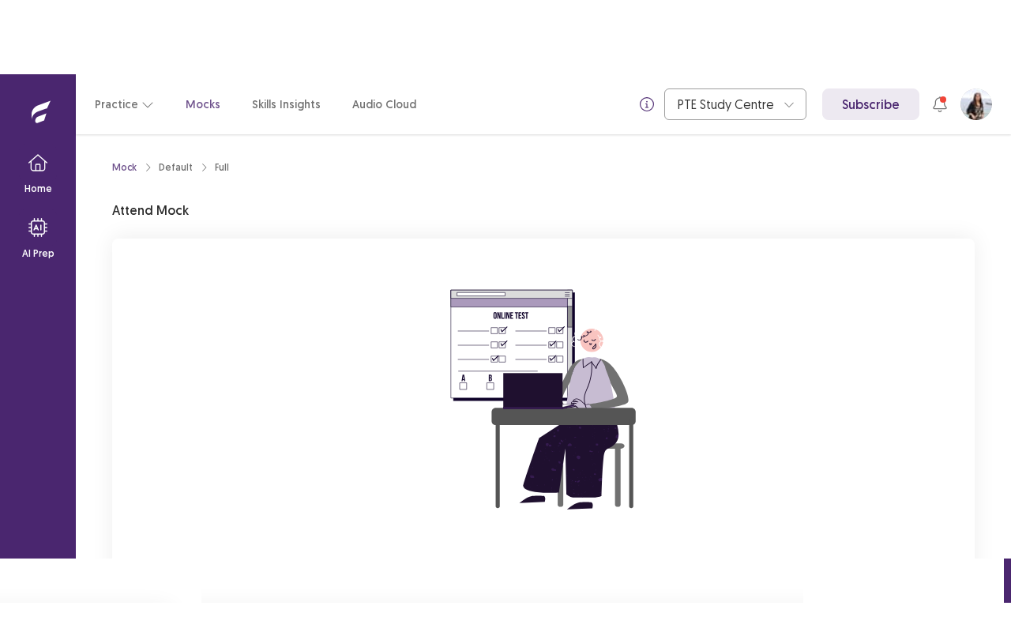
scroll to position [139, 0]
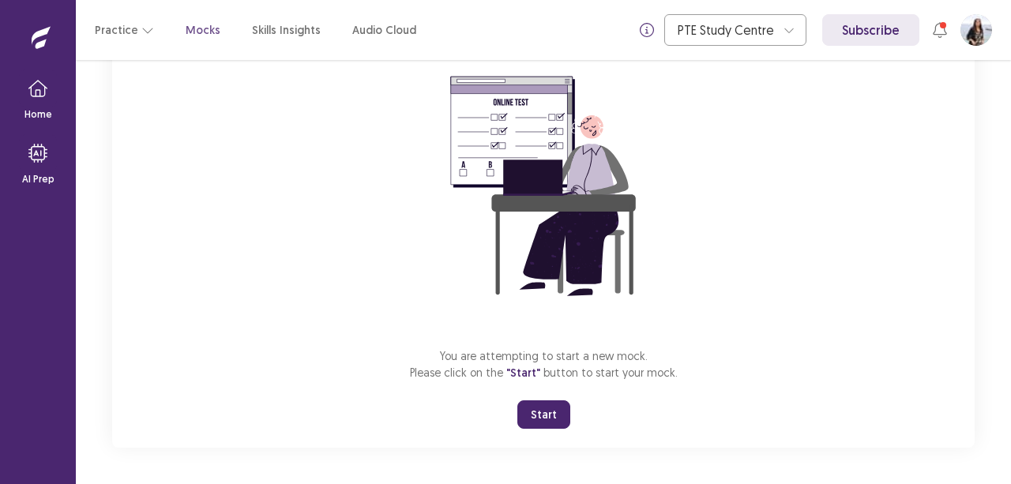
click at [550, 422] on button "Start" at bounding box center [543, 414] width 53 height 28
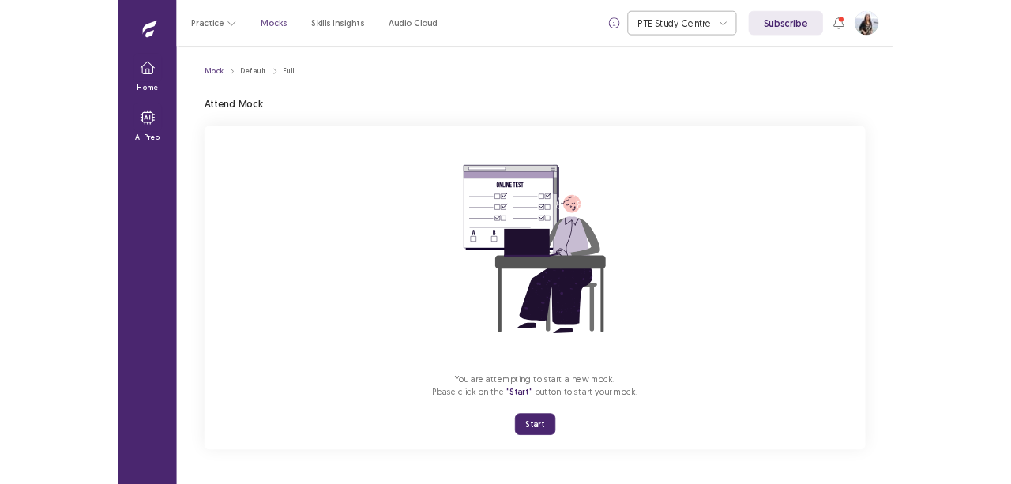
scroll to position [0, 0]
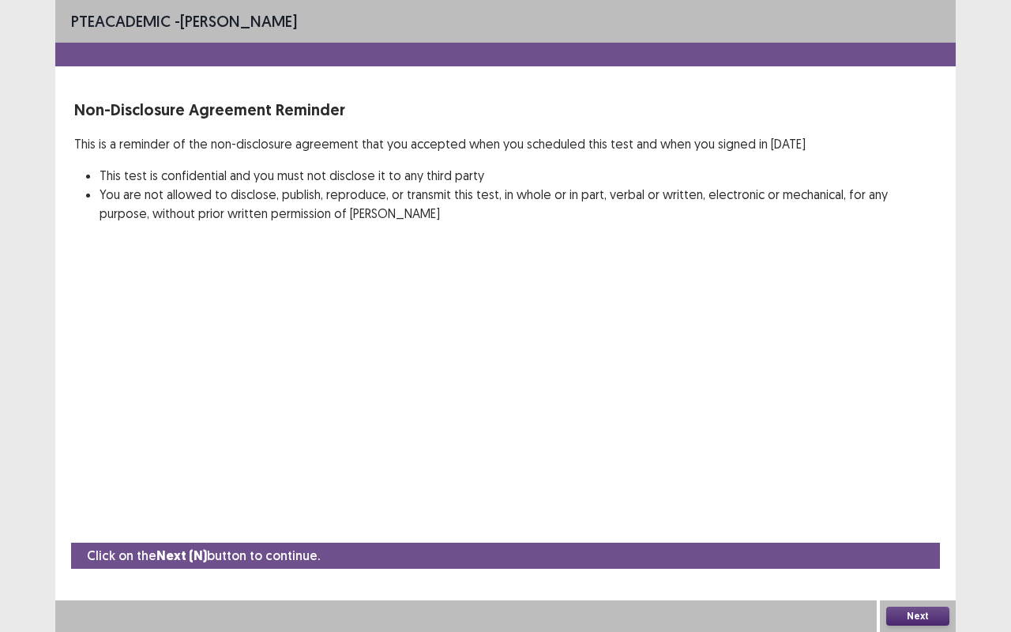
click at [931, 483] on button "Next" at bounding box center [917, 615] width 63 height 19
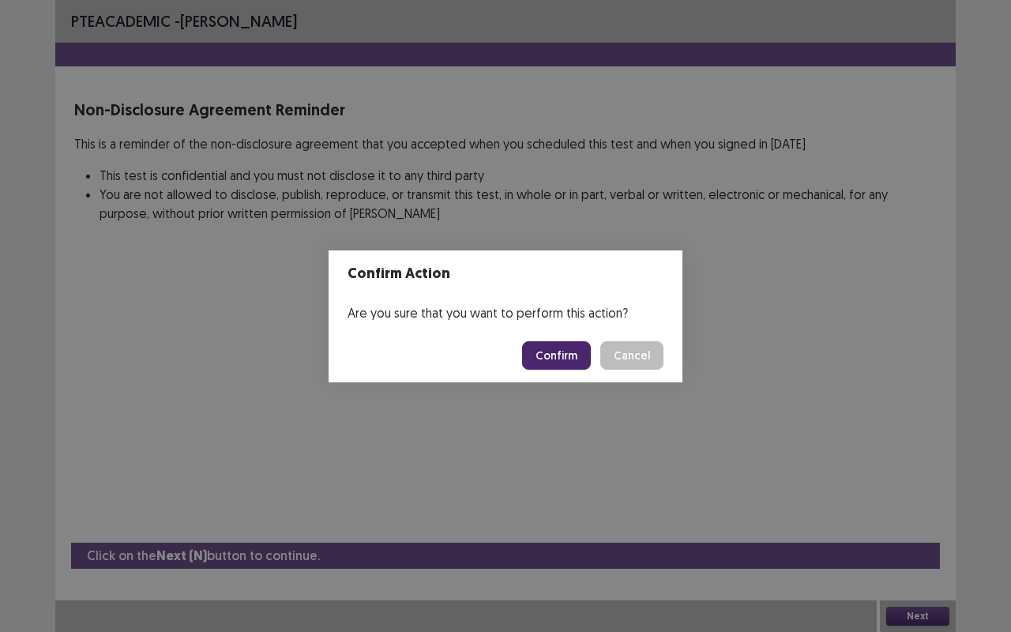
click at [552, 348] on button "Confirm" at bounding box center [556, 355] width 69 height 28
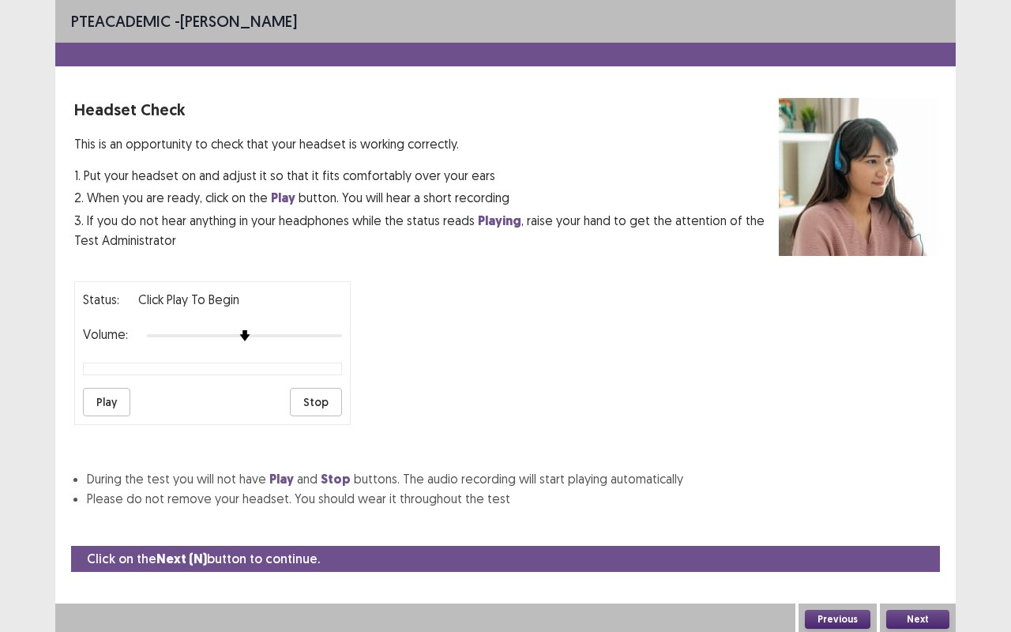
click at [106, 390] on button "Play" at bounding box center [106, 402] width 47 height 28
click at [108, 398] on button "Play" at bounding box center [106, 402] width 47 height 28
click at [104, 401] on button "Play" at bounding box center [106, 402] width 47 height 28
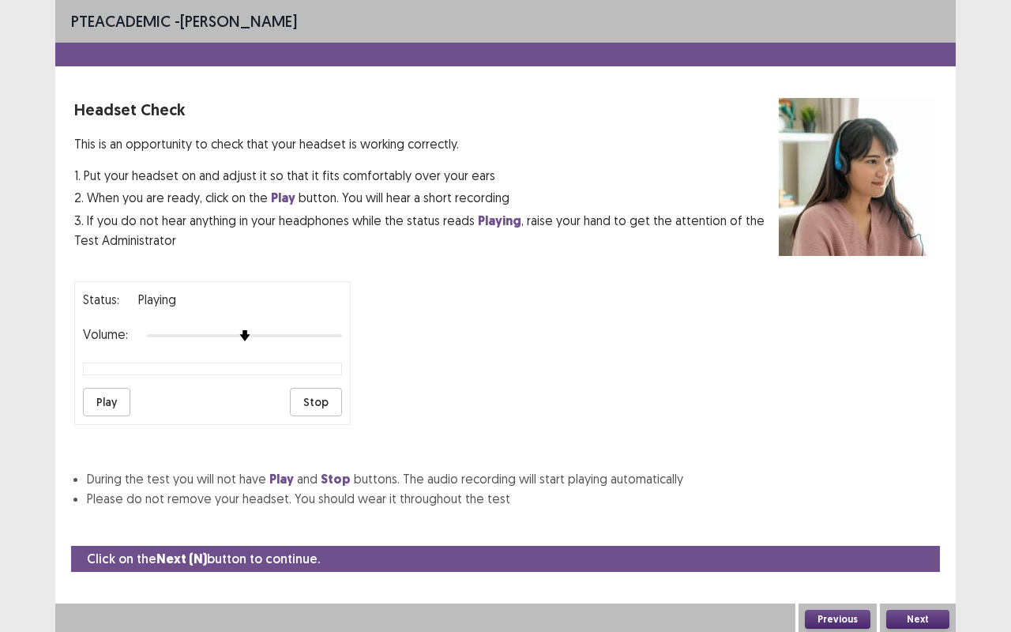
click at [104, 401] on button "Play" at bounding box center [106, 402] width 47 height 28
click at [820, 483] on button "Previous" at bounding box center [838, 619] width 66 height 19
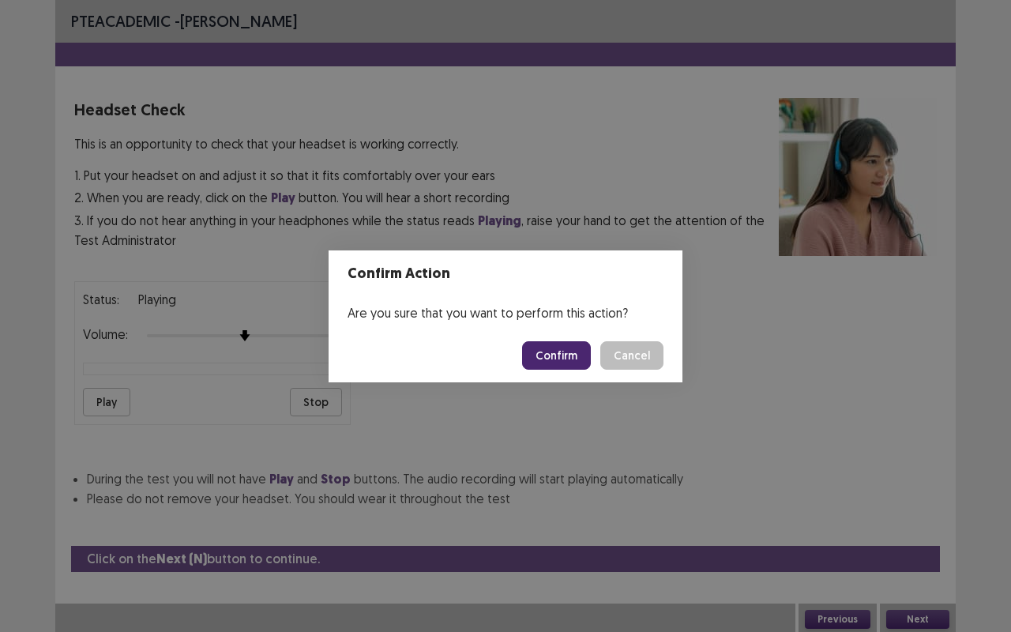
click at [565, 353] on button "Confirm" at bounding box center [556, 355] width 69 height 28
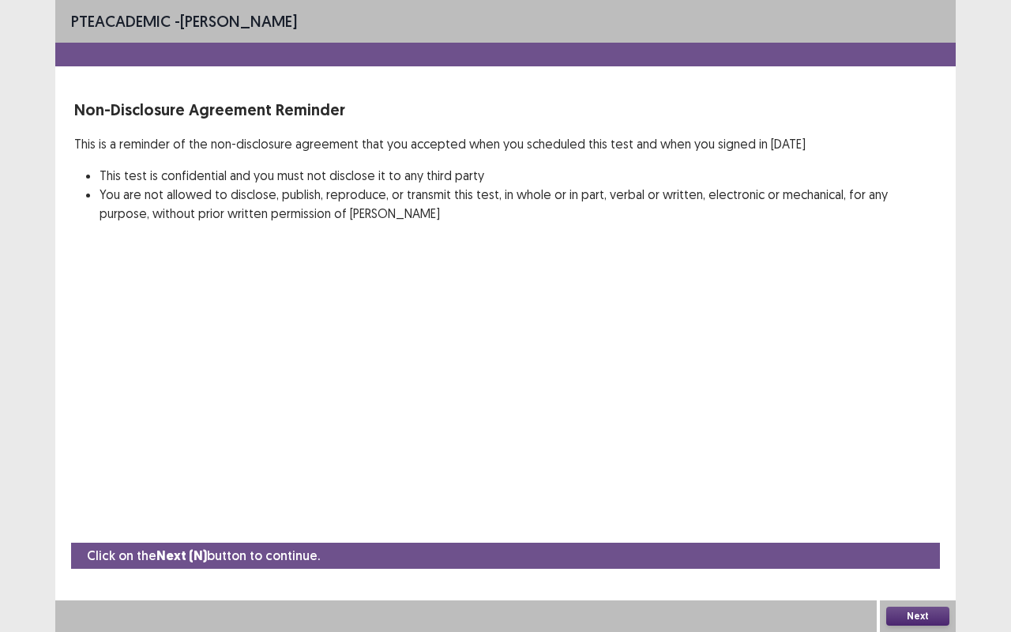
click at [917, 483] on button "Next" at bounding box center [917, 615] width 63 height 19
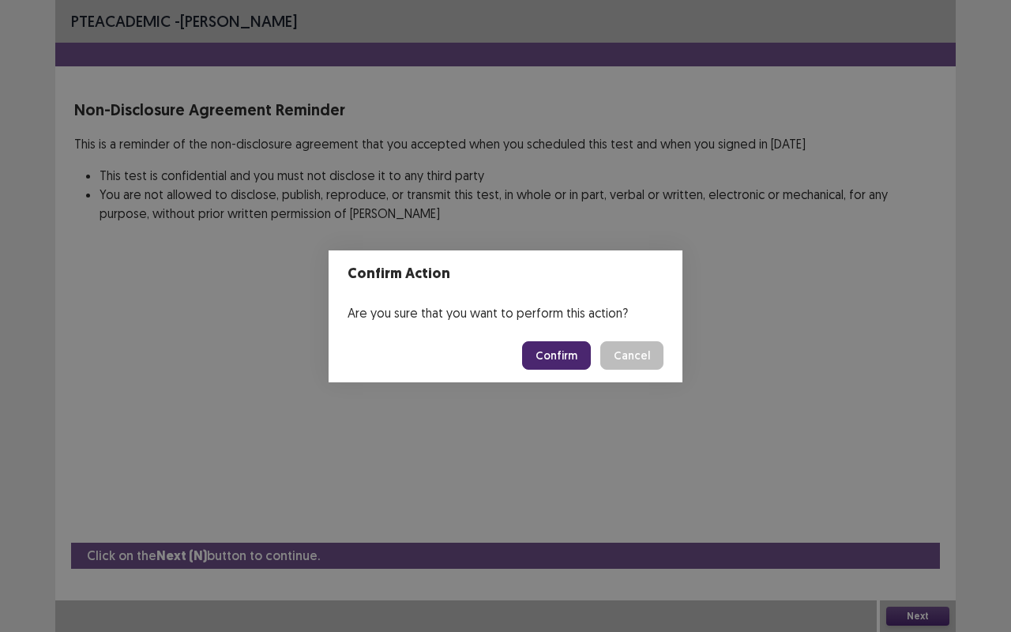
click at [561, 357] on button "Confirm" at bounding box center [556, 355] width 69 height 28
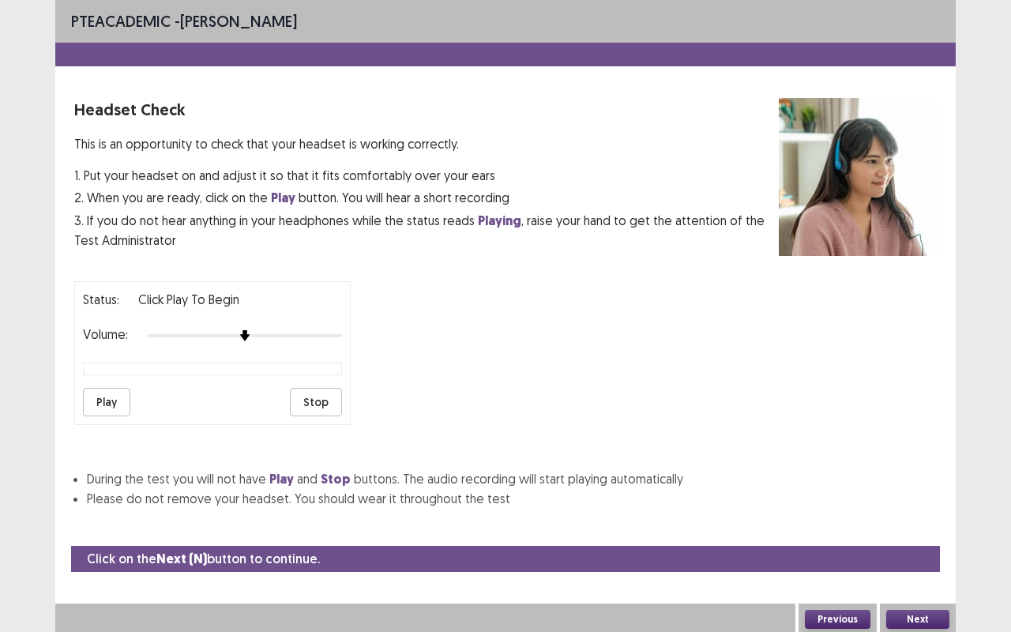
click at [115, 395] on button "Play" at bounding box center [106, 402] width 47 height 28
click at [337, 398] on button "Stop" at bounding box center [316, 402] width 52 height 28
click at [114, 396] on button "Play" at bounding box center [106, 402] width 47 height 28
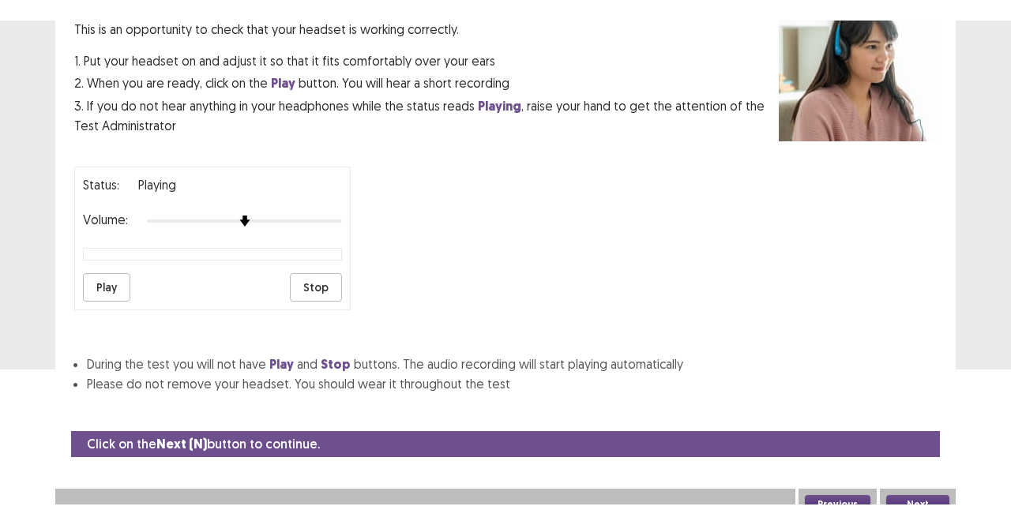
scroll to position [101, 0]
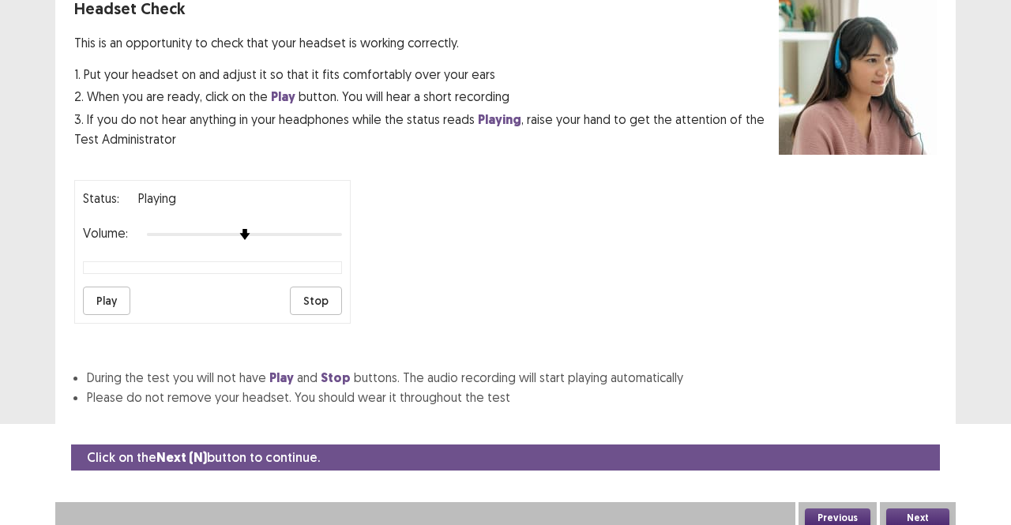
click at [101, 291] on button "Play" at bounding box center [106, 301] width 47 height 28
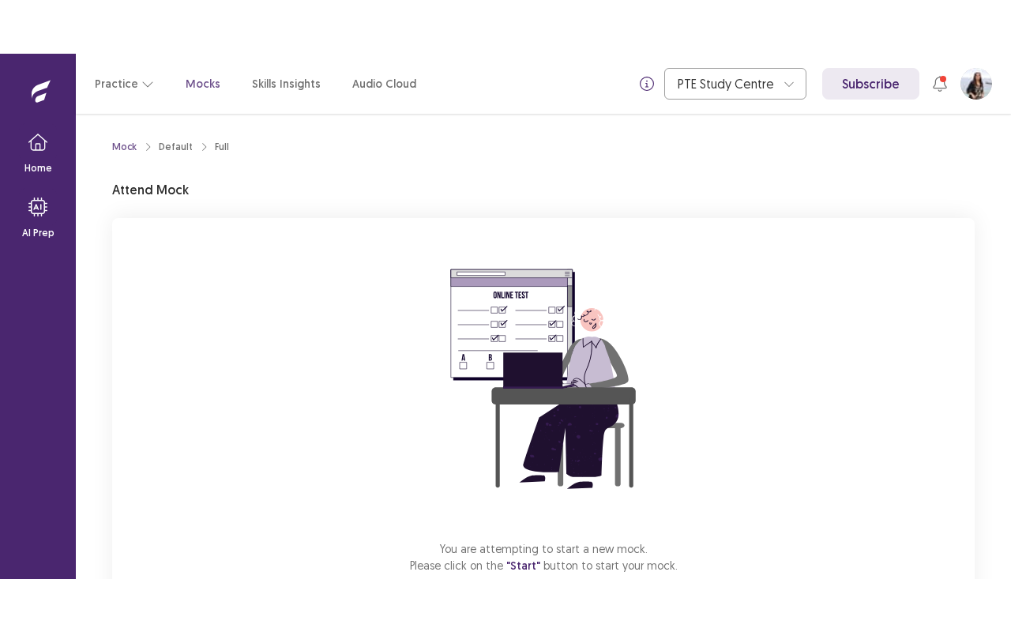
scroll to position [98, 0]
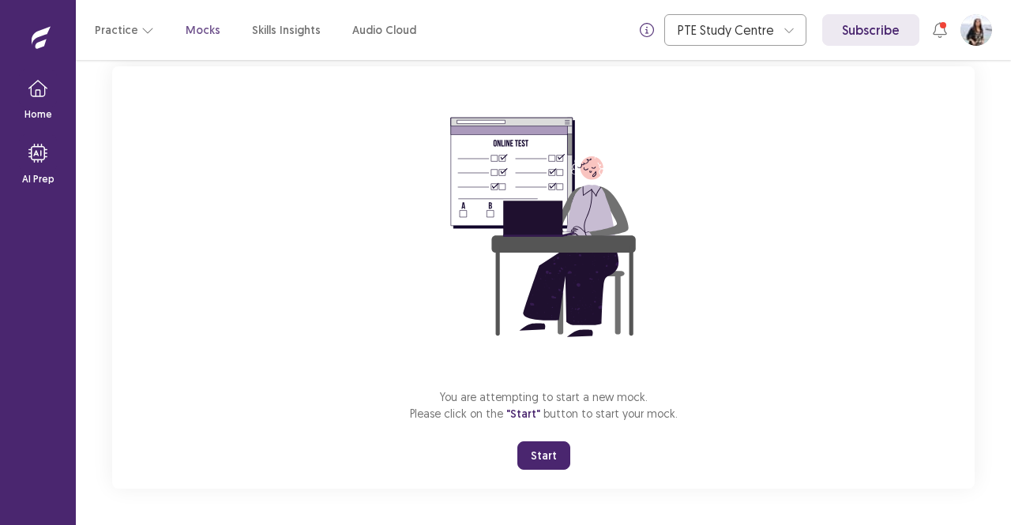
click at [531, 458] on button "Start" at bounding box center [543, 455] width 53 height 28
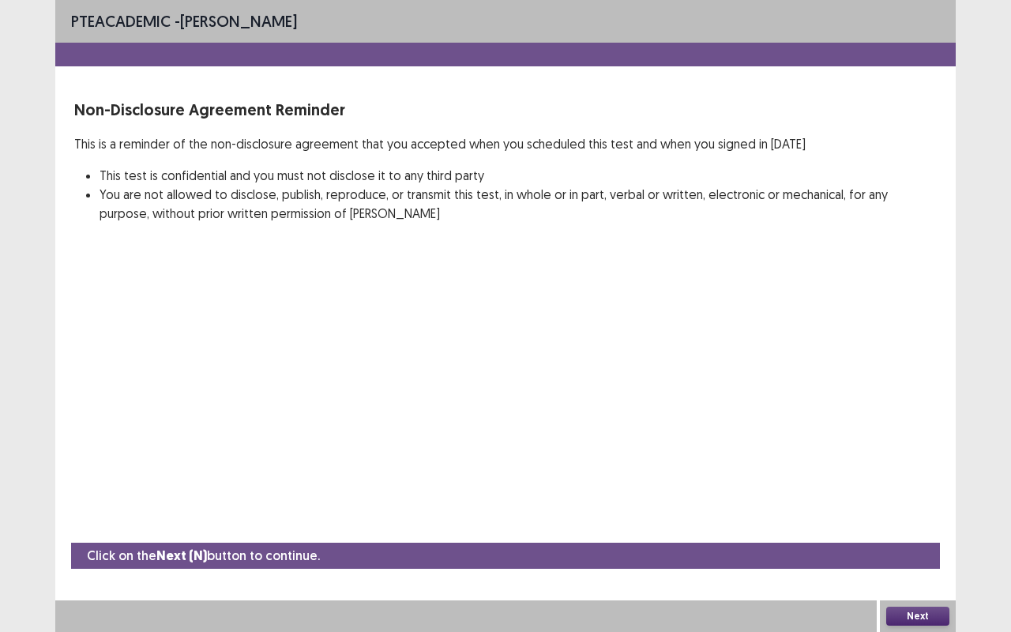
click at [936, 524] on button "Next" at bounding box center [917, 615] width 63 height 19
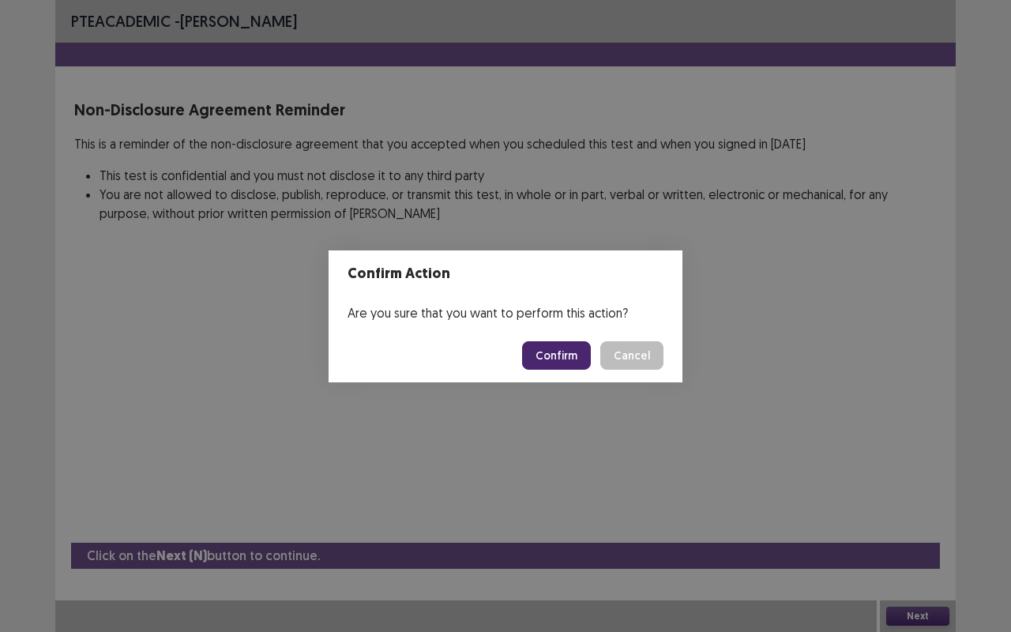
click at [576, 355] on button "Confirm" at bounding box center [556, 355] width 69 height 28
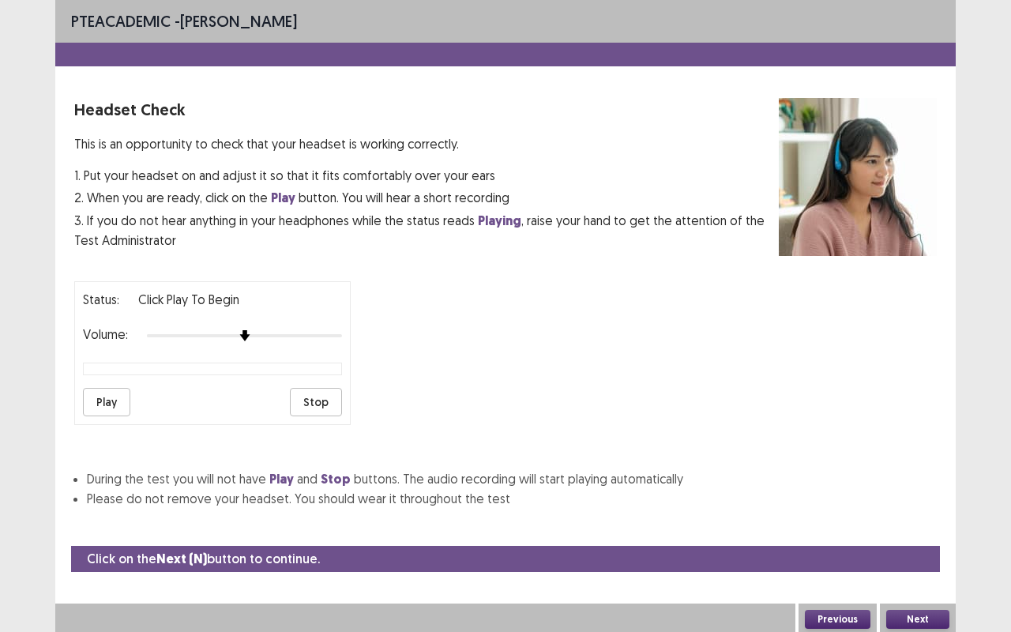
click at [104, 390] on button "Play" at bounding box center [106, 402] width 47 height 28
click at [106, 397] on button "Play" at bounding box center [106, 402] width 47 height 28
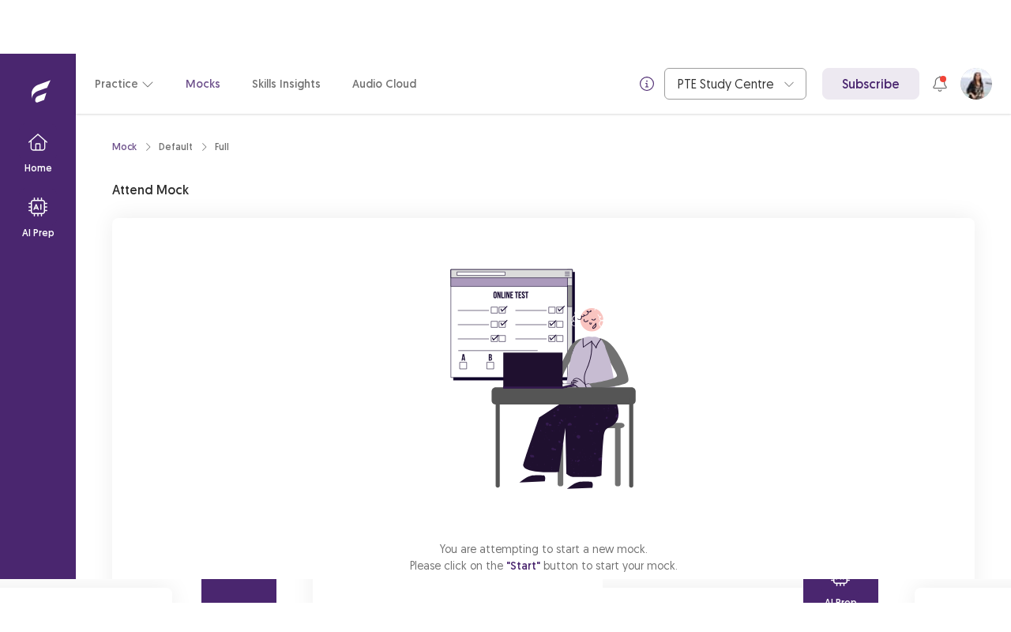
scroll to position [98, 0]
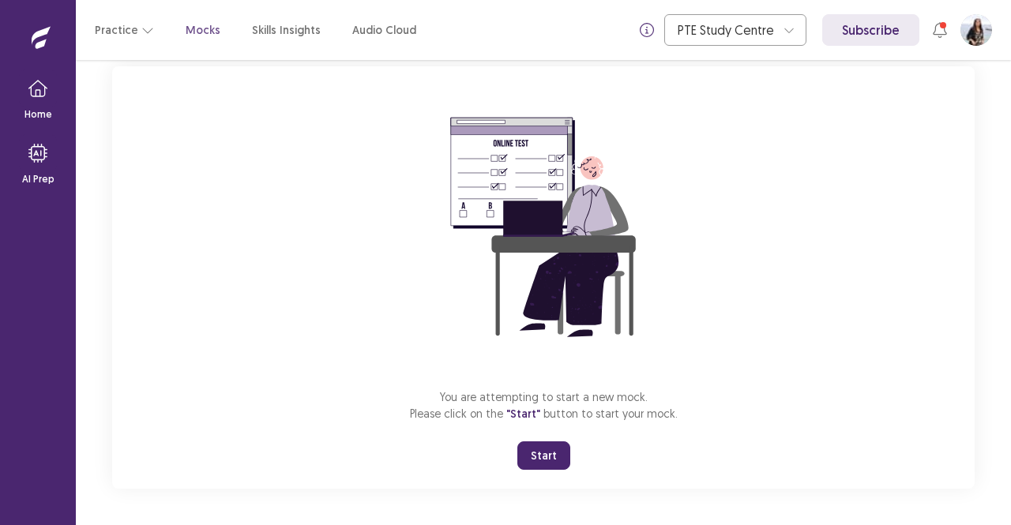
click at [546, 449] on button "Start" at bounding box center [543, 455] width 53 height 28
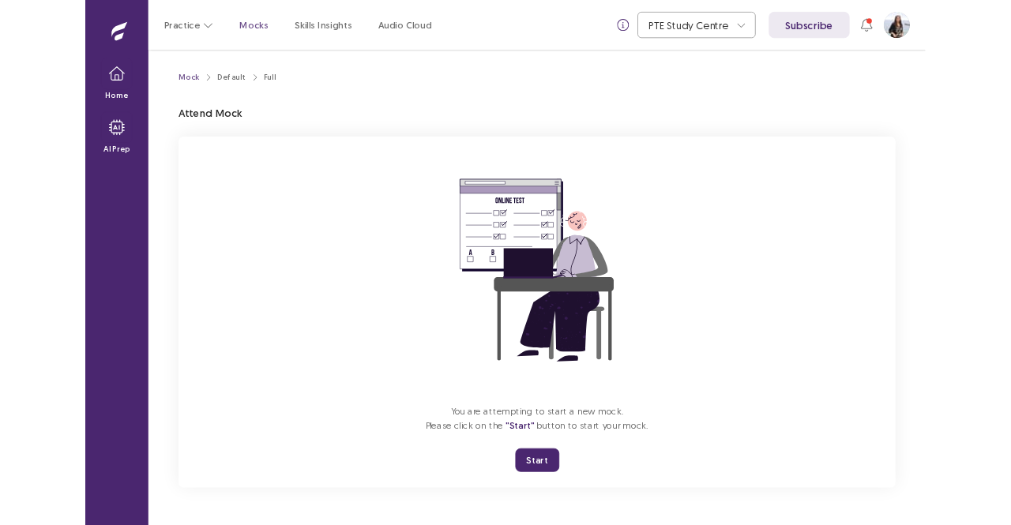
scroll to position [0, 0]
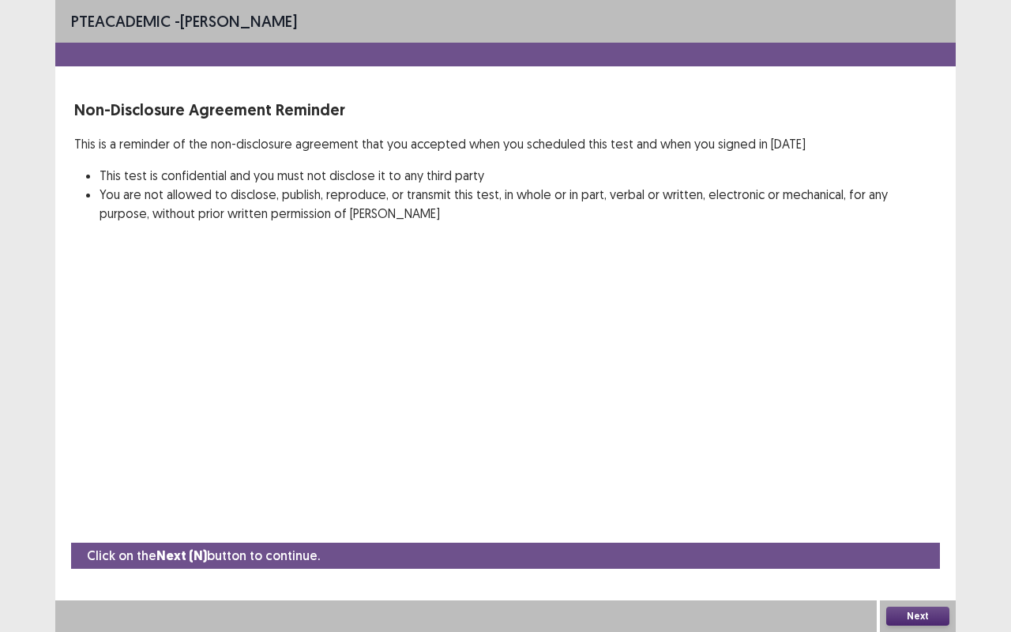
click at [929, 524] on button "Next" at bounding box center [917, 615] width 63 height 19
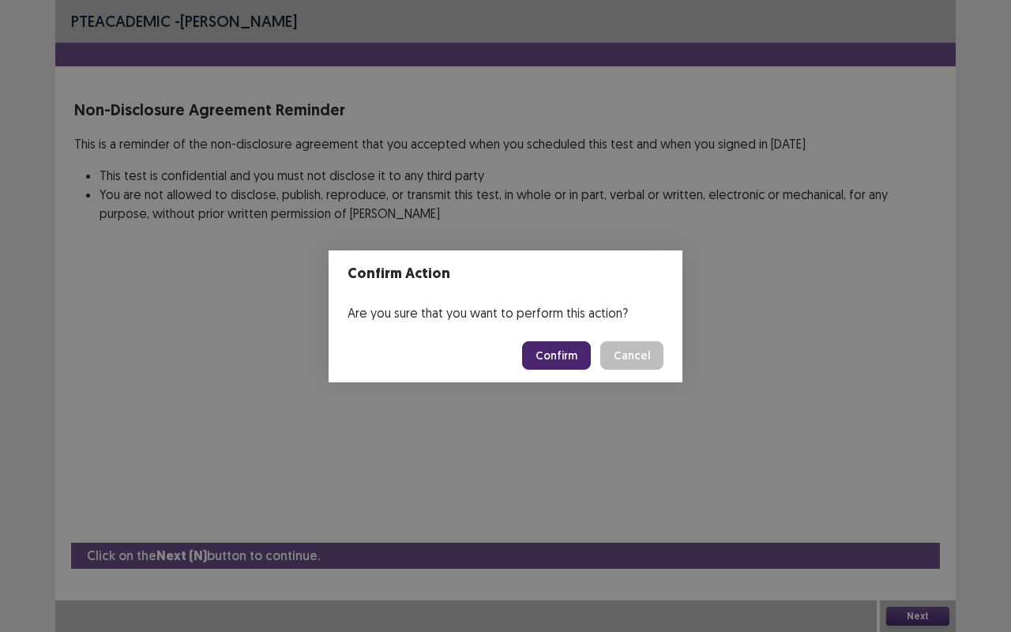
click at [570, 351] on button "Confirm" at bounding box center [556, 355] width 69 height 28
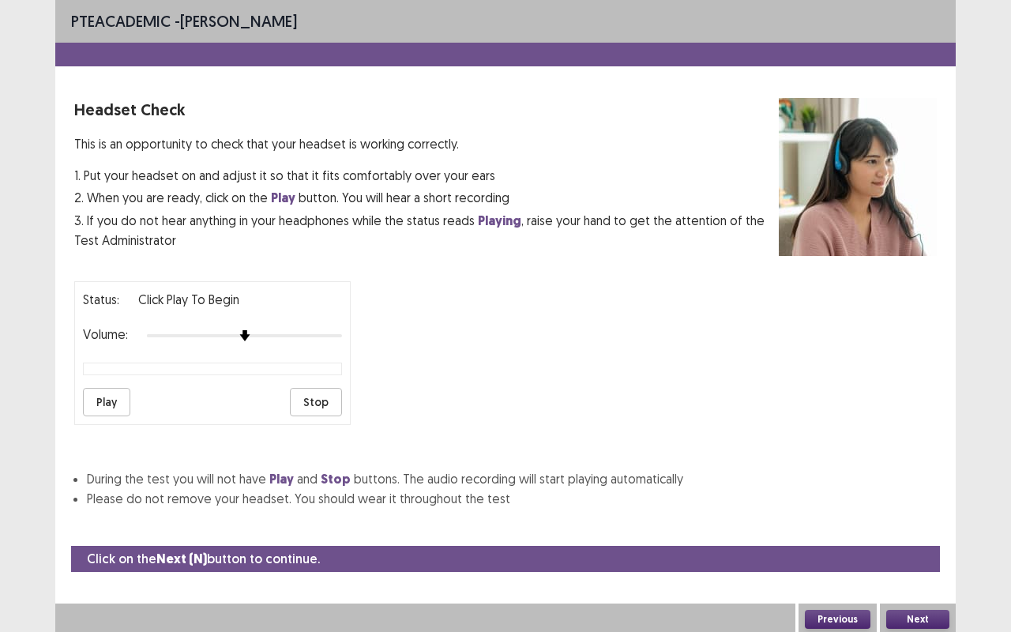
click at [109, 390] on button "Play" at bounding box center [106, 402] width 47 height 28
click at [99, 395] on button "Play" at bounding box center [106, 402] width 47 height 28
click at [313, 396] on button "Stop" at bounding box center [316, 402] width 52 height 28
click at [105, 388] on button "Play" at bounding box center [106, 402] width 47 height 28
click at [235, 329] on div at bounding box center [244, 335] width 195 height 13
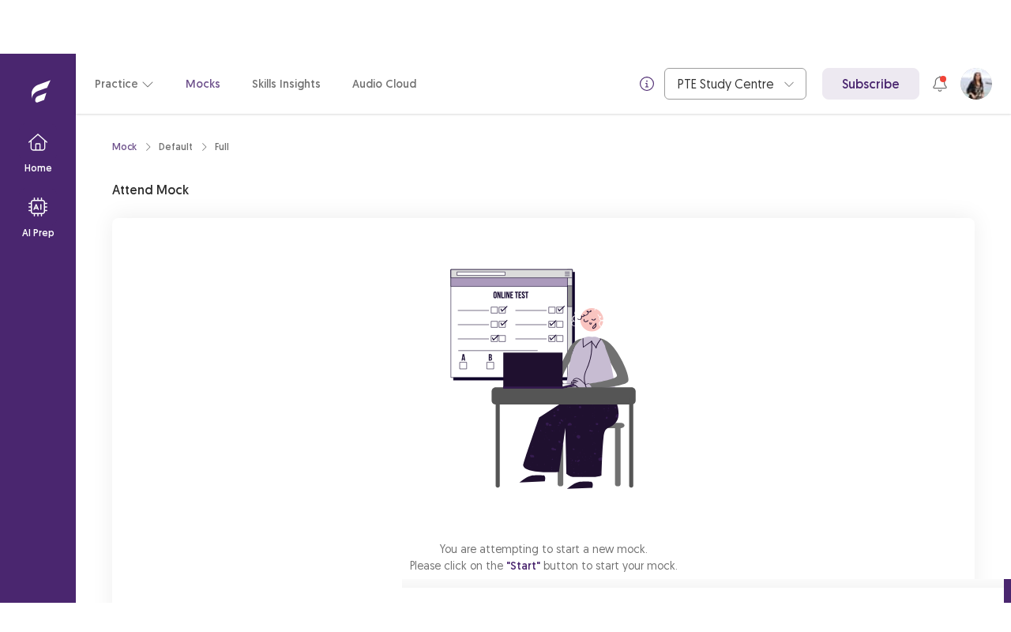
scroll to position [98, 0]
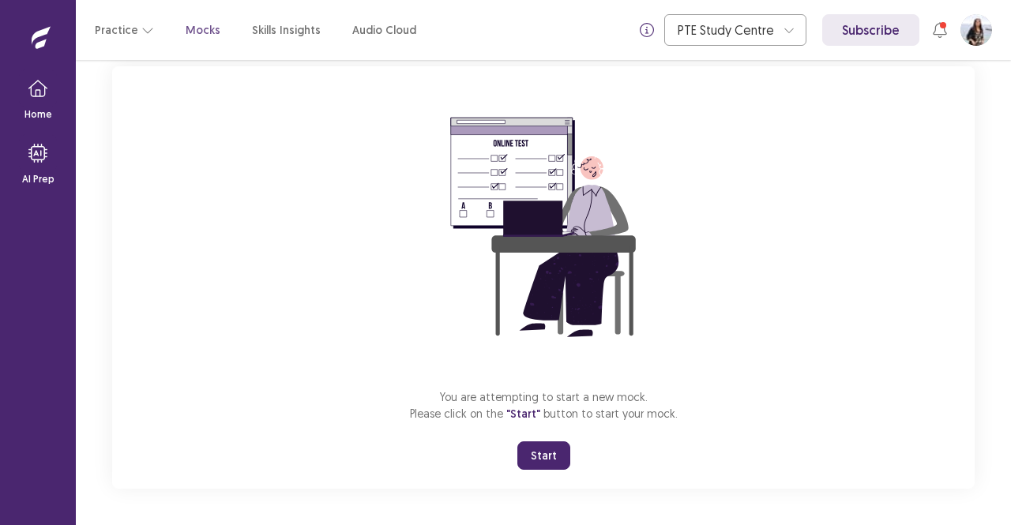
click at [535, 457] on button "Start" at bounding box center [543, 455] width 53 height 28
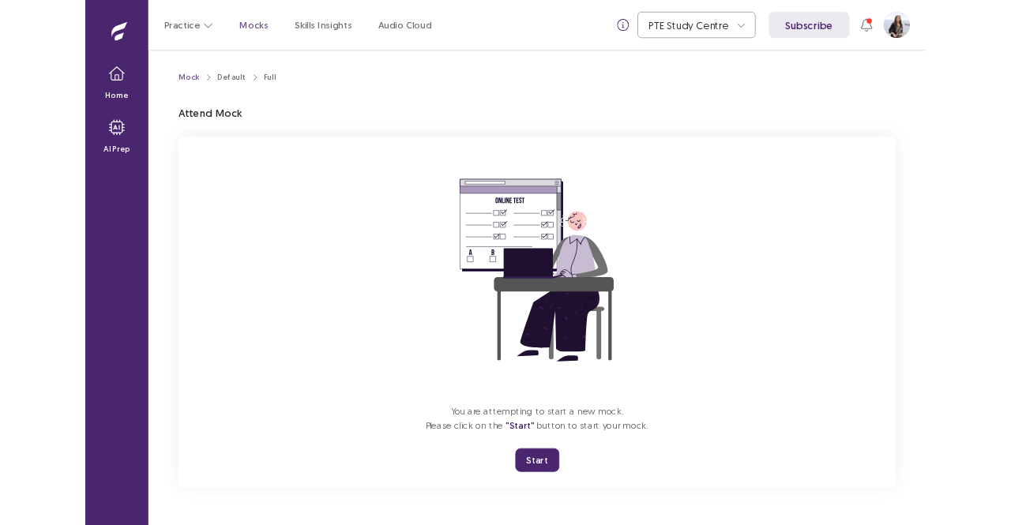
scroll to position [0, 0]
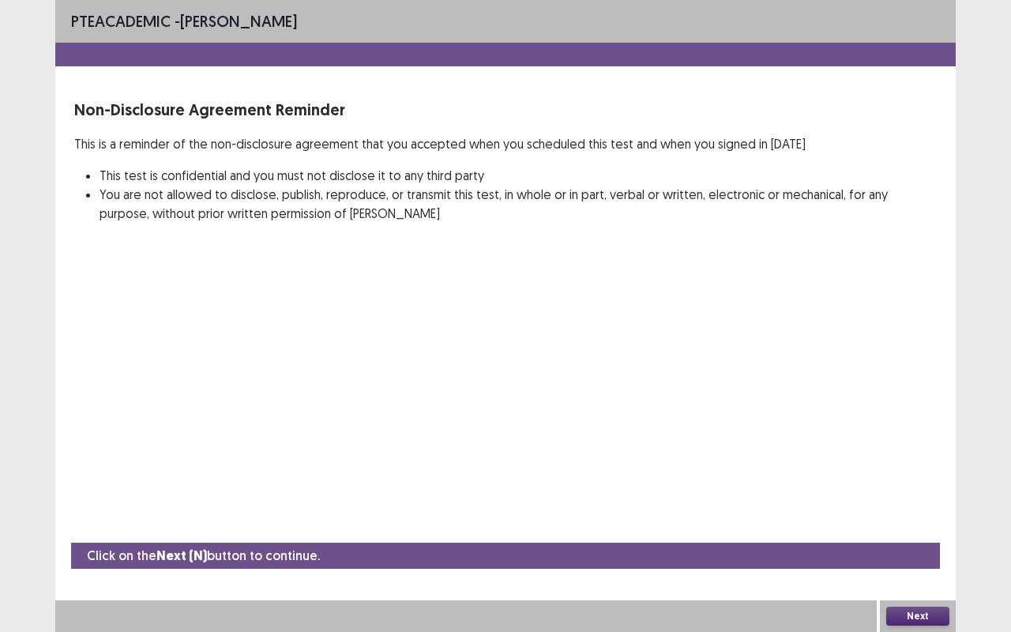
click at [928, 524] on div "Next" at bounding box center [918, 616] width 76 height 32
click at [927, 524] on button "Next" at bounding box center [917, 615] width 63 height 19
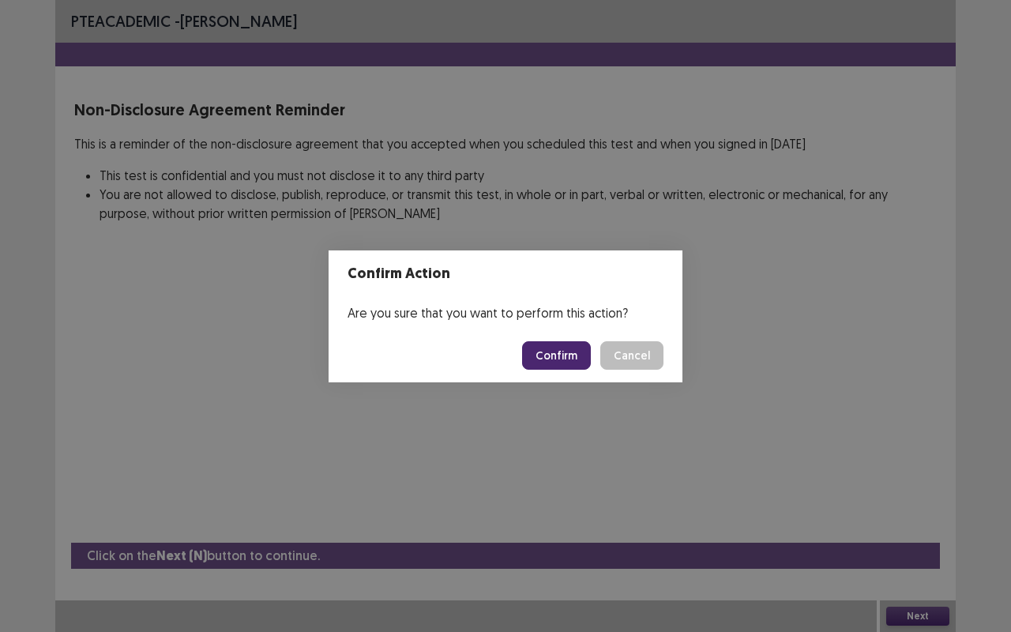
click at [551, 348] on button "Confirm" at bounding box center [556, 355] width 69 height 28
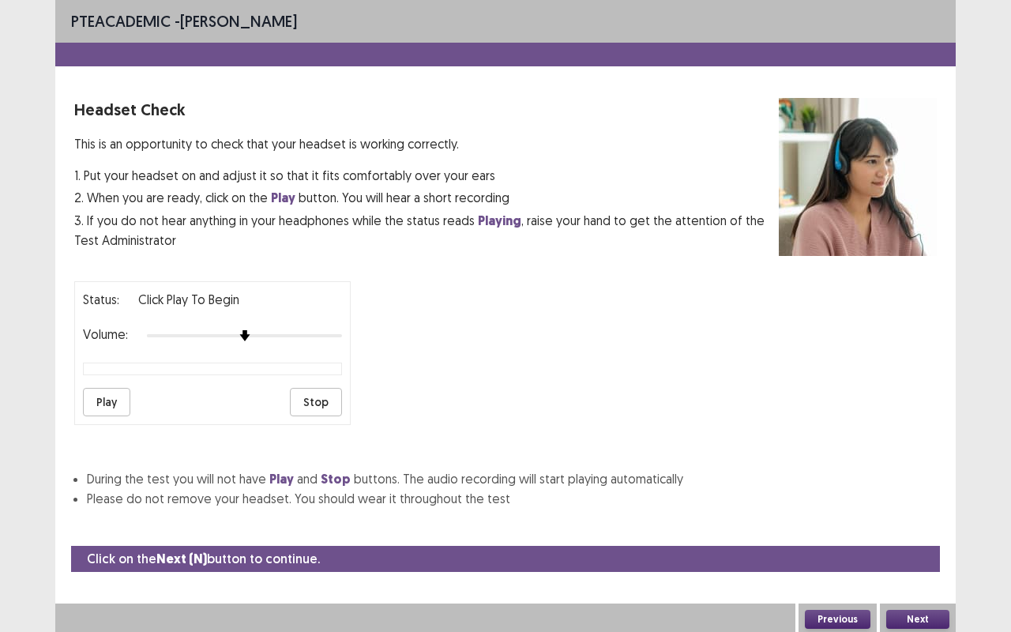
click at [103, 388] on button "Play" at bounding box center [106, 402] width 47 height 28
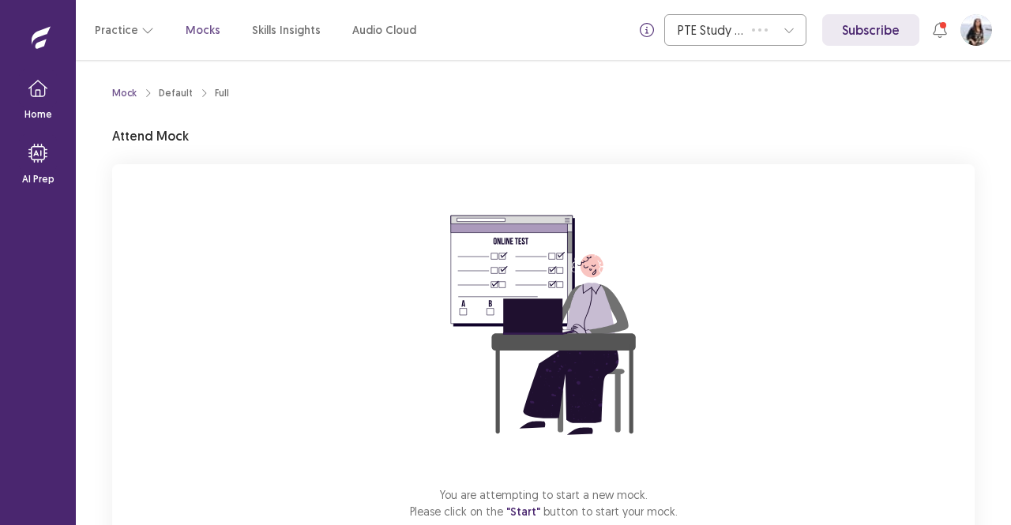
scroll to position [98, 0]
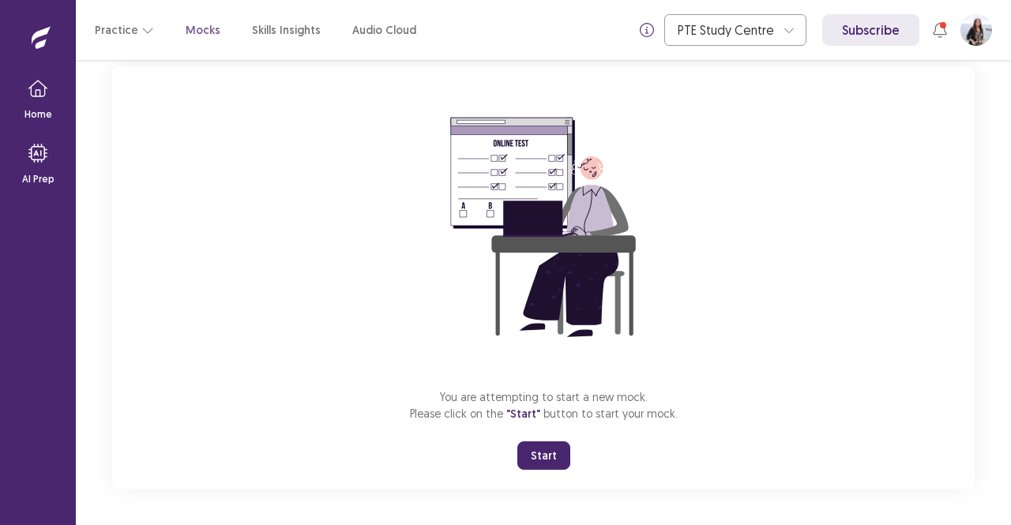
click at [537, 454] on button "Start" at bounding box center [543, 455] width 53 height 28
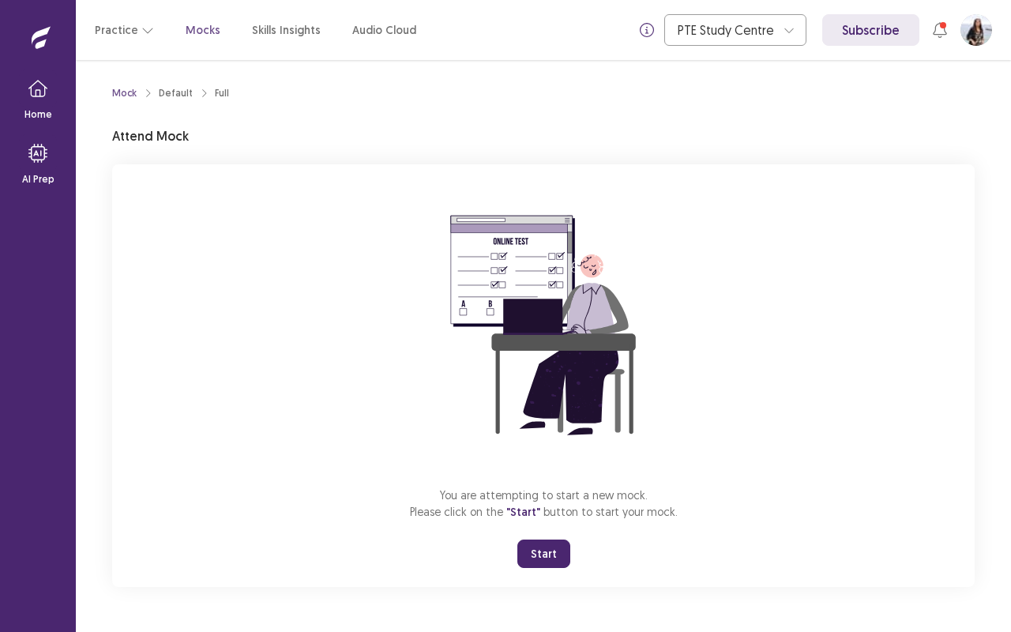
scroll to position [0, 0]
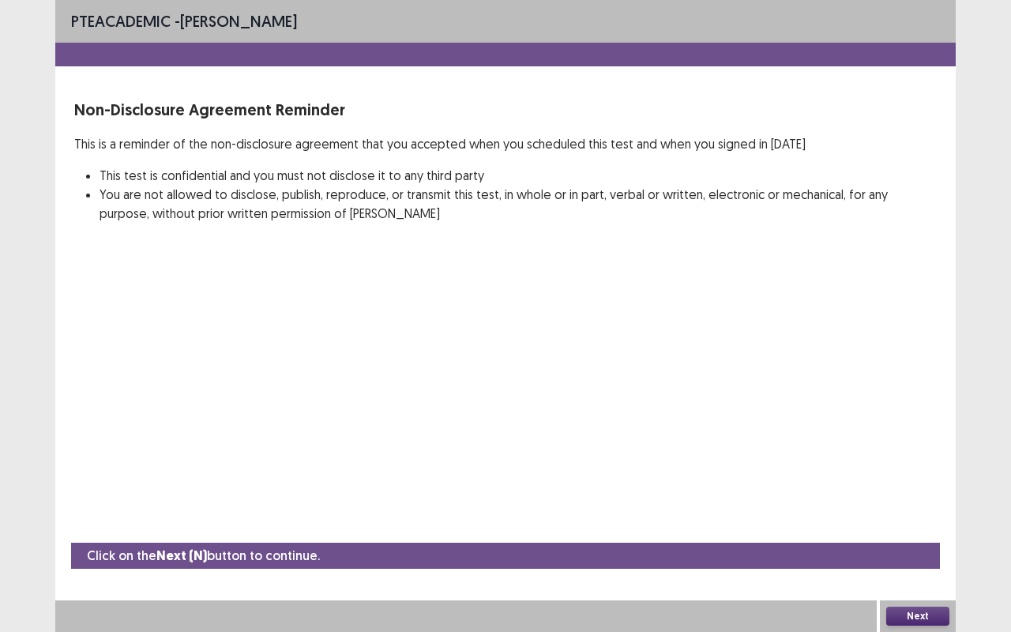
click at [941, 524] on button "Next" at bounding box center [917, 615] width 63 height 19
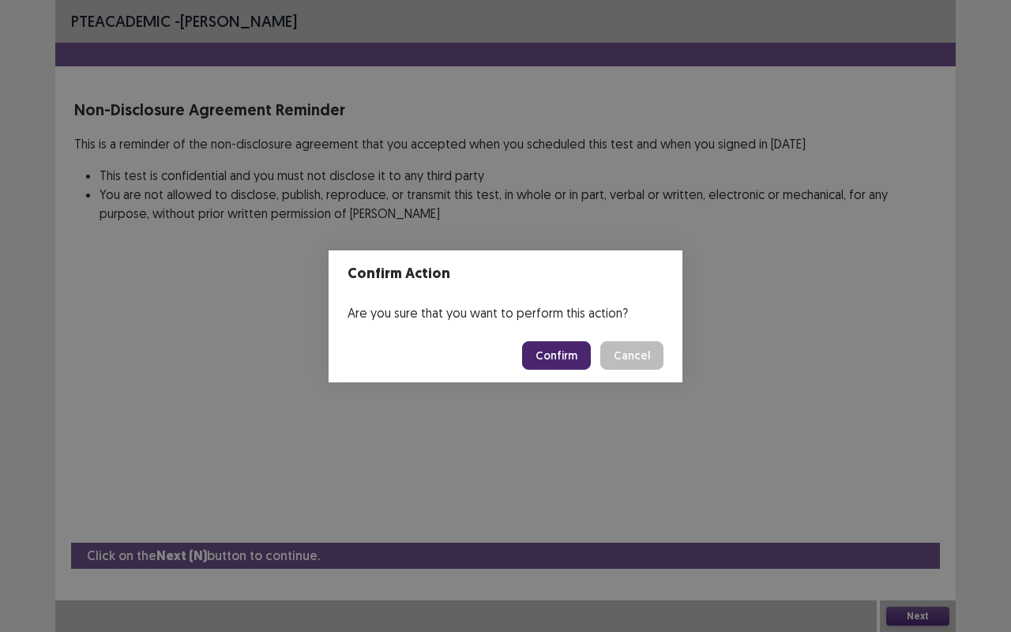
click at [561, 341] on button "Confirm" at bounding box center [556, 355] width 69 height 28
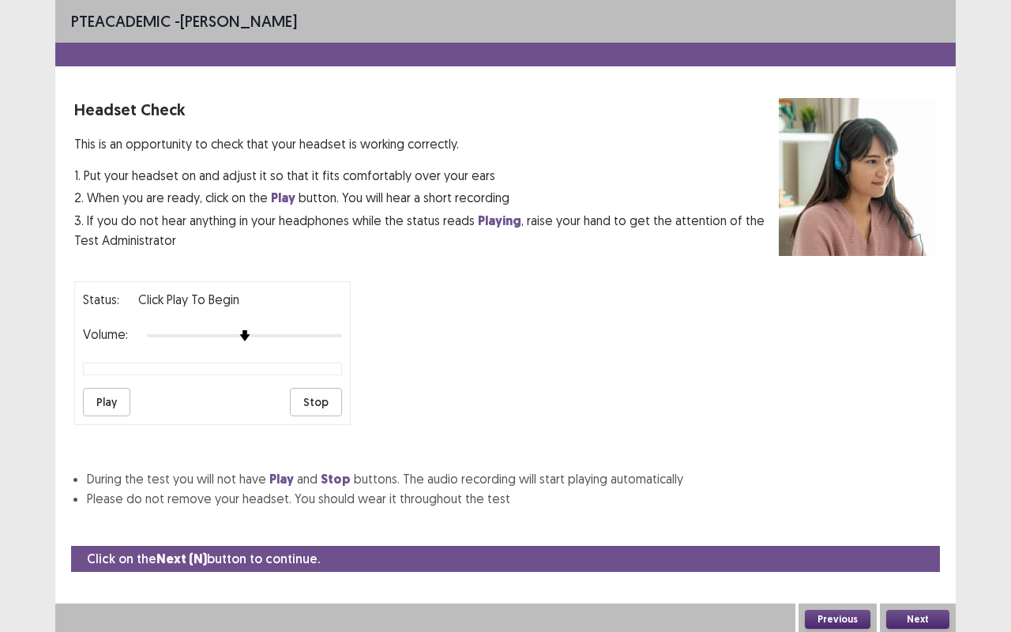
click at [106, 388] on button "Play" at bounding box center [106, 402] width 47 height 28
click at [912, 524] on button "Next" at bounding box center [917, 619] width 63 height 19
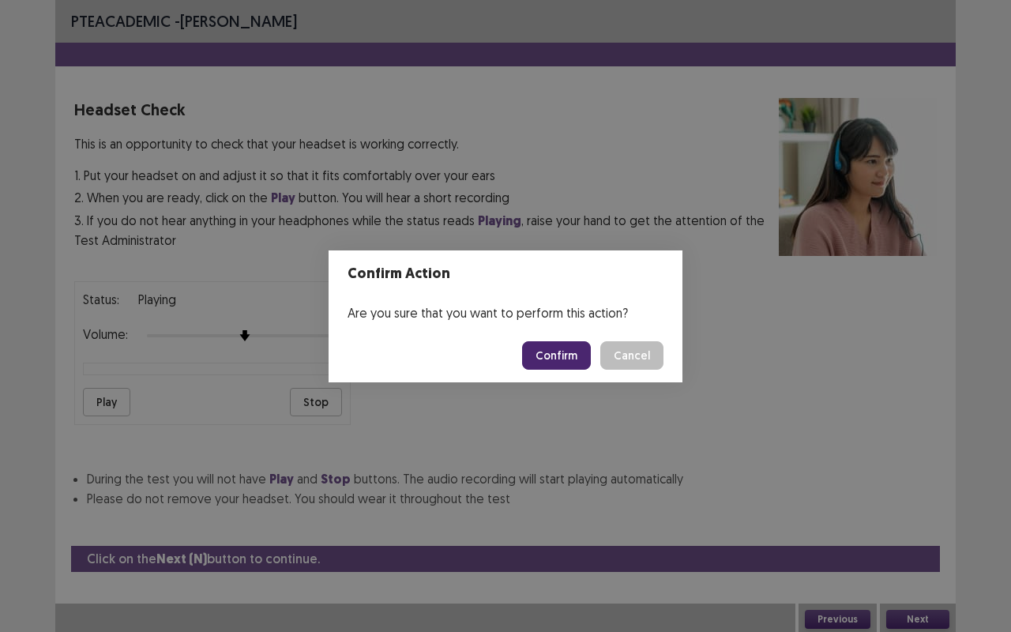
drag, startPoint x: 565, startPoint y: 336, endPoint x: 565, endPoint y: 351, distance: 15.0
click at [565, 351] on footer "Confirm Cancel" at bounding box center [505, 355] width 354 height 54
click at [565, 351] on button "Confirm" at bounding box center [556, 355] width 69 height 28
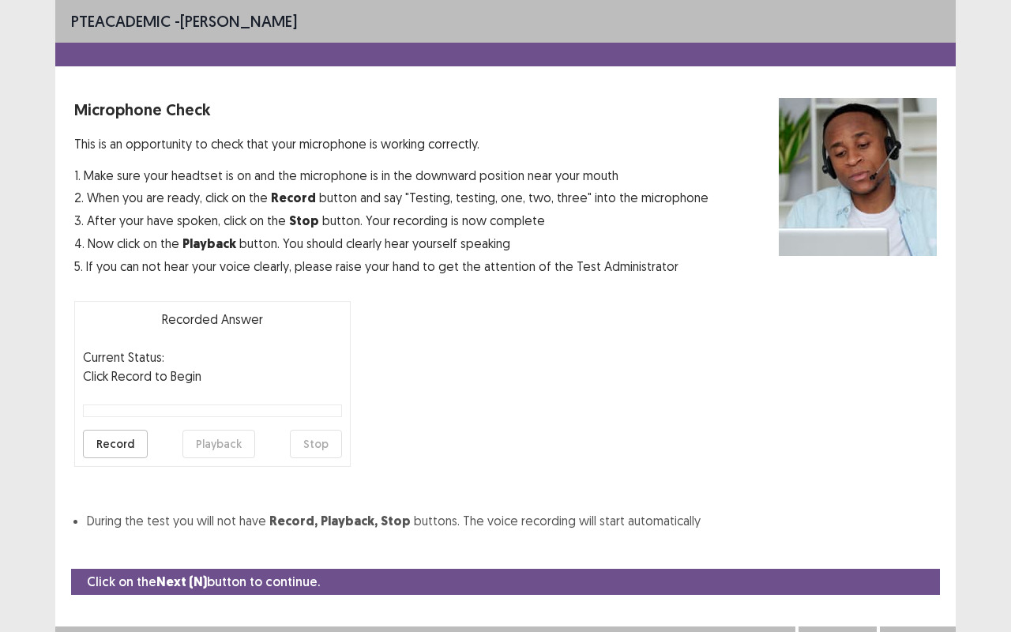
scroll to position [17, 0]
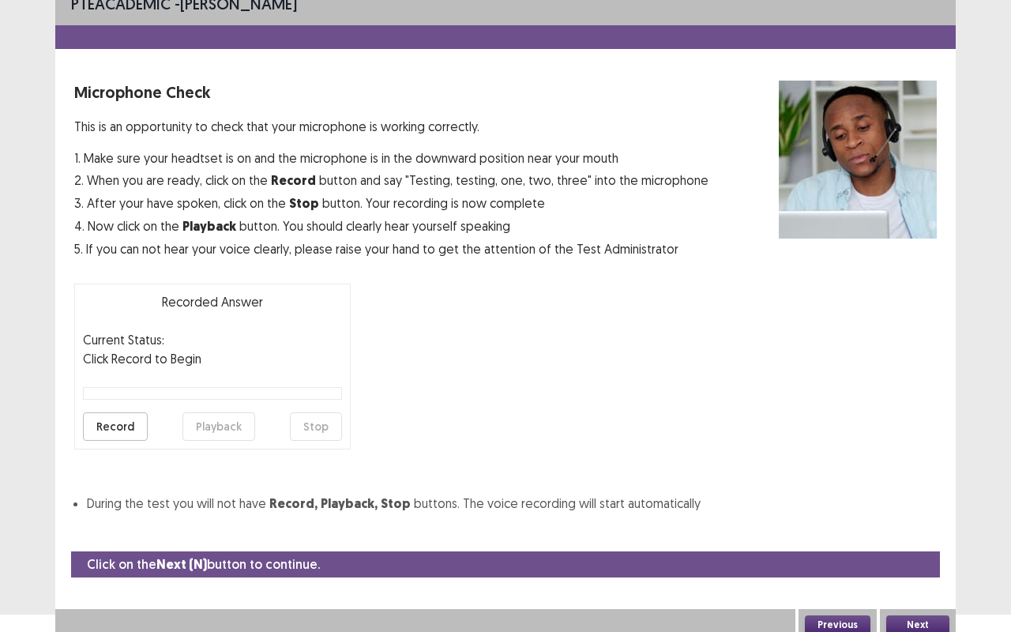
click at [117, 421] on button "Record" at bounding box center [115, 426] width 65 height 28
click at [319, 421] on button "Stop" at bounding box center [316, 426] width 52 height 28
click at [218, 423] on button "Playback" at bounding box center [218, 426] width 73 height 28
click at [925, 524] on button "Next" at bounding box center [917, 624] width 63 height 19
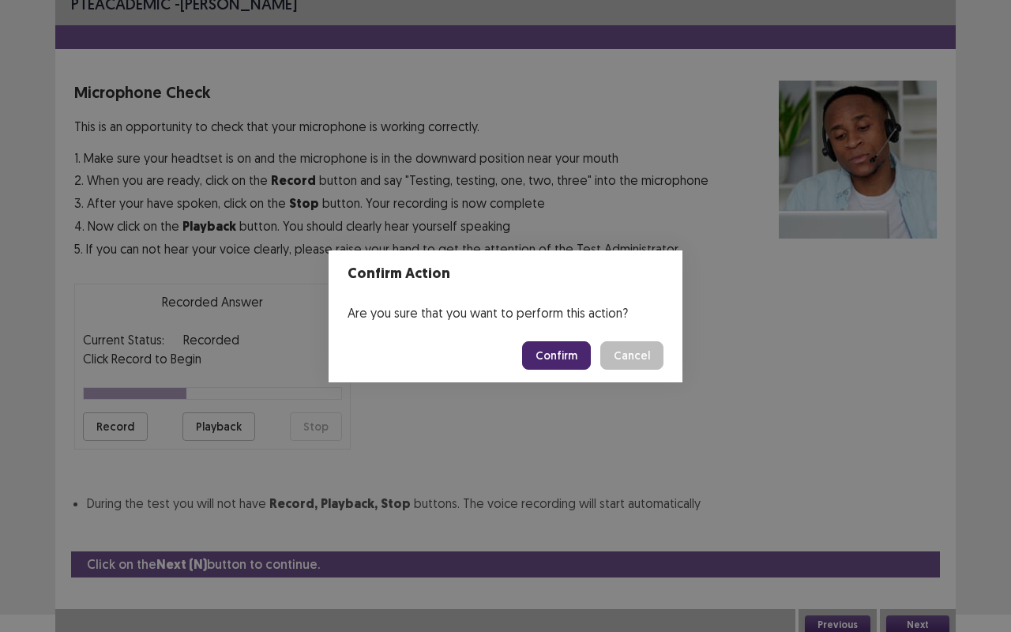
click at [554, 349] on button "Confirm" at bounding box center [556, 355] width 69 height 28
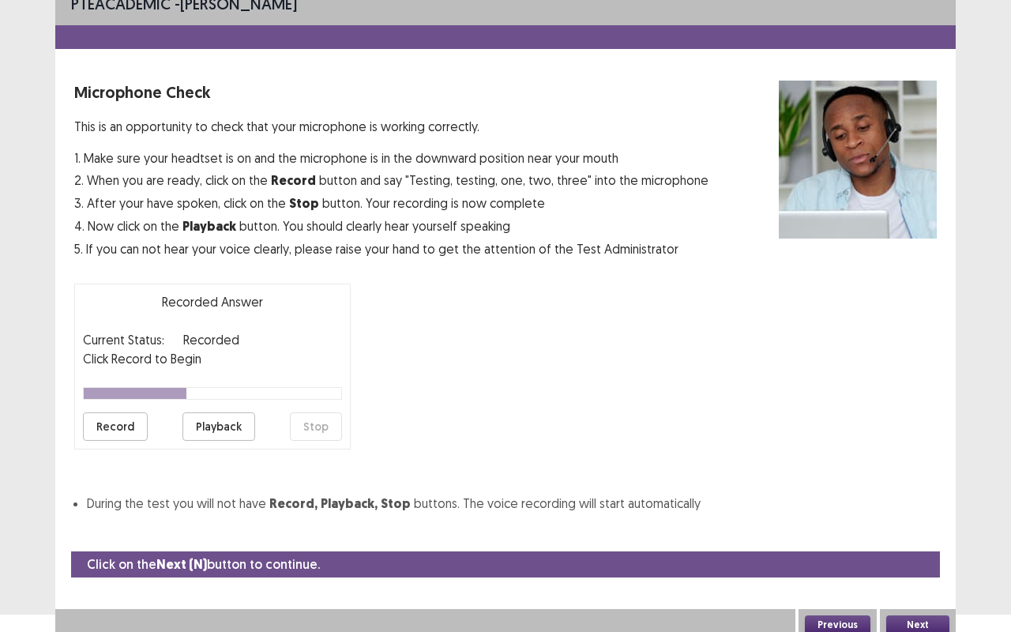
scroll to position [0, 0]
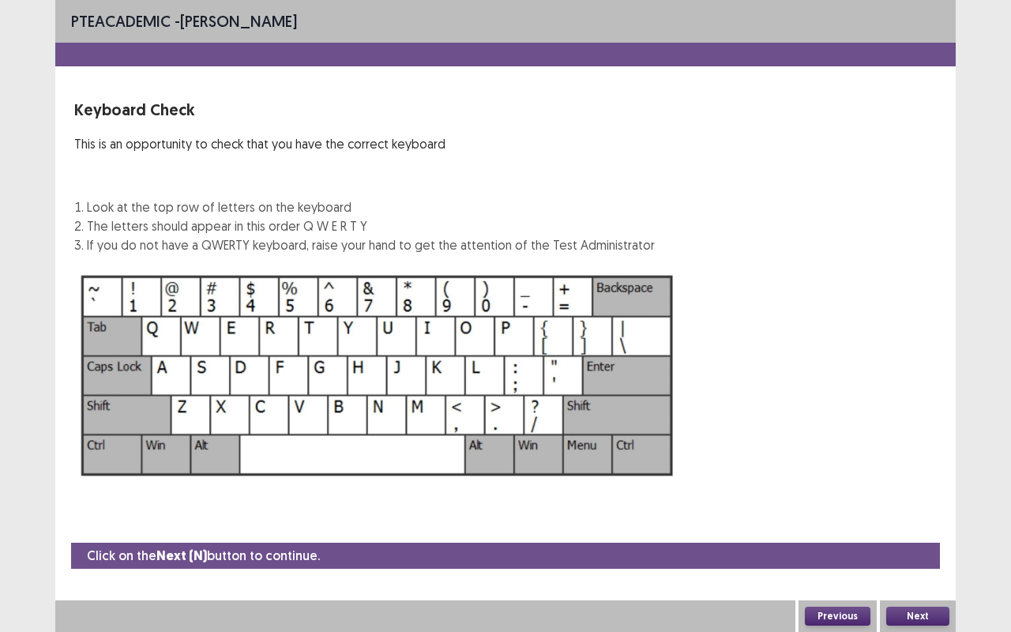
click at [929, 524] on button "Next" at bounding box center [917, 615] width 63 height 19
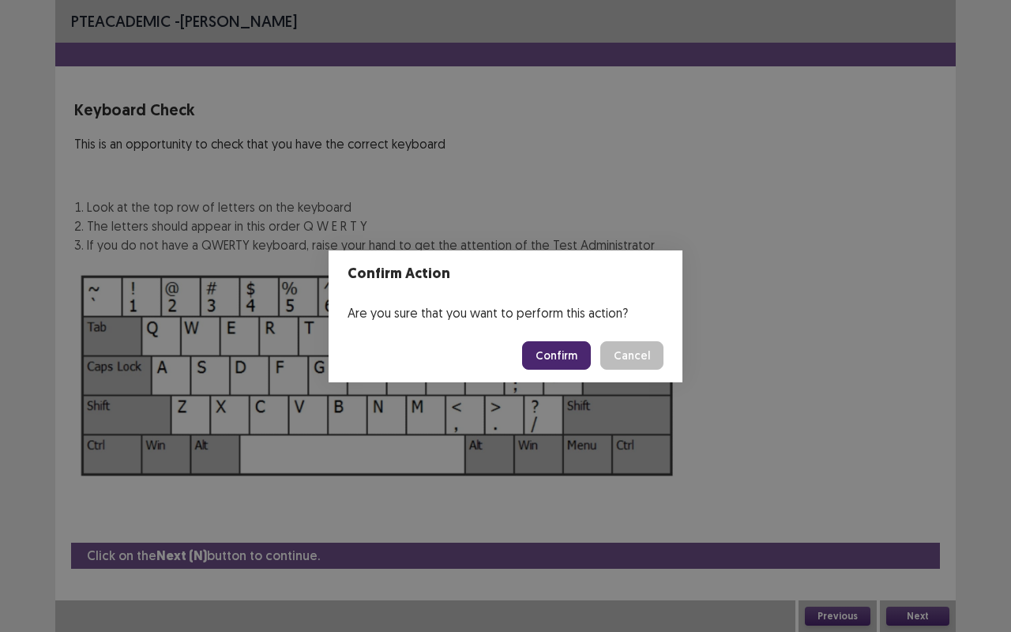
click at [570, 349] on button "Confirm" at bounding box center [556, 355] width 69 height 28
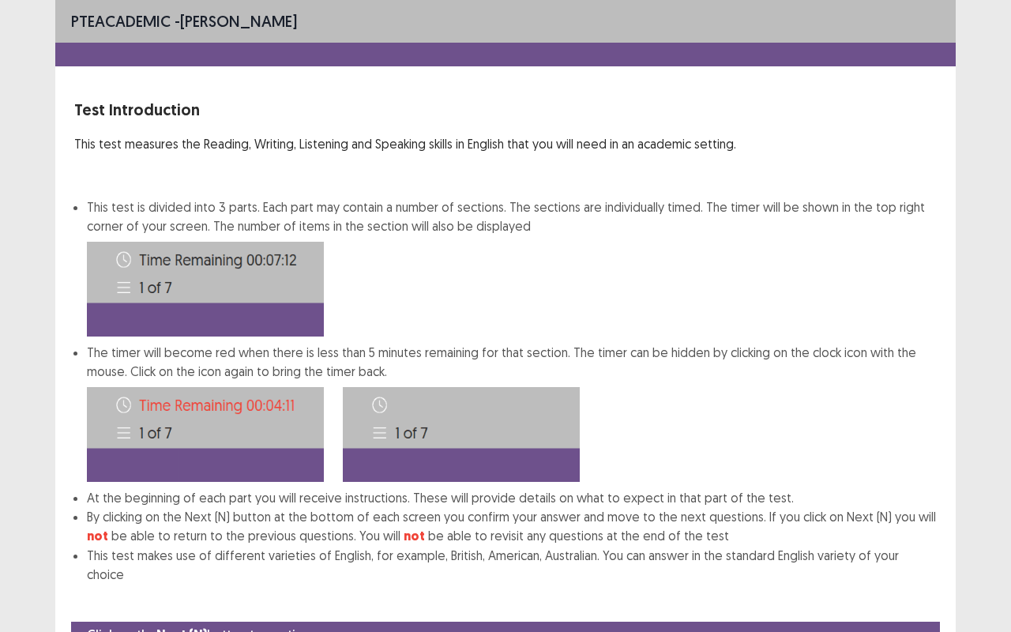
scroll to position [59, 0]
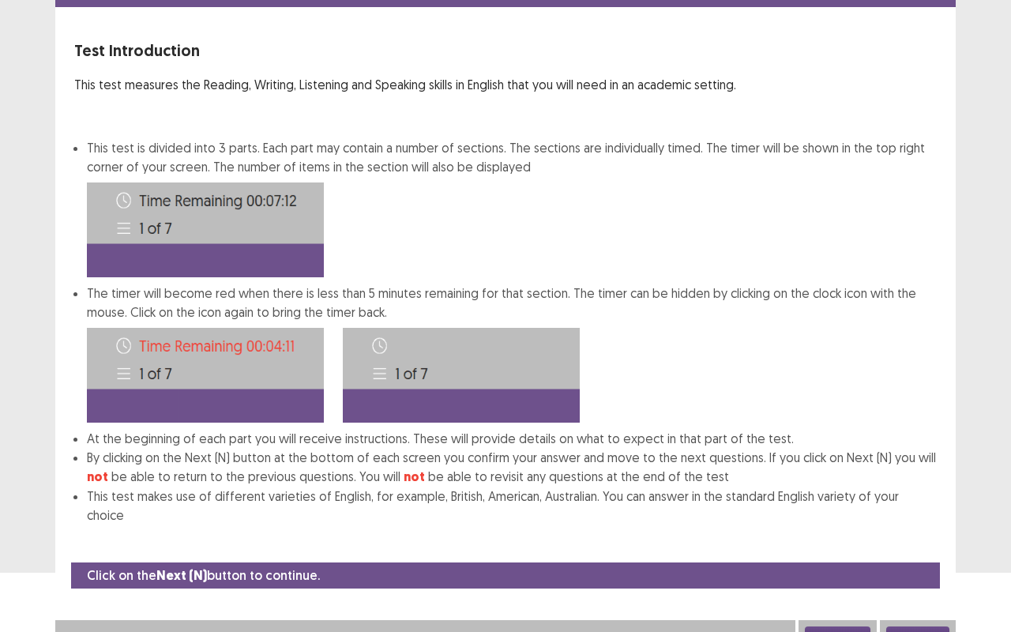
click at [924, 524] on button "Next" at bounding box center [917, 635] width 63 height 19
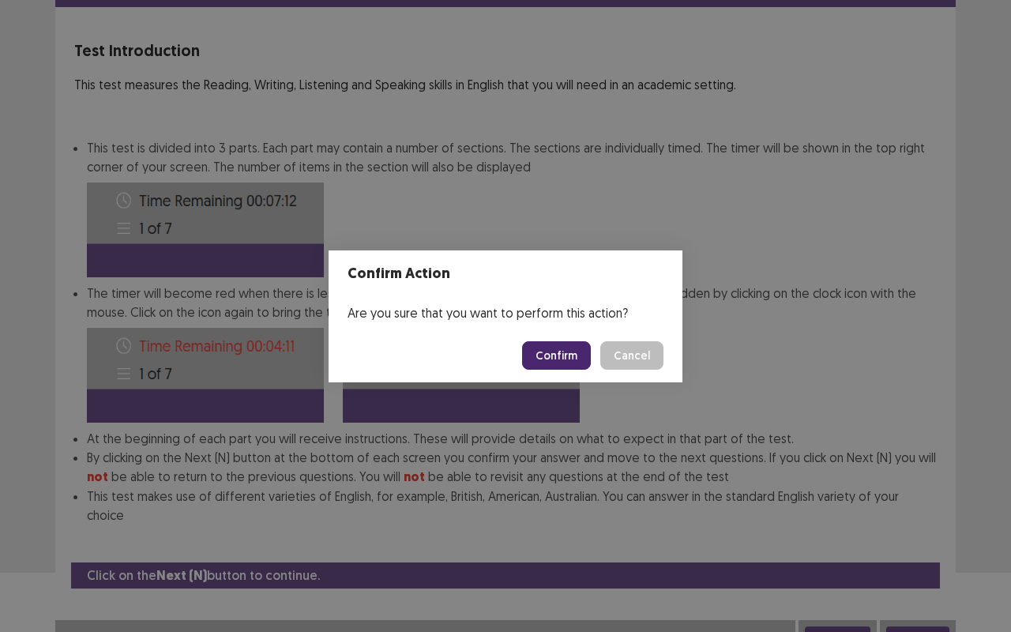
click at [570, 354] on button "Confirm" at bounding box center [556, 355] width 69 height 28
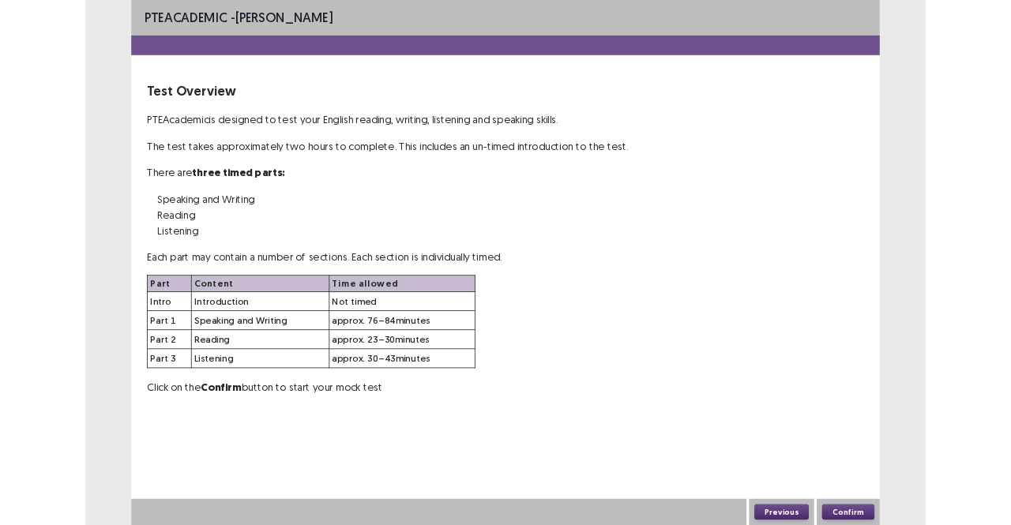
scroll to position [0, 0]
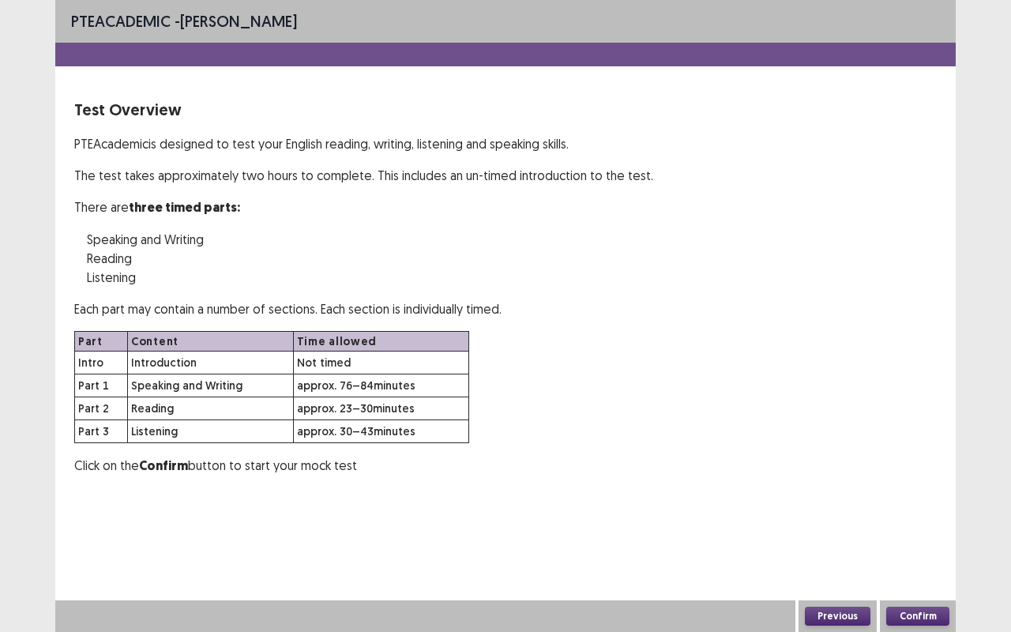
click at [941, 524] on button "Confirm" at bounding box center [917, 615] width 63 height 19
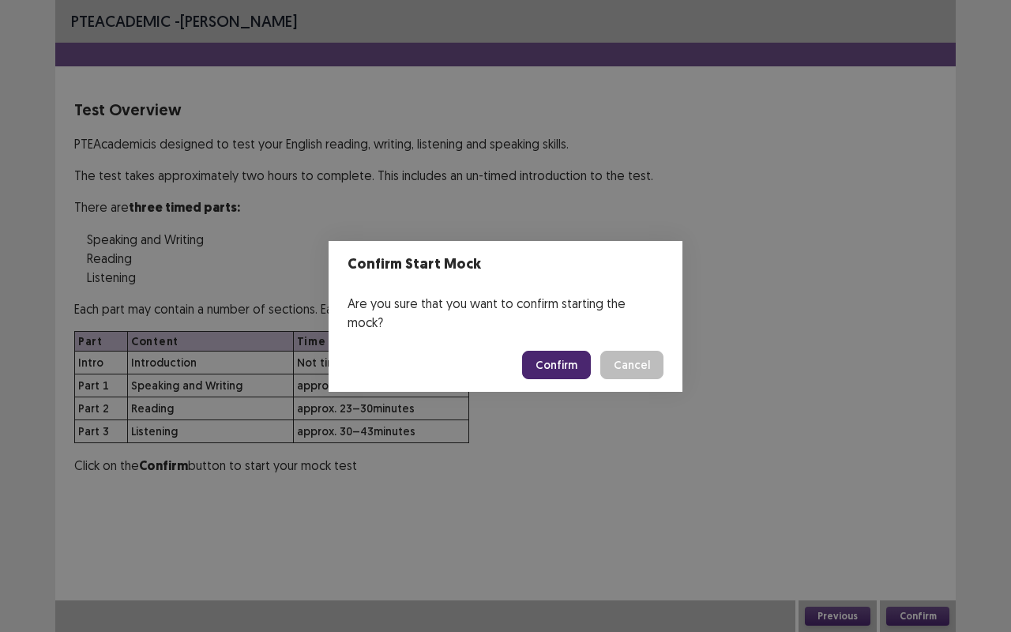
click at [576, 357] on button "Confirm" at bounding box center [556, 365] width 69 height 28
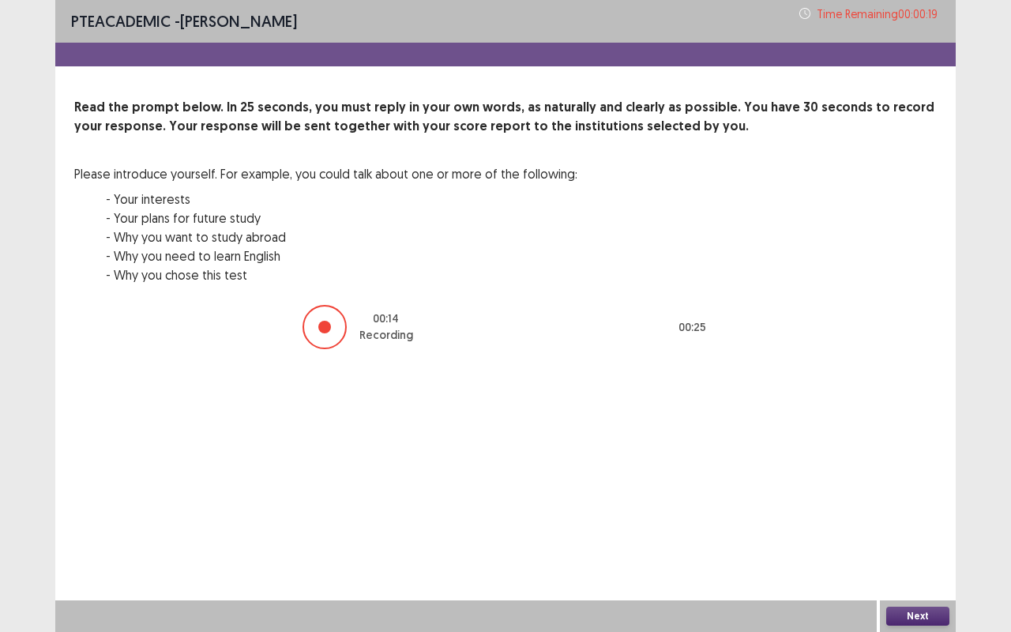
click at [932, 524] on button "Next" at bounding box center [917, 615] width 63 height 19
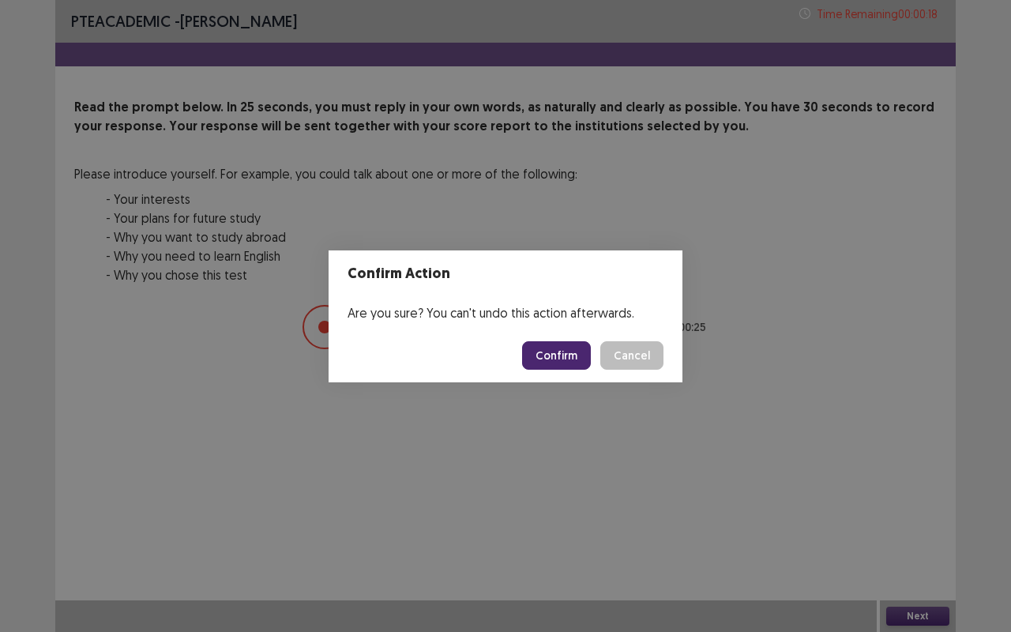
click at [575, 362] on button "Confirm" at bounding box center [556, 355] width 69 height 28
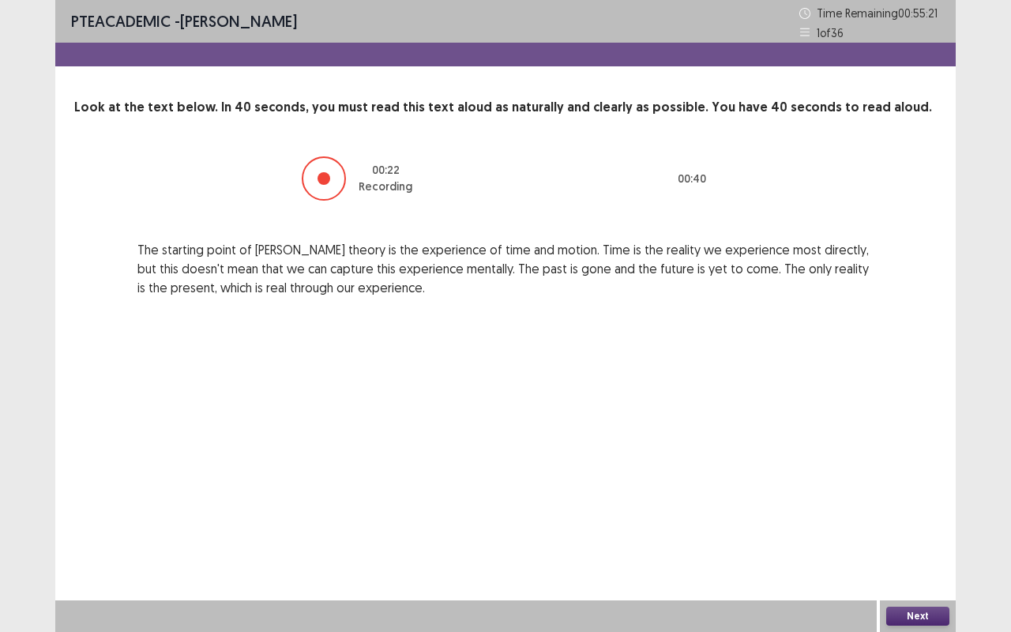
click at [913, 524] on button "Next" at bounding box center [917, 615] width 63 height 19
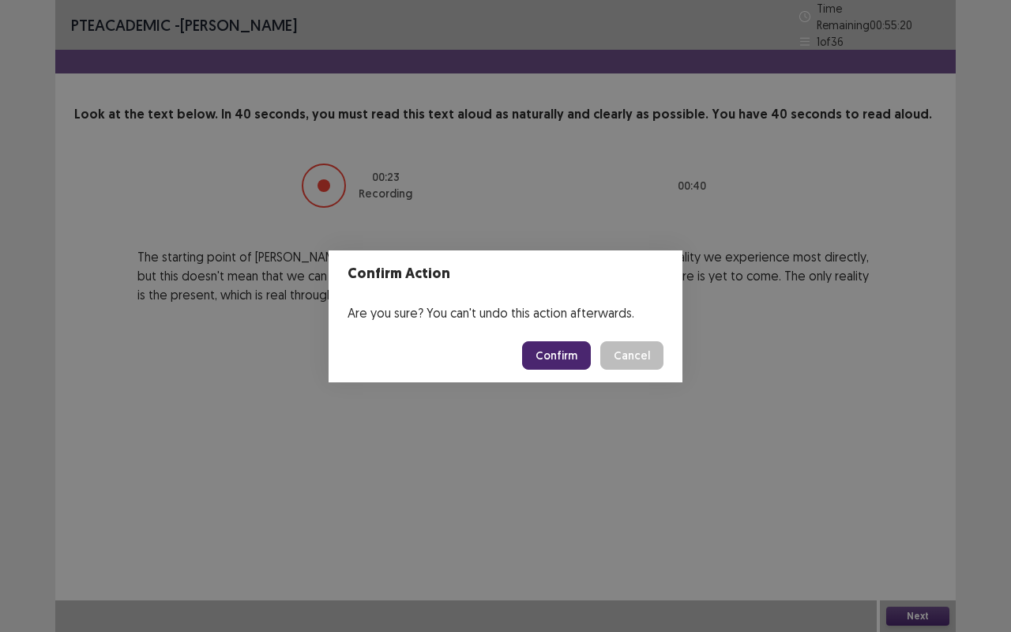
click at [584, 358] on button "Confirm" at bounding box center [556, 355] width 69 height 28
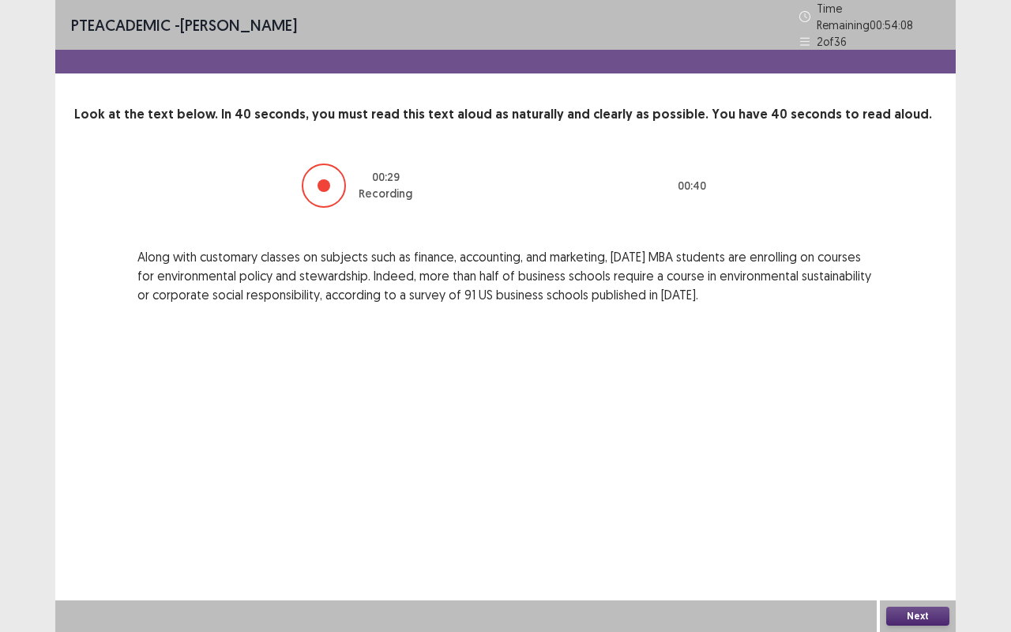
click at [935, 524] on button "Next" at bounding box center [917, 615] width 63 height 19
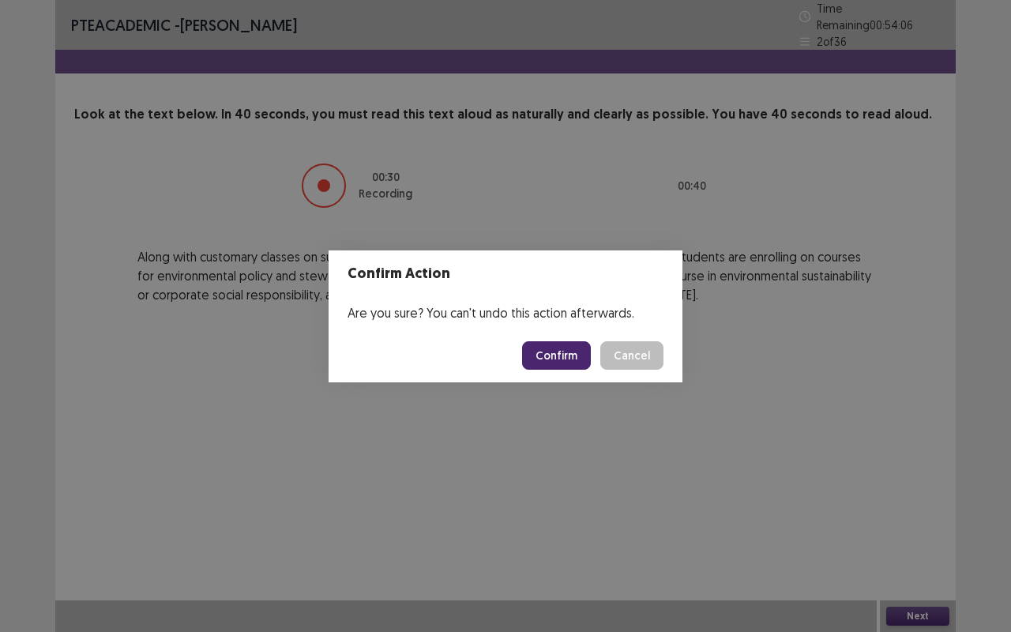
click at [582, 352] on button "Confirm" at bounding box center [556, 355] width 69 height 28
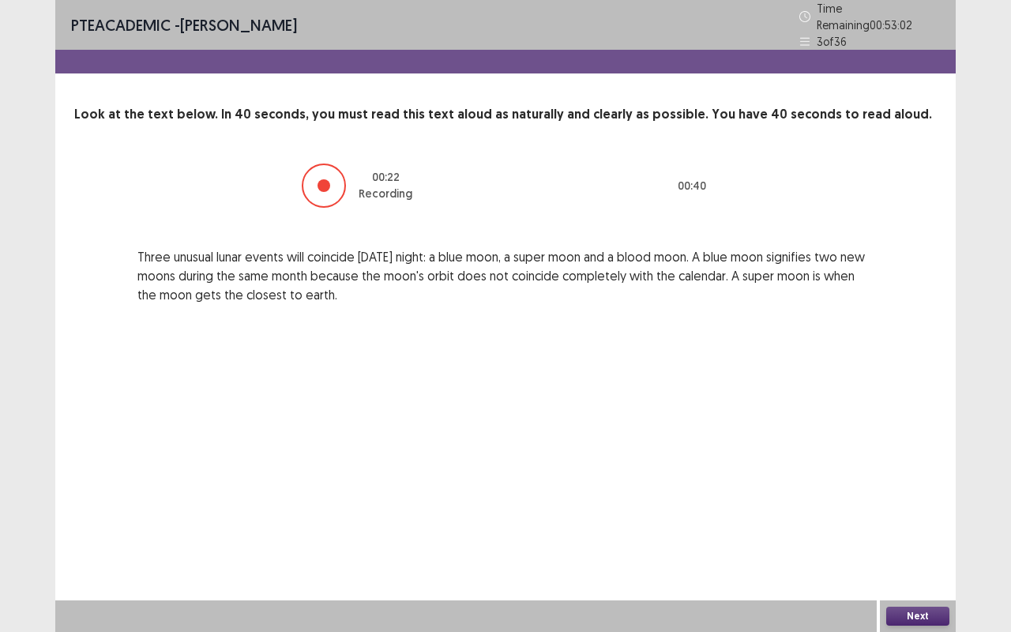
click at [924, 524] on button "Next" at bounding box center [917, 615] width 63 height 19
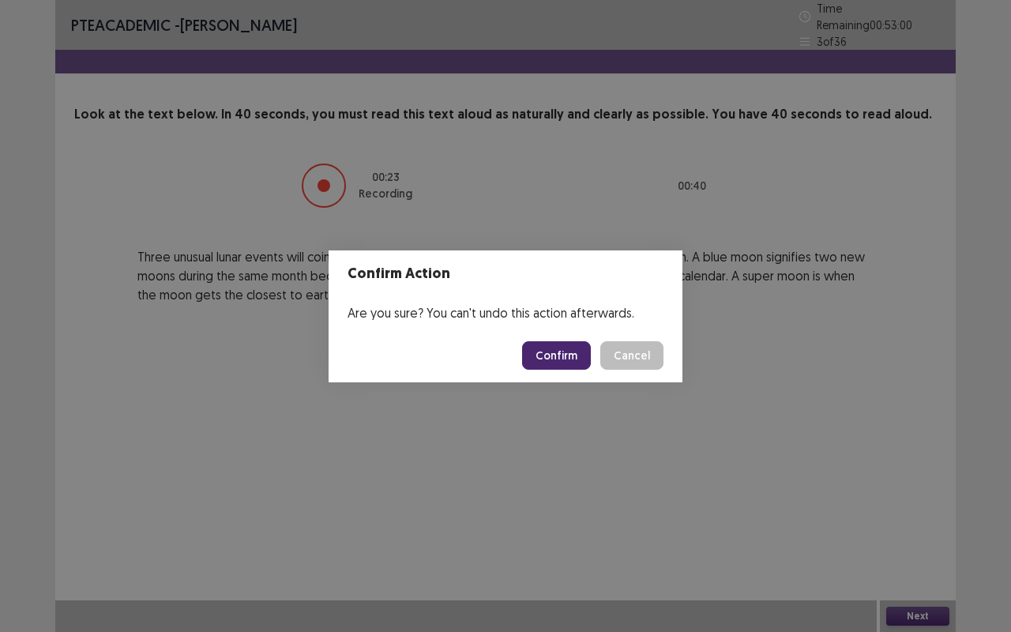
click at [564, 355] on button "Confirm" at bounding box center [556, 355] width 69 height 28
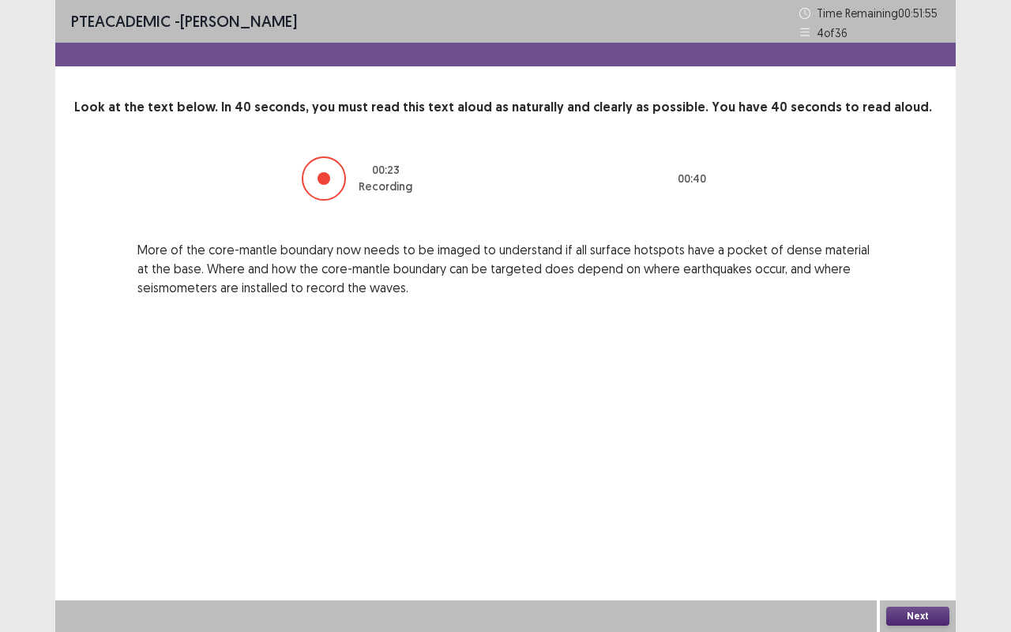
click at [926, 524] on button "Next" at bounding box center [917, 615] width 63 height 19
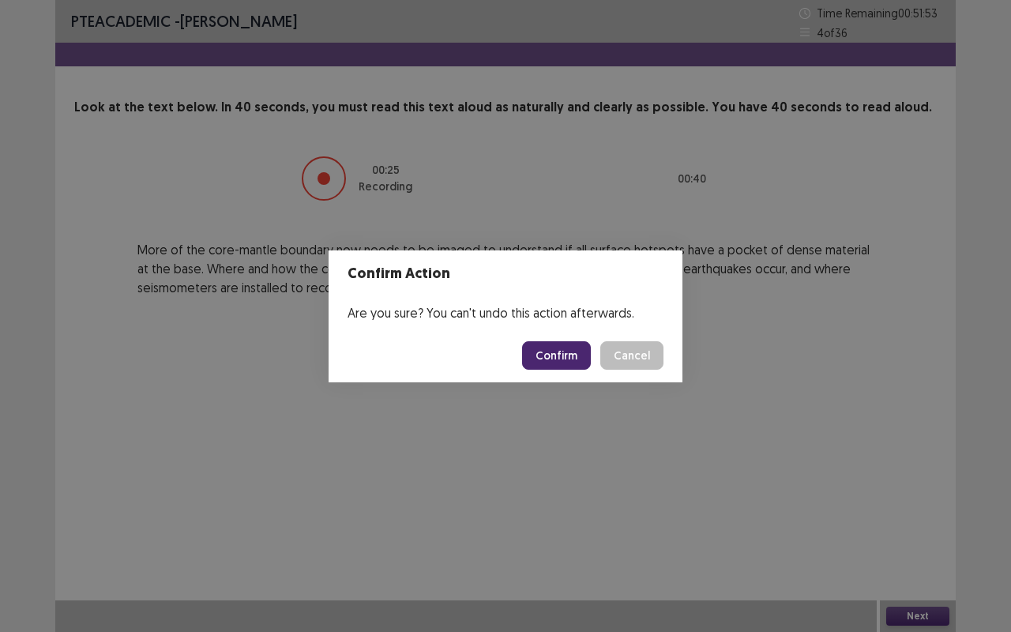
click at [553, 351] on button "Confirm" at bounding box center [556, 355] width 69 height 28
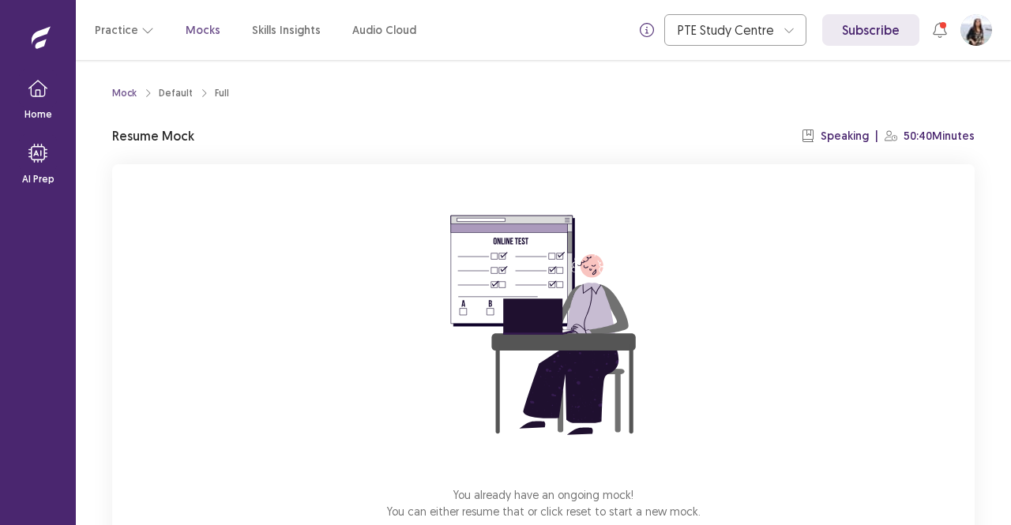
scroll to position [98, 0]
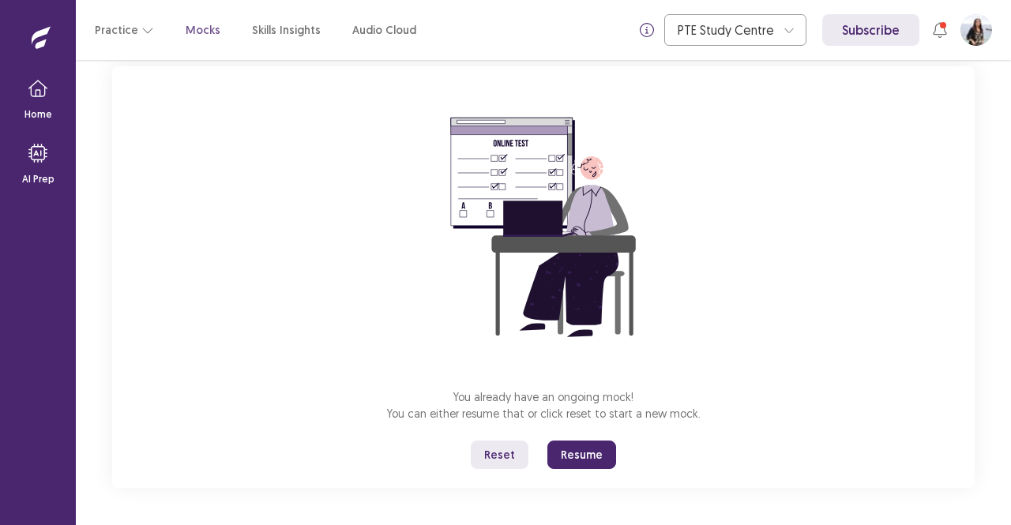
click at [580, 457] on button "Resume" at bounding box center [581, 455] width 69 height 28
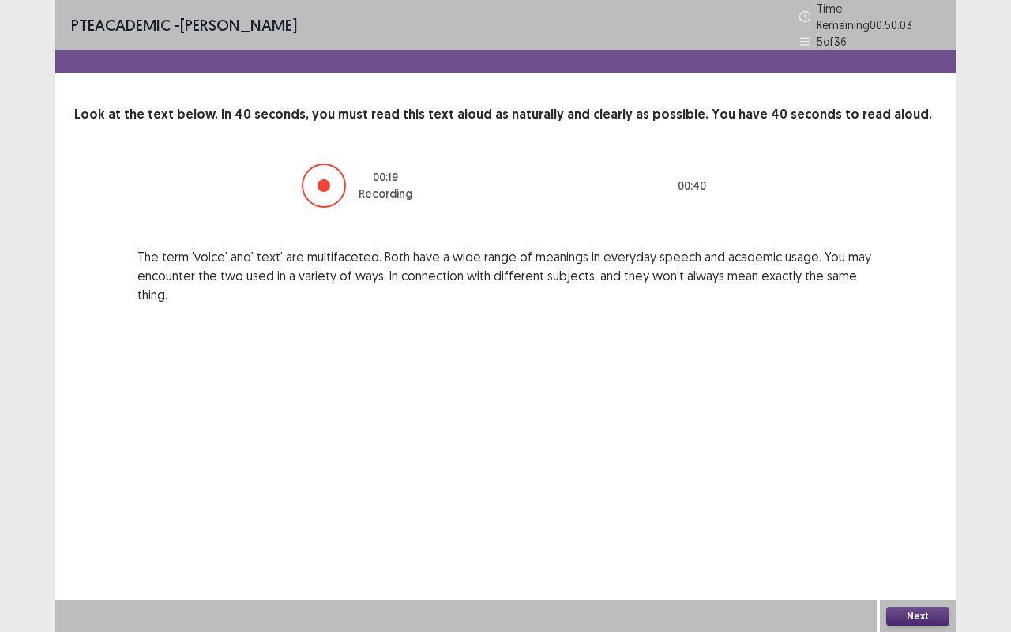
click at [921, 524] on button "Next" at bounding box center [917, 615] width 63 height 19
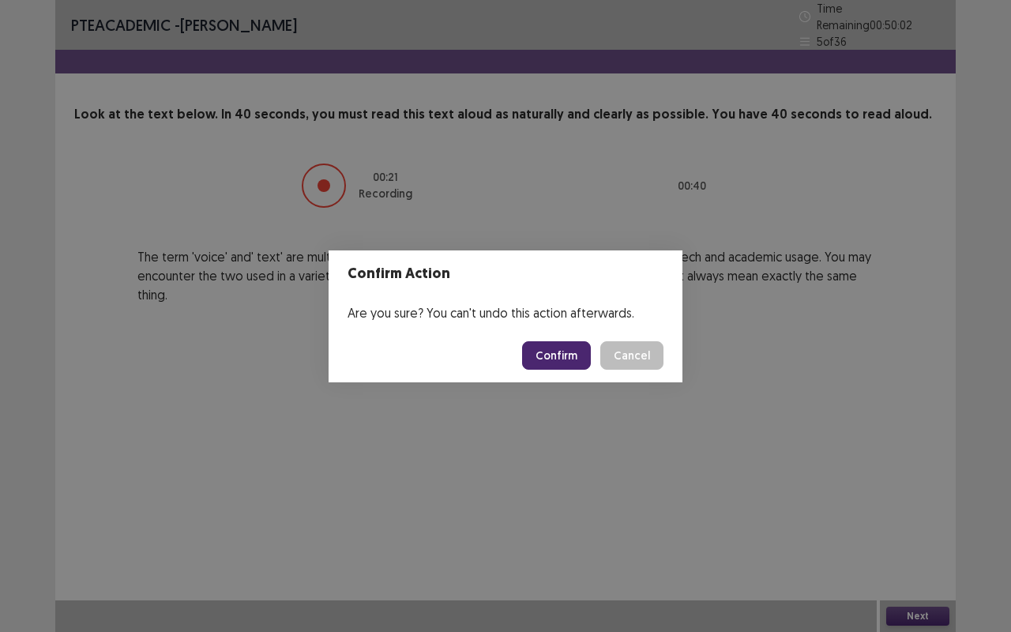
click at [556, 355] on button "Confirm" at bounding box center [556, 355] width 69 height 28
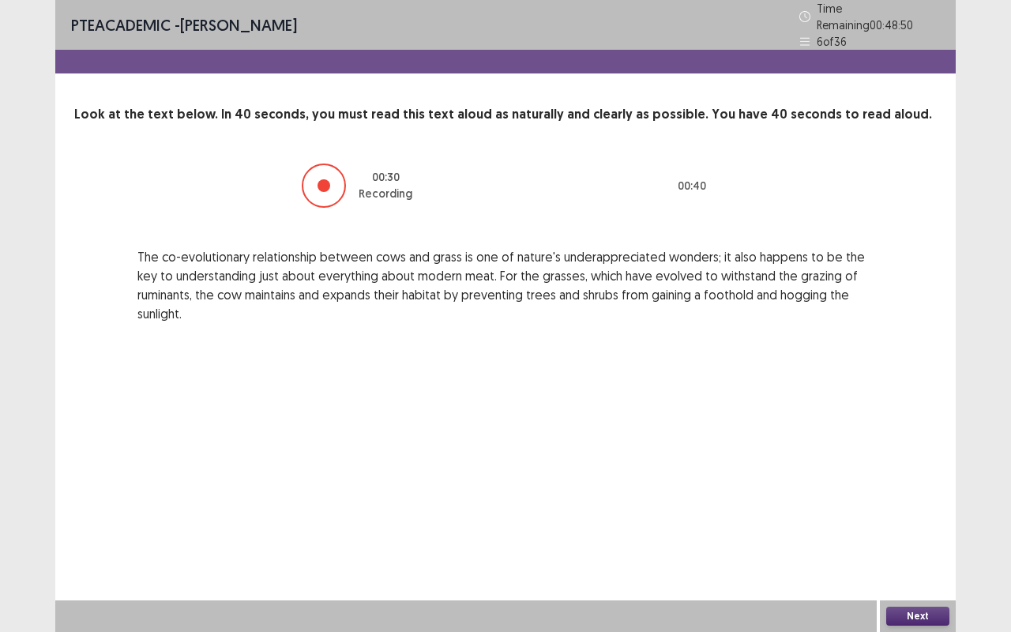
click at [899, 524] on button "Next" at bounding box center [917, 615] width 63 height 19
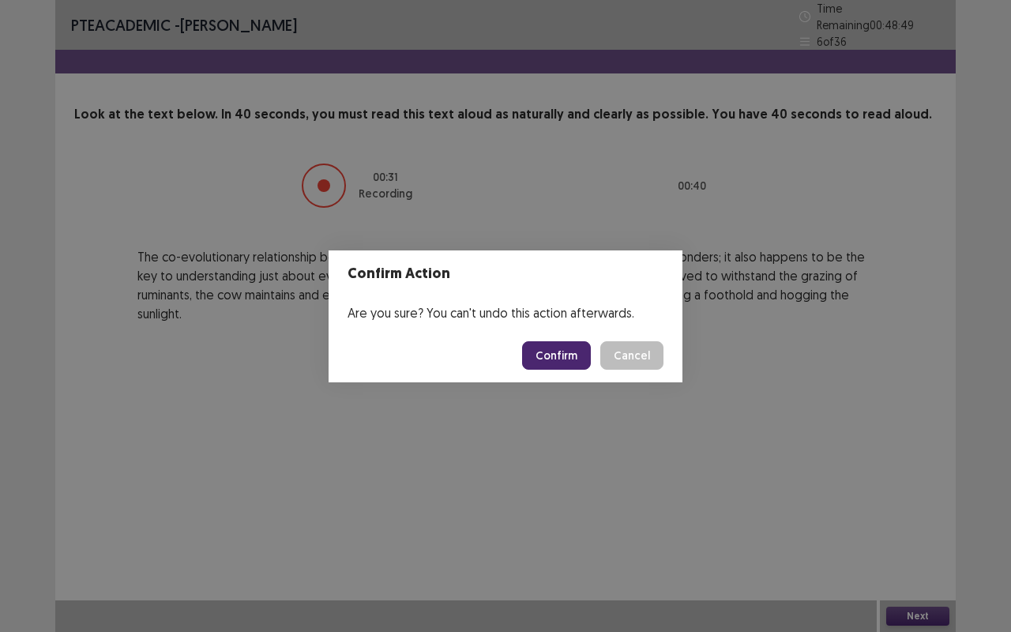
click at [555, 365] on button "Confirm" at bounding box center [556, 355] width 69 height 28
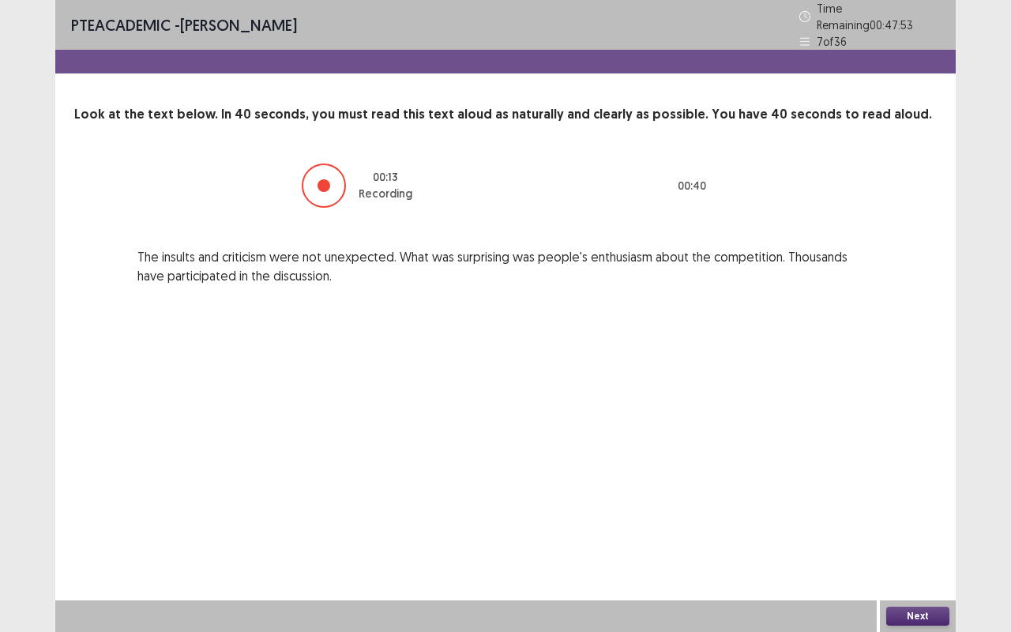
click at [920, 524] on button "Next" at bounding box center [917, 615] width 63 height 19
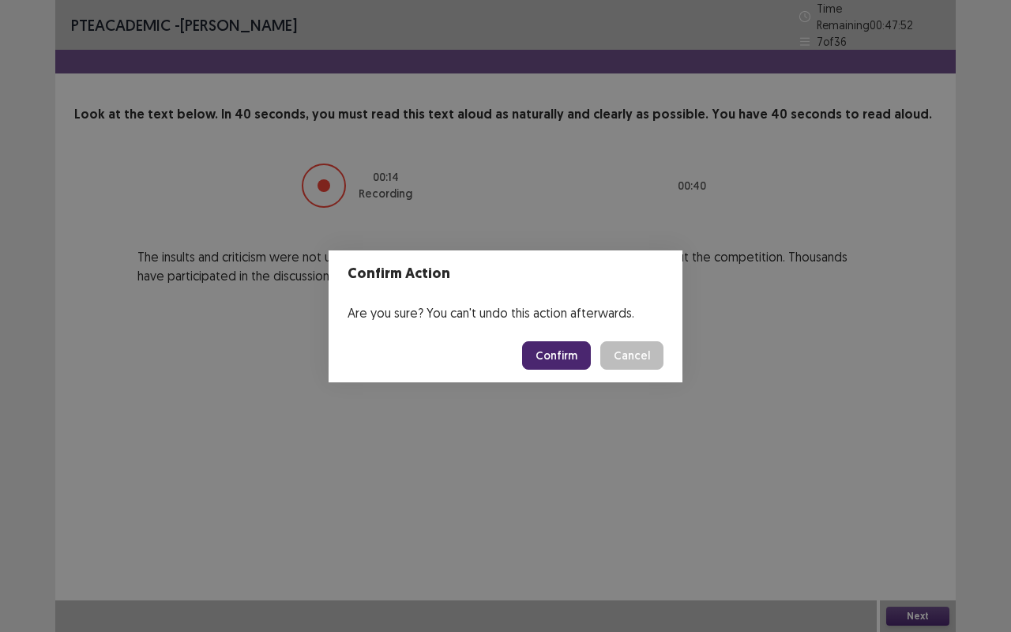
click at [580, 347] on button "Confirm" at bounding box center [556, 355] width 69 height 28
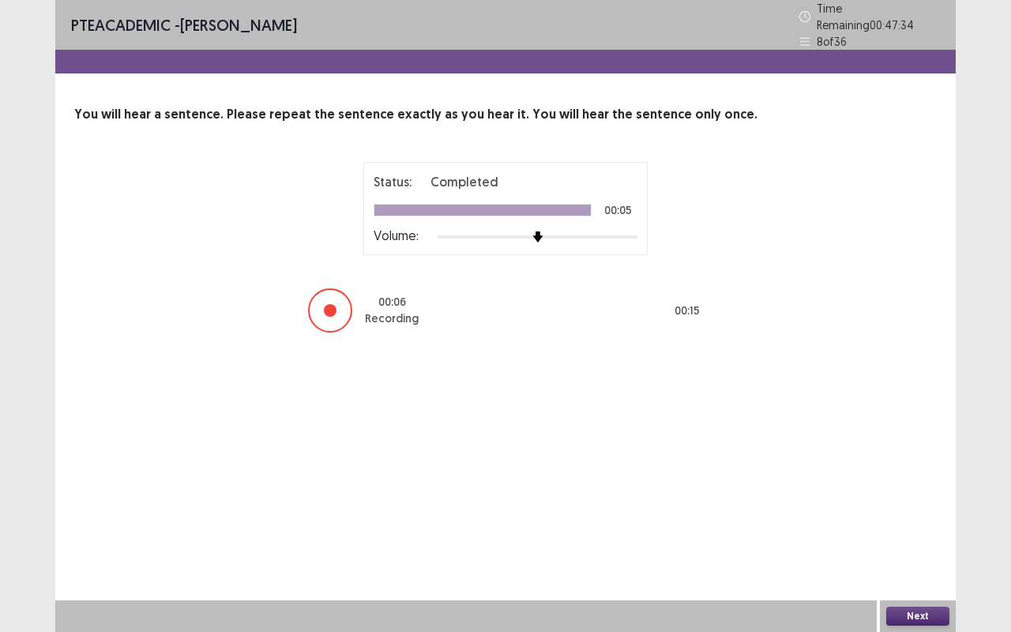
click at [930, 524] on button "Next" at bounding box center [917, 615] width 63 height 19
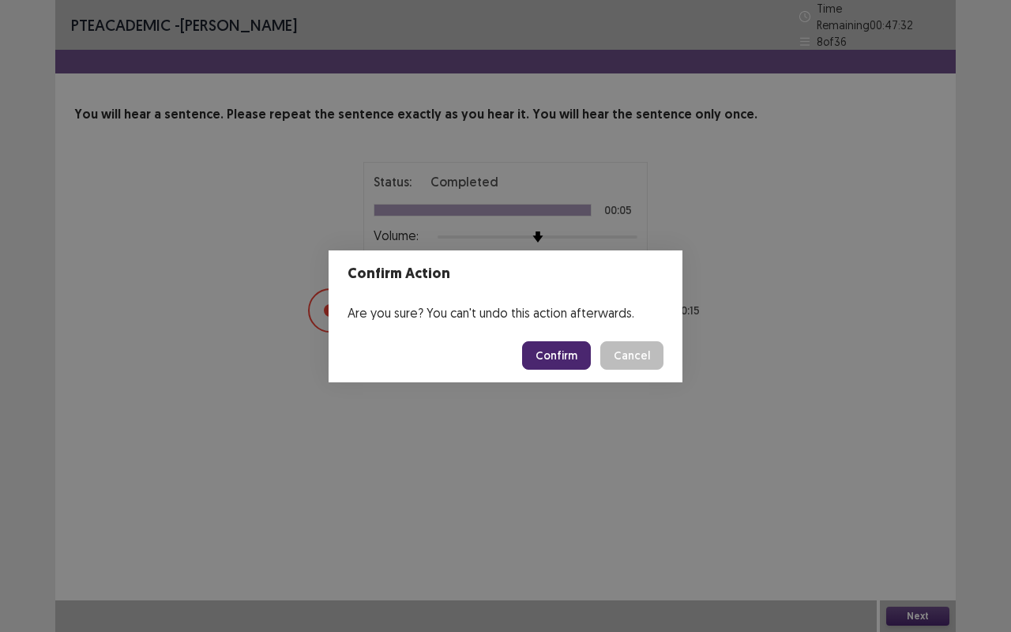
click at [541, 353] on button "Confirm" at bounding box center [556, 355] width 69 height 28
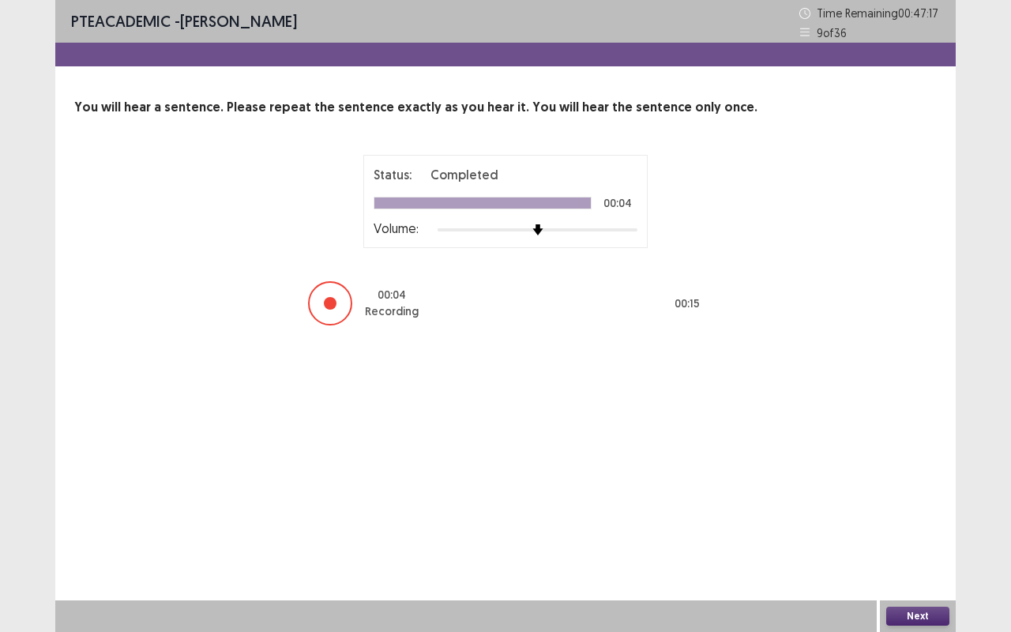
click at [925, 524] on button "Next" at bounding box center [917, 615] width 63 height 19
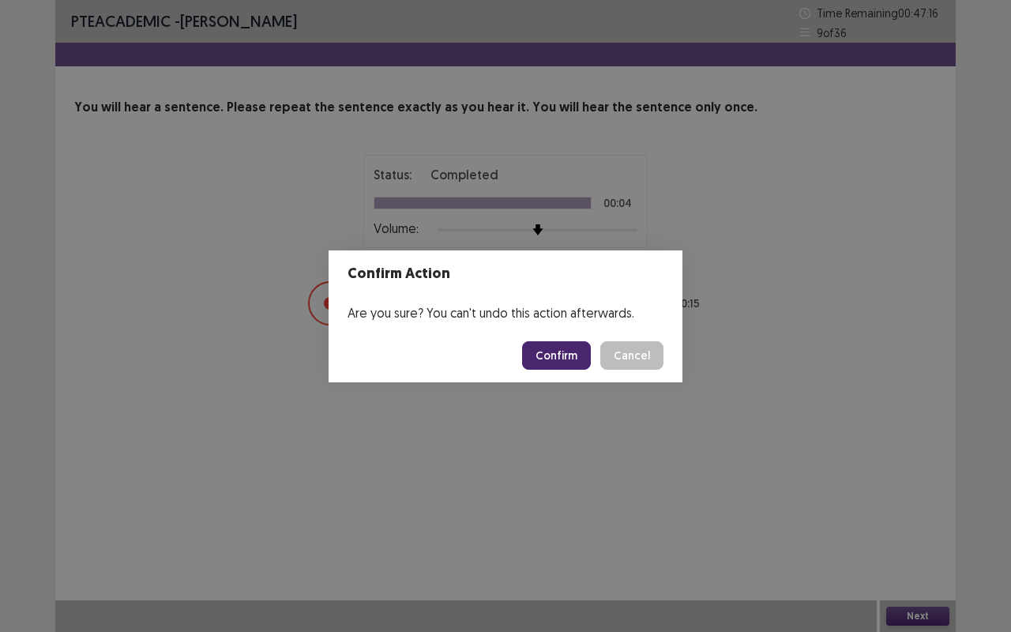
click at [559, 347] on button "Confirm" at bounding box center [556, 355] width 69 height 28
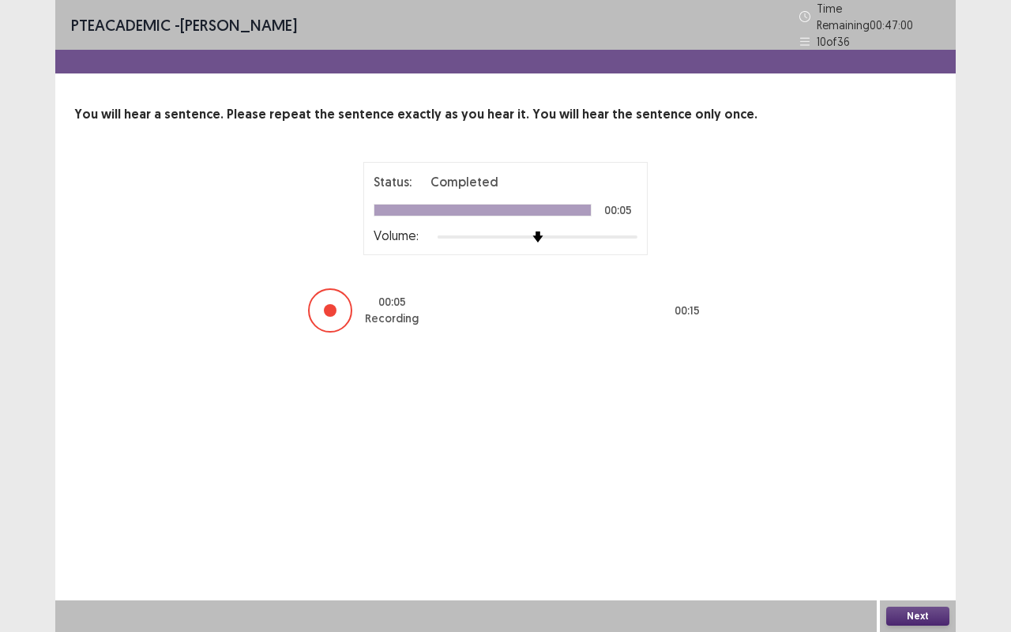
click at [905, 524] on button "Next" at bounding box center [917, 615] width 63 height 19
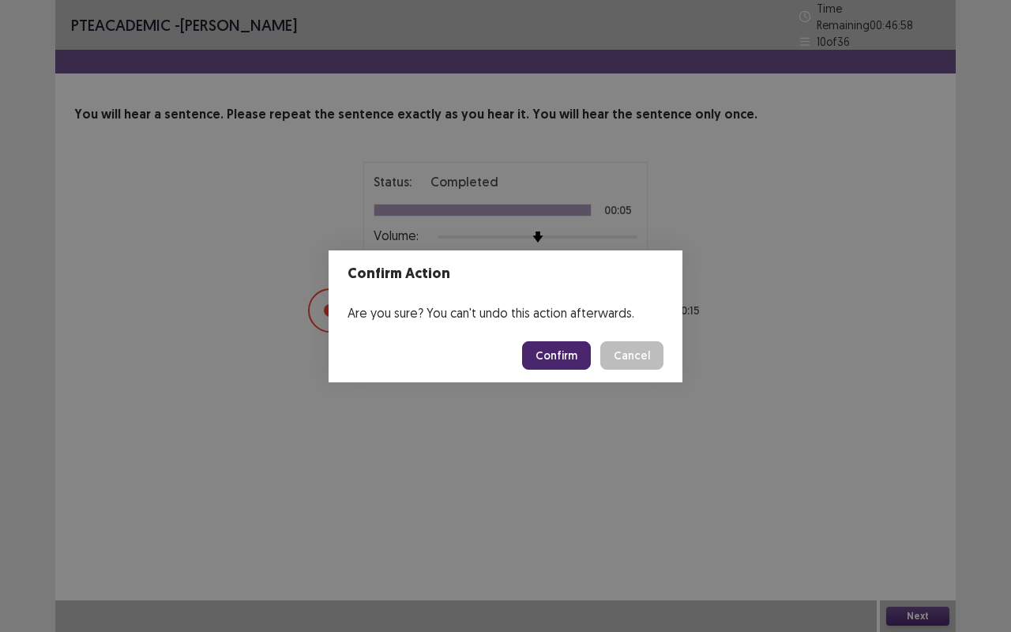
click at [574, 349] on button "Confirm" at bounding box center [556, 355] width 69 height 28
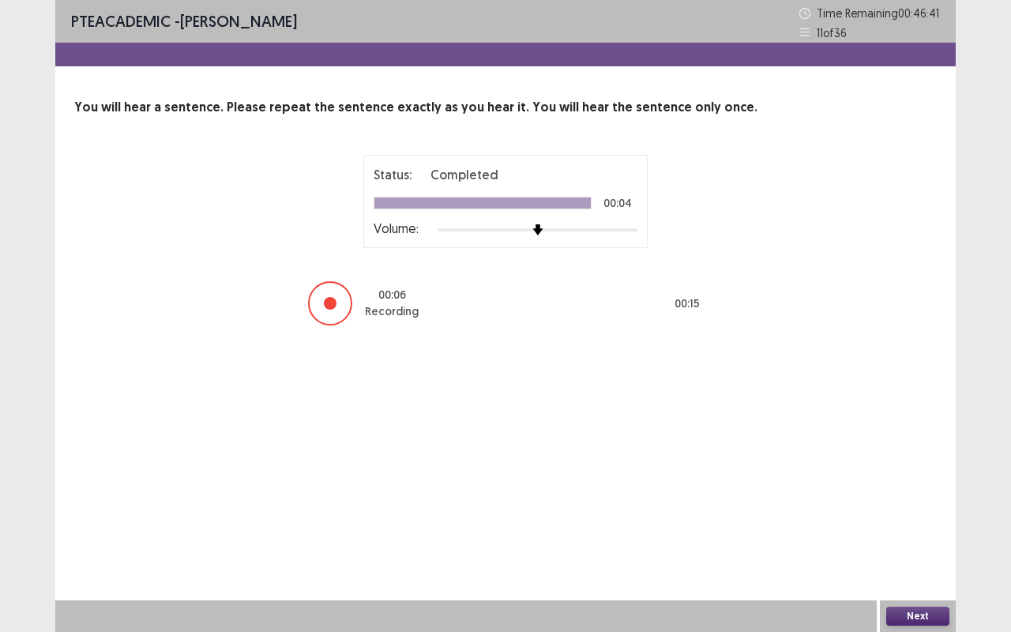
click at [922, 524] on button "Next" at bounding box center [917, 615] width 63 height 19
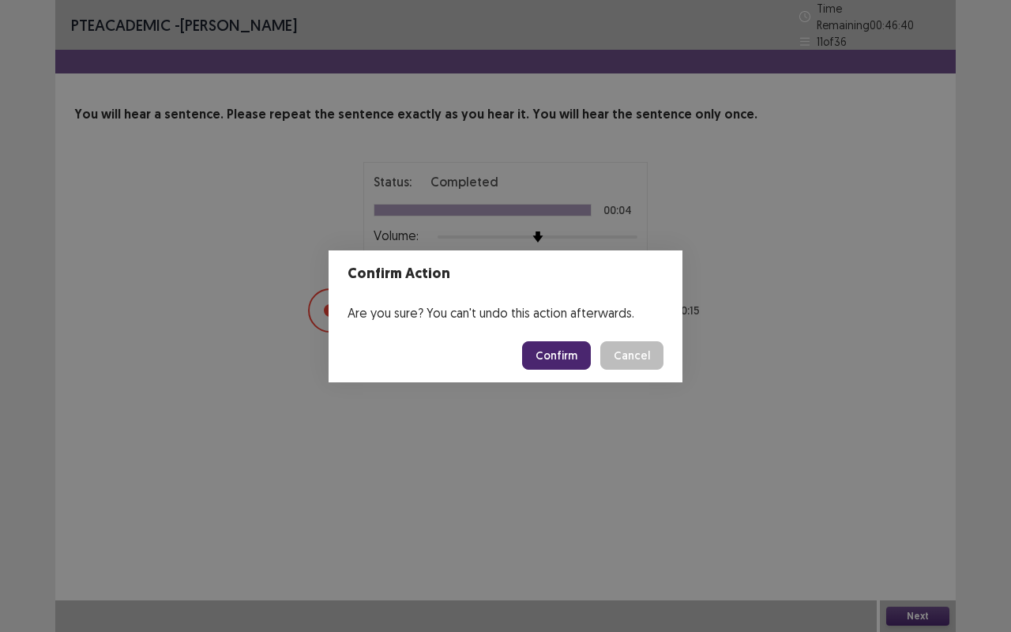
click at [554, 349] on button "Confirm" at bounding box center [556, 355] width 69 height 28
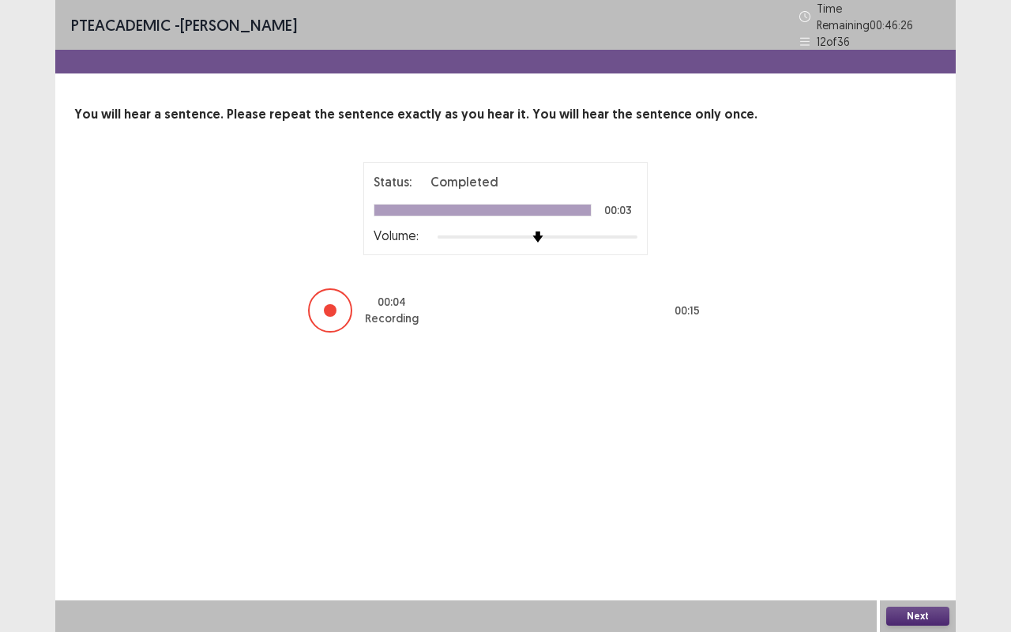
click at [917, 524] on button "Next" at bounding box center [917, 615] width 63 height 19
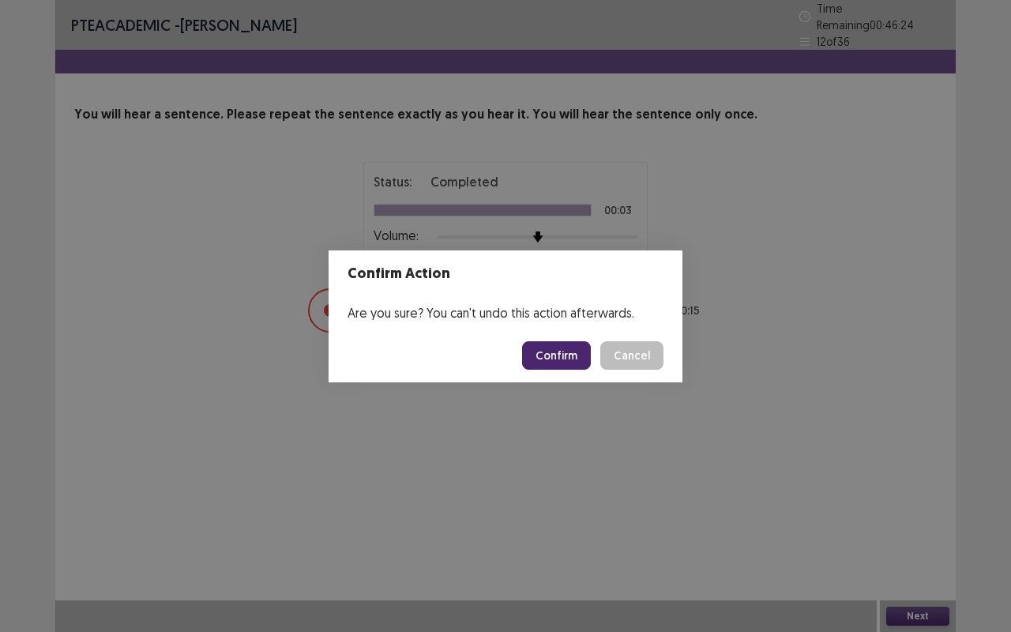
click at [567, 355] on button "Confirm" at bounding box center [556, 355] width 69 height 28
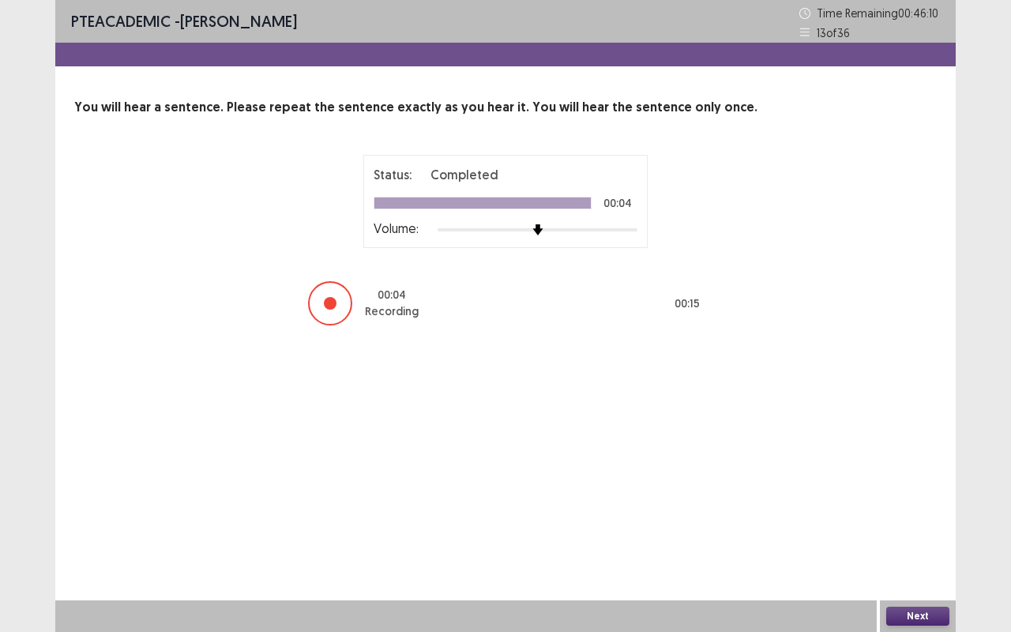
click at [935, 524] on button "Next" at bounding box center [917, 615] width 63 height 19
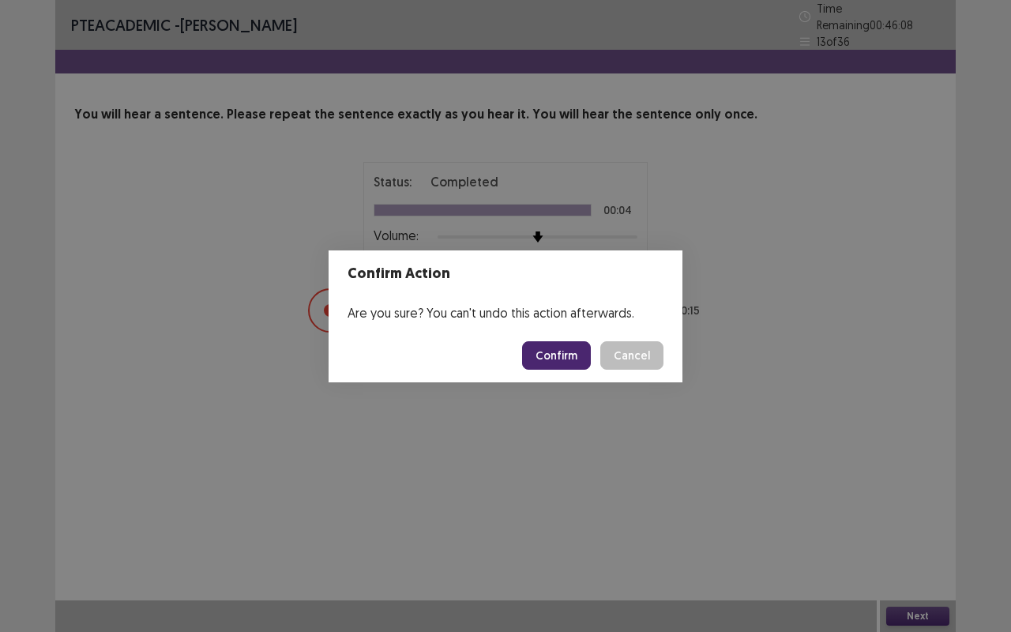
click at [563, 355] on button "Confirm" at bounding box center [556, 355] width 69 height 28
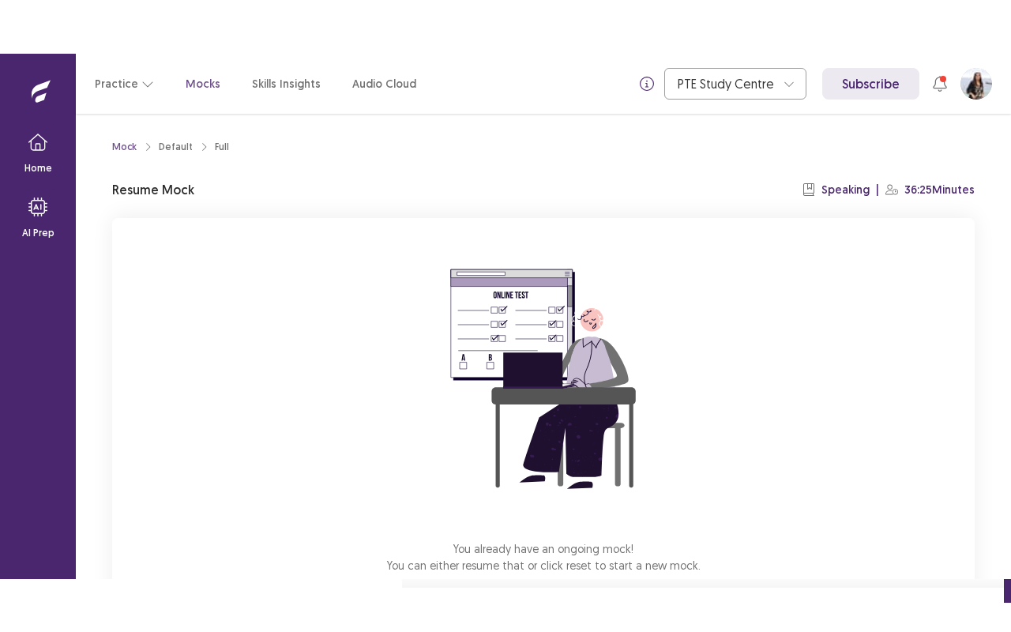
scroll to position [98, 0]
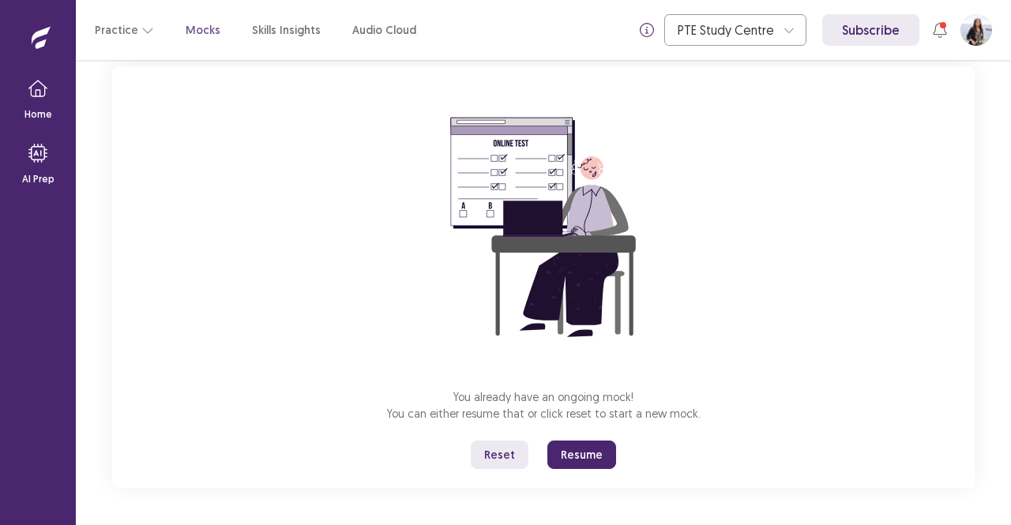
click at [587, 454] on button "Resume" at bounding box center [581, 455] width 69 height 28
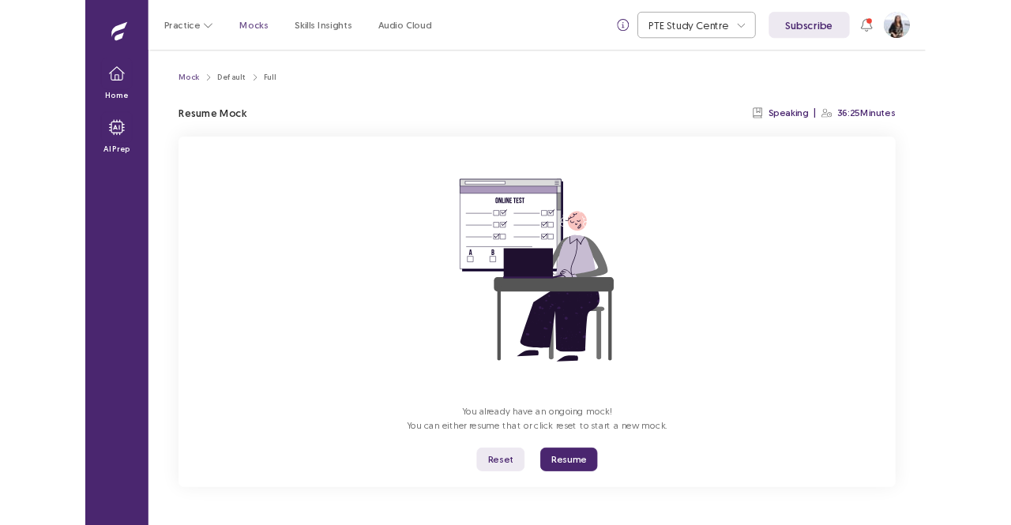
scroll to position [0, 0]
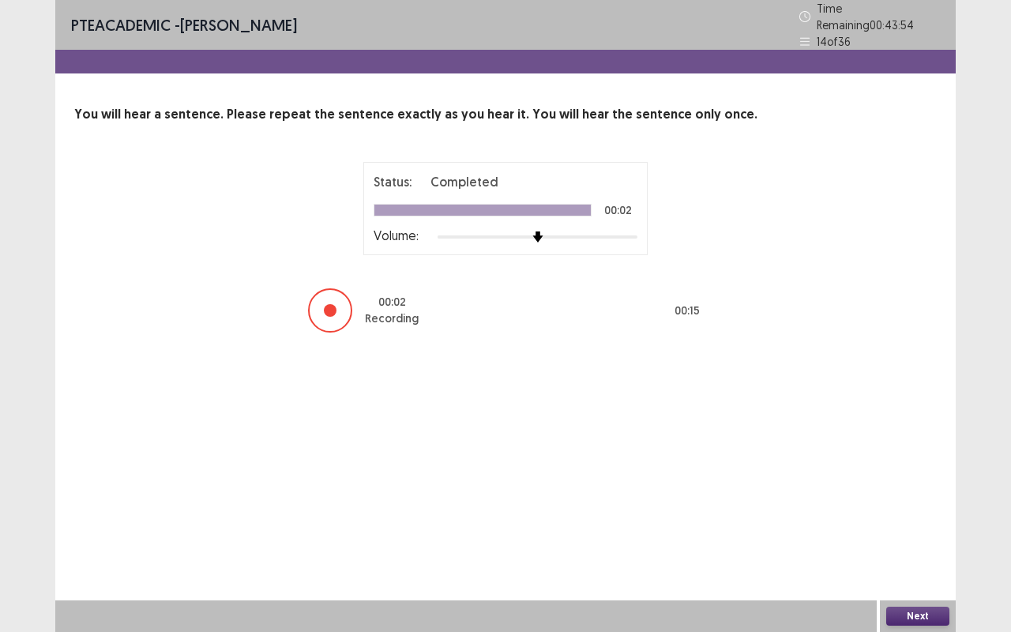
click at [919, 524] on button "Next" at bounding box center [917, 615] width 63 height 19
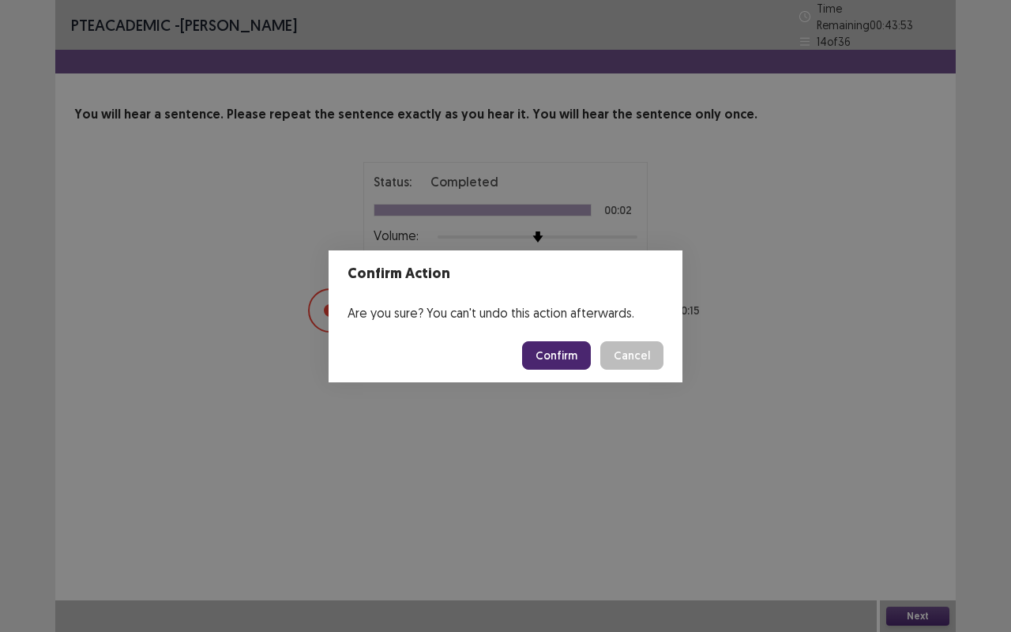
click at [567, 349] on button "Confirm" at bounding box center [556, 355] width 69 height 28
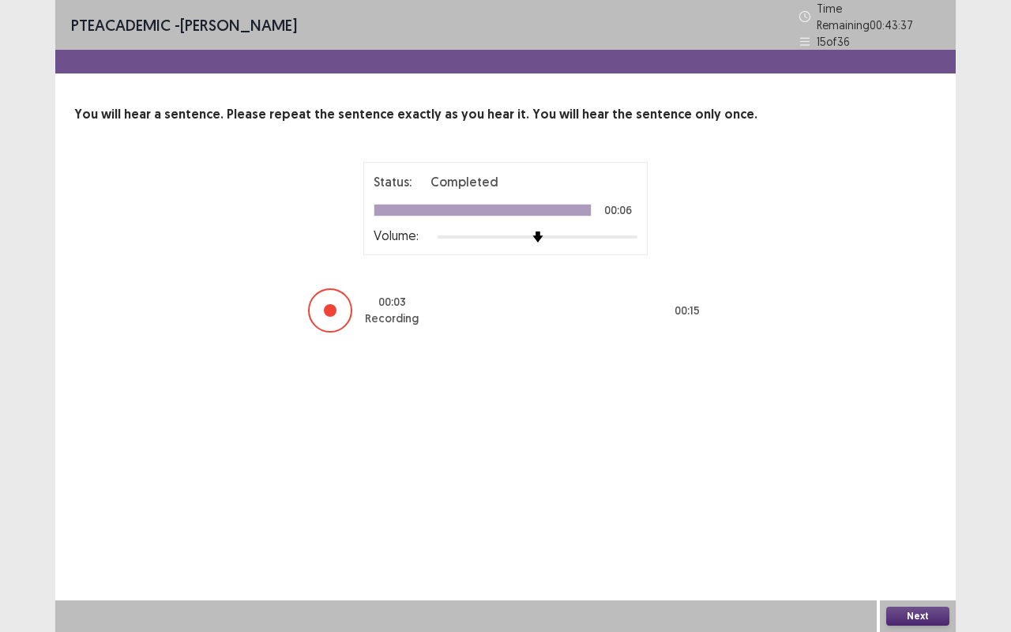
click at [914, 524] on button "Next" at bounding box center [917, 615] width 63 height 19
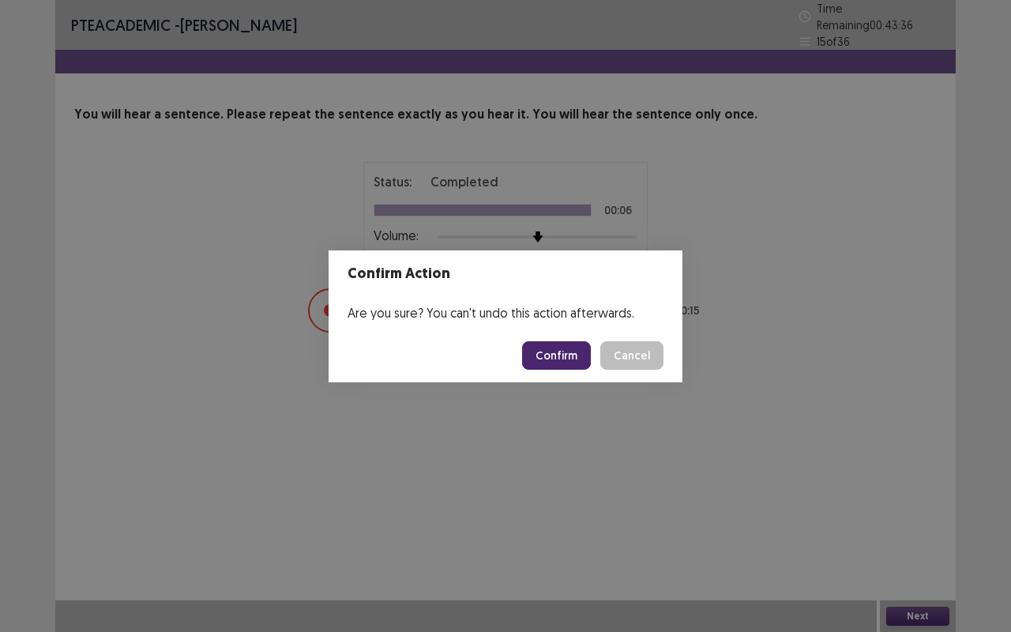
click at [561, 356] on button "Confirm" at bounding box center [556, 355] width 69 height 28
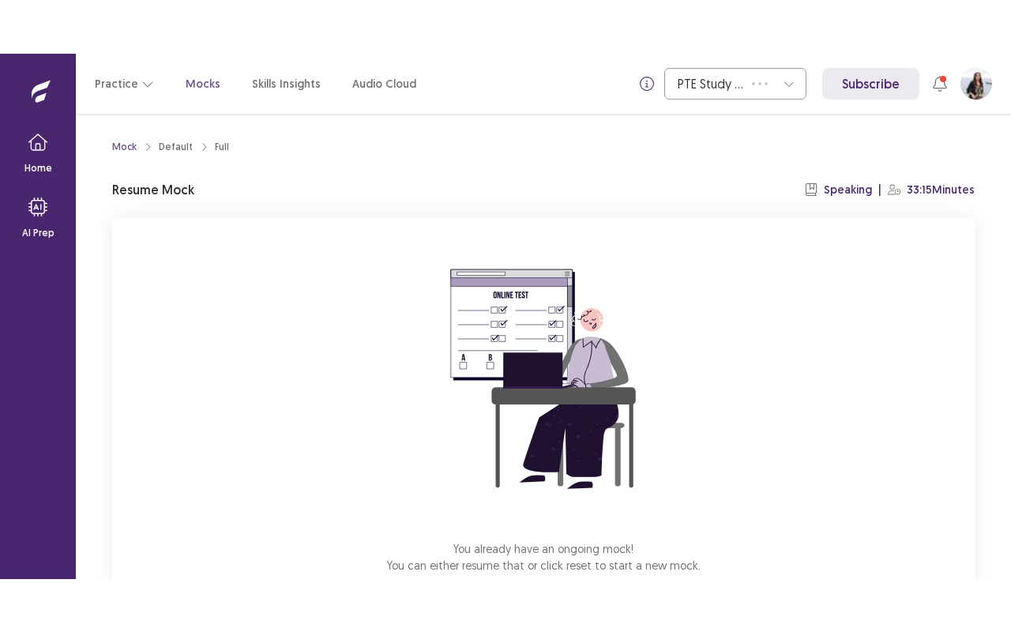
scroll to position [98, 0]
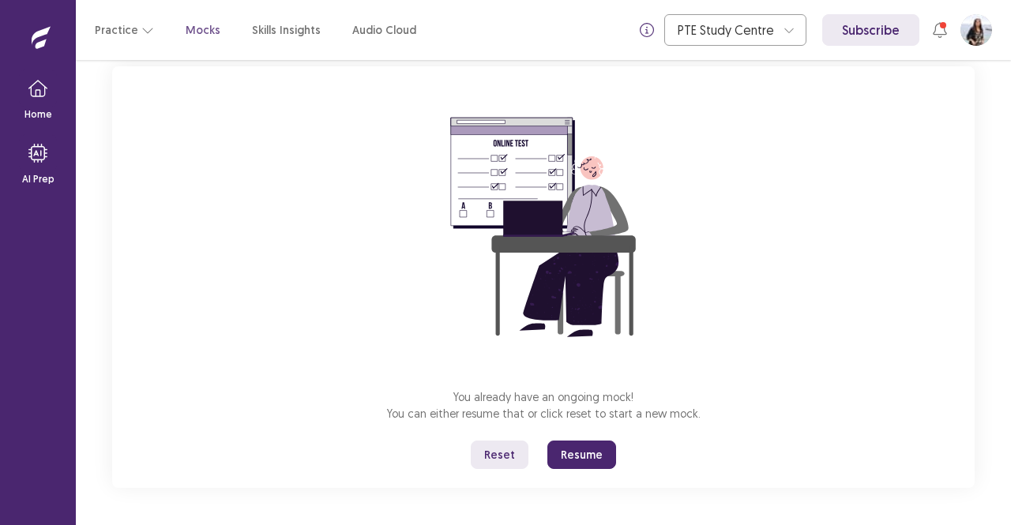
click at [592, 466] on button "Resume" at bounding box center [581, 455] width 69 height 28
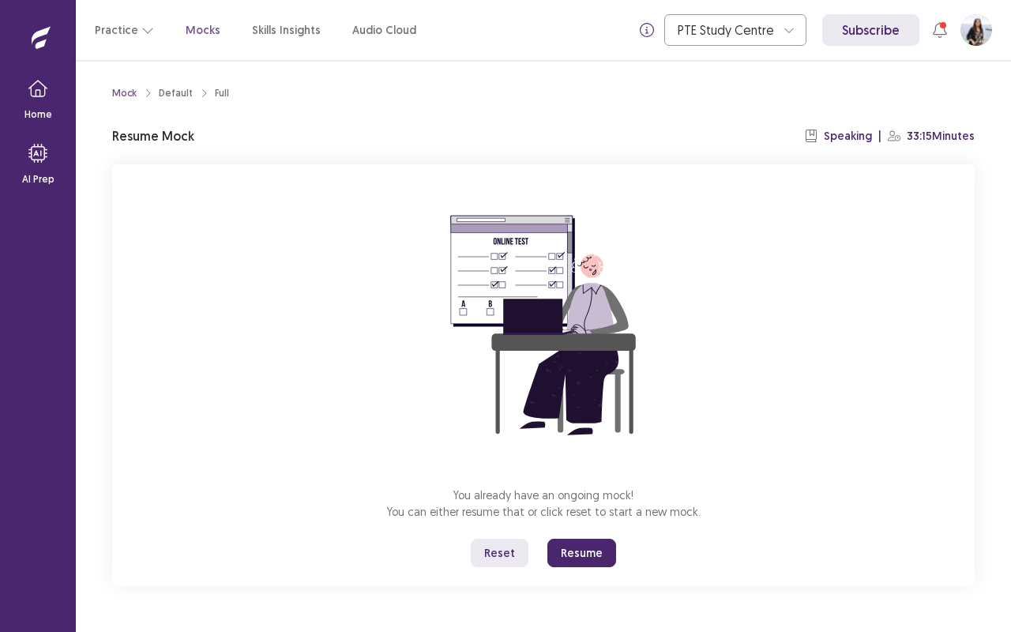
scroll to position [0, 0]
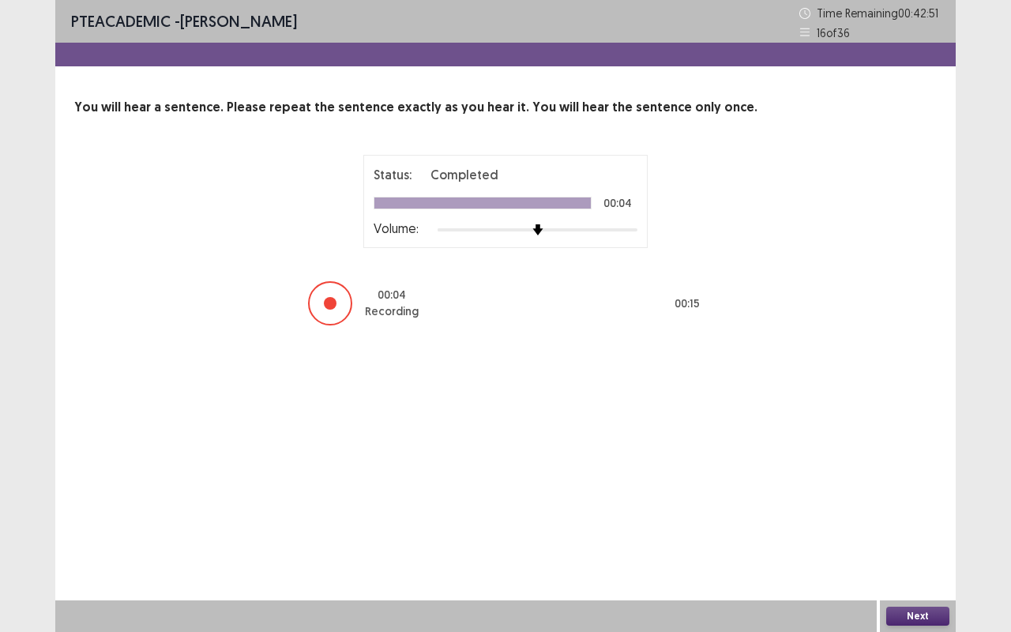
click at [909, 524] on div "Next" at bounding box center [918, 616] width 76 height 32
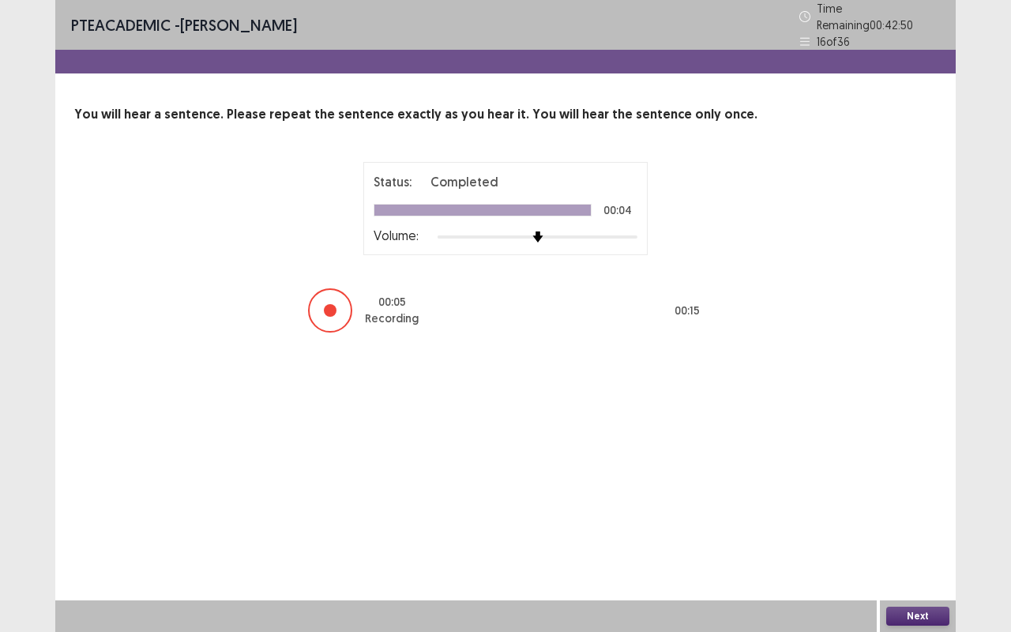
click at [912, 524] on button "Next" at bounding box center [917, 615] width 63 height 19
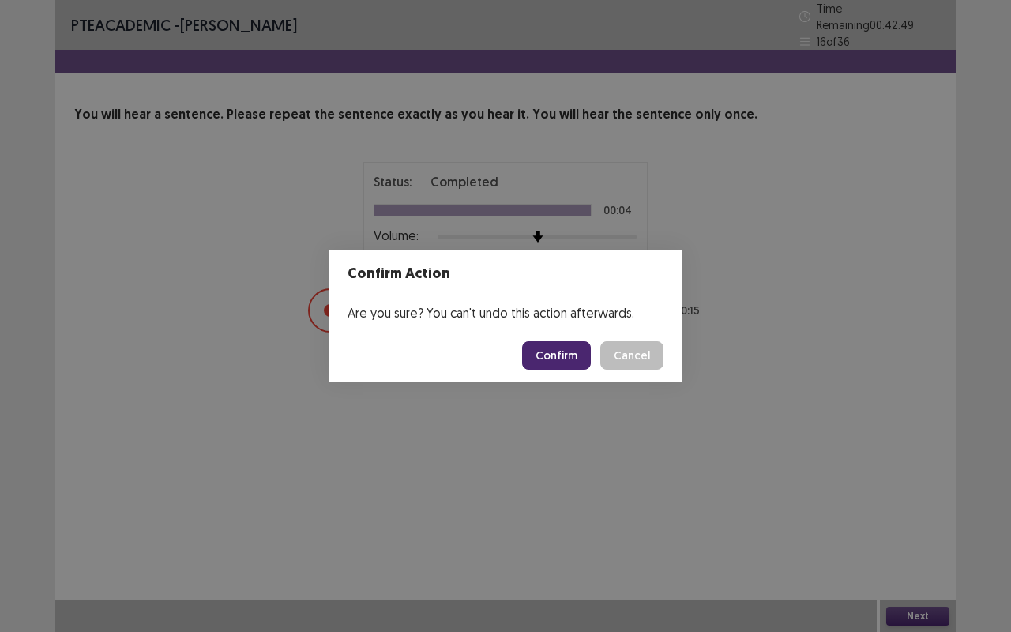
click at [557, 354] on button "Confirm" at bounding box center [556, 355] width 69 height 28
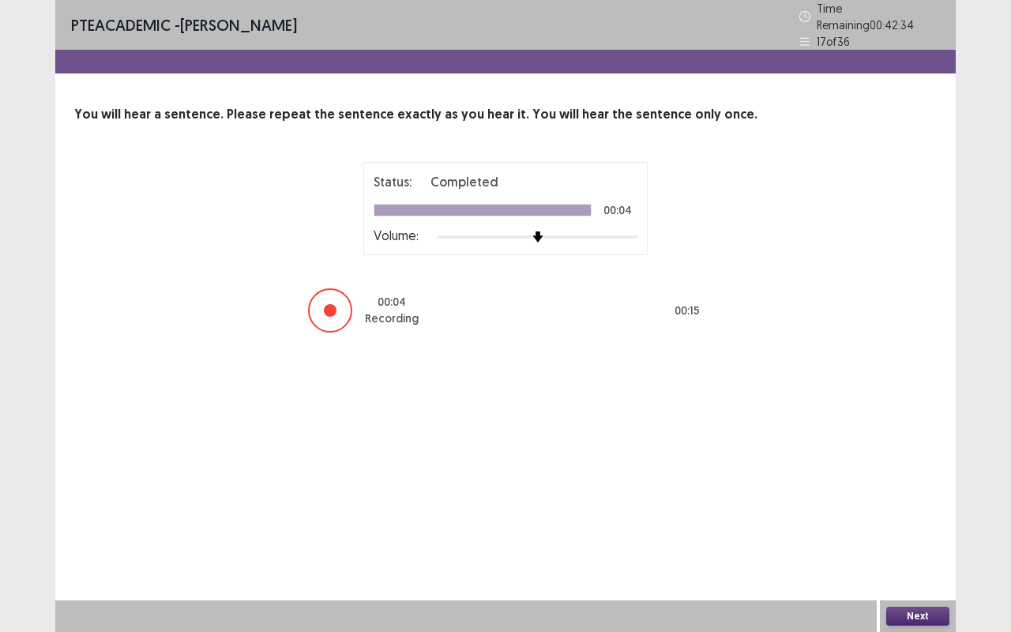
click at [926, 524] on button "Next" at bounding box center [917, 615] width 63 height 19
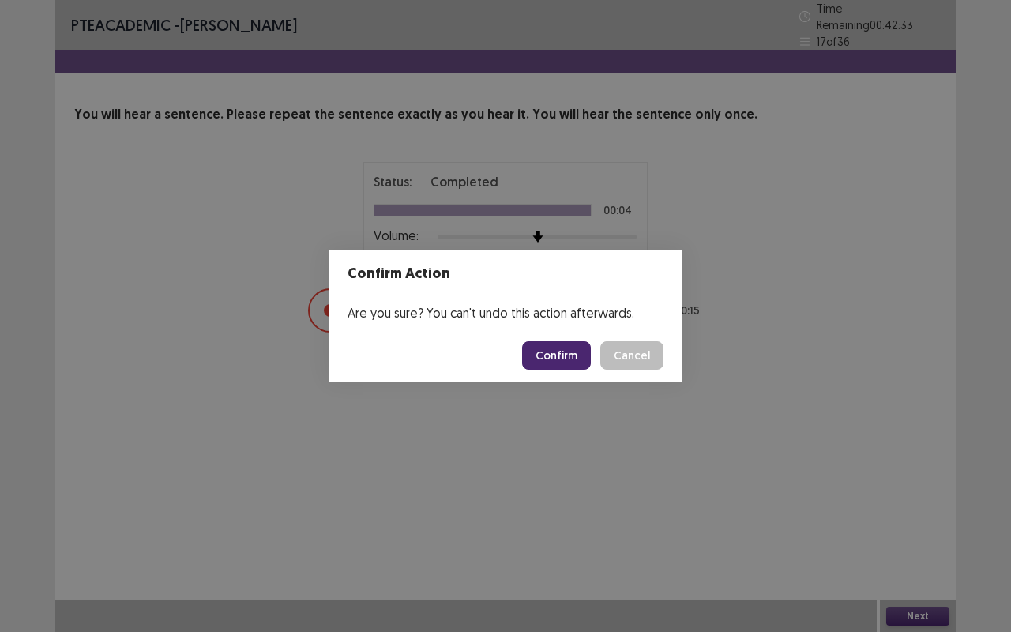
click at [561, 347] on button "Confirm" at bounding box center [556, 355] width 69 height 28
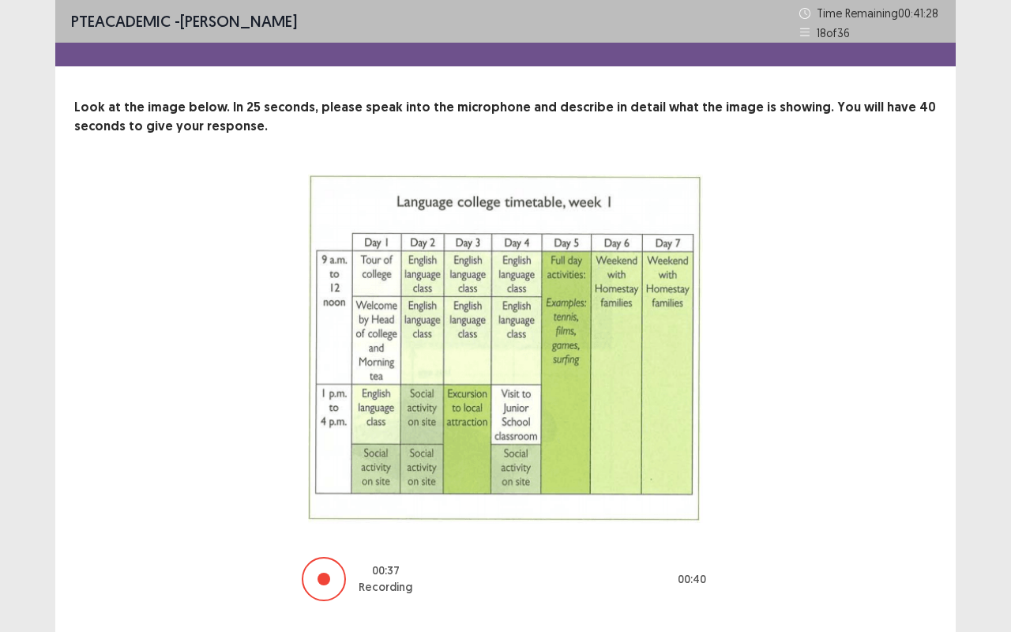
scroll to position [40, 0]
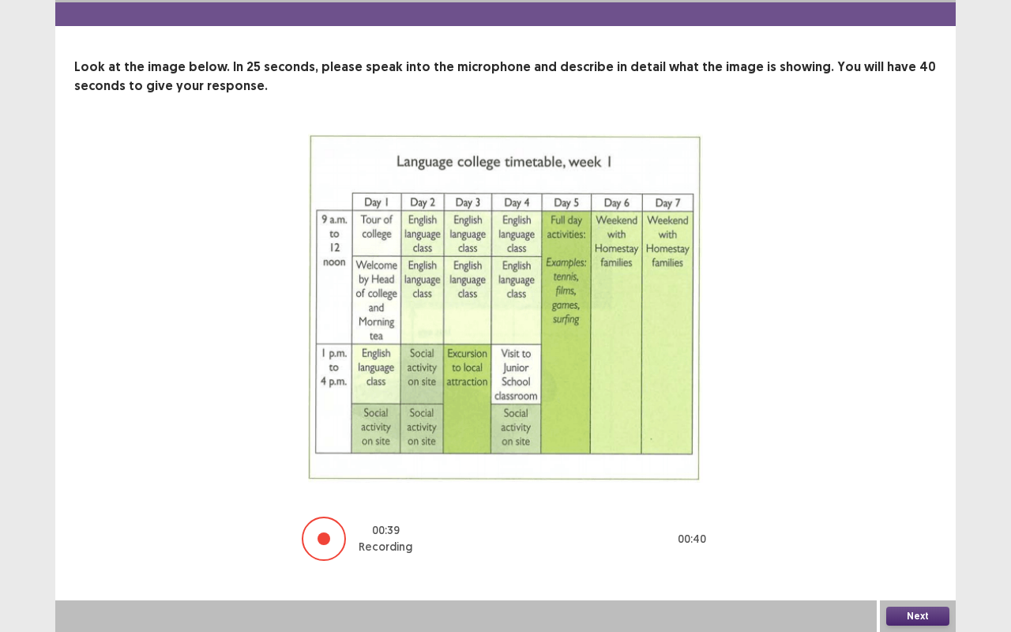
click at [902, 524] on button "Next" at bounding box center [917, 615] width 63 height 19
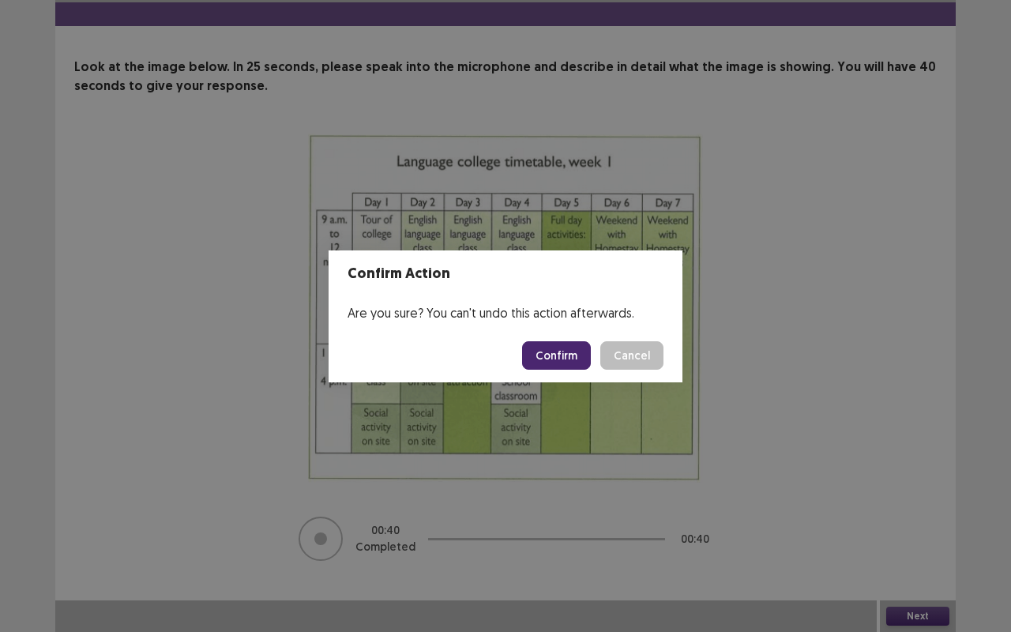
click at [568, 341] on button "Confirm" at bounding box center [556, 355] width 69 height 28
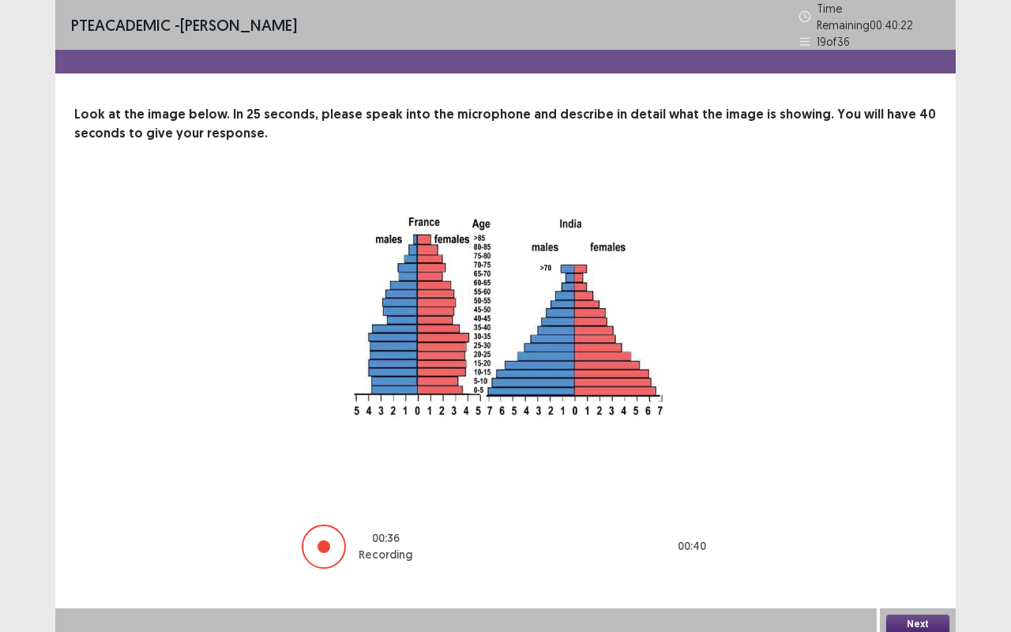
scroll to position [1, 0]
click at [912, 524] on button "Next" at bounding box center [917, 622] width 63 height 19
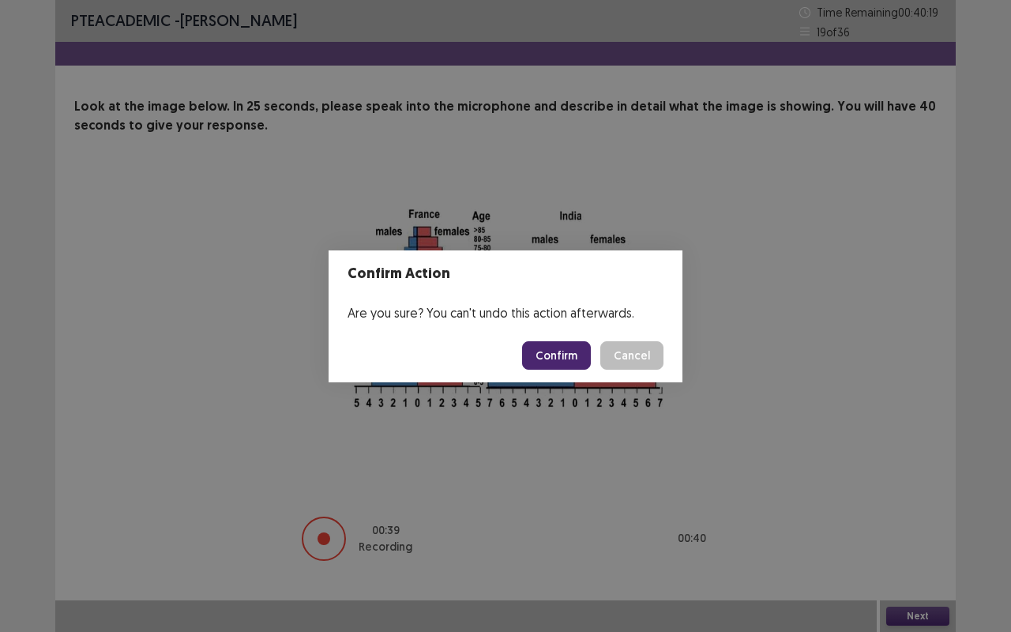
click at [570, 348] on button "Confirm" at bounding box center [556, 355] width 69 height 28
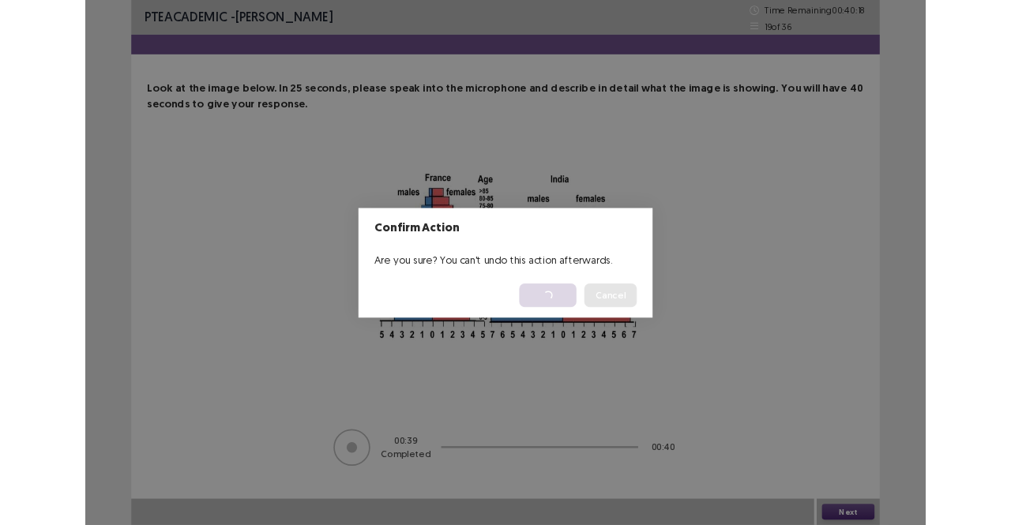
scroll to position [0, 0]
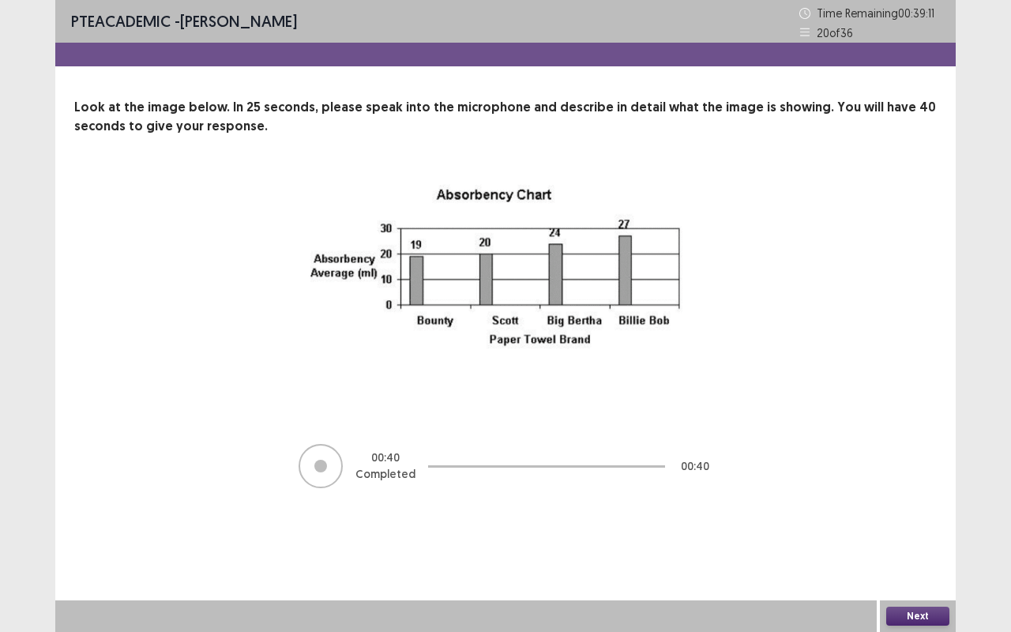
click at [909, 524] on button "Next" at bounding box center [917, 615] width 63 height 19
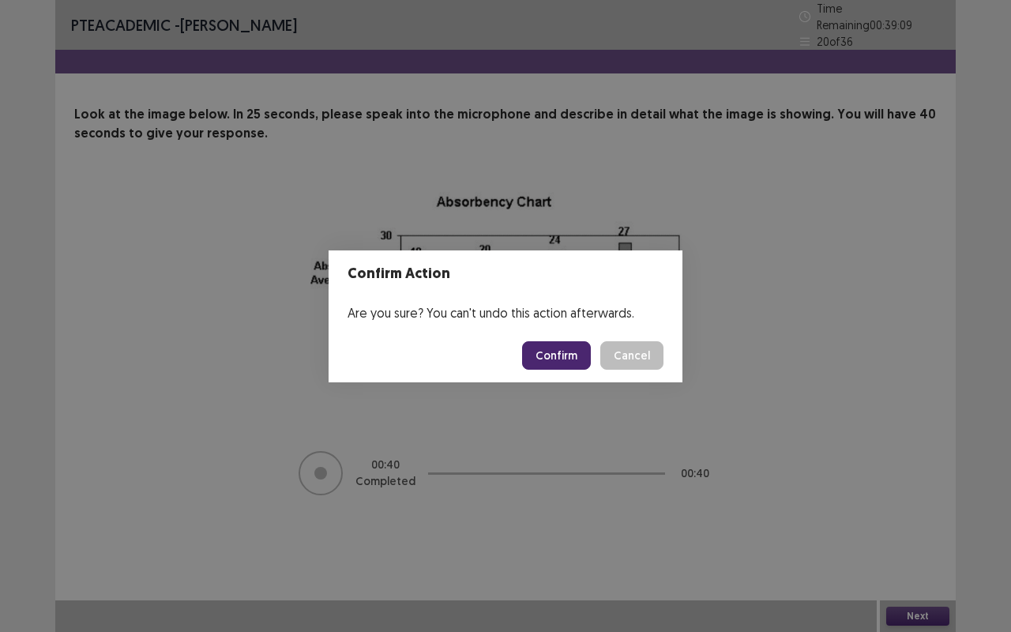
click at [566, 340] on footer "Confirm Cancel" at bounding box center [505, 355] width 354 height 54
click at [564, 351] on button "Confirm" at bounding box center [556, 355] width 69 height 28
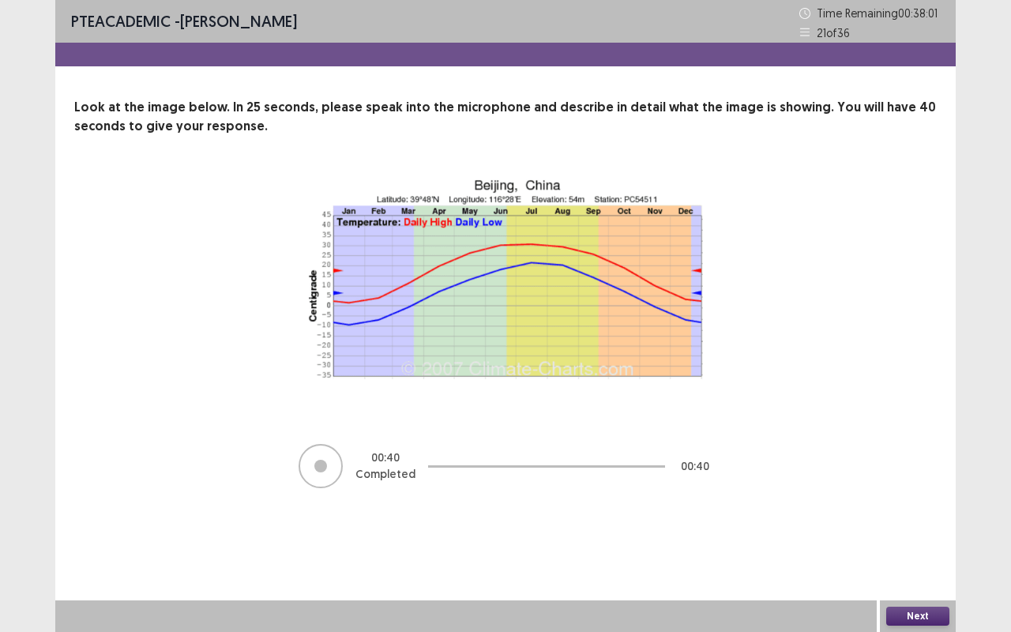
click at [910, 524] on button "Next" at bounding box center [917, 615] width 63 height 19
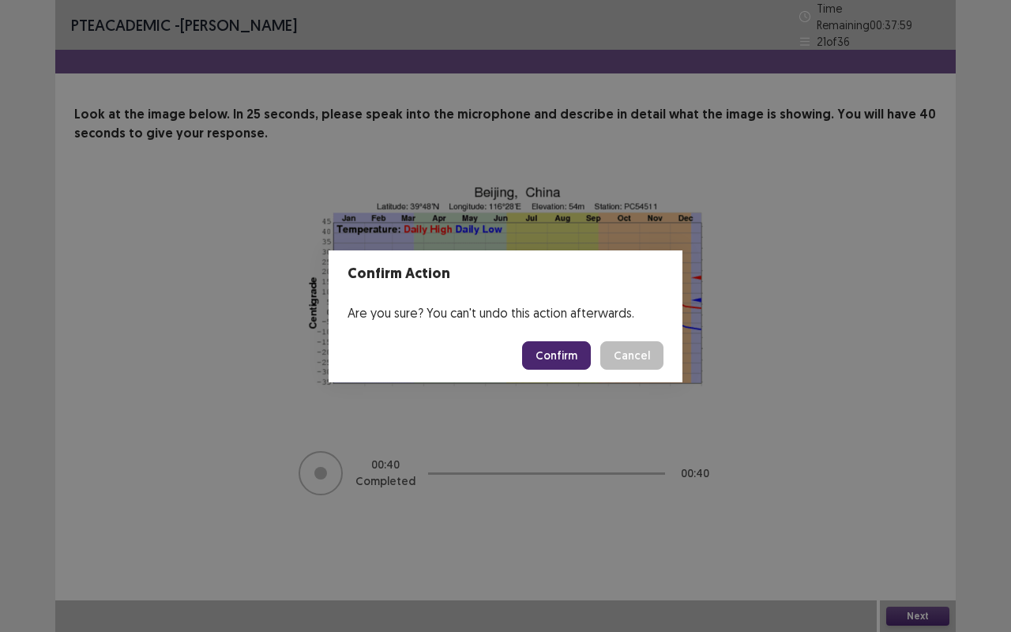
click at [557, 360] on button "Confirm" at bounding box center [556, 355] width 69 height 28
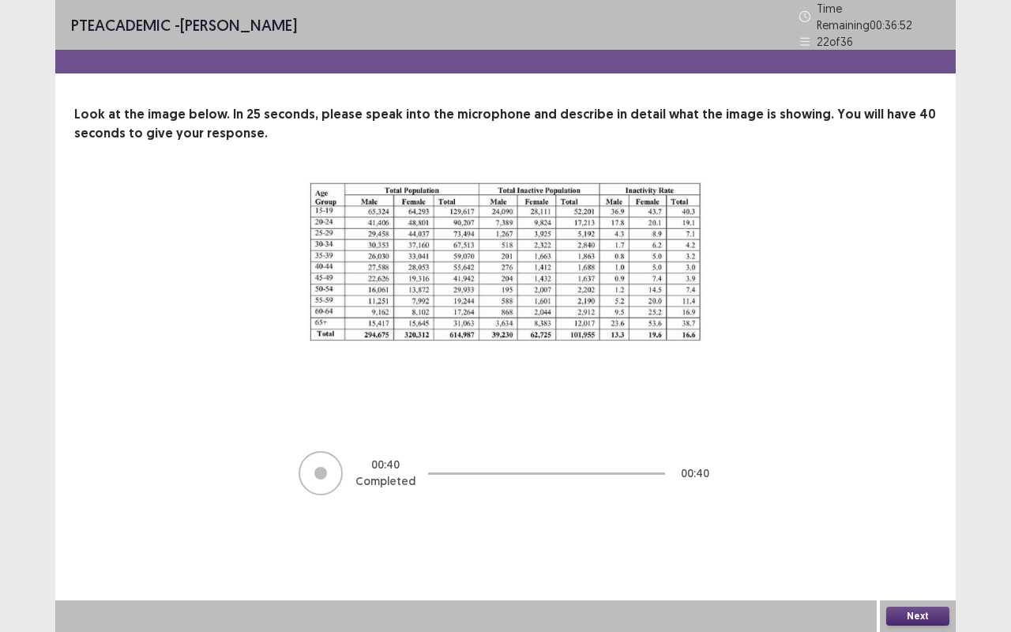
click at [913, 524] on button "Next" at bounding box center [917, 615] width 63 height 19
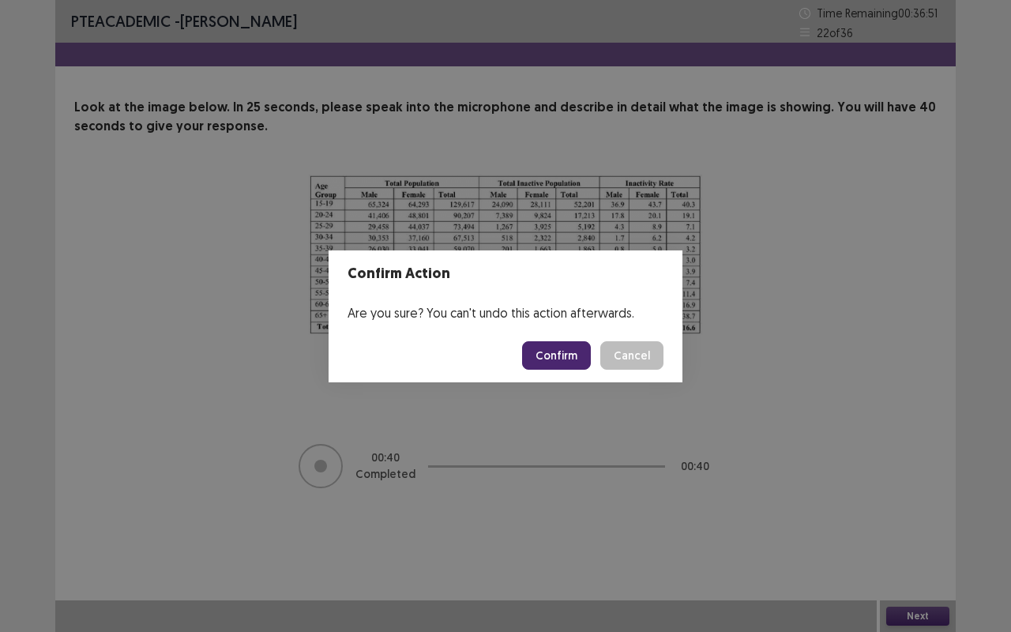
click at [568, 354] on button "Confirm" at bounding box center [556, 355] width 69 height 28
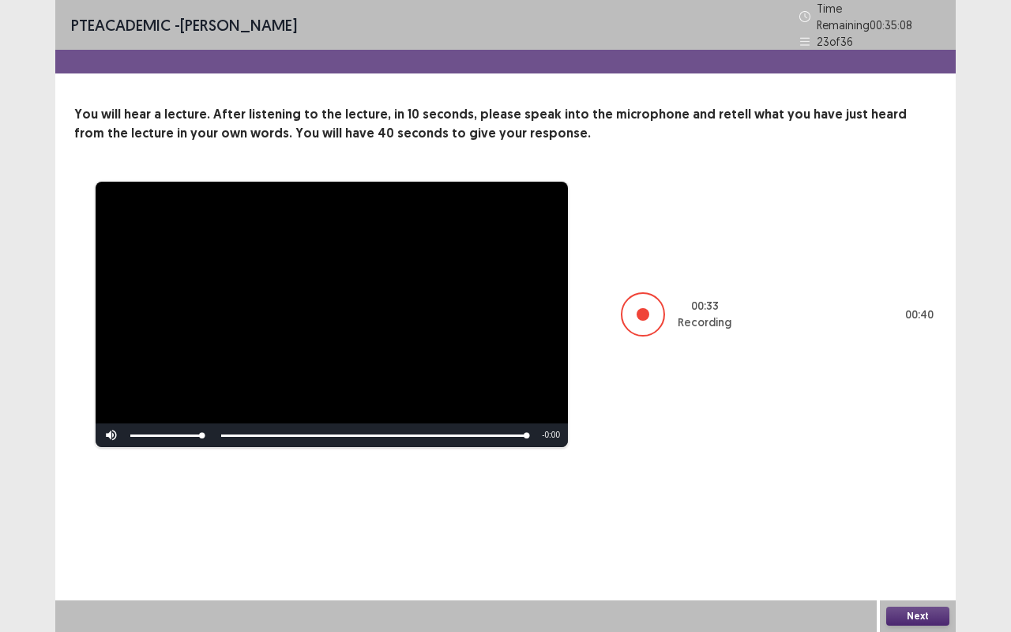
click at [921, 524] on button "Next" at bounding box center [917, 615] width 63 height 19
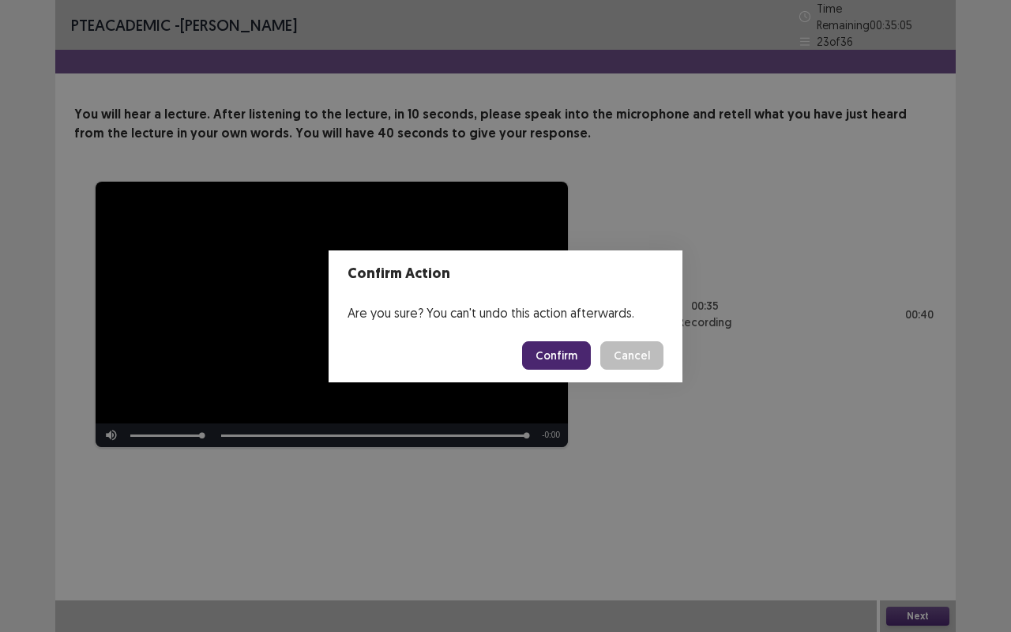
click at [756, 133] on div "Confirm Action Are you sure? You can't undo this action afterwards. Confirm Can…" at bounding box center [505, 316] width 1011 height 632
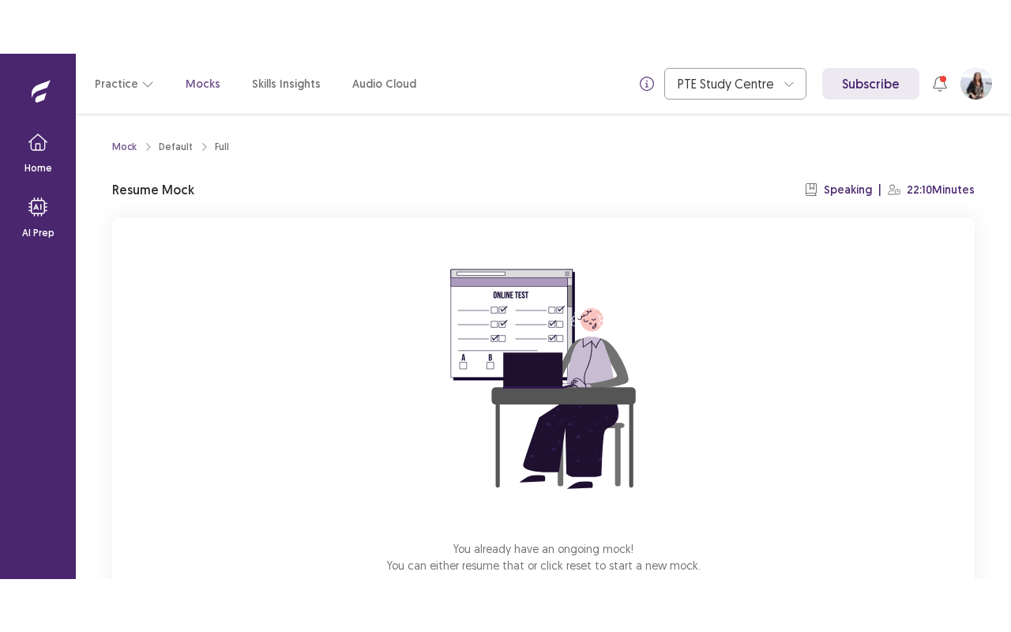
scroll to position [98, 0]
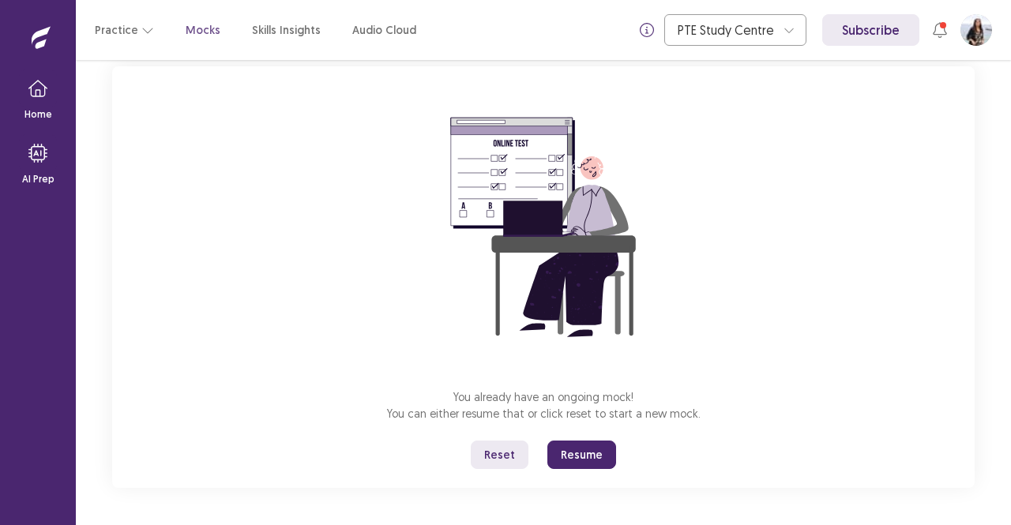
click at [598, 456] on button "Resume" at bounding box center [581, 455] width 69 height 28
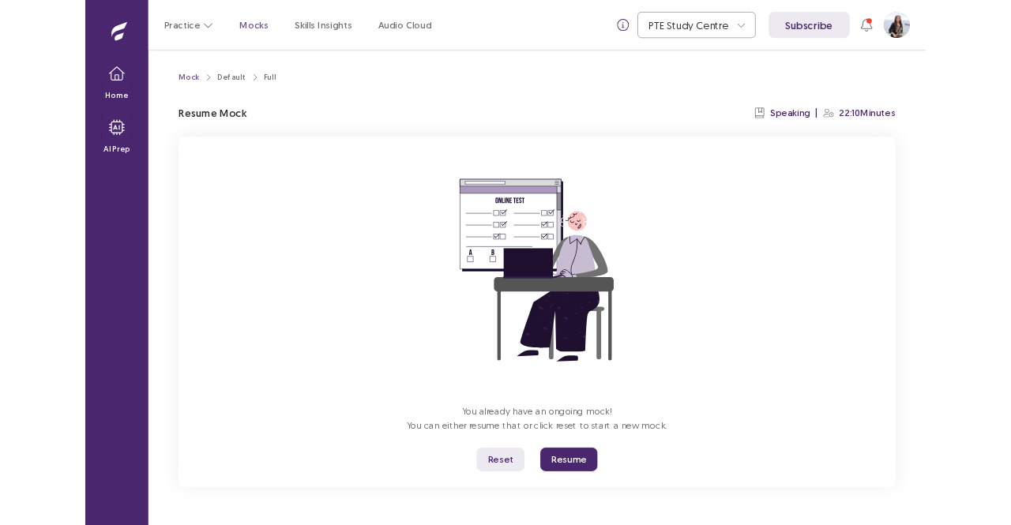
scroll to position [0, 0]
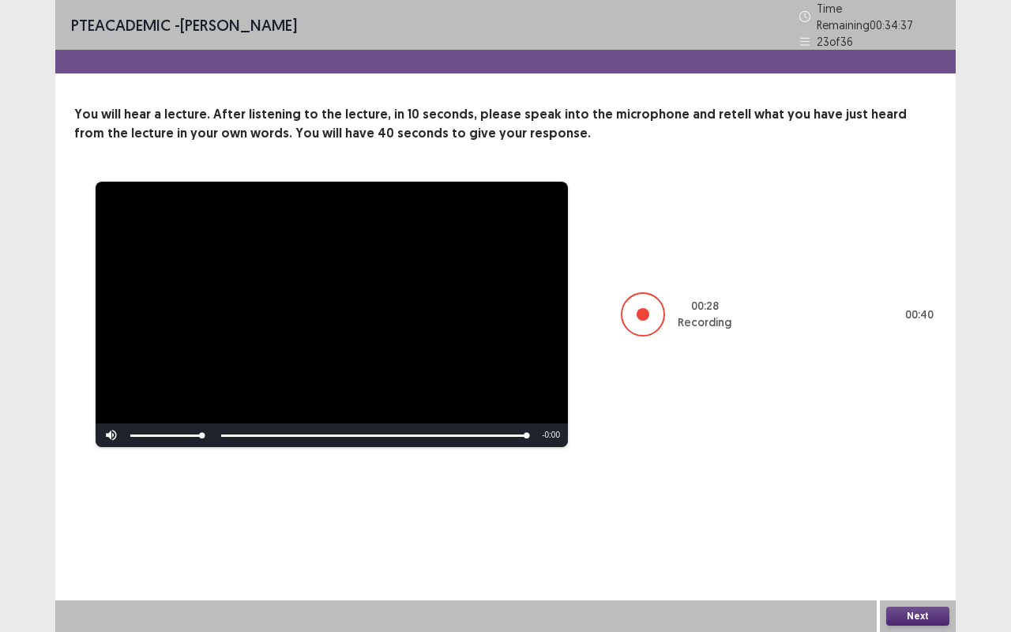
click at [909, 524] on button "Next" at bounding box center [917, 615] width 63 height 19
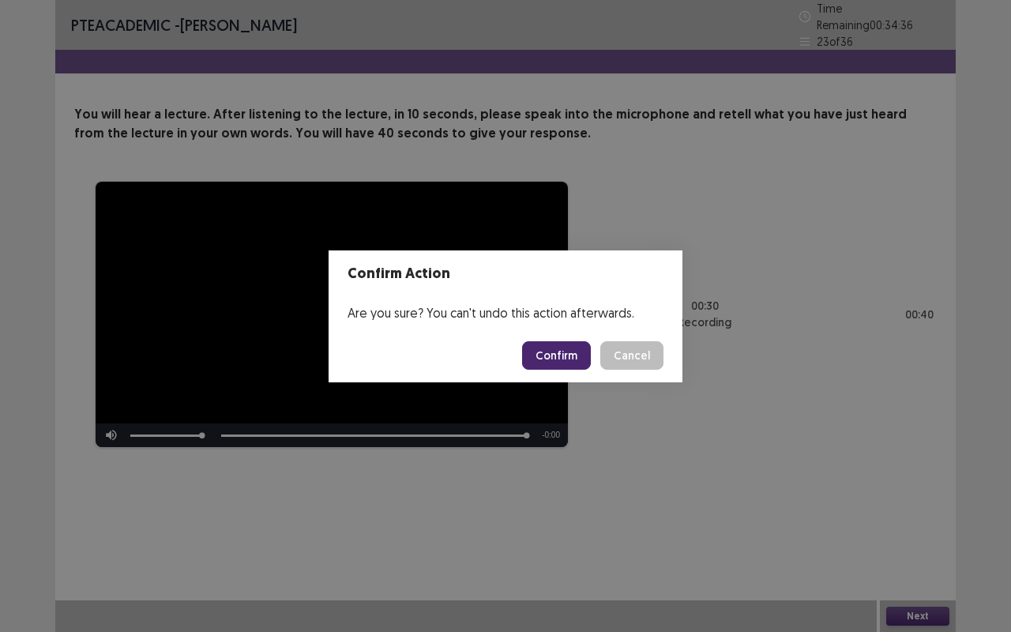
click at [584, 357] on button "Confirm" at bounding box center [556, 355] width 69 height 28
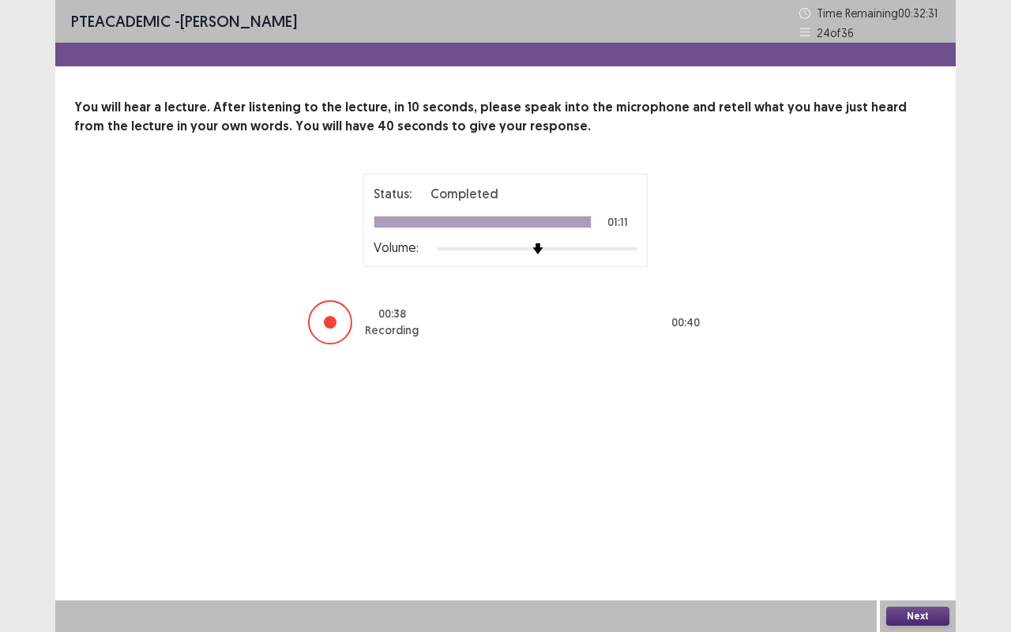
click at [898, 524] on button "Next" at bounding box center [917, 615] width 63 height 19
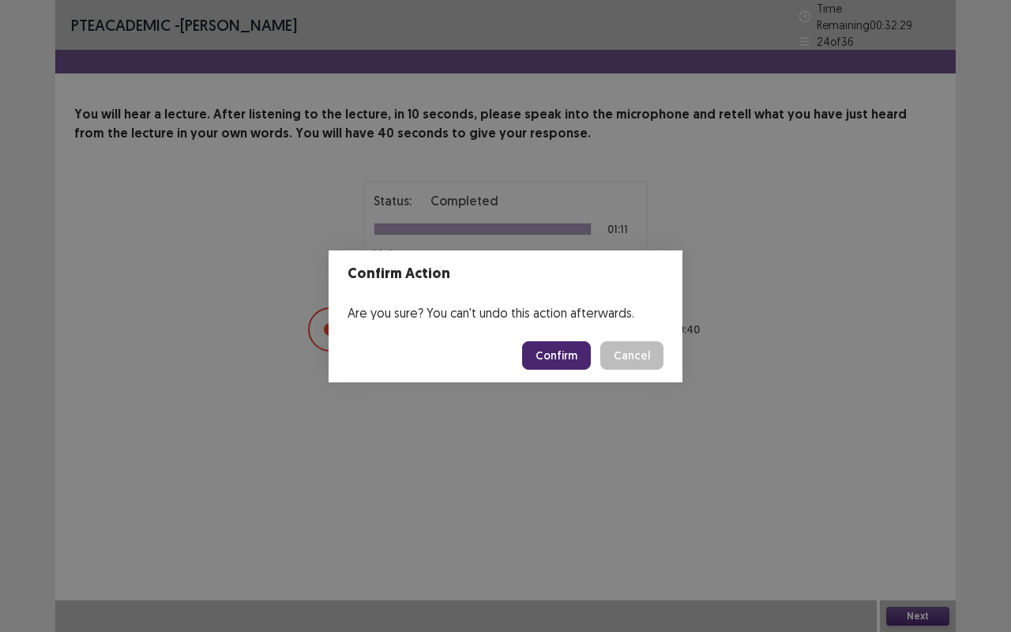
click at [554, 363] on button "Confirm" at bounding box center [556, 355] width 69 height 28
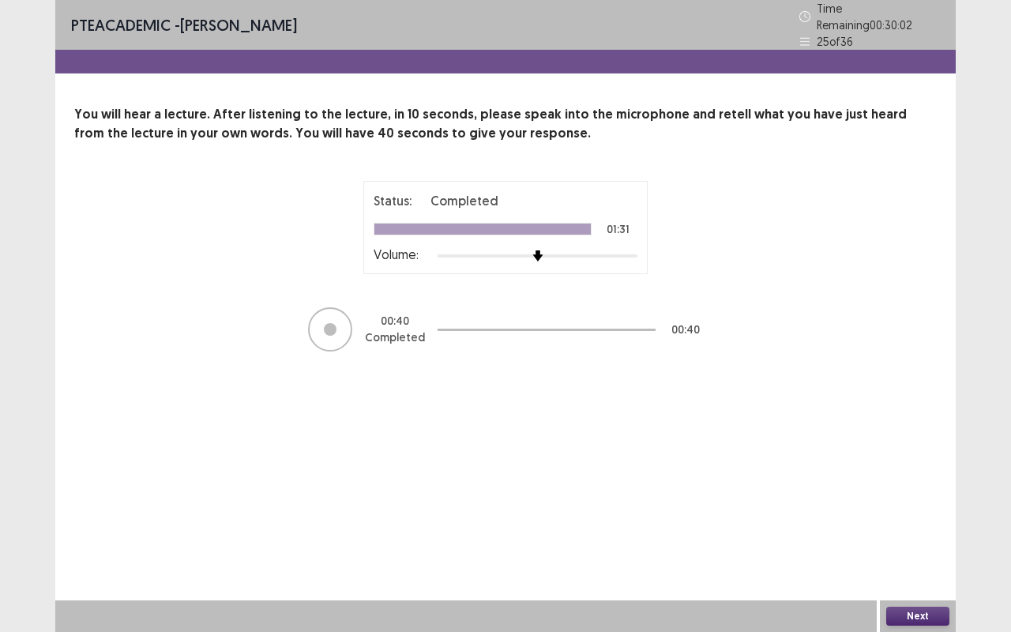
click at [915, 524] on button "Next" at bounding box center [917, 615] width 63 height 19
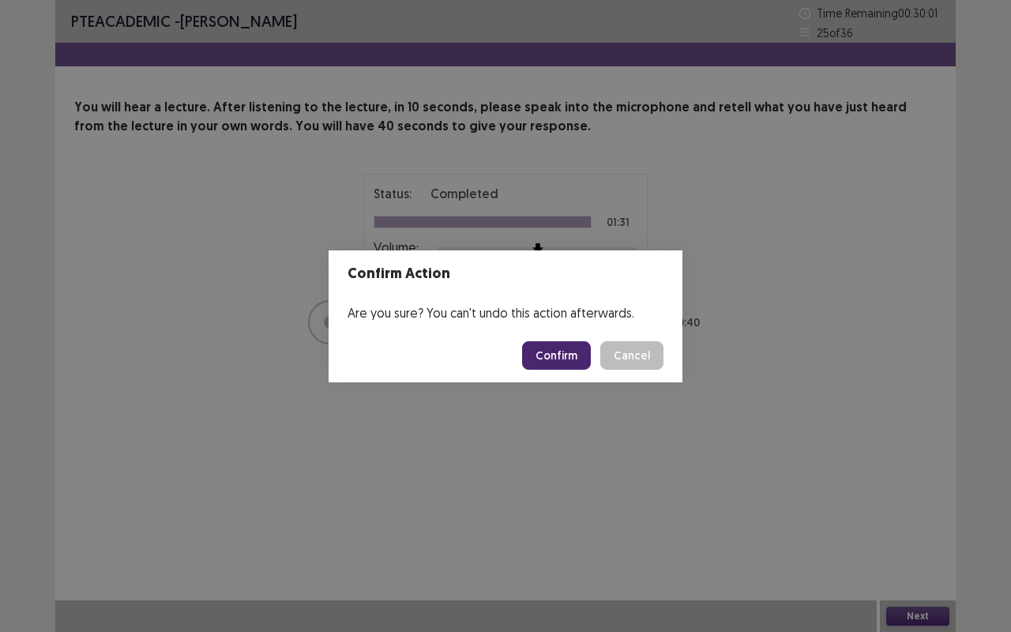
click at [559, 352] on button "Confirm" at bounding box center [556, 355] width 69 height 28
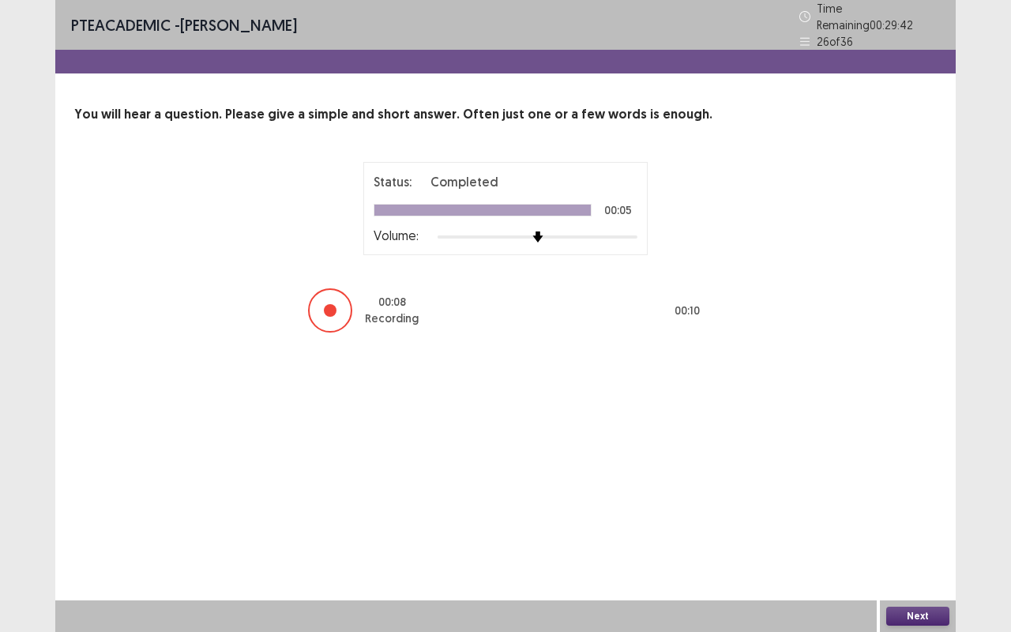
click at [902, 524] on button "Next" at bounding box center [917, 615] width 63 height 19
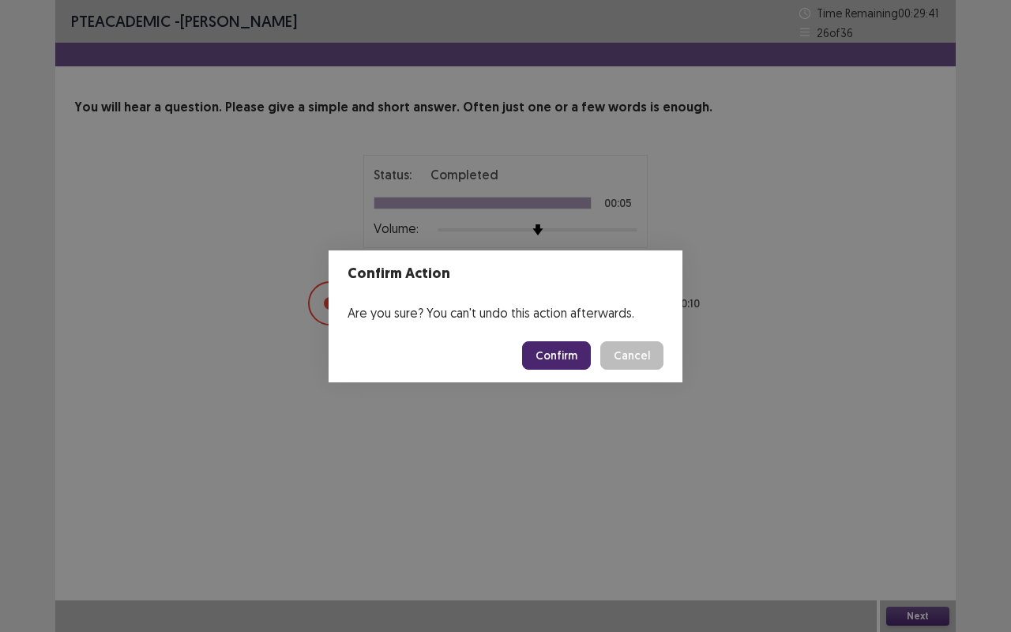
click at [549, 357] on button "Confirm" at bounding box center [556, 355] width 69 height 28
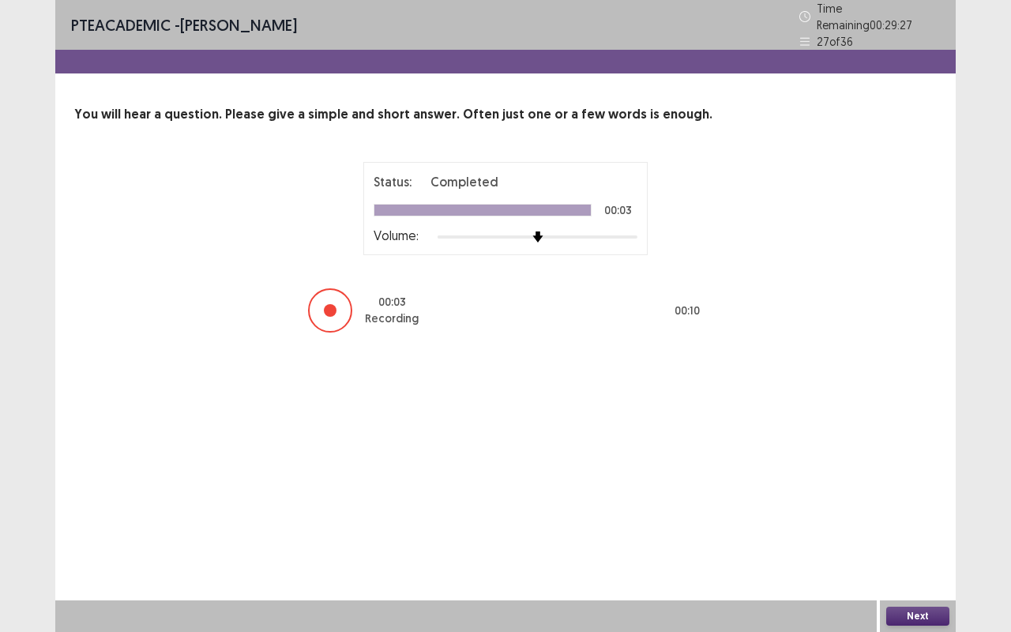
click at [935, 524] on button "Next" at bounding box center [917, 615] width 63 height 19
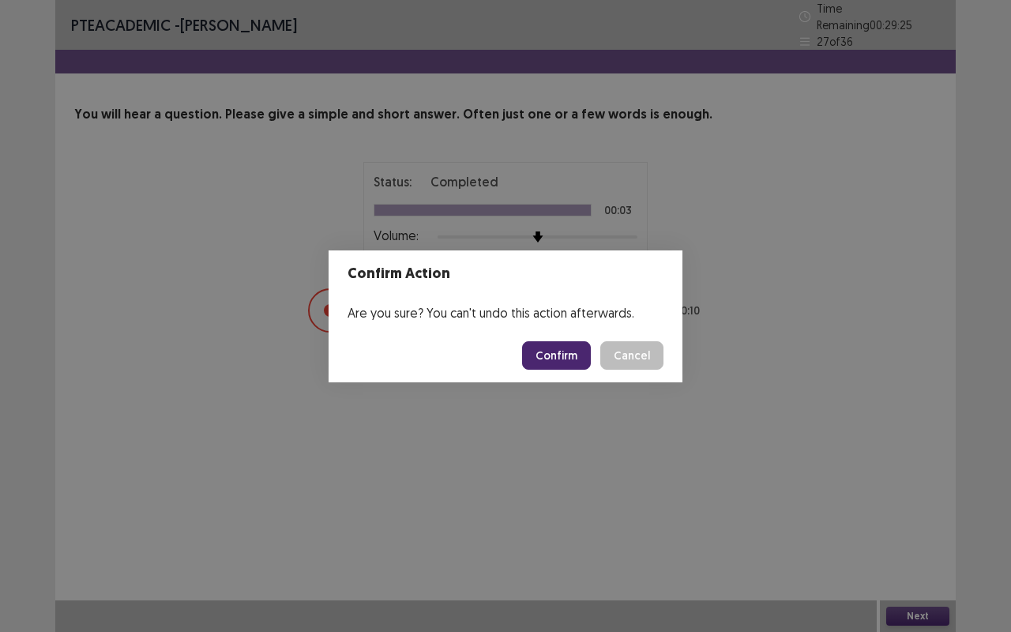
click at [578, 361] on button "Confirm" at bounding box center [556, 355] width 69 height 28
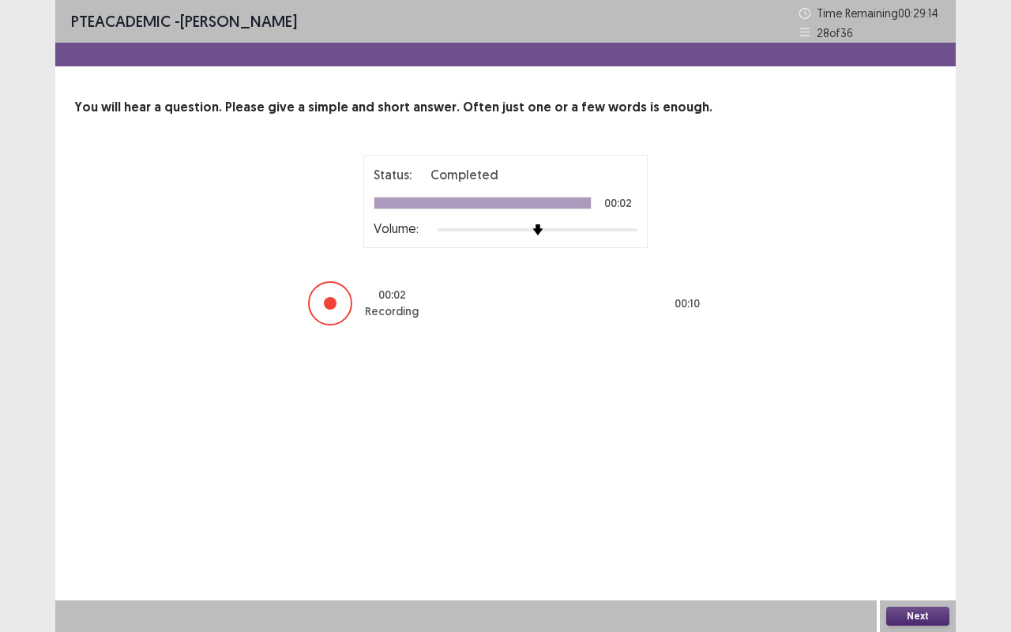
click at [926, 524] on button "Next" at bounding box center [917, 615] width 63 height 19
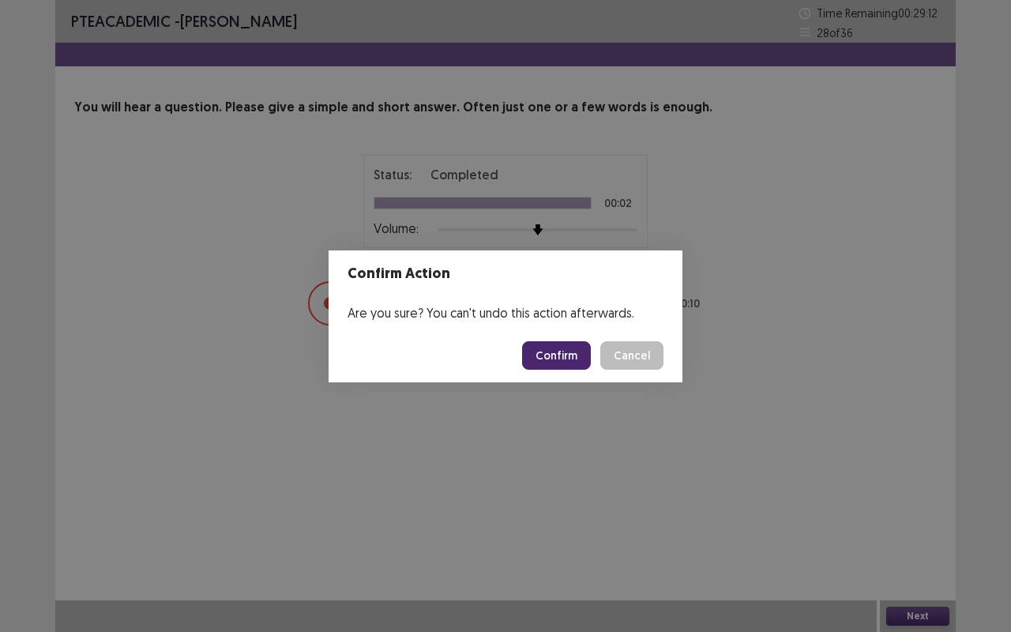
click at [560, 361] on button "Confirm" at bounding box center [556, 355] width 69 height 28
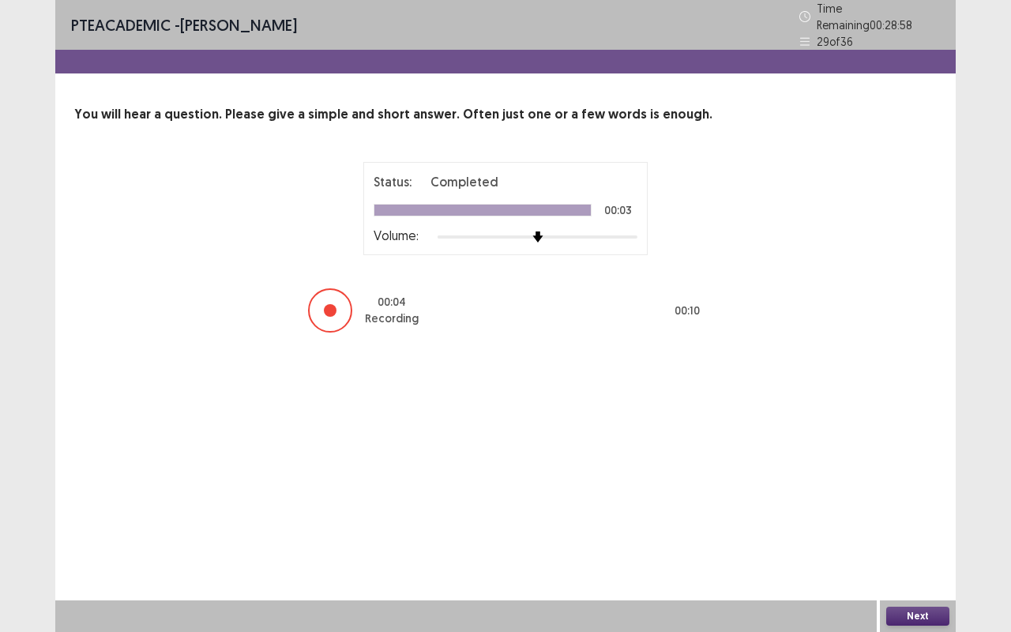
click at [914, 524] on button "Next" at bounding box center [917, 615] width 63 height 19
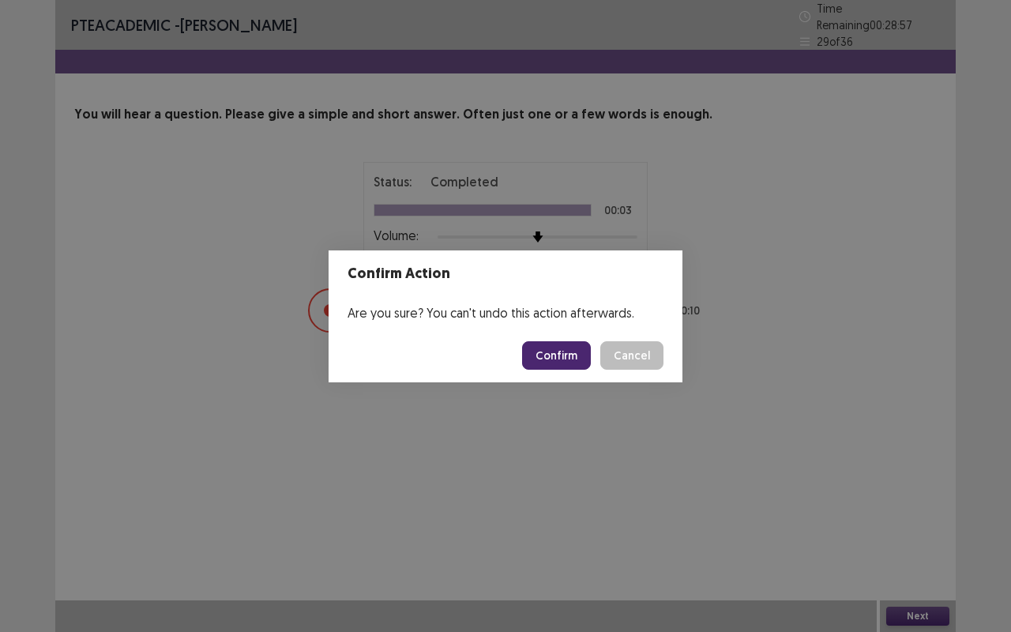
click at [590, 351] on button "Confirm" at bounding box center [556, 355] width 69 height 28
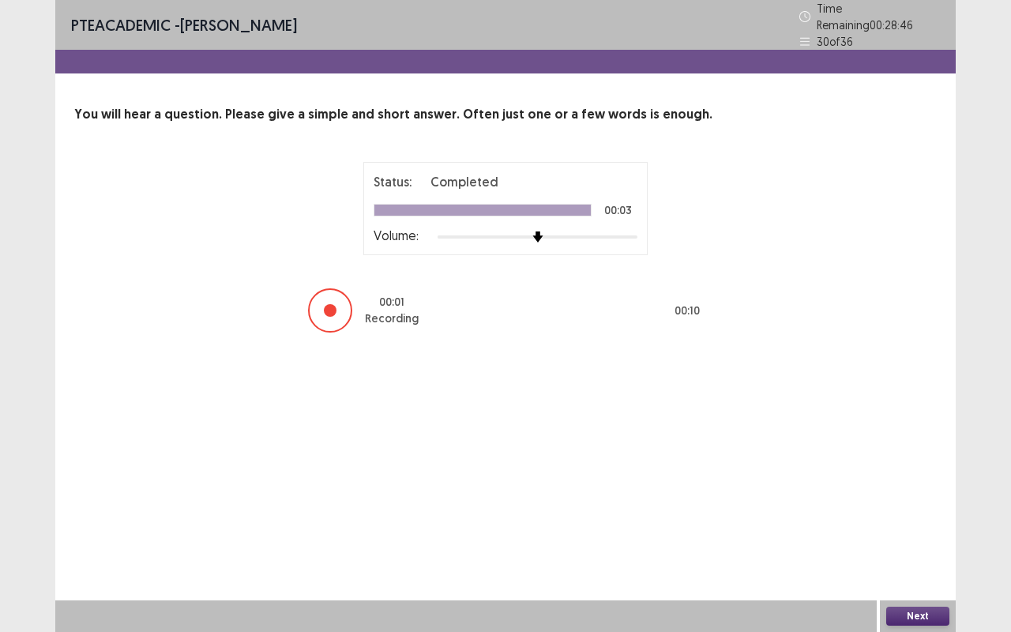
click at [910, 524] on button "Next" at bounding box center [917, 615] width 63 height 19
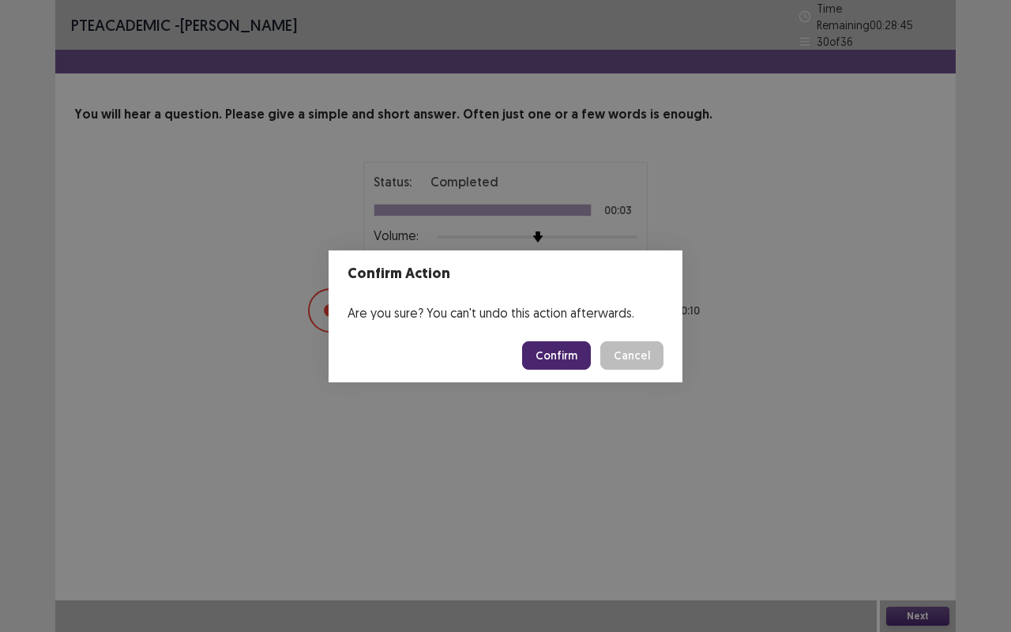
click at [570, 347] on button "Confirm" at bounding box center [556, 355] width 69 height 28
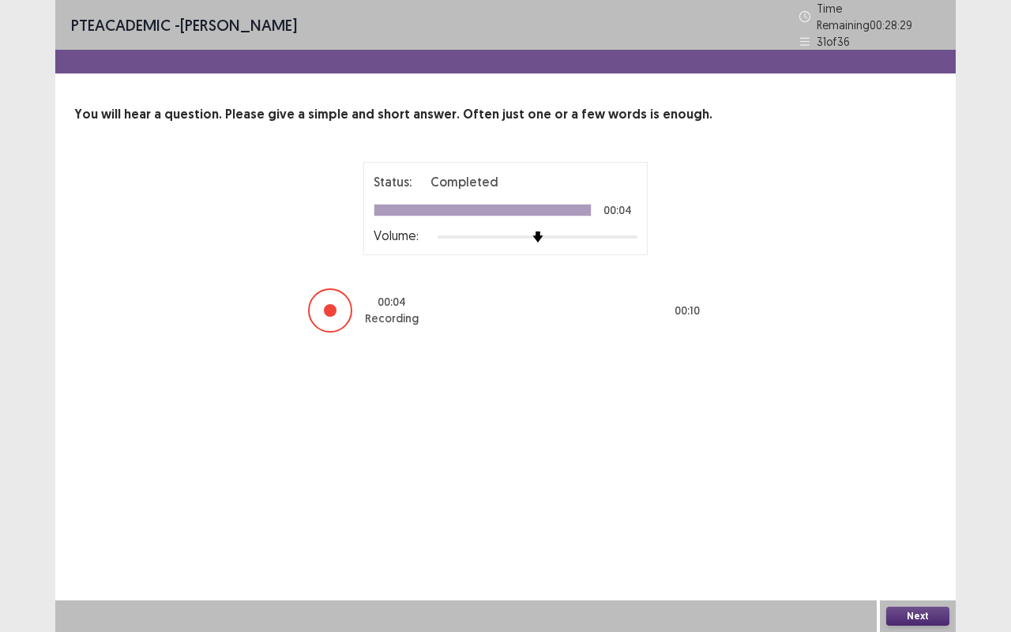
click at [925, 524] on button "Next" at bounding box center [917, 615] width 63 height 19
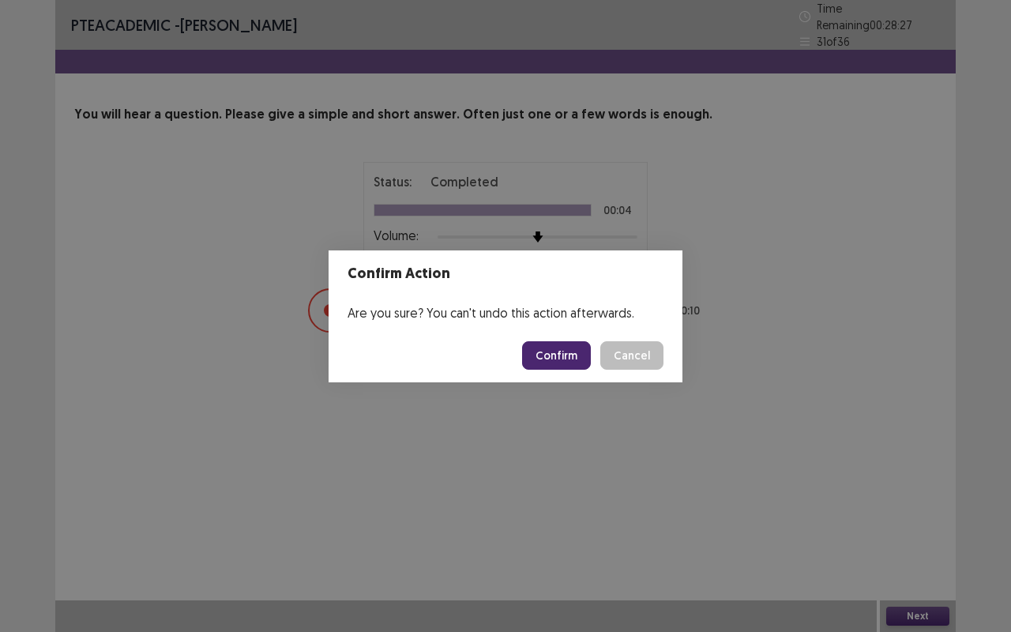
click at [575, 358] on button "Confirm" at bounding box center [556, 355] width 69 height 28
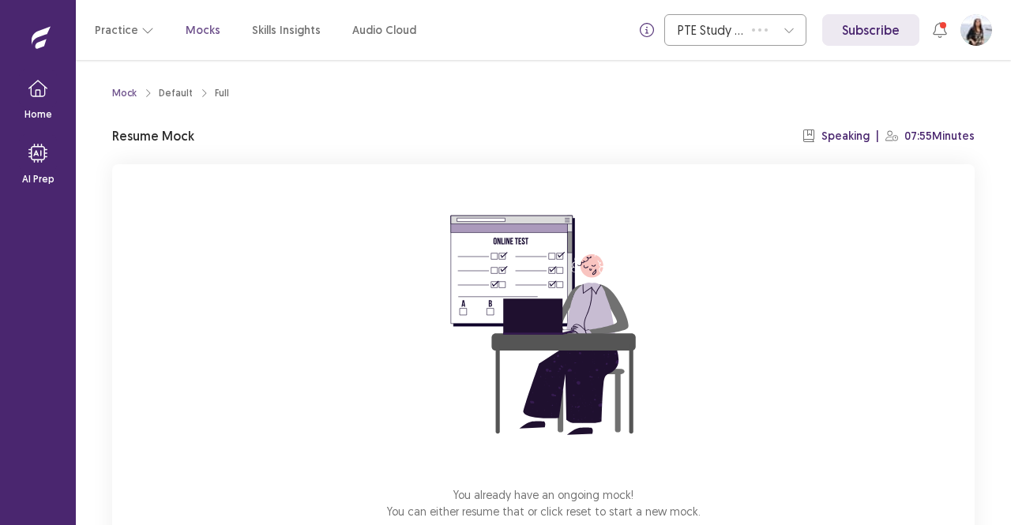
scroll to position [98, 0]
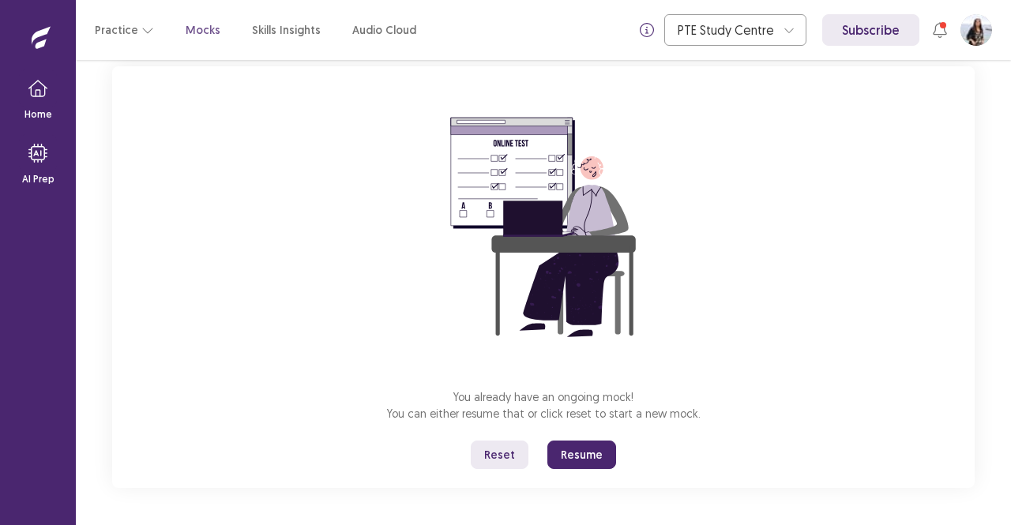
click at [587, 457] on button "Resume" at bounding box center [581, 455] width 69 height 28
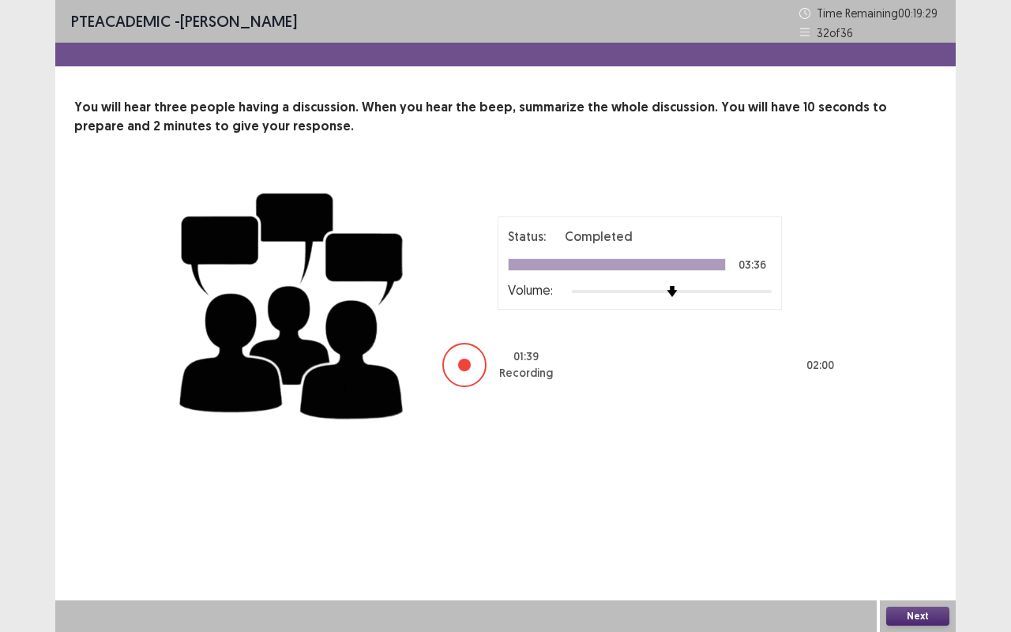
click at [920, 524] on button "Next" at bounding box center [917, 615] width 63 height 19
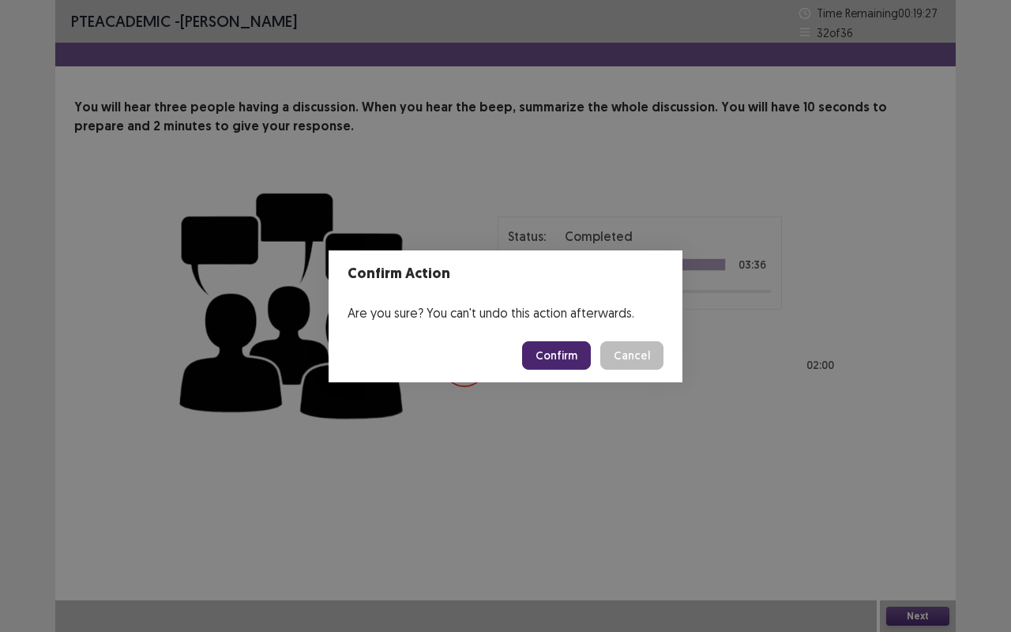
click at [553, 344] on button "Confirm" at bounding box center [556, 355] width 69 height 28
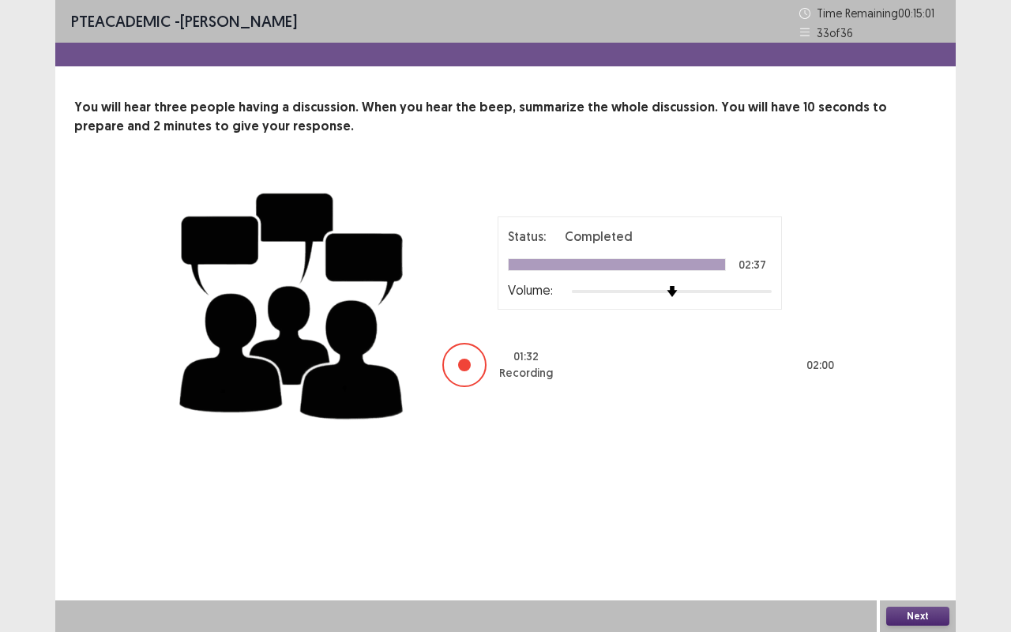
click at [917, 524] on button "Next" at bounding box center [917, 615] width 63 height 19
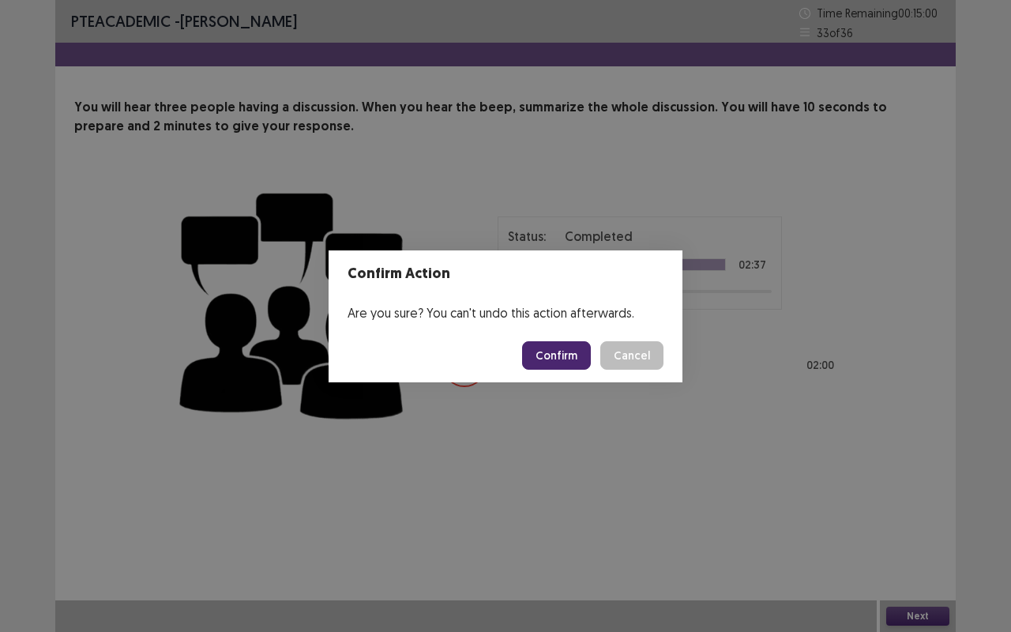
click at [561, 363] on button "Confirm" at bounding box center [556, 355] width 69 height 28
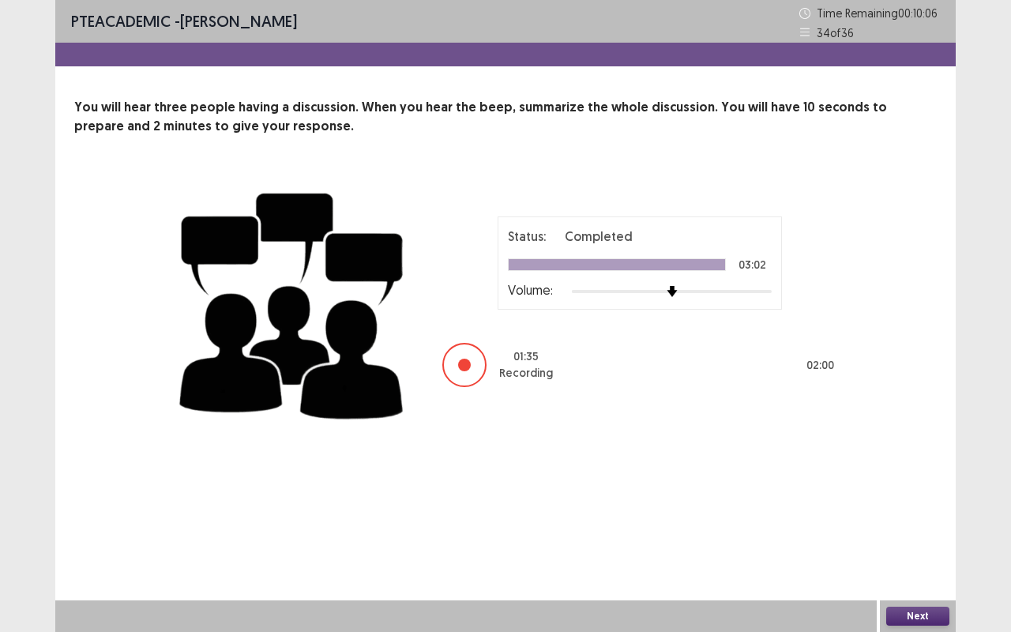
click at [917, 524] on button "Next" at bounding box center [917, 615] width 63 height 19
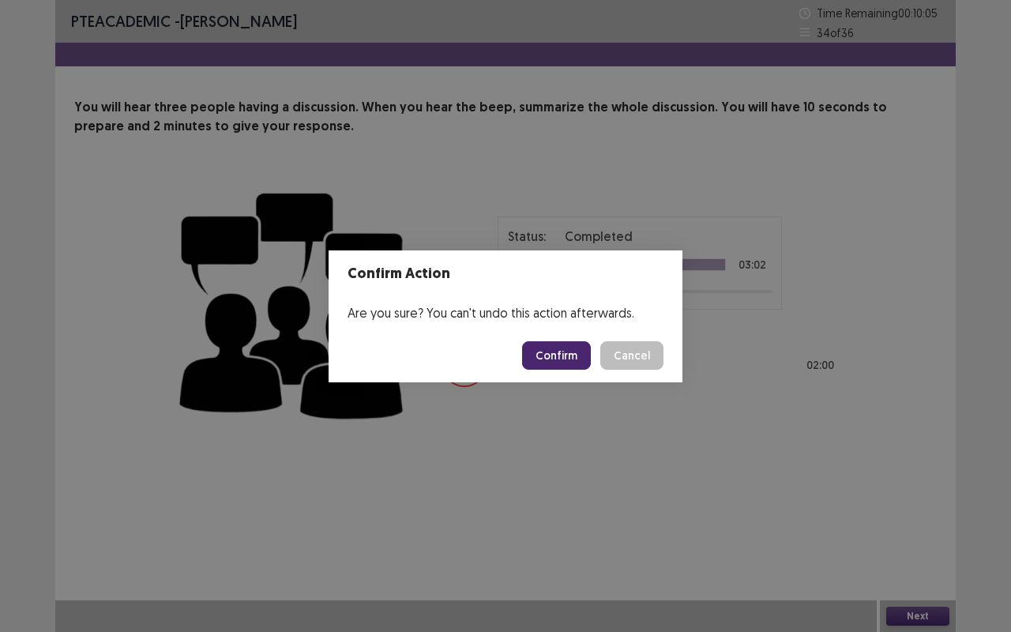
click at [560, 355] on button "Confirm" at bounding box center [556, 355] width 69 height 28
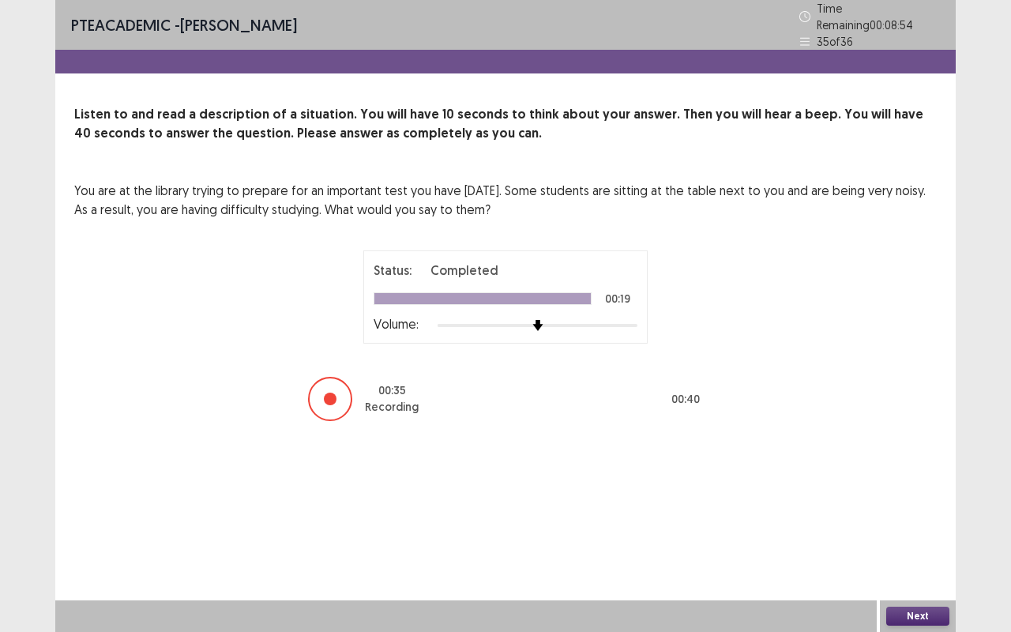
click at [926, 524] on button "Next" at bounding box center [917, 615] width 63 height 19
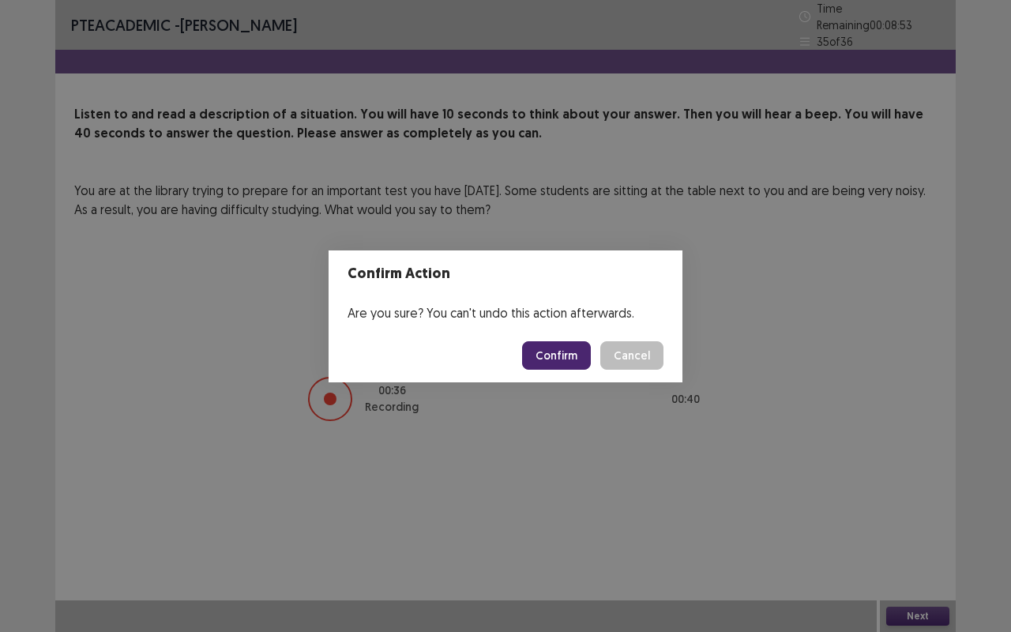
click at [557, 351] on button "Confirm" at bounding box center [556, 355] width 69 height 28
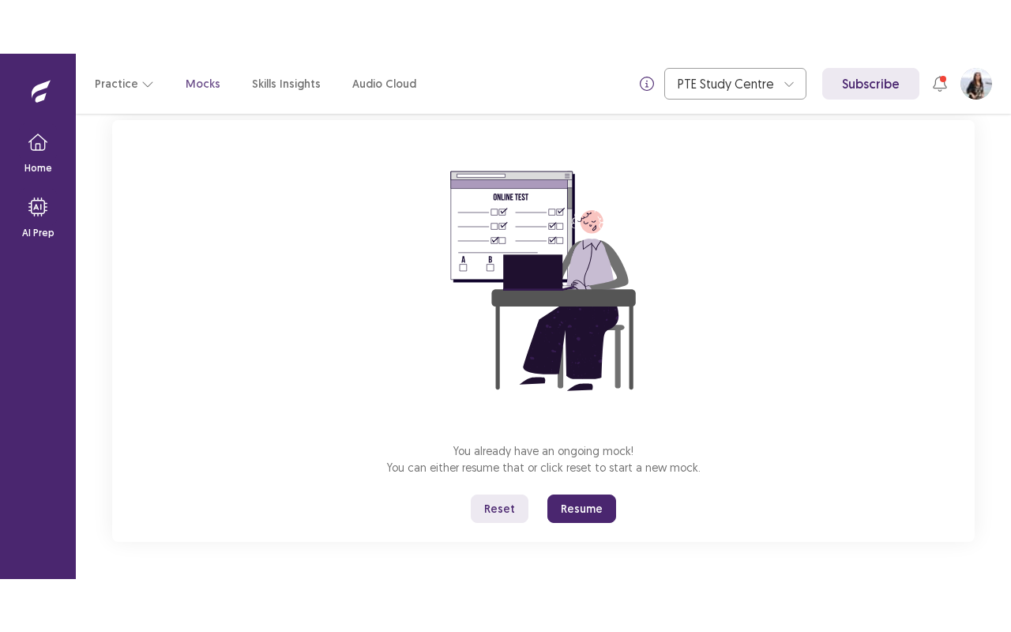
scroll to position [98, 0]
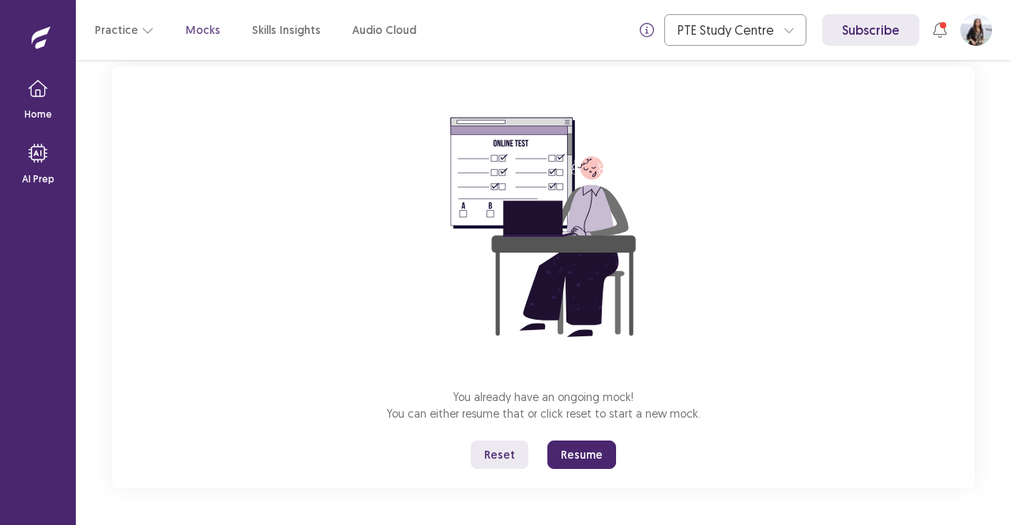
click at [584, 457] on button "Resume" at bounding box center [581, 455] width 69 height 28
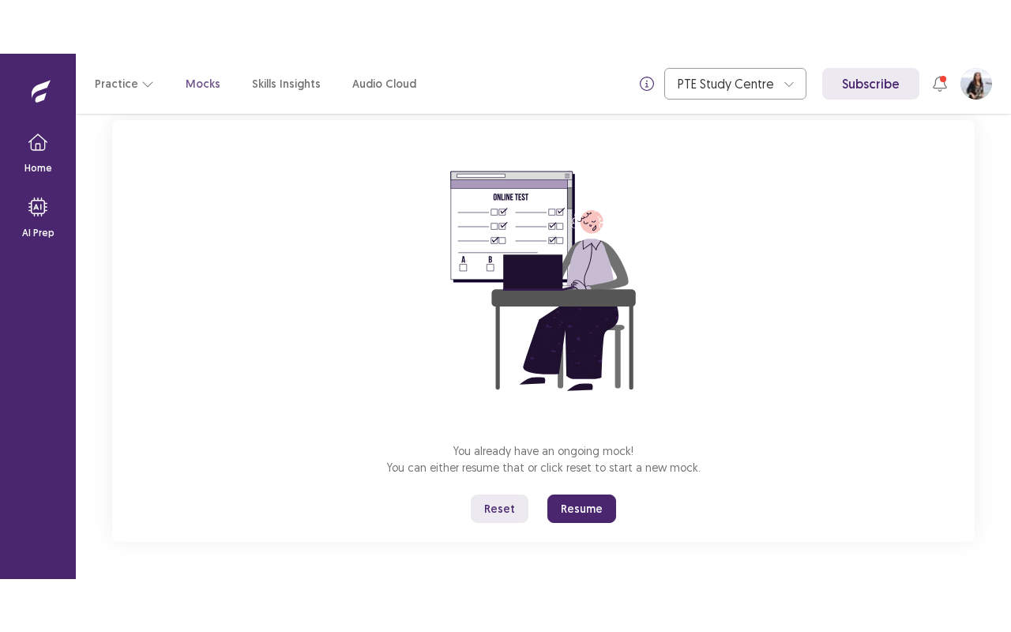
scroll to position [0, 0]
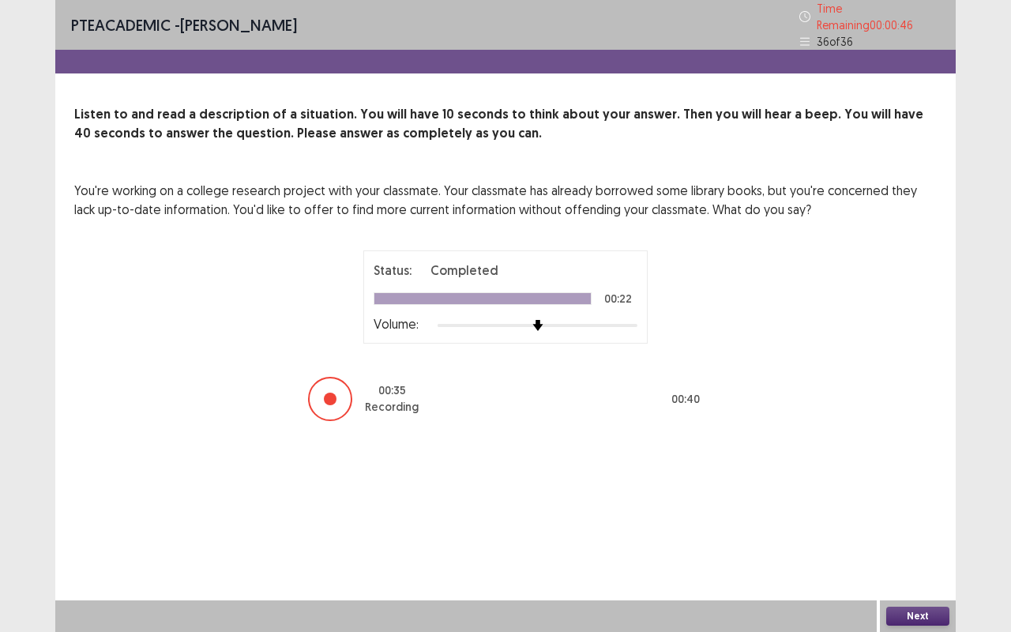
click at [932, 524] on button "Next" at bounding box center [917, 615] width 63 height 19
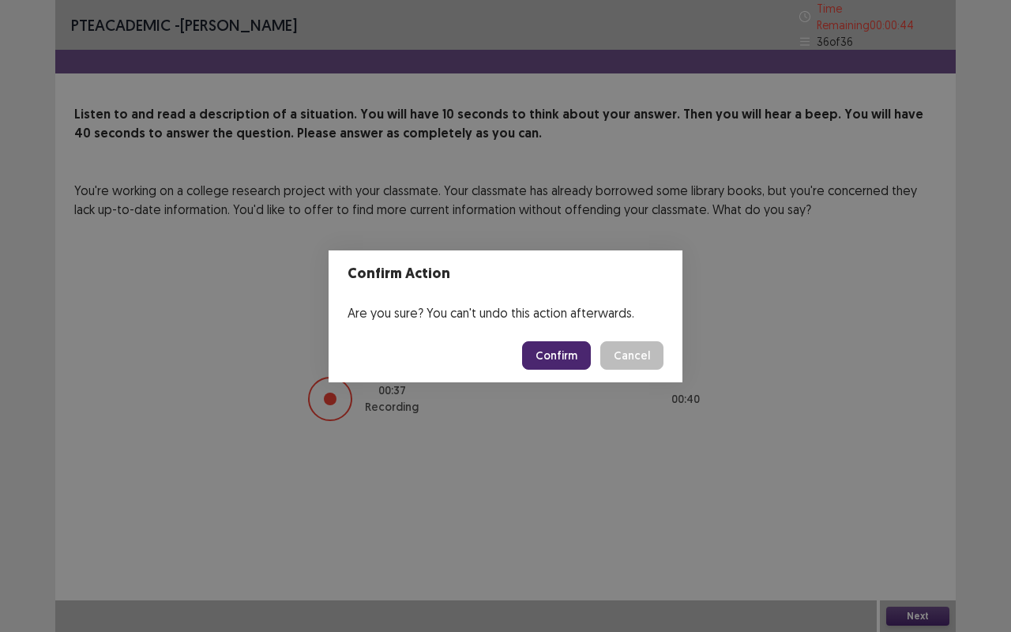
click at [567, 359] on button "Confirm" at bounding box center [556, 355] width 69 height 28
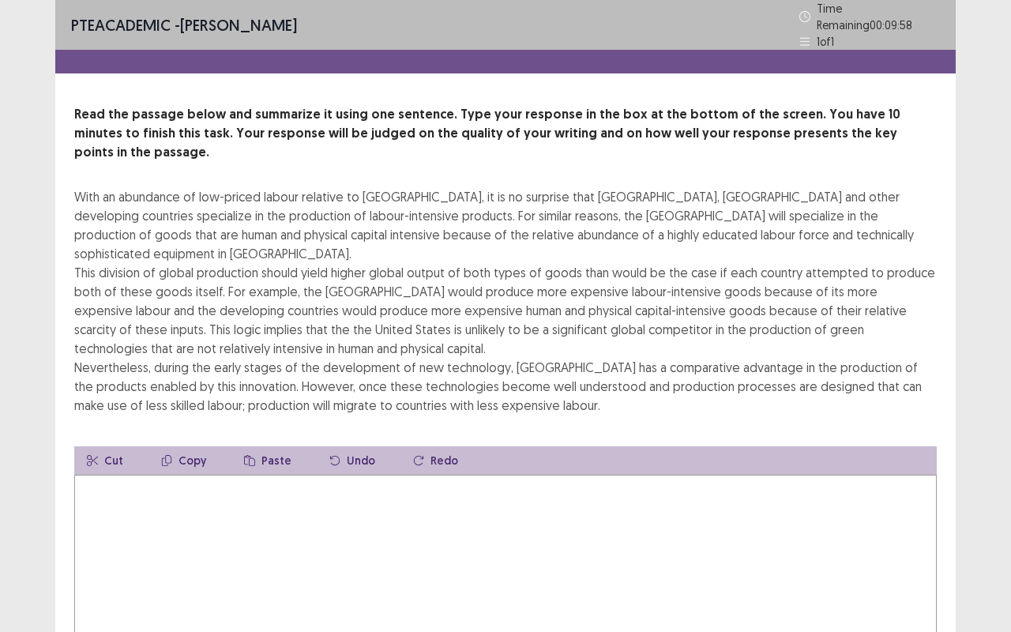
click at [392, 475] on textarea at bounding box center [505, 562] width 862 height 174
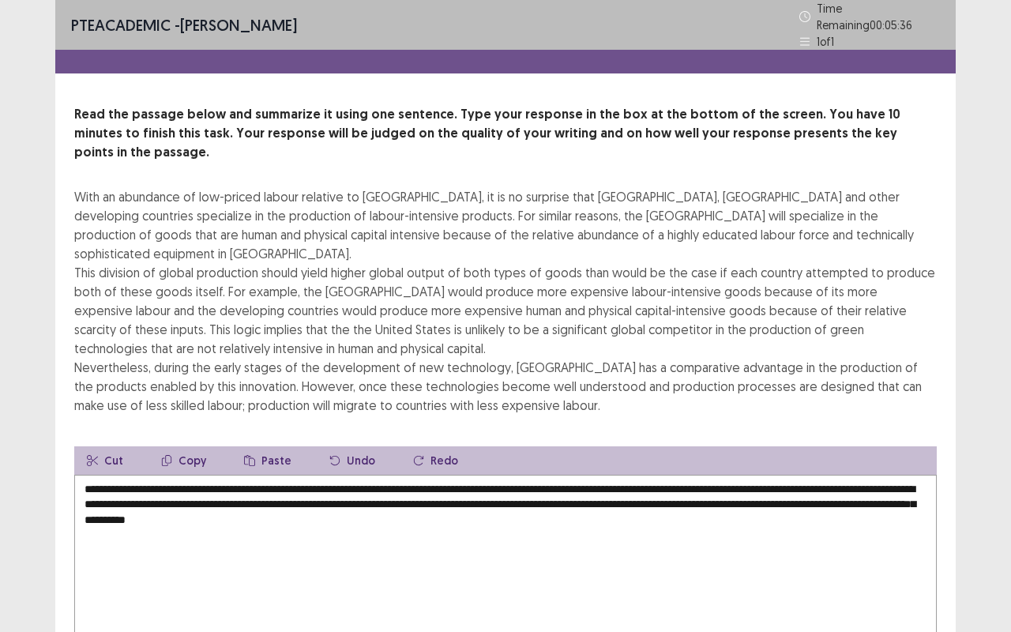
scroll to position [69, 0]
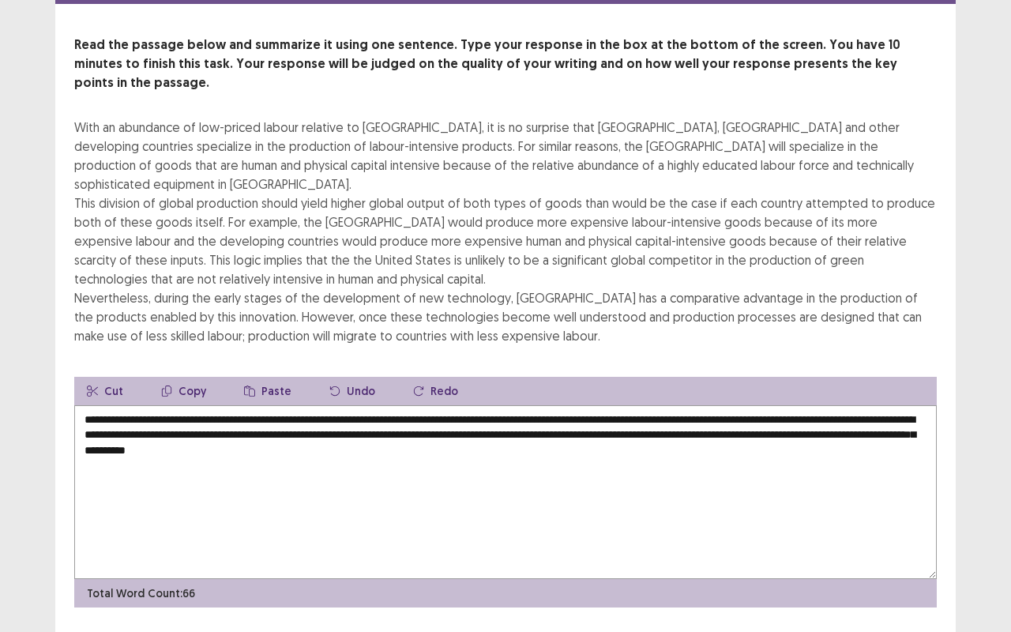
type textarea "**********"
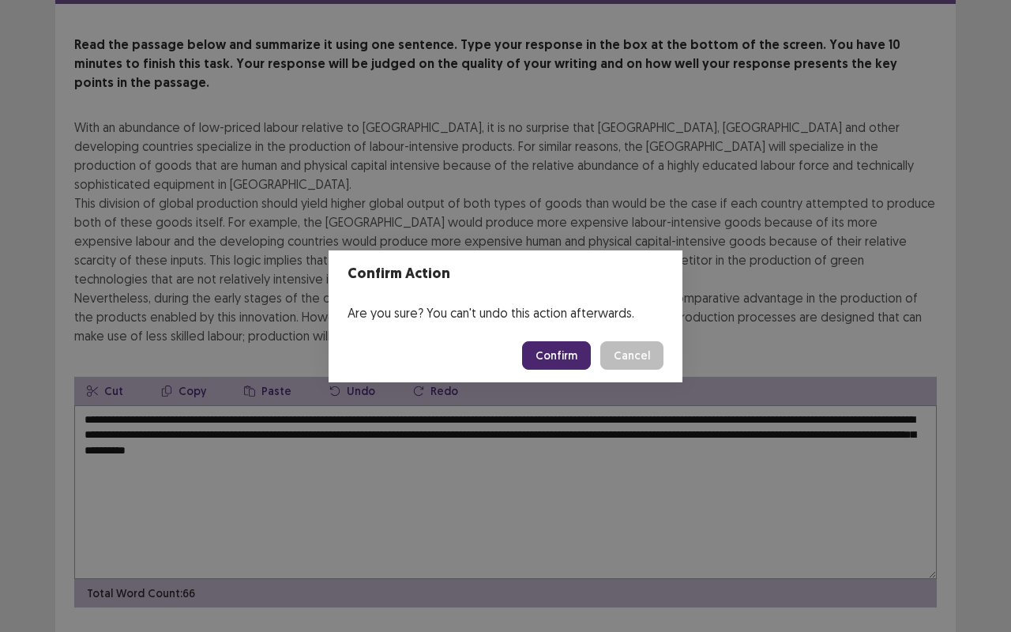
click at [572, 352] on button "Confirm" at bounding box center [556, 355] width 69 height 28
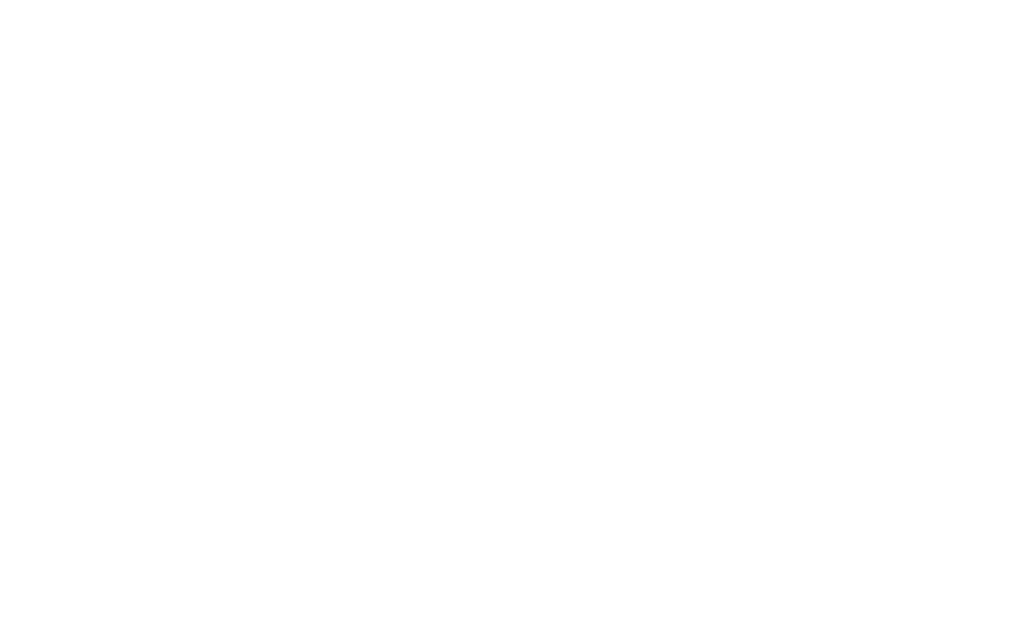
scroll to position [0, 0]
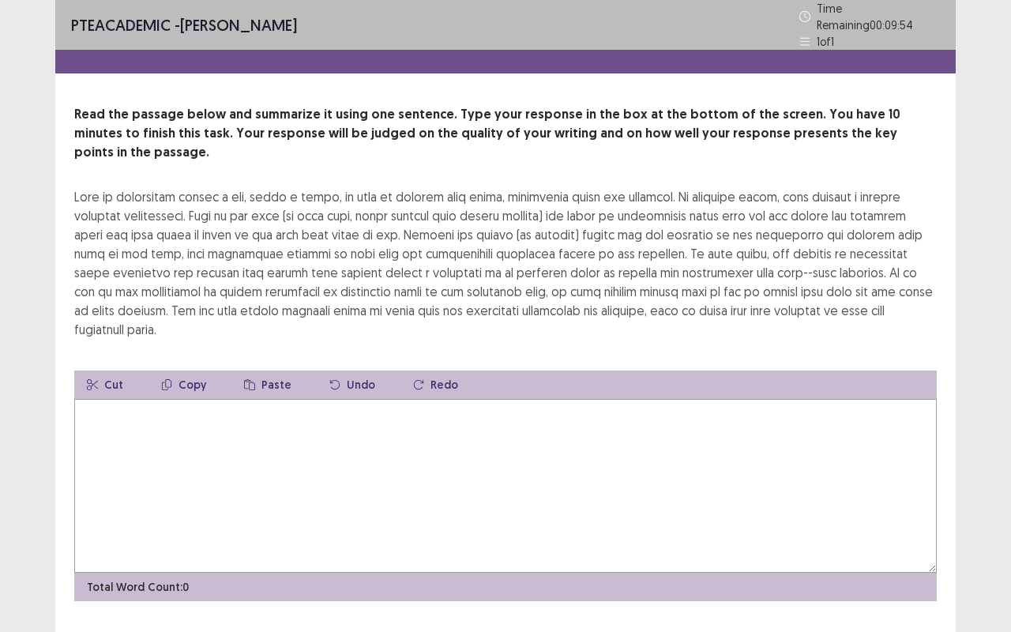
click at [373, 412] on textarea at bounding box center [505, 486] width 862 height 174
type textarea "*"
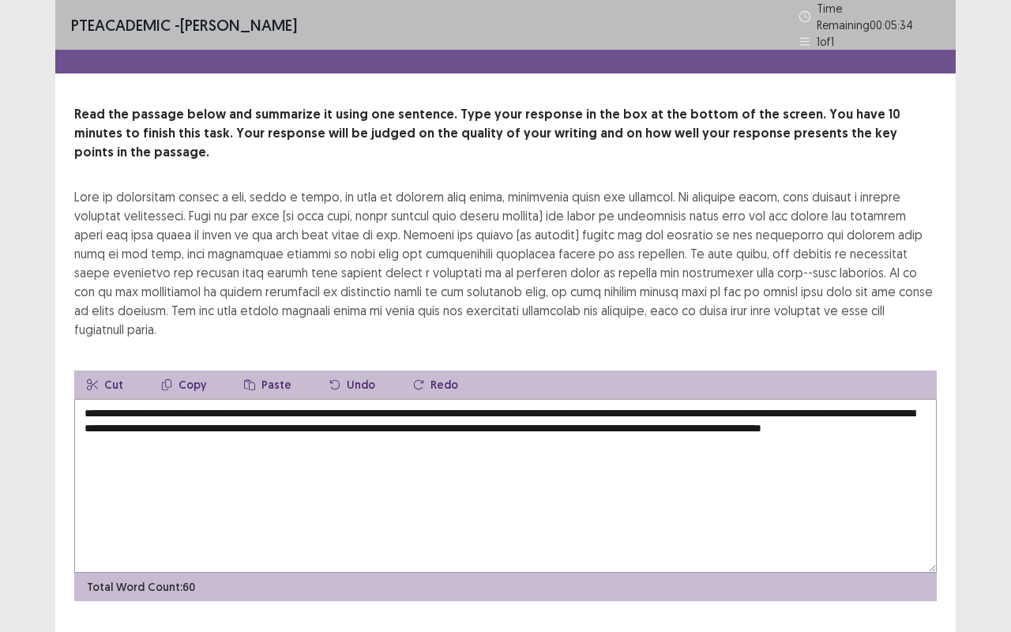
click at [147, 399] on textarea "**********" at bounding box center [505, 486] width 862 height 174
click at [858, 401] on textarea "**********" at bounding box center [505, 486] width 862 height 174
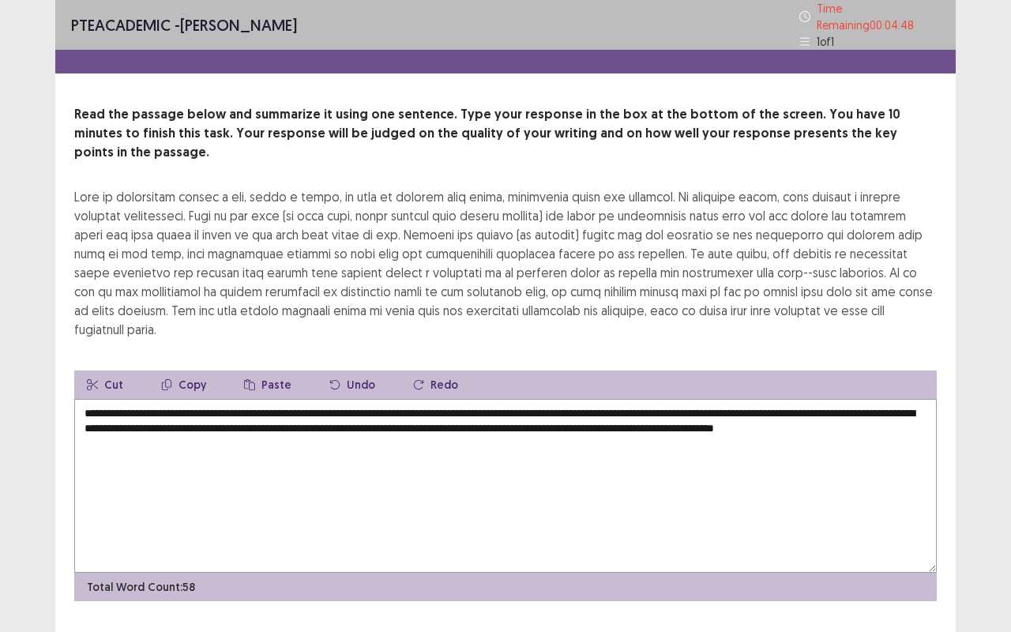
click at [709, 400] on textarea "**********" at bounding box center [505, 486] width 862 height 174
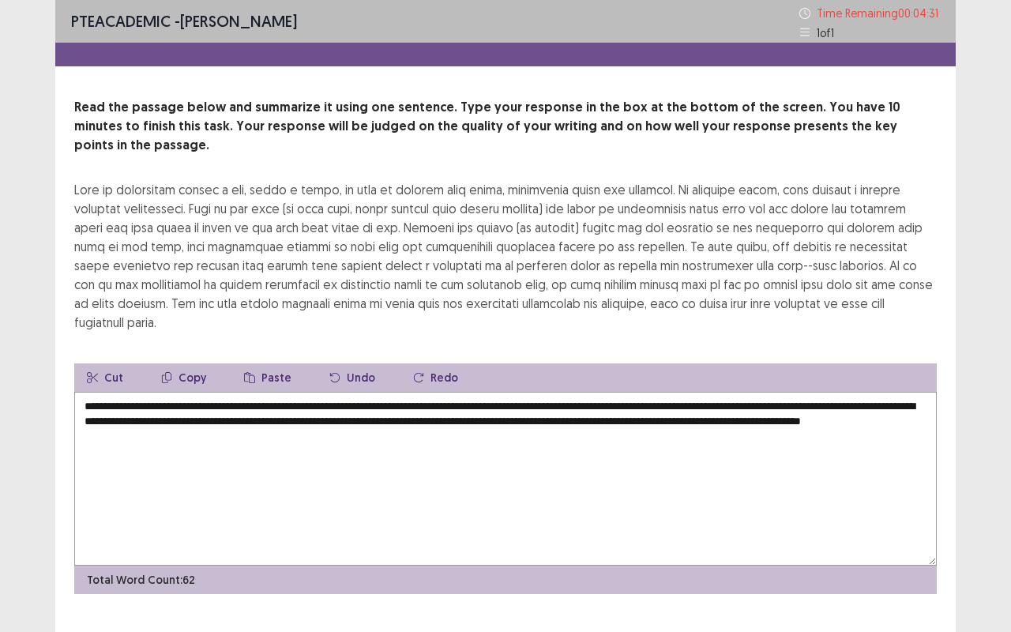
scroll to position [13, 0]
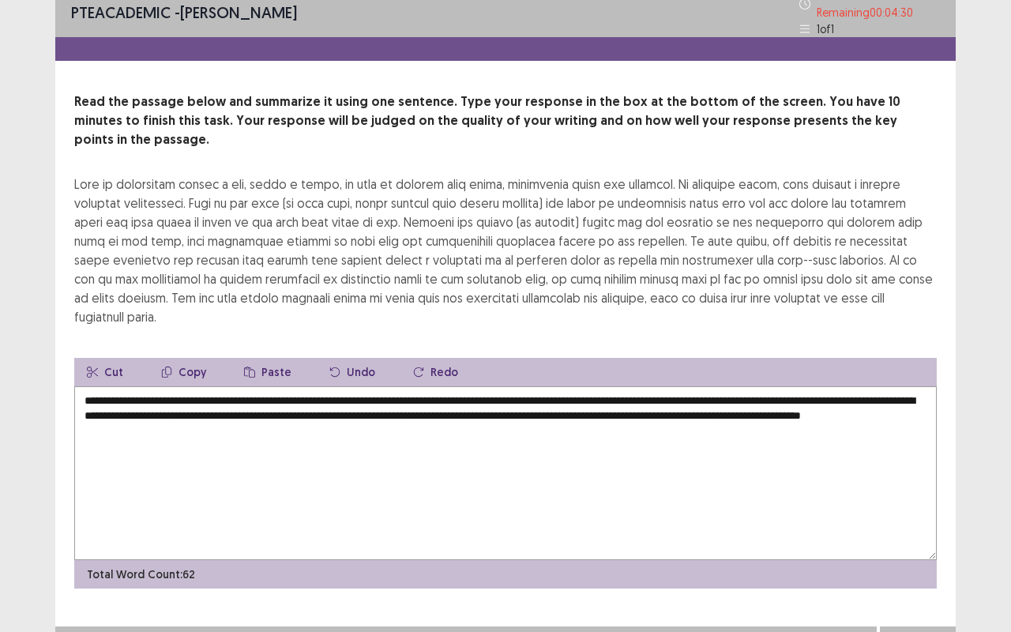
type textarea "**********"
click at [902, 524] on button "Next" at bounding box center [917, 641] width 63 height 19
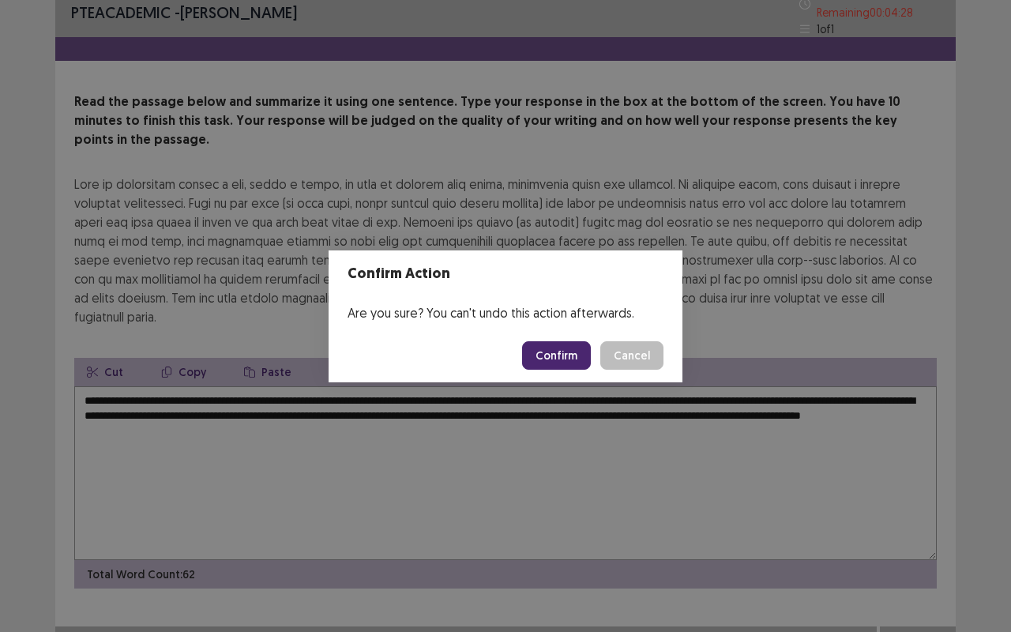
click at [569, 352] on button "Confirm" at bounding box center [556, 355] width 69 height 28
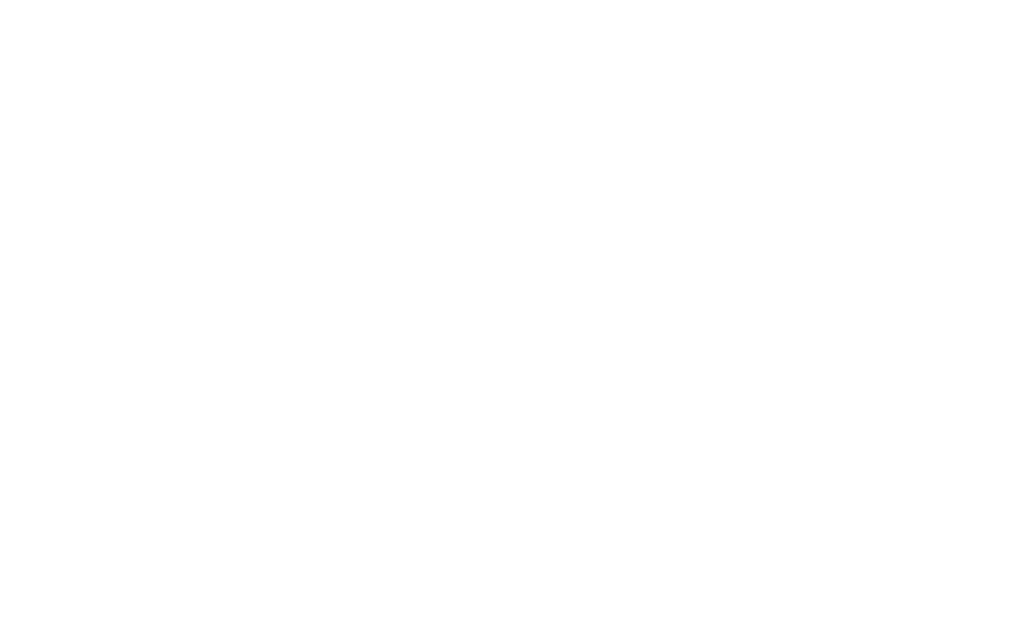
scroll to position [0, 0]
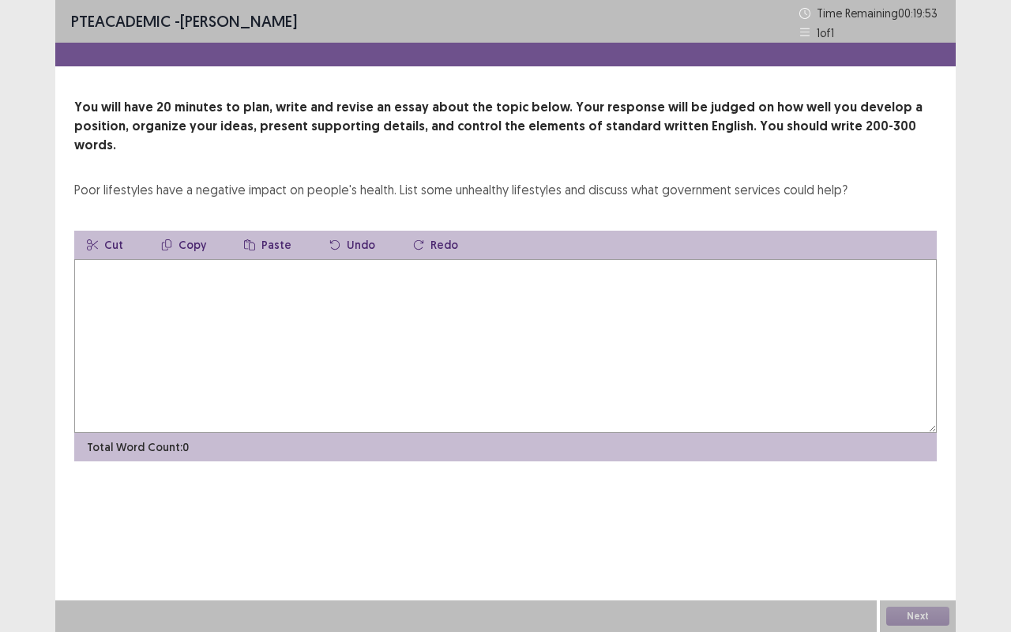
click at [537, 313] on textarea at bounding box center [505, 346] width 862 height 174
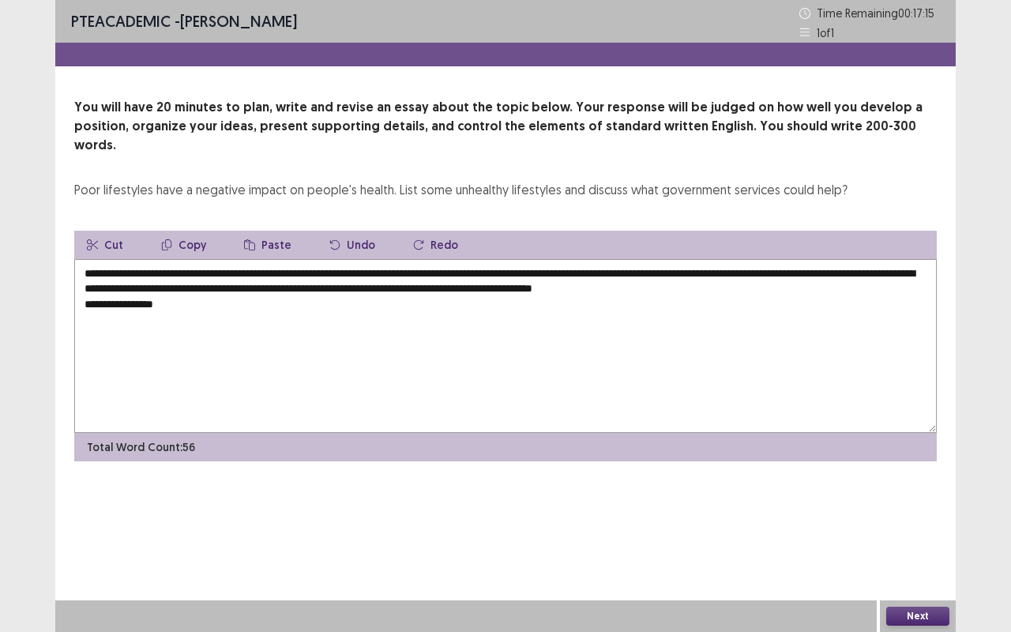
click at [406, 275] on textarea "**********" at bounding box center [505, 346] width 862 height 174
drag, startPoint x: 527, startPoint y: 272, endPoint x: 380, endPoint y: 273, distance: 146.9
click at [380, 273] on textarea "**********" at bounding box center [505, 346] width 862 height 174
click at [726, 272] on textarea "**********" at bounding box center [505, 346] width 862 height 174
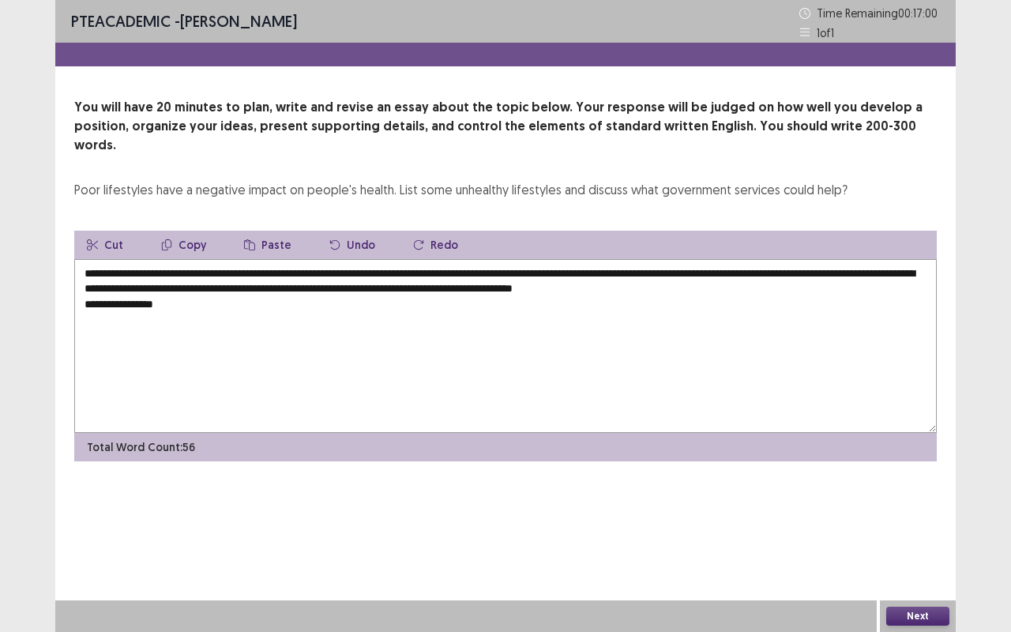
click at [726, 272] on textarea "**********" at bounding box center [505, 346] width 862 height 174
click at [748, 269] on textarea "**********" at bounding box center [505, 346] width 862 height 174
click at [194, 283] on textarea "**********" at bounding box center [505, 346] width 862 height 174
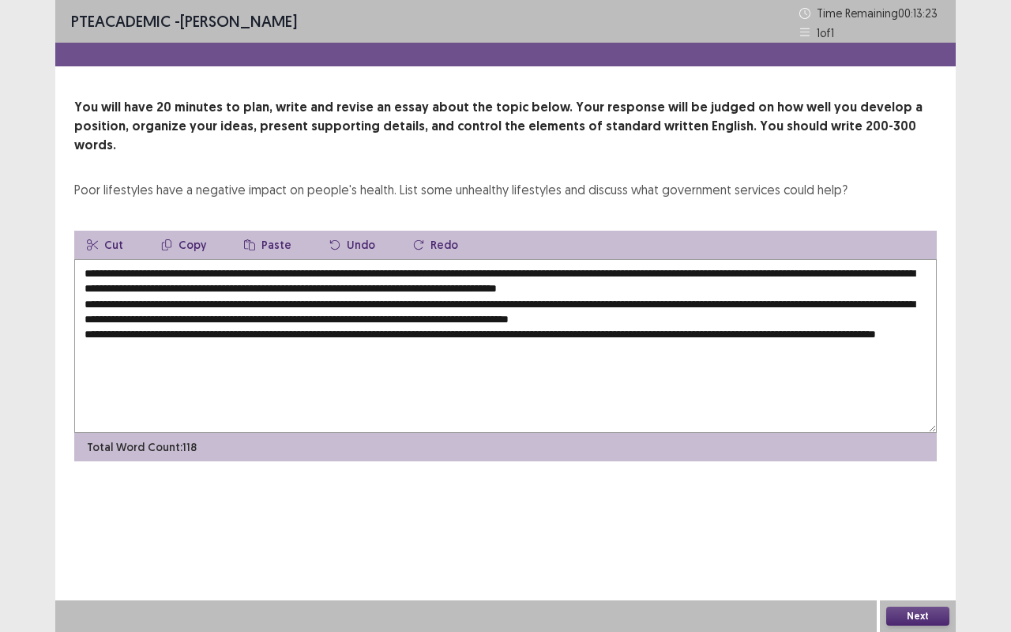
click at [148, 331] on textarea "**********" at bounding box center [505, 346] width 862 height 174
click at [169, 328] on textarea "**********" at bounding box center [505, 346] width 862 height 174
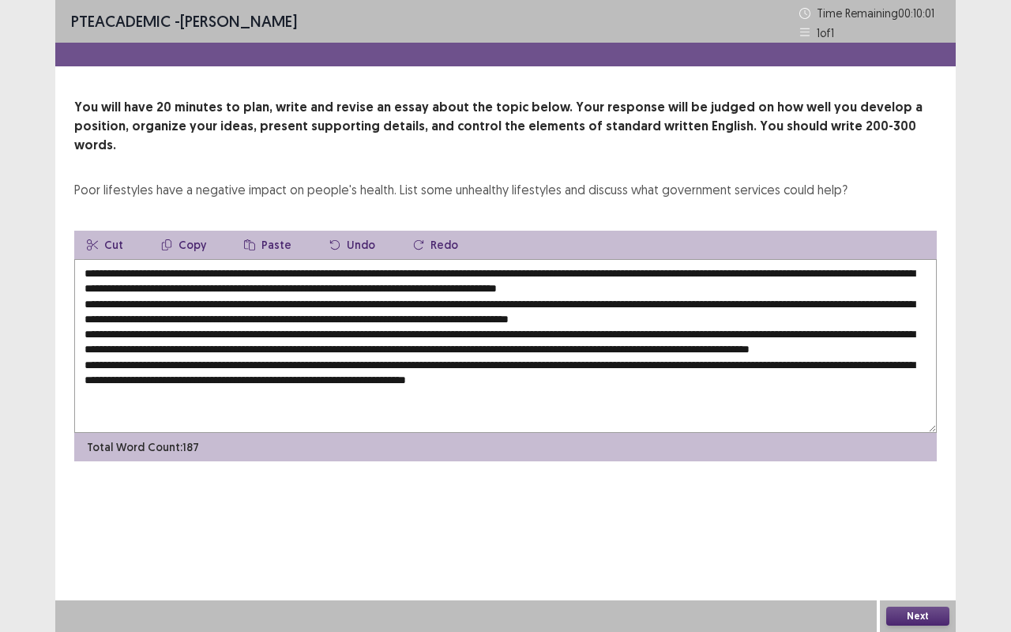
click at [221, 259] on textarea at bounding box center [505, 346] width 862 height 174
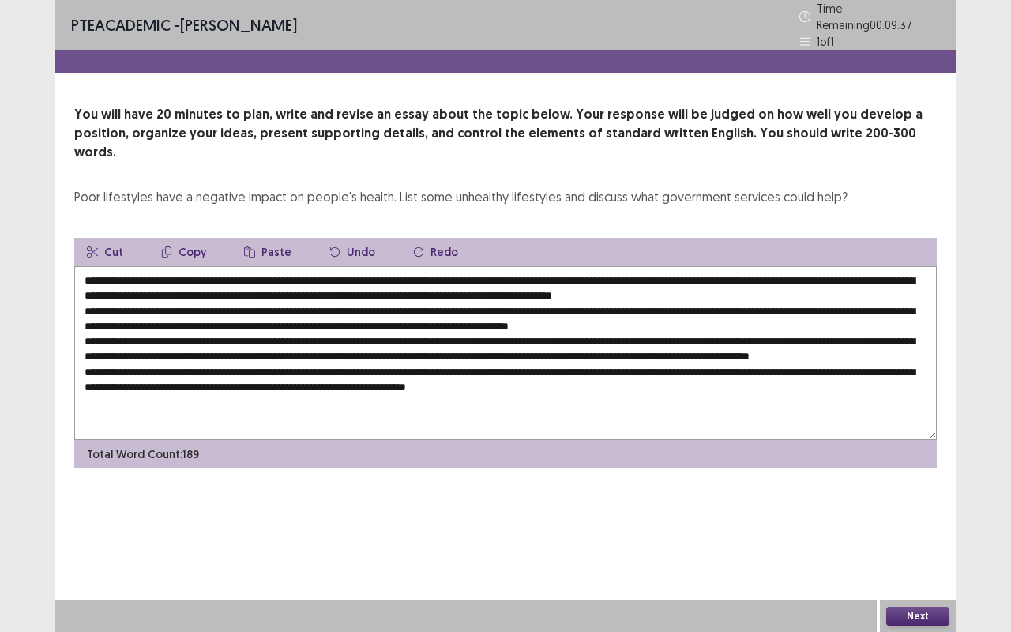
click at [610, 273] on textarea at bounding box center [505, 353] width 862 height 174
drag, startPoint x: 667, startPoint y: 272, endPoint x: 602, endPoint y: 273, distance: 65.5
click at [602, 273] on textarea at bounding box center [505, 353] width 862 height 174
click at [180, 238] on button "Copy" at bounding box center [183, 252] width 70 height 28
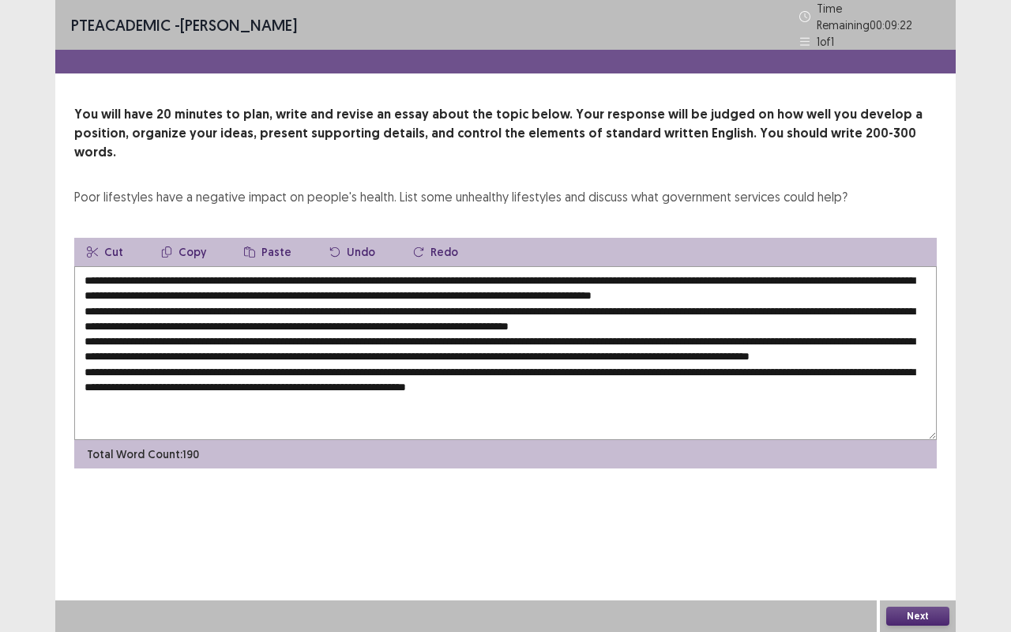
click at [161, 246] on icon "button" at bounding box center [166, 251] width 11 height 11
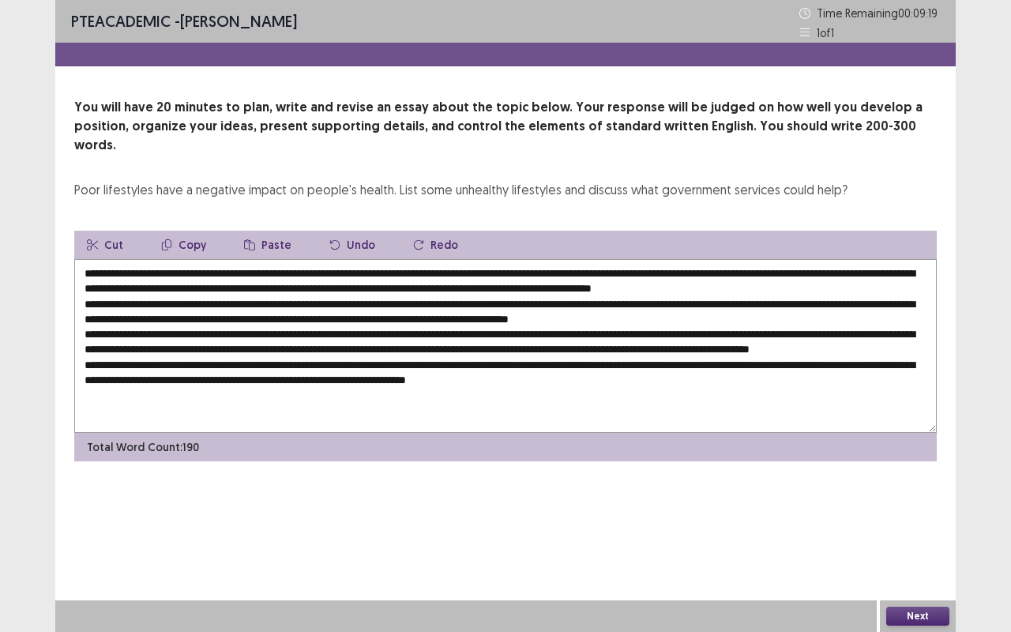
click at [279, 285] on textarea at bounding box center [505, 346] width 862 height 174
paste textarea "*********"
drag, startPoint x: 376, startPoint y: 287, endPoint x: 338, endPoint y: 285, distance: 38.0
click at [338, 285] on textarea at bounding box center [505, 346] width 862 height 174
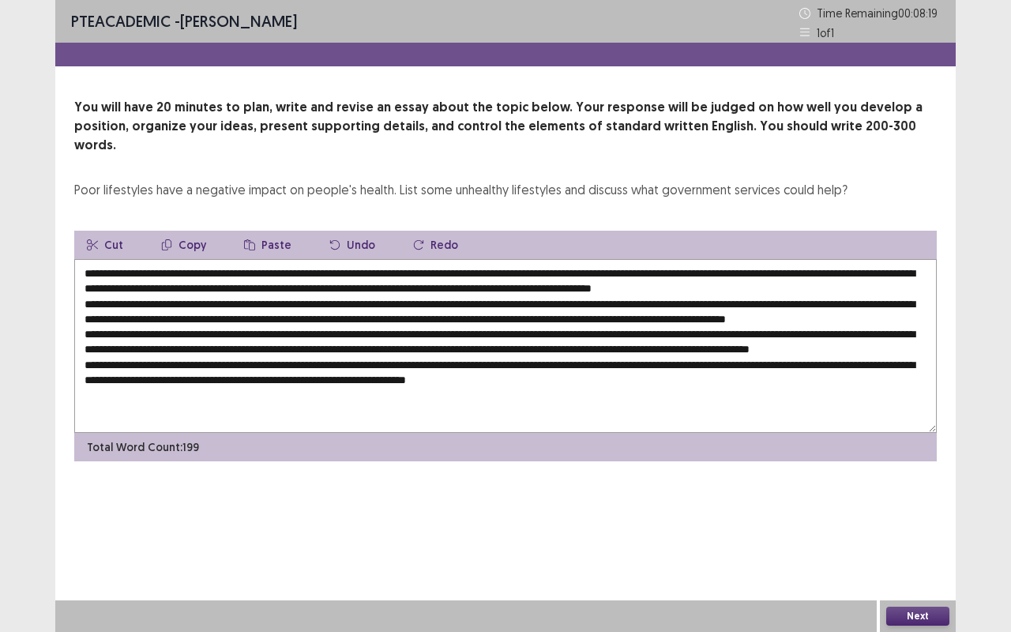
drag, startPoint x: 782, startPoint y: 284, endPoint x: 751, endPoint y: 287, distance: 31.7
click at [751, 287] on textarea at bounding box center [505, 346] width 862 height 174
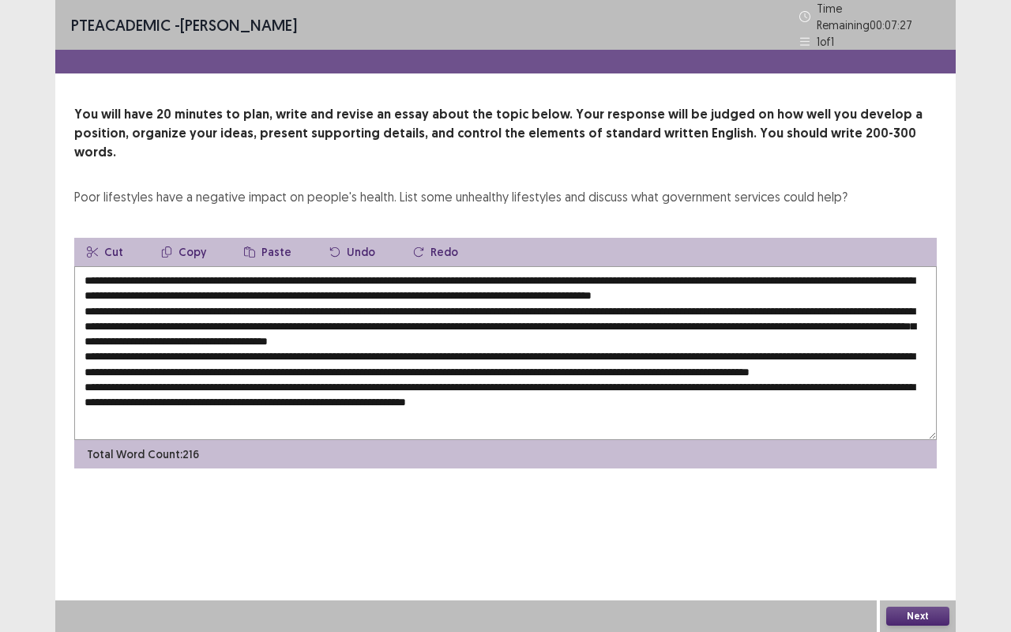
click at [628, 302] on textarea at bounding box center [505, 353] width 862 height 174
paste textarea "*********"
click at [610, 302] on textarea at bounding box center [505, 353] width 862 height 174
click at [697, 299] on textarea at bounding box center [505, 353] width 862 height 174
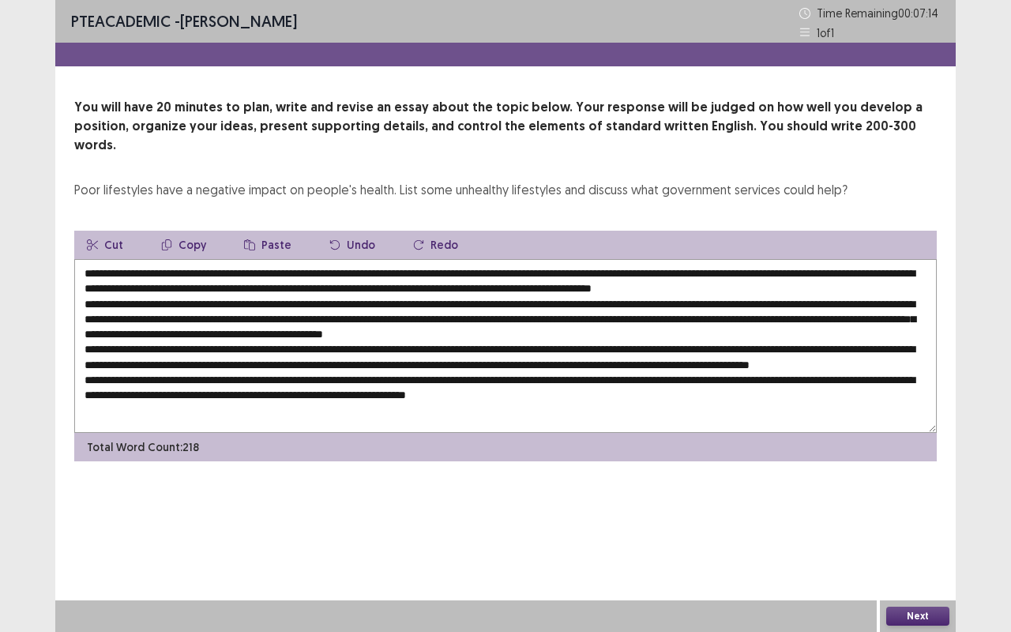
drag, startPoint x: 787, startPoint y: 300, endPoint x: 736, endPoint y: 300, distance: 51.3
click at [736, 300] on textarea at bounding box center [505, 346] width 862 height 174
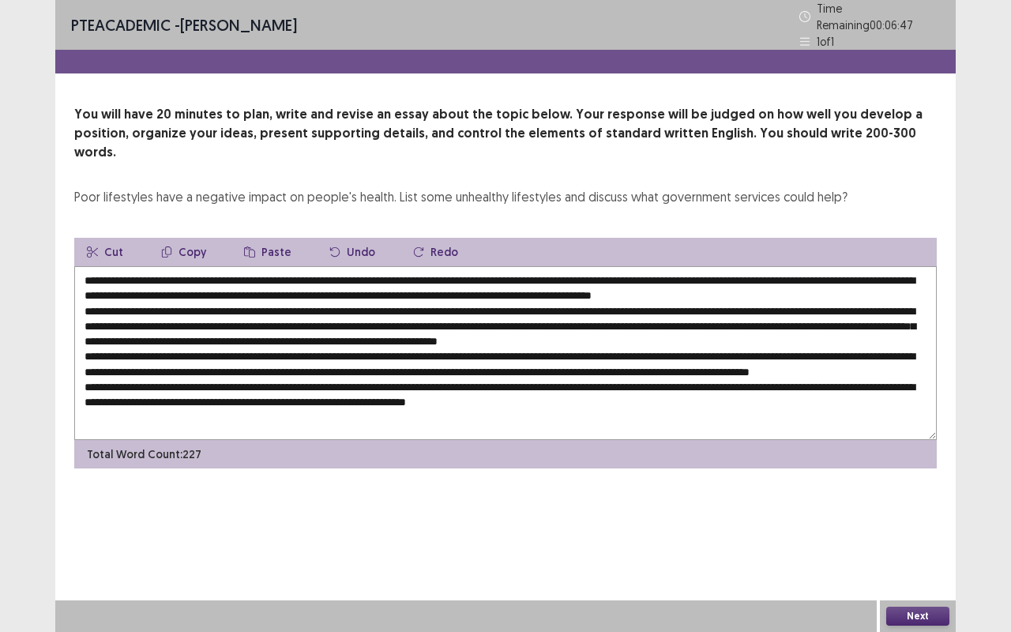
click at [340, 314] on textarea at bounding box center [505, 353] width 862 height 174
paste textarea "*********"
drag, startPoint x: 447, startPoint y: 302, endPoint x: 388, endPoint y: 301, distance: 59.2
click at [388, 301] on textarea at bounding box center [505, 353] width 862 height 174
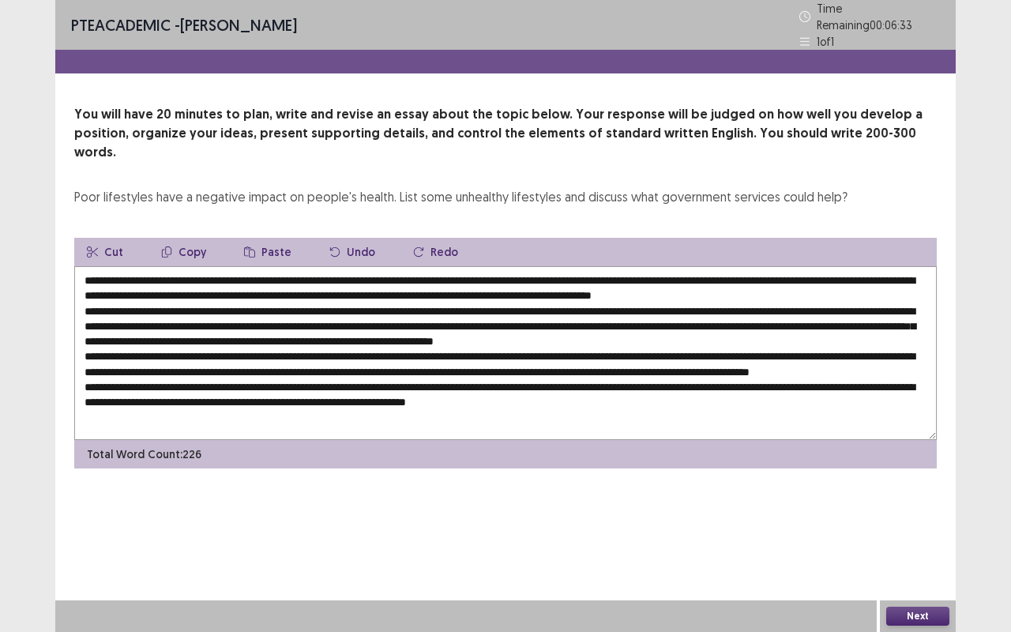
click at [321, 305] on textarea at bounding box center [505, 353] width 862 height 174
click at [387, 304] on textarea at bounding box center [505, 353] width 862 height 174
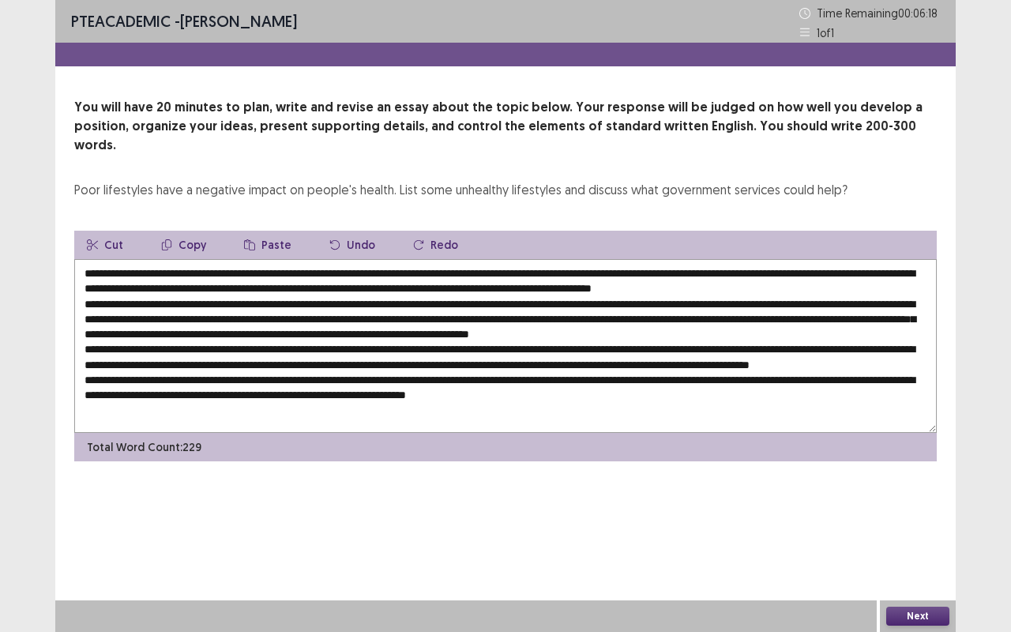
drag, startPoint x: 433, startPoint y: 314, endPoint x: 385, endPoint y: 321, distance: 47.8
click at [385, 321] on textarea at bounding box center [505, 346] width 862 height 174
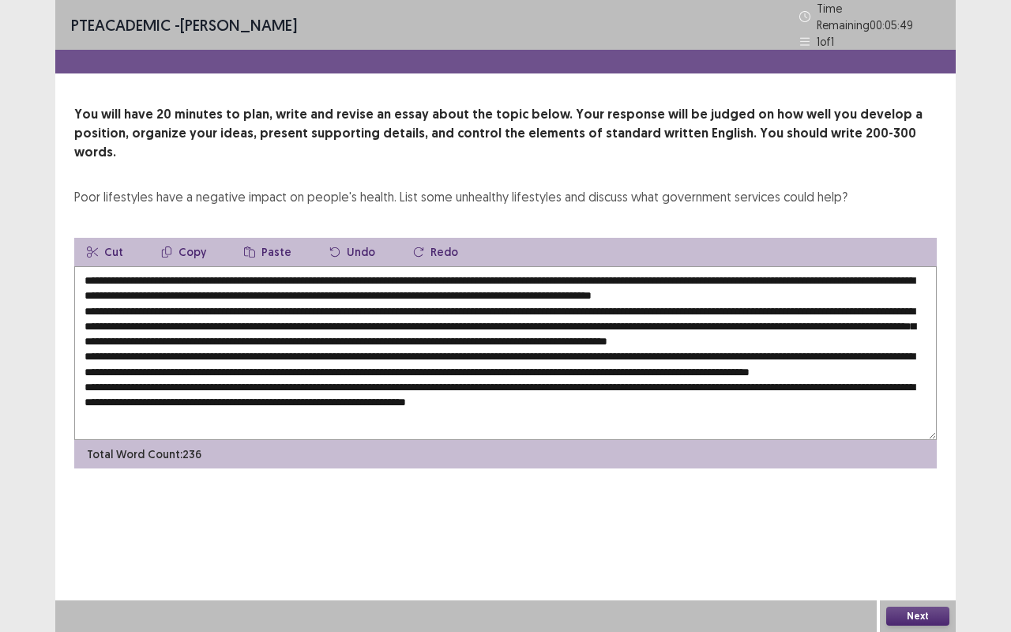
click at [802, 317] on textarea at bounding box center [505, 353] width 862 height 174
paste textarea "*********"
click at [399, 343] on textarea at bounding box center [505, 353] width 862 height 174
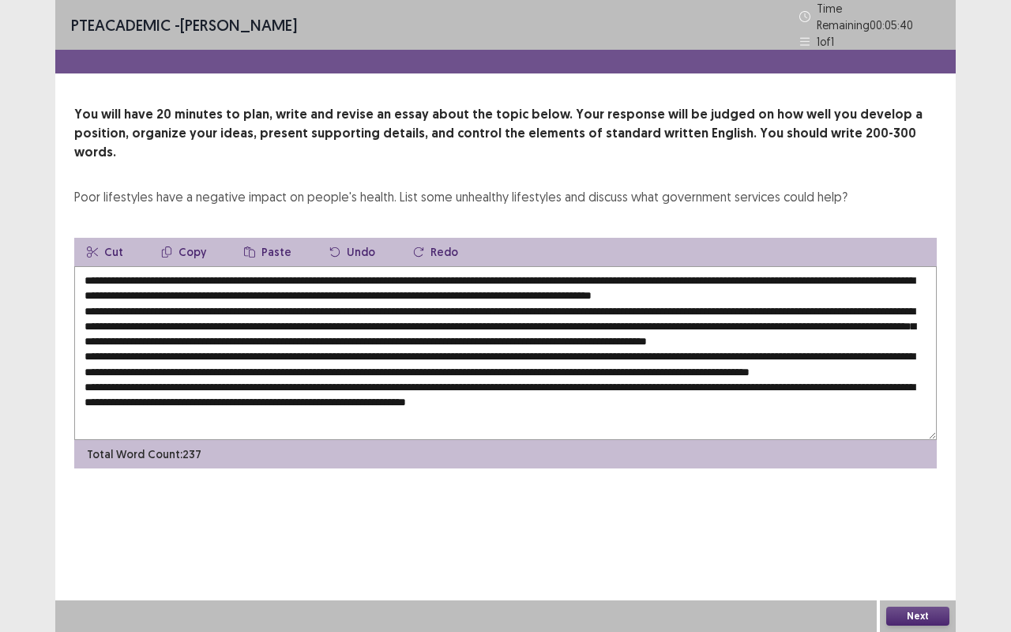
paste textarea "**********"
click at [598, 343] on textarea at bounding box center [505, 353] width 862 height 174
paste textarea "*********"
click at [586, 347] on textarea at bounding box center [505, 353] width 862 height 174
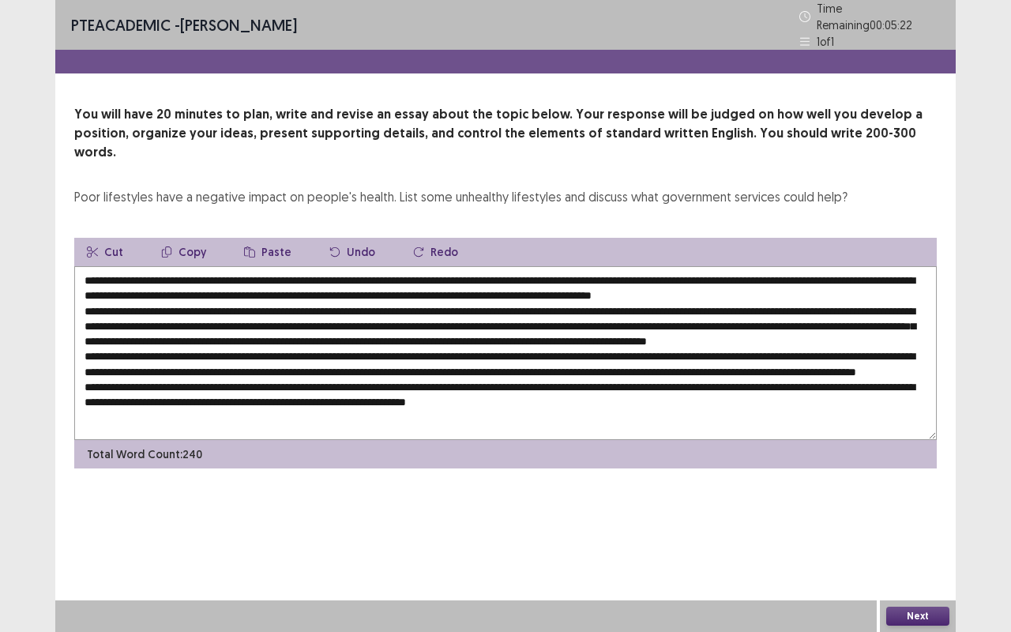
drag, startPoint x: 728, startPoint y: 346, endPoint x: 690, endPoint y: 344, distance: 37.9
click at [690, 344] on textarea at bounding box center [505, 353] width 862 height 174
click at [576, 345] on textarea at bounding box center [505, 353] width 862 height 174
click at [780, 346] on textarea at bounding box center [505, 353] width 862 height 174
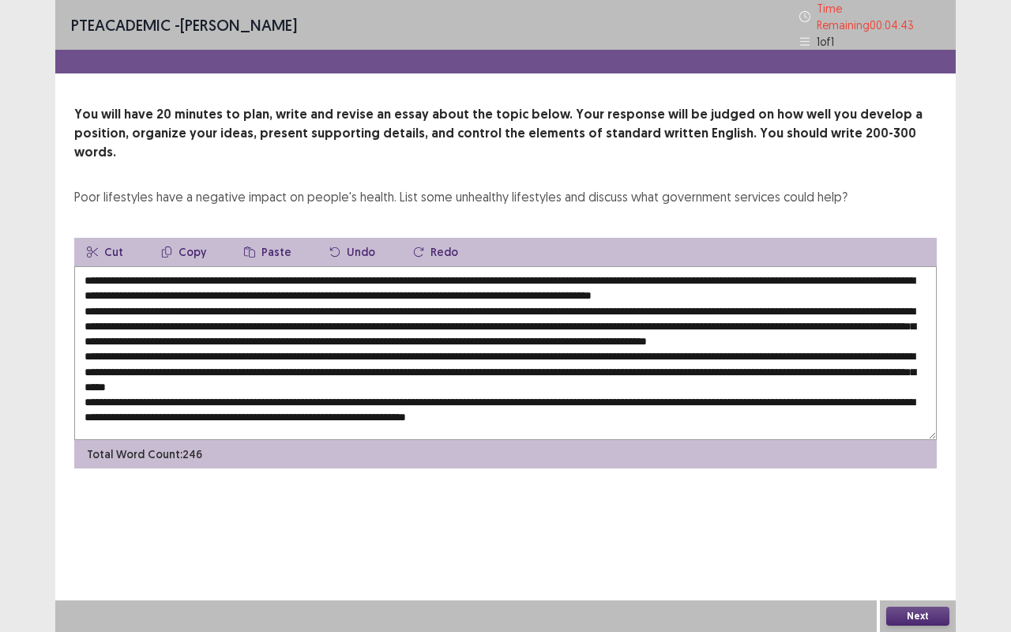
drag, startPoint x: 299, startPoint y: 362, endPoint x: 234, endPoint y: 362, distance: 64.7
click at [234, 362] on textarea at bounding box center [505, 353] width 862 height 174
drag, startPoint x: 598, startPoint y: 360, endPoint x: 532, endPoint y: 363, distance: 65.6
click at [532, 363] on textarea at bounding box center [505, 353] width 862 height 174
click at [306, 375] on textarea at bounding box center [505, 353] width 862 height 174
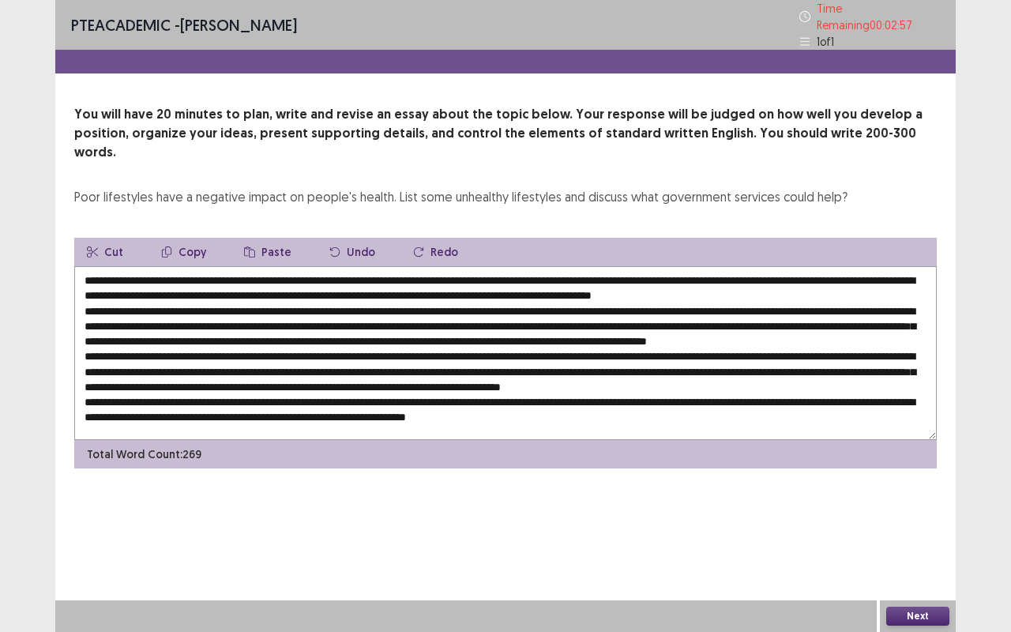
click at [306, 375] on textarea at bounding box center [505, 353] width 862 height 174
click at [233, 389] on textarea at bounding box center [505, 353] width 862 height 174
paste textarea "**********"
click at [442, 405] on textarea at bounding box center [505, 353] width 862 height 174
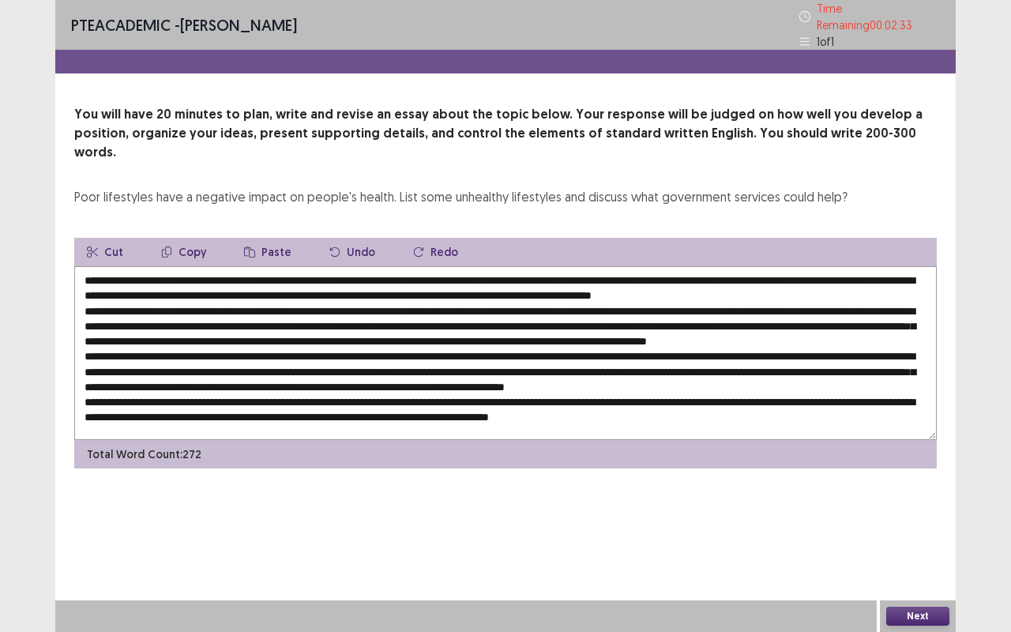
click at [442, 405] on textarea at bounding box center [505, 353] width 862 height 174
paste textarea "*********"
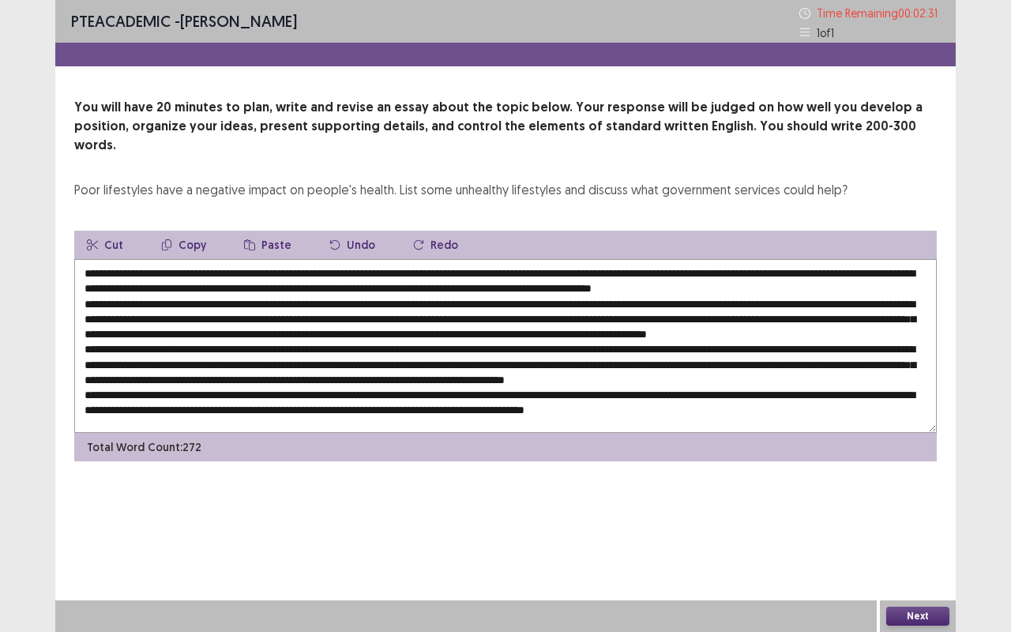
click at [442, 405] on textarea at bounding box center [505, 346] width 862 height 174
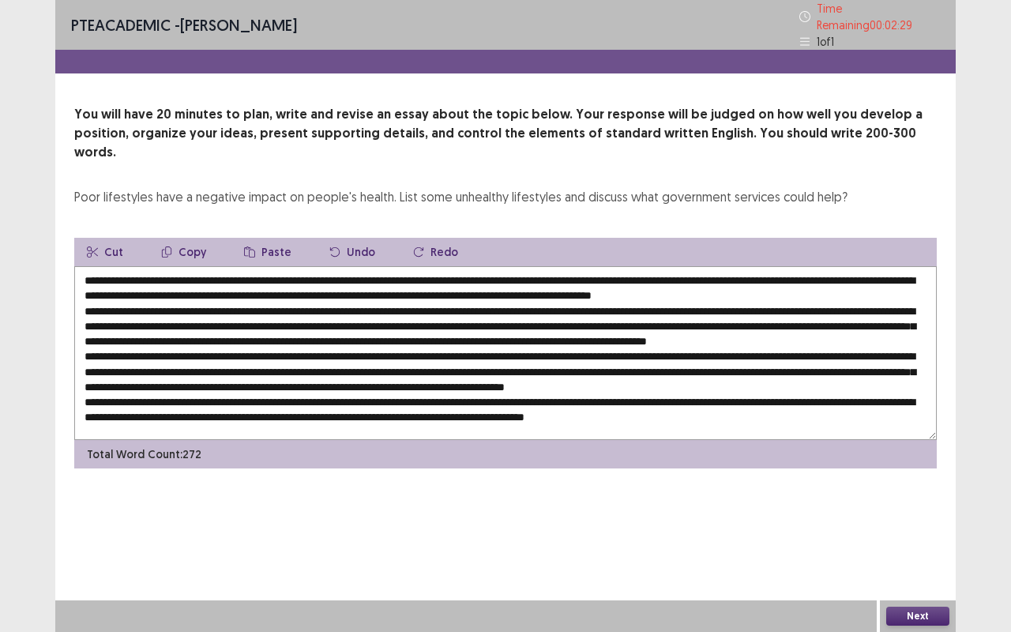
click at [505, 407] on textarea at bounding box center [505, 353] width 862 height 174
click at [431, 403] on textarea at bounding box center [505, 353] width 862 height 174
click at [521, 407] on textarea at bounding box center [505, 353] width 862 height 174
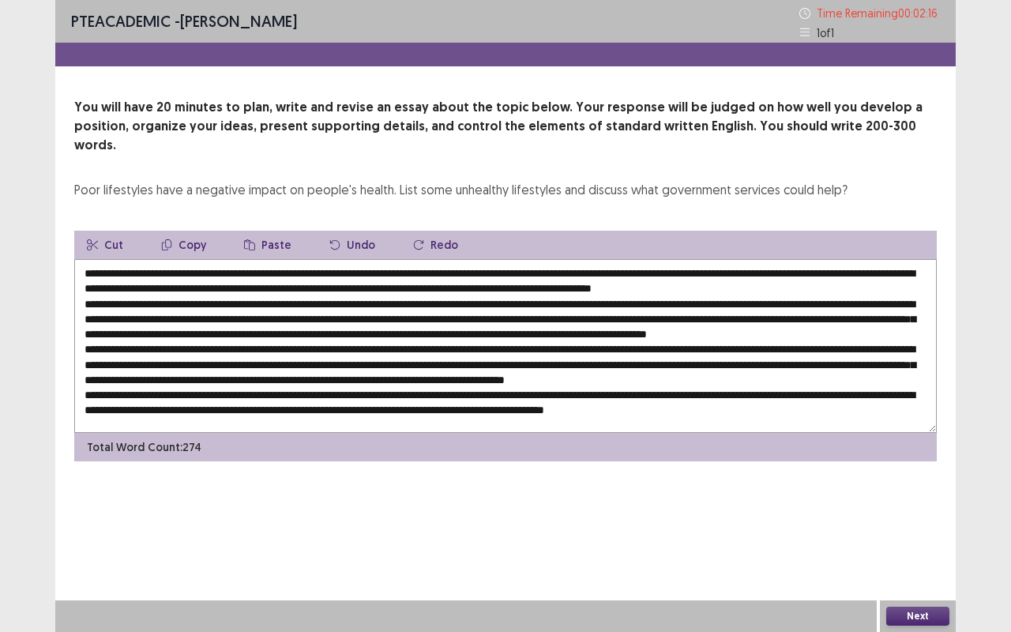
click at [435, 406] on textarea at bounding box center [505, 346] width 862 height 174
click at [260, 376] on textarea at bounding box center [505, 346] width 862 height 174
click at [171, 393] on textarea at bounding box center [505, 346] width 862 height 174
click at [216, 392] on textarea at bounding box center [505, 346] width 862 height 174
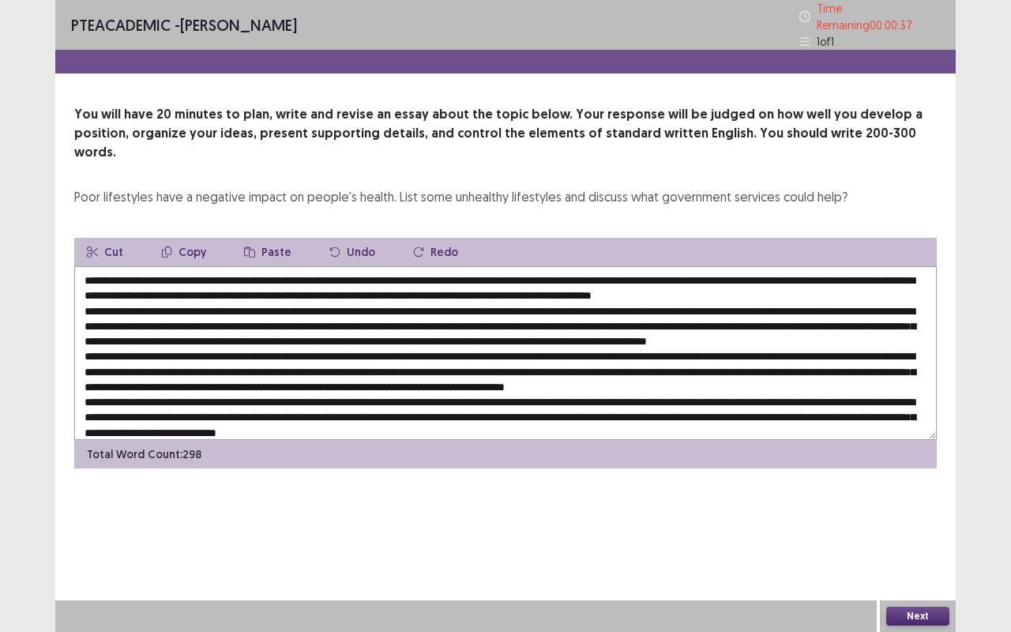
click at [544, 408] on textarea at bounding box center [505, 353] width 862 height 174
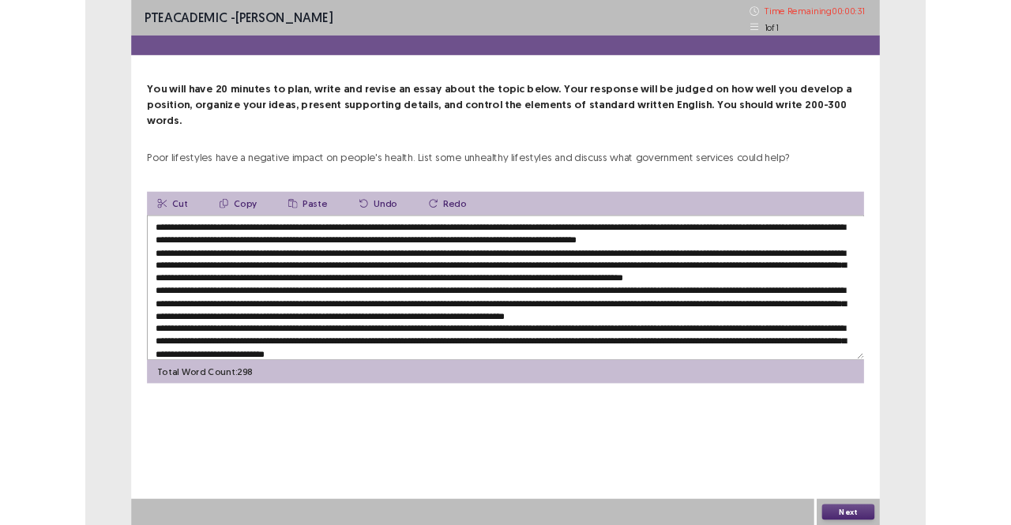
scroll to position [22, 0]
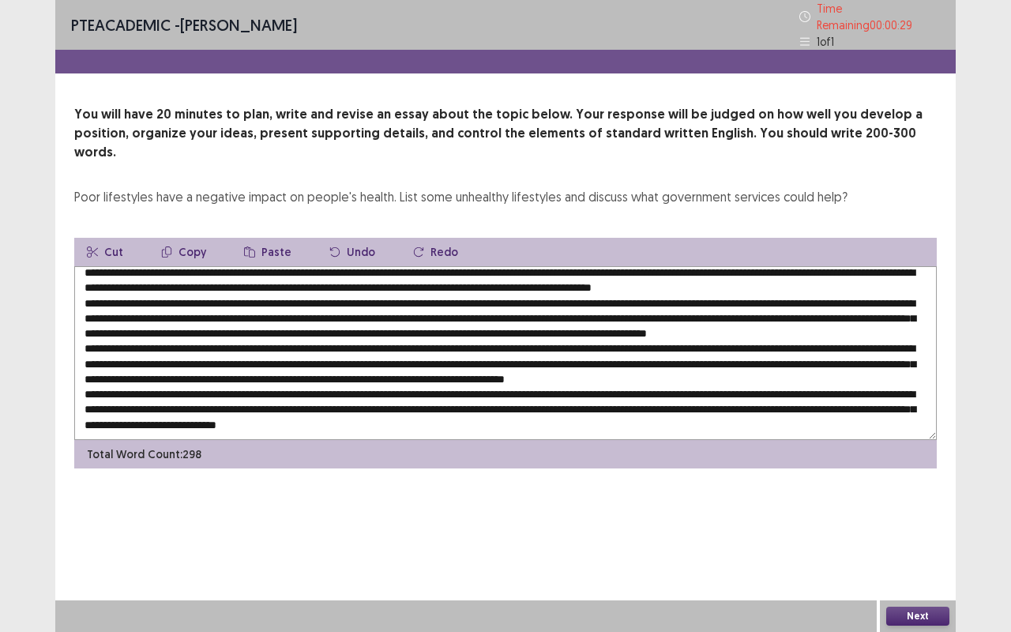
drag, startPoint x: 546, startPoint y: 408, endPoint x: 86, endPoint y: 388, distance: 460.8
click at [86, 388] on textarea at bounding box center [505, 353] width 862 height 174
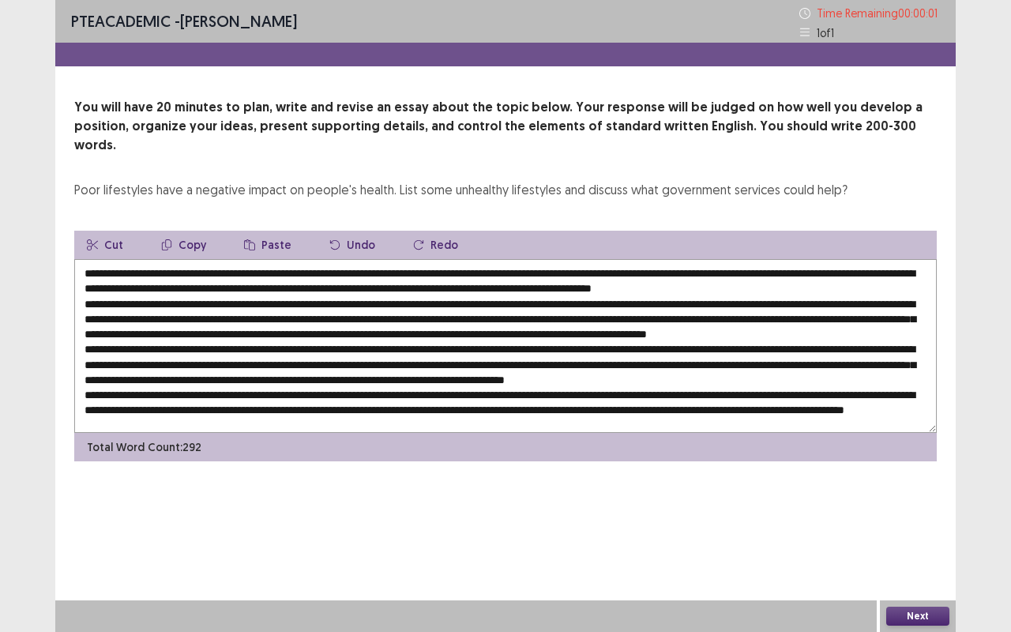
type textarea "**********"
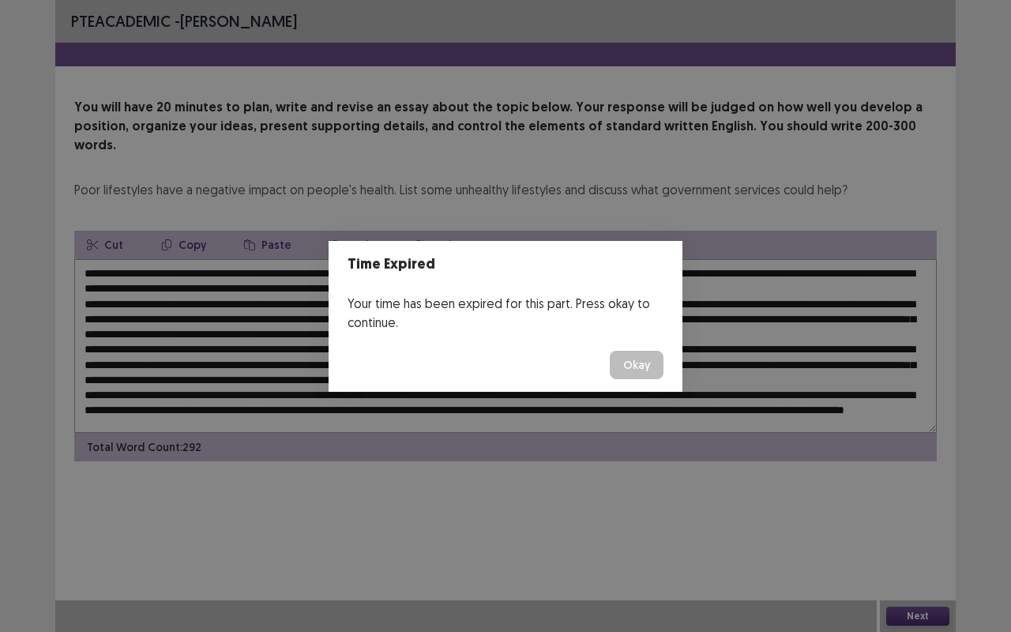
click at [630, 362] on button "Okay" at bounding box center [637, 365] width 54 height 28
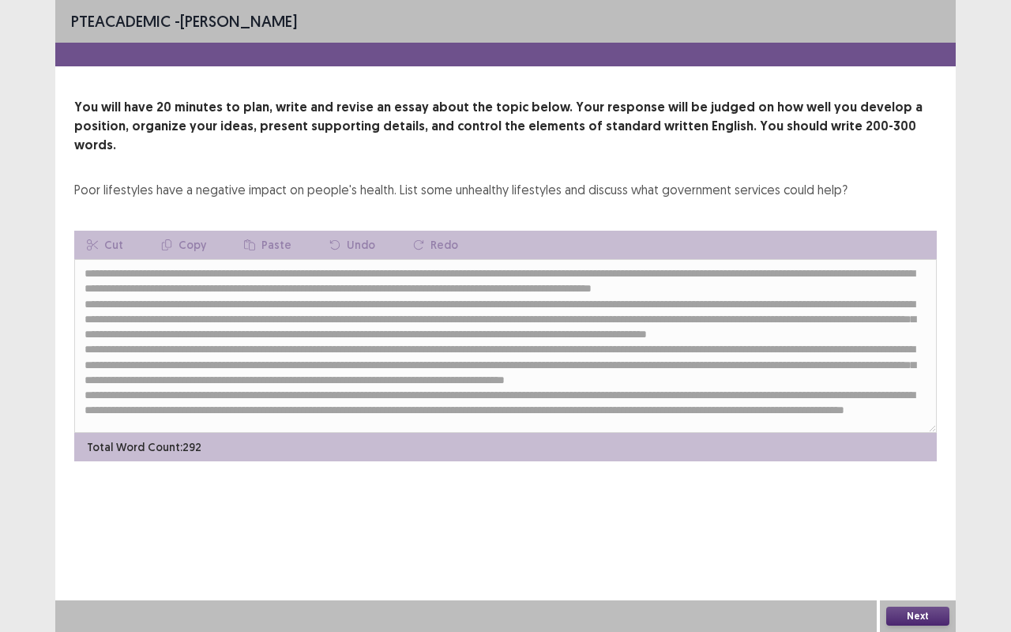
click at [932, 524] on button "Next" at bounding box center [917, 615] width 63 height 19
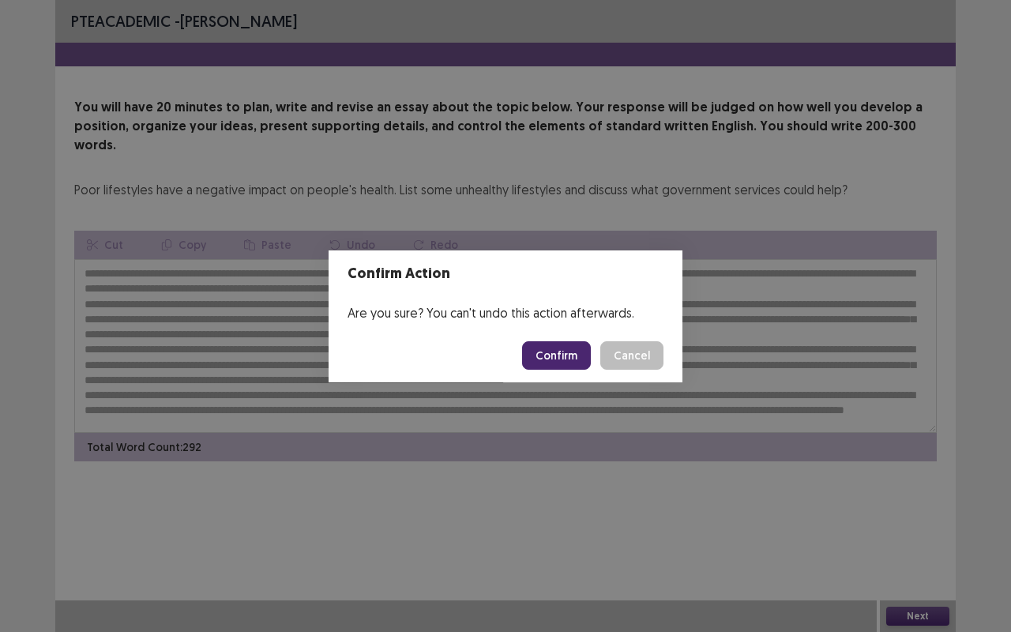
click at [557, 357] on button "Confirm" at bounding box center [556, 355] width 69 height 28
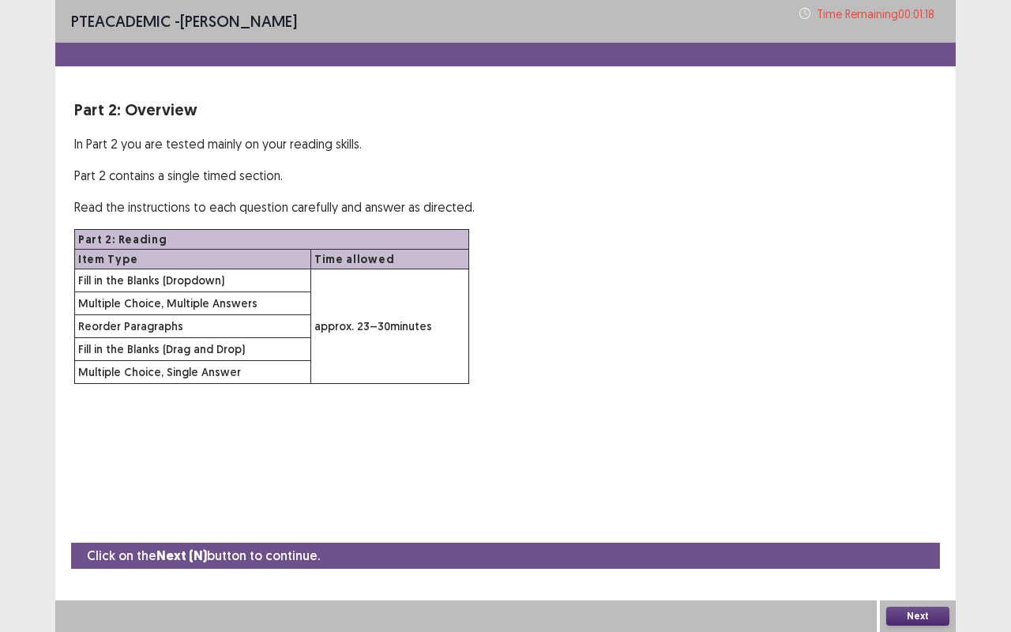
click at [941, 524] on button "Next" at bounding box center [917, 615] width 63 height 19
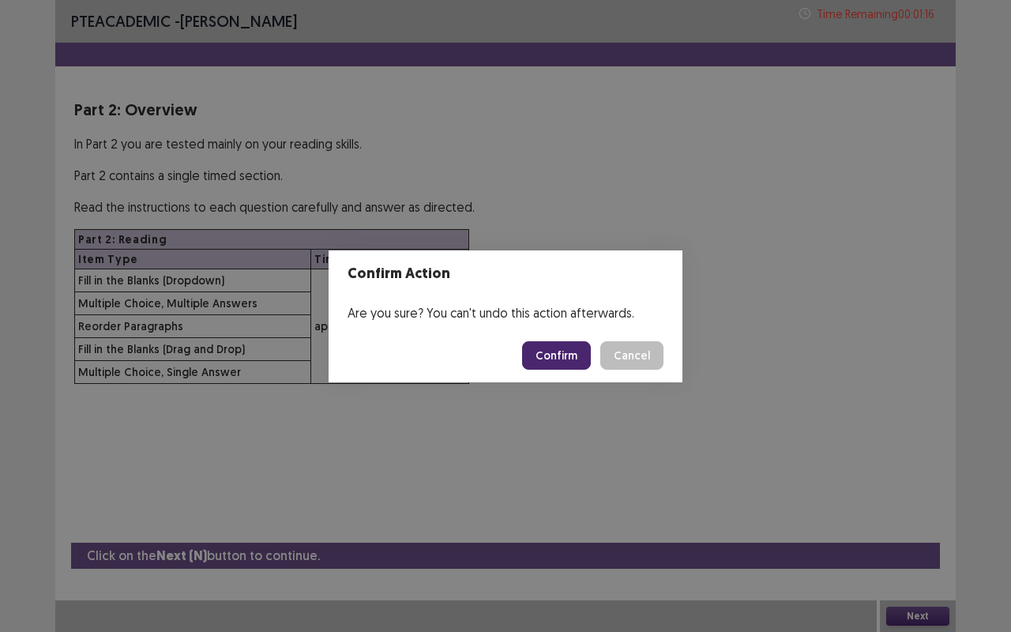
click at [561, 355] on button "Confirm" at bounding box center [556, 355] width 69 height 28
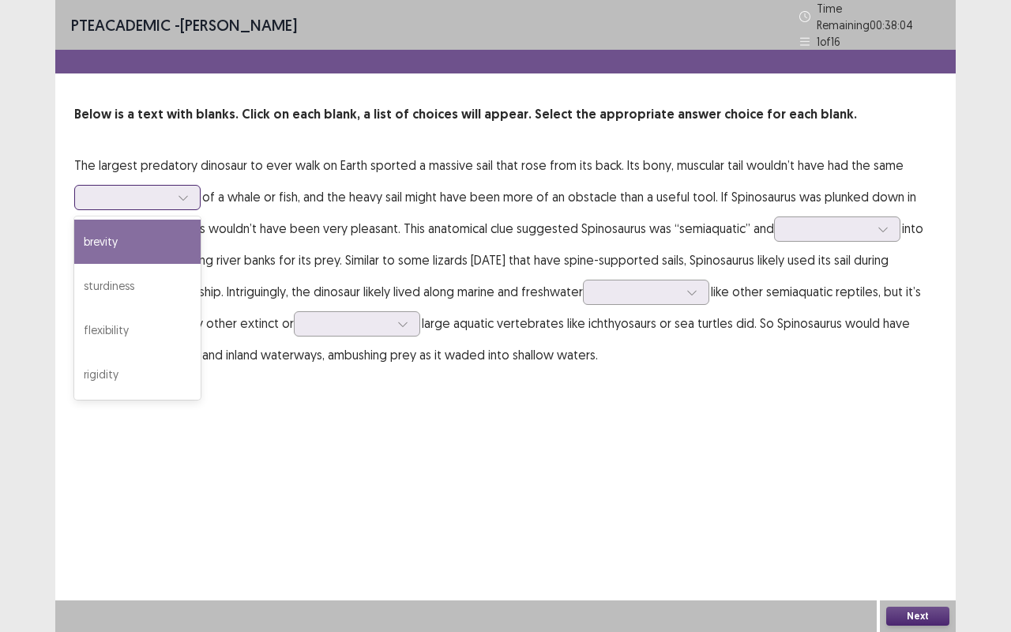
click at [184, 192] on icon at bounding box center [183, 197] width 11 height 11
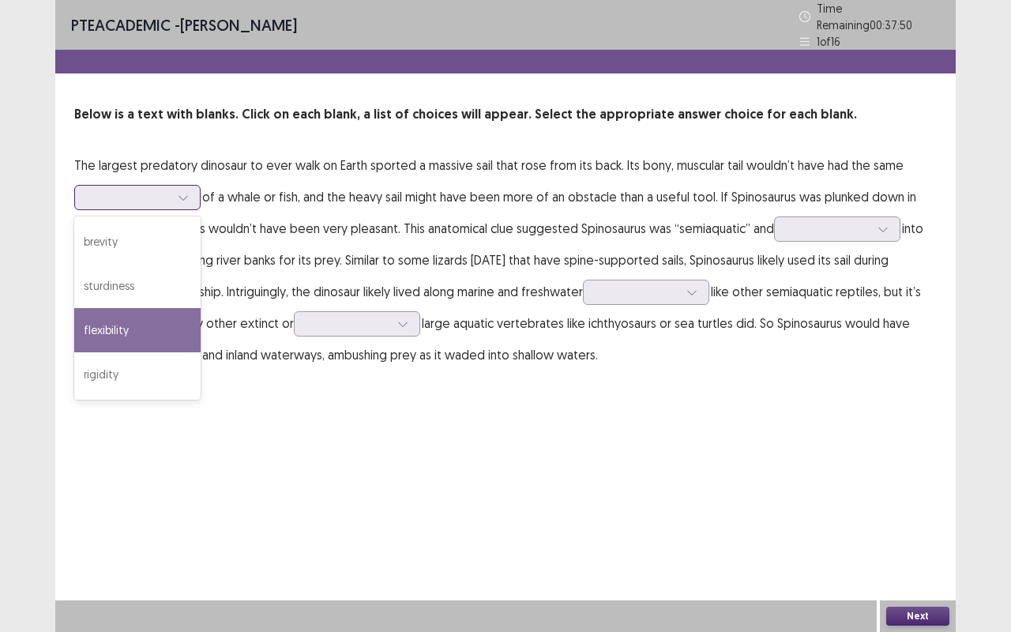
click at [105, 317] on div "flexibility" at bounding box center [137, 330] width 126 height 44
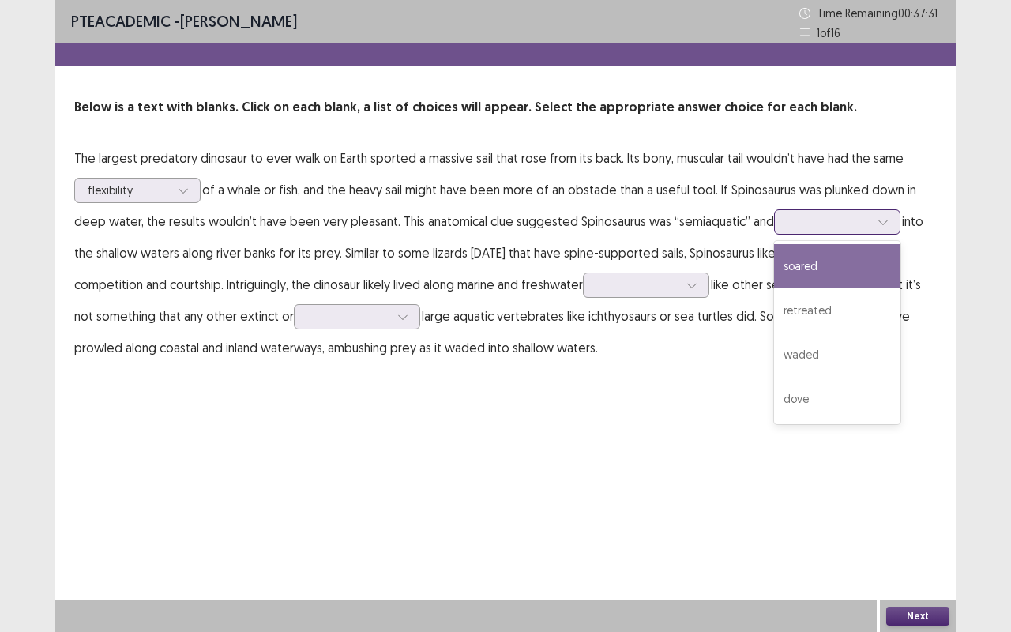
click at [836, 220] on div at bounding box center [828, 221] width 82 height 15
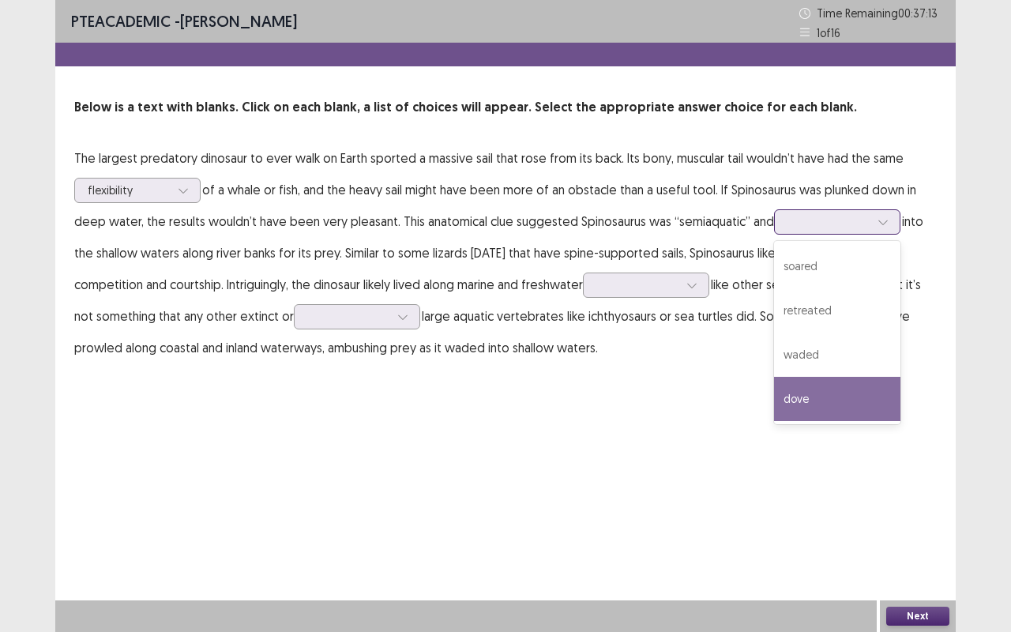
click at [843, 386] on div "dove" at bounding box center [837, 399] width 126 height 44
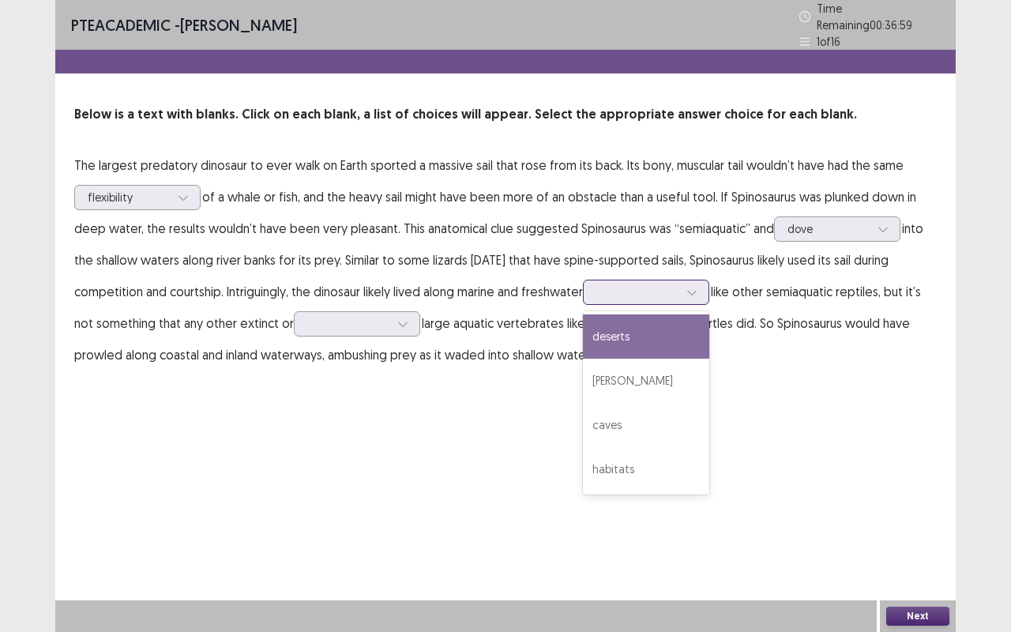
click at [697, 287] on icon at bounding box center [691, 292] width 11 height 11
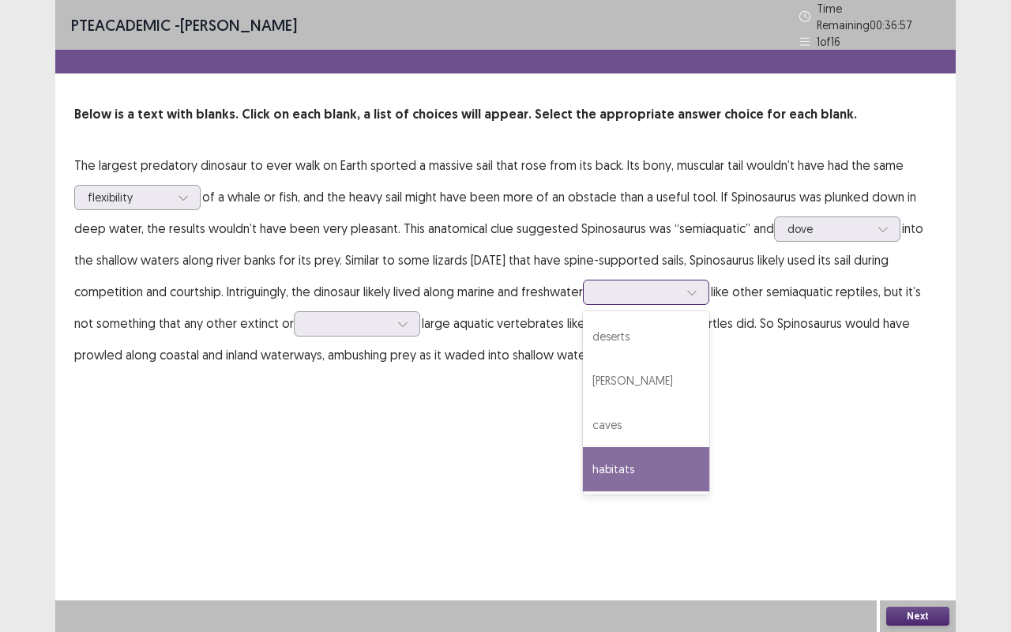
click at [617, 452] on div "habitats" at bounding box center [646, 469] width 126 height 44
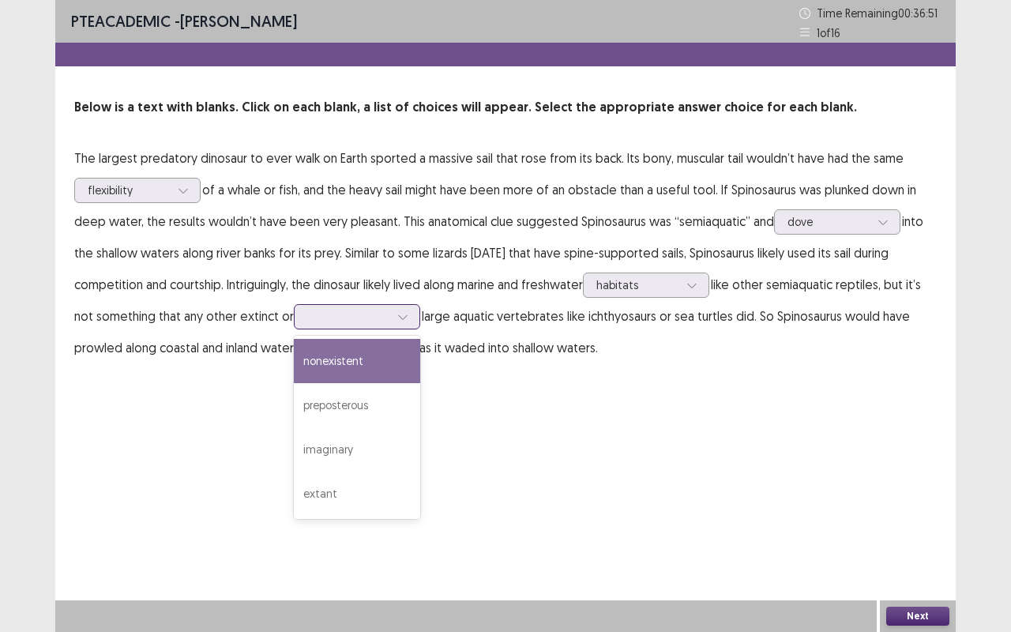
click at [405, 317] on icon at bounding box center [402, 316] width 11 height 11
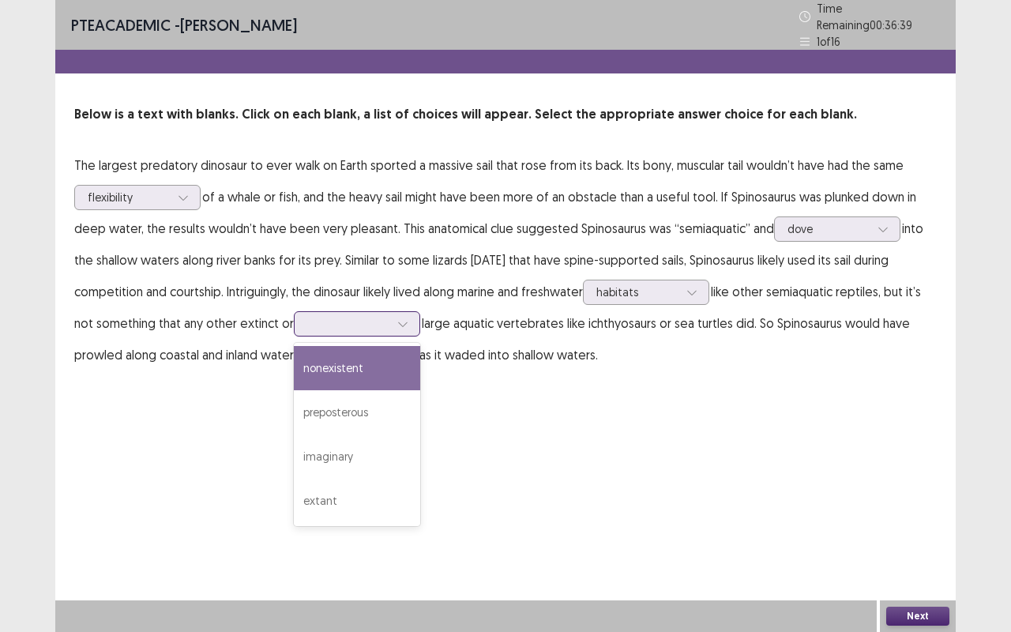
click at [381, 361] on div "nonexistent" at bounding box center [357, 368] width 126 height 44
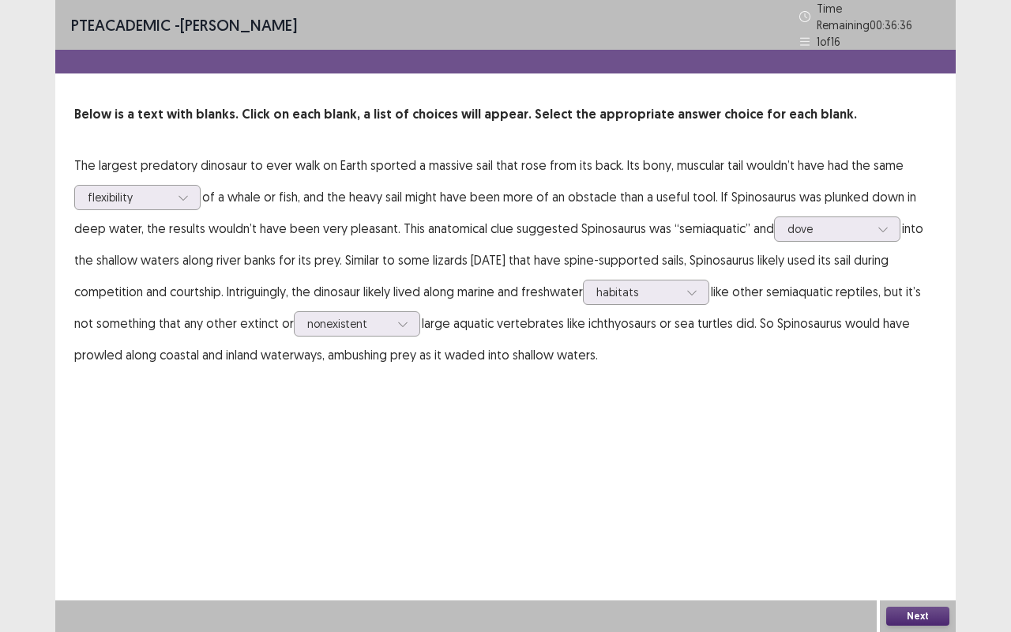
click at [915, 524] on button "Next" at bounding box center [917, 615] width 63 height 19
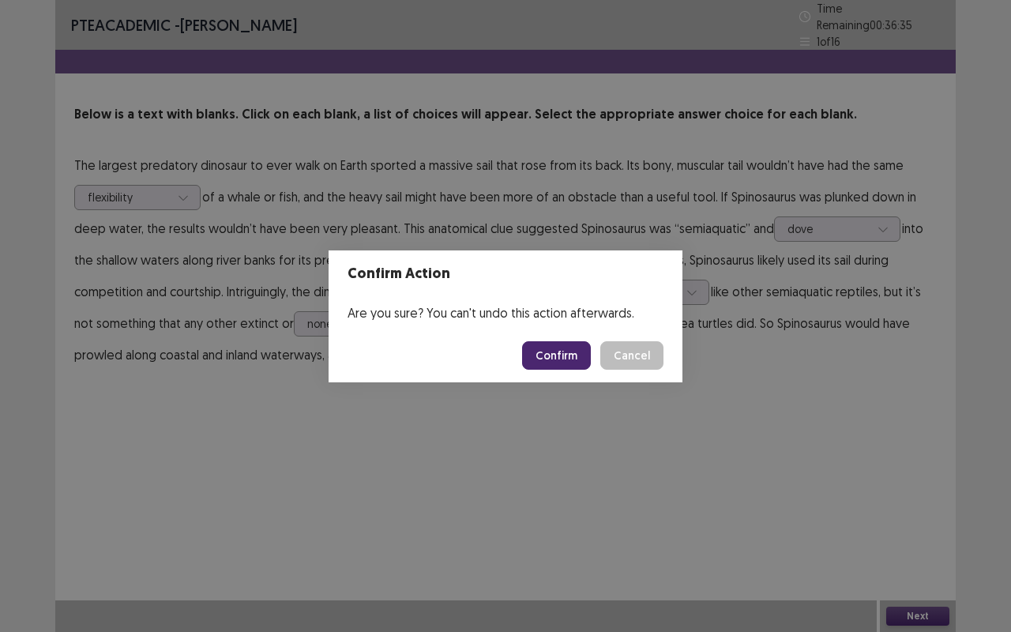
click at [561, 355] on button "Confirm" at bounding box center [556, 355] width 69 height 28
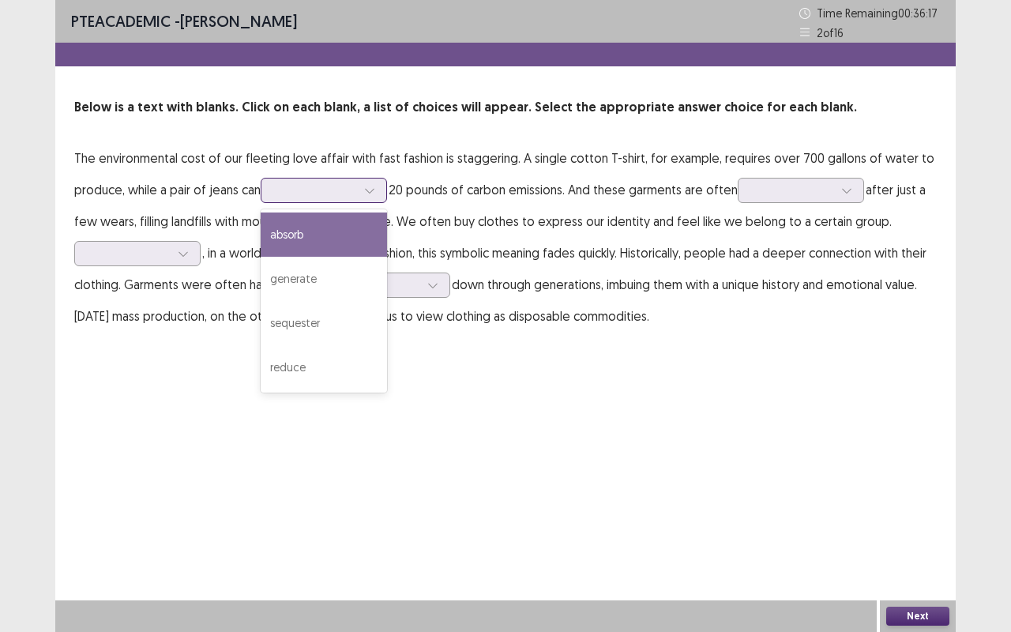
click at [358, 182] on div at bounding box center [314, 190] width 85 height 18
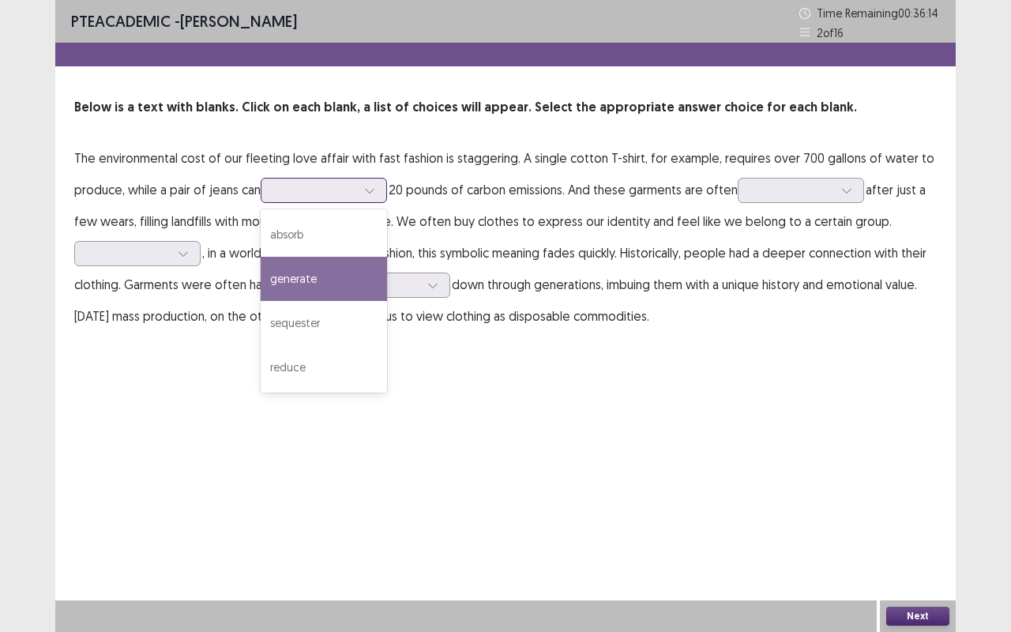
click at [299, 272] on div "generate" at bounding box center [324, 279] width 126 height 44
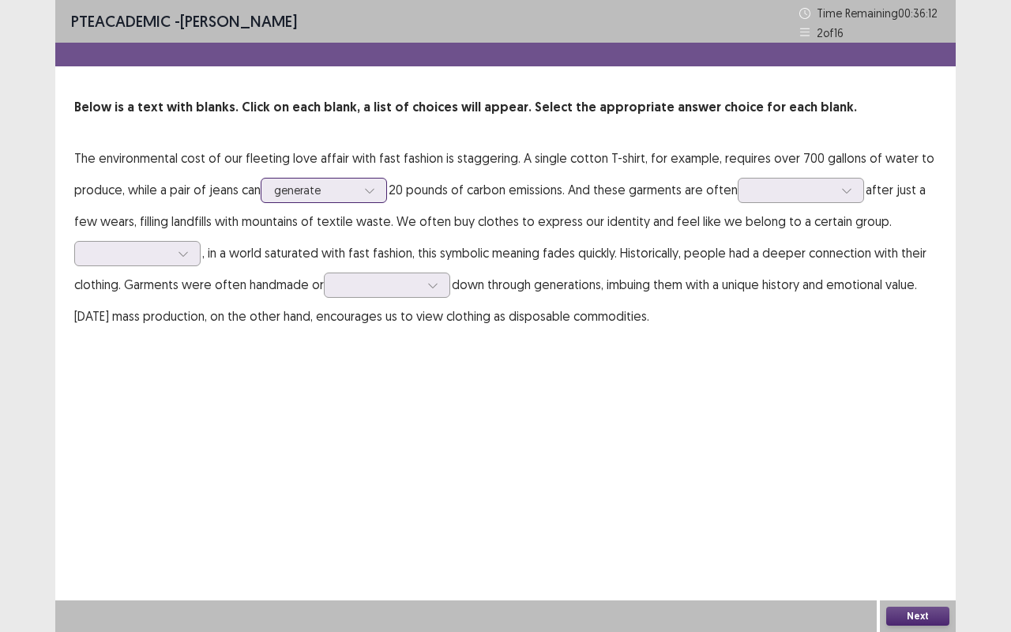
click at [373, 186] on icon at bounding box center [369, 190] width 11 height 11
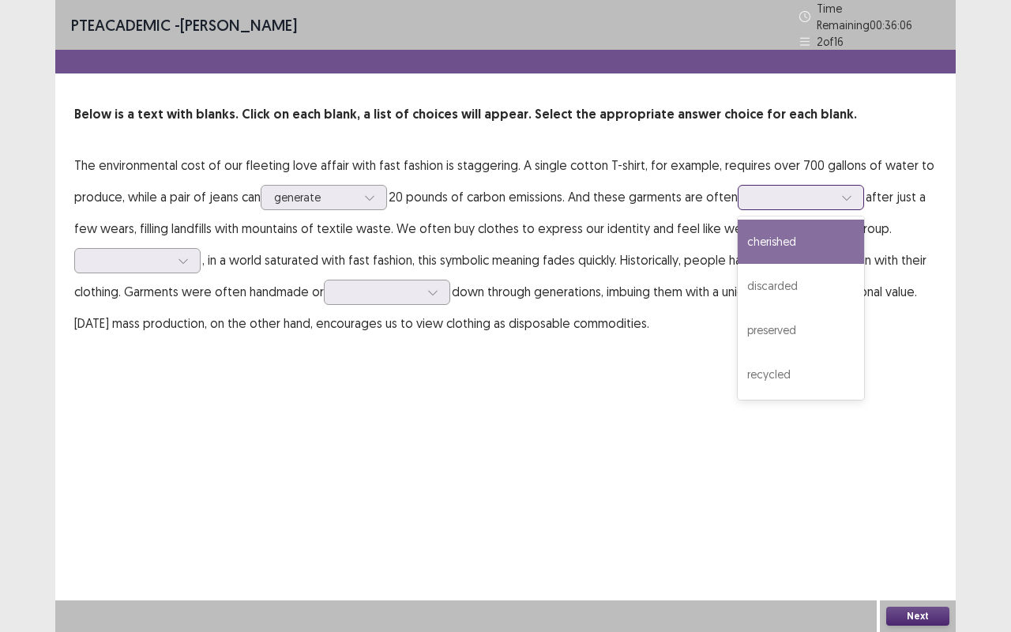
click at [839, 186] on div at bounding box center [847, 198] width 24 height 24
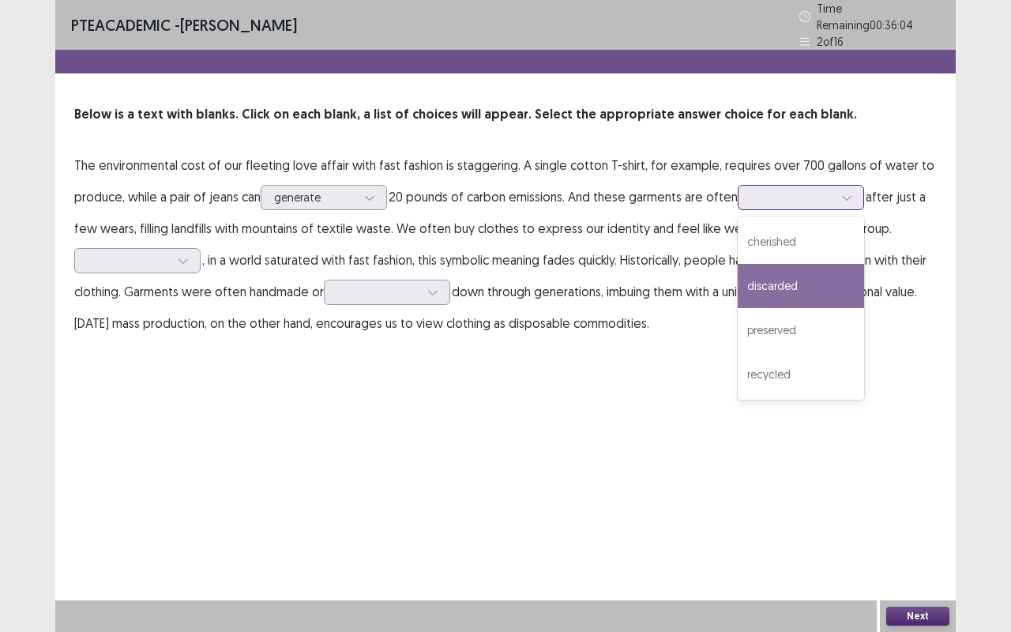
click at [792, 270] on div "discarded" at bounding box center [800, 286] width 126 height 44
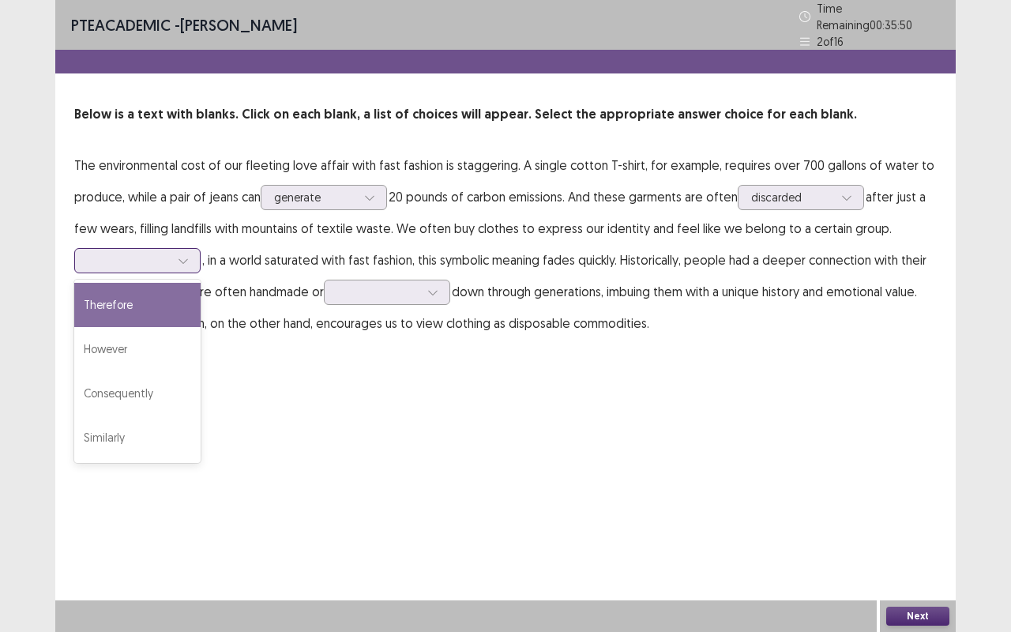
click at [177, 250] on div at bounding box center [183, 261] width 24 height 24
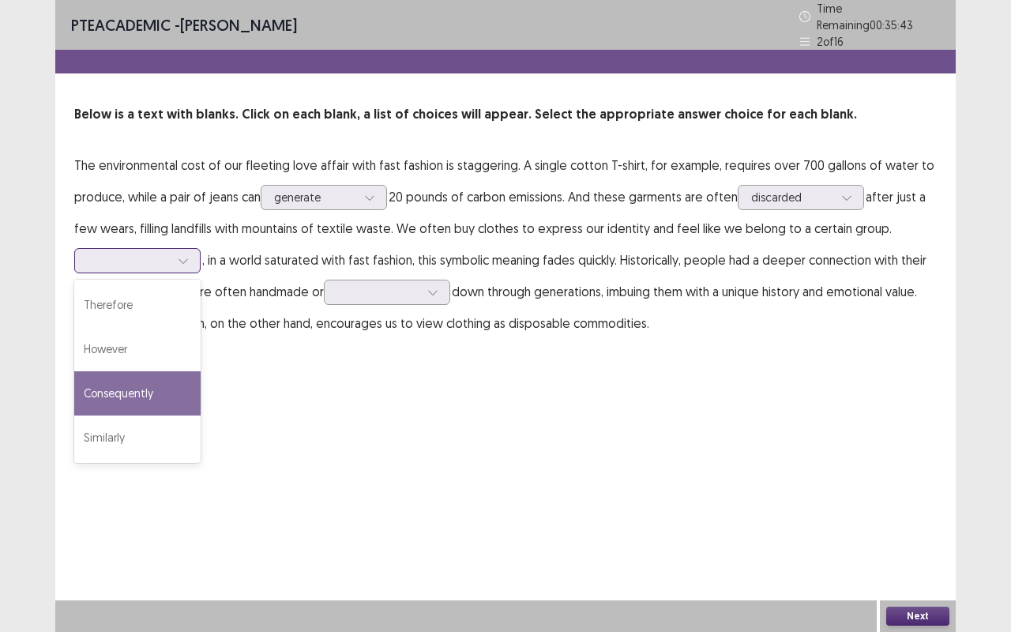
click at [144, 385] on div "Consequently" at bounding box center [137, 393] width 126 height 44
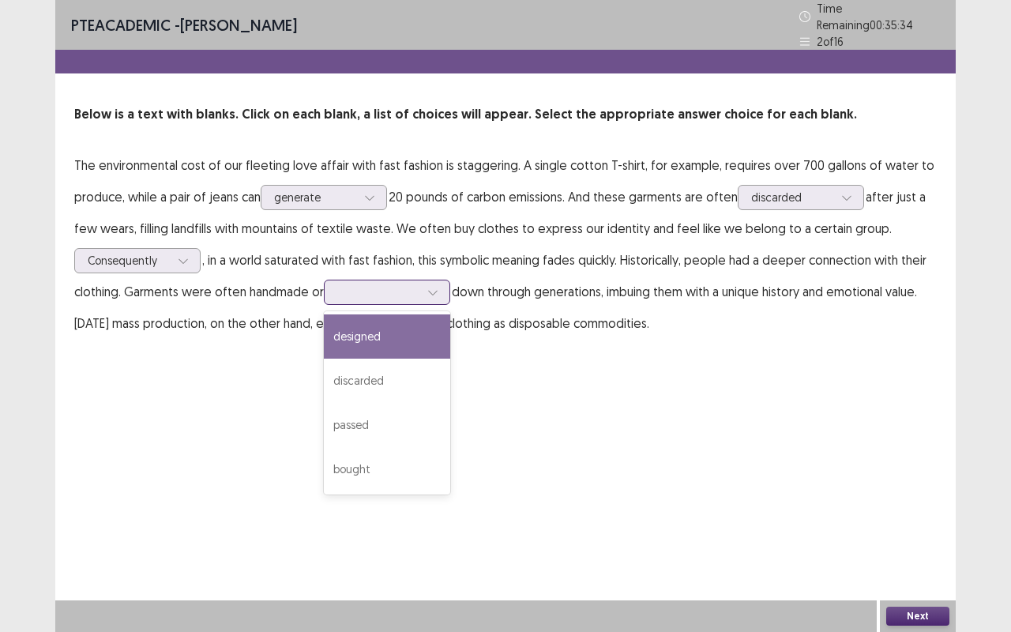
click at [438, 287] on icon at bounding box center [432, 292] width 11 height 11
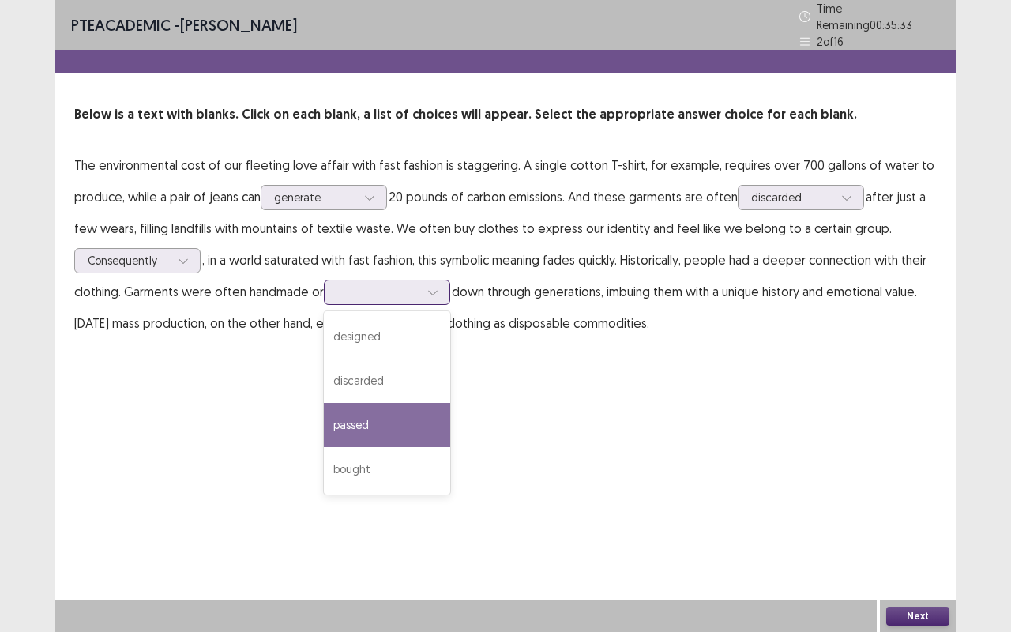
click at [385, 410] on div "passed" at bounding box center [387, 425] width 126 height 44
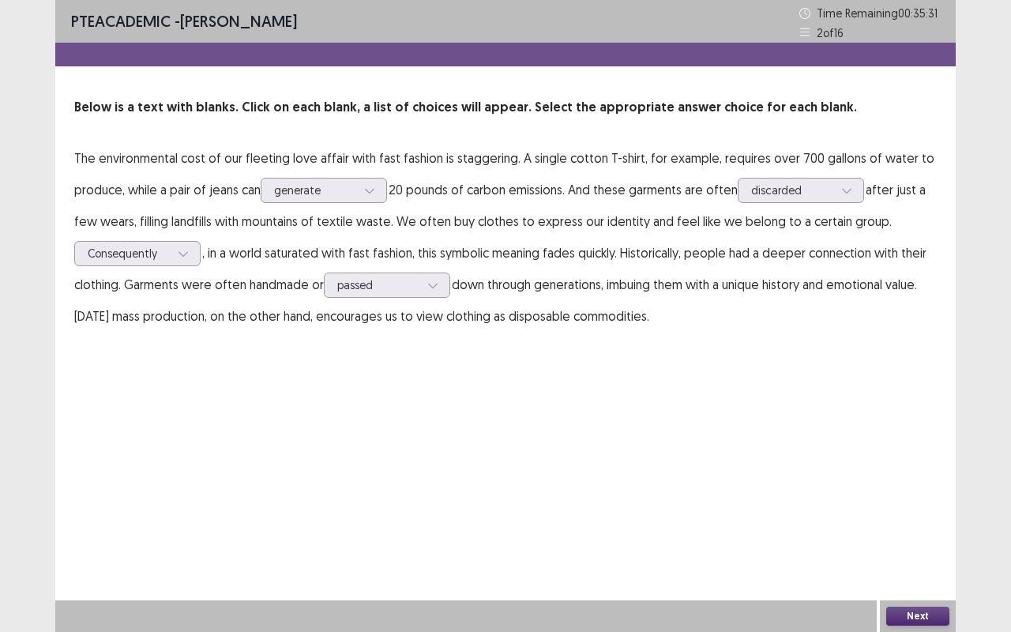
click at [925, 524] on button "Next" at bounding box center [917, 615] width 63 height 19
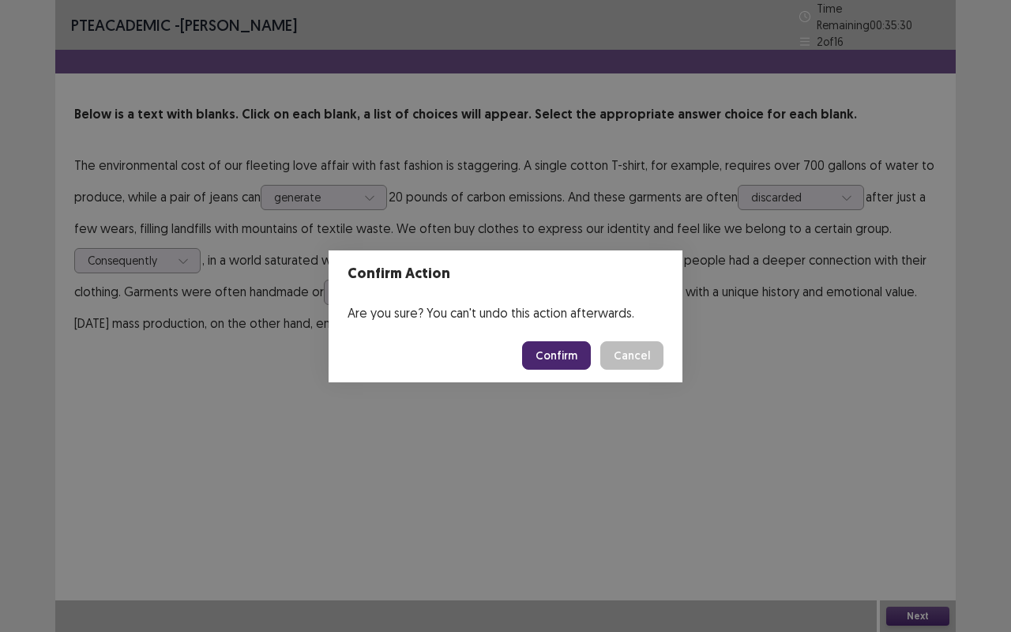
click at [550, 357] on button "Confirm" at bounding box center [556, 355] width 69 height 28
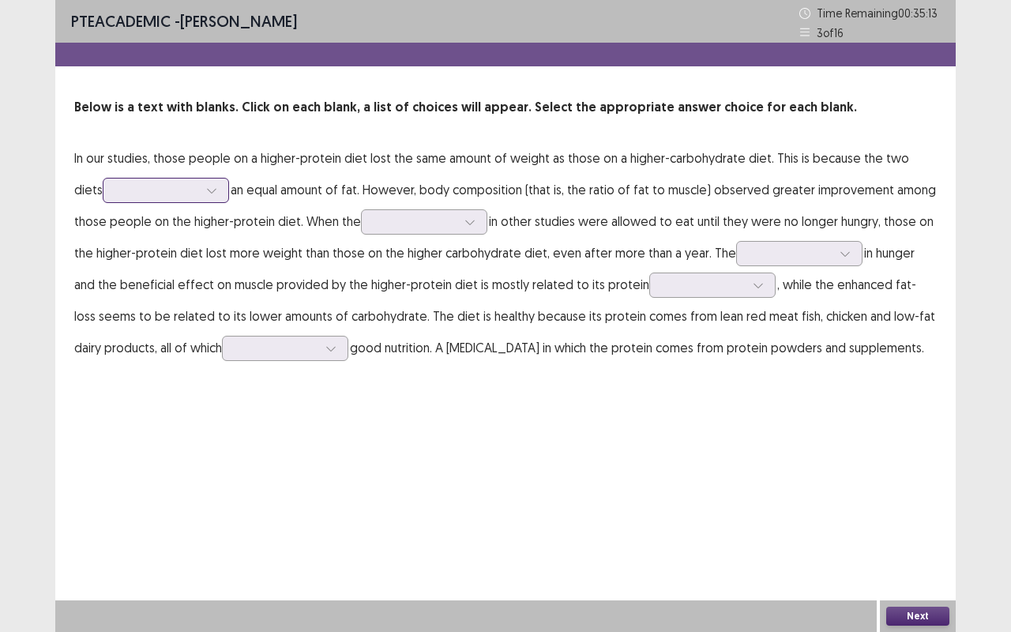
click at [165, 189] on div at bounding box center [157, 189] width 82 height 15
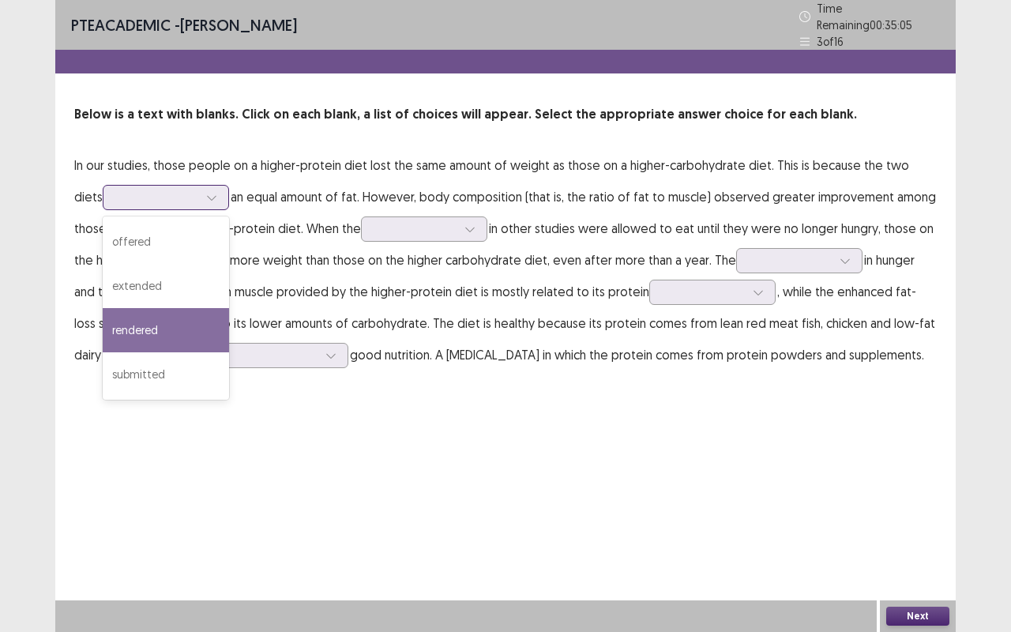
click at [124, 324] on div "rendered" at bounding box center [166, 330] width 126 height 44
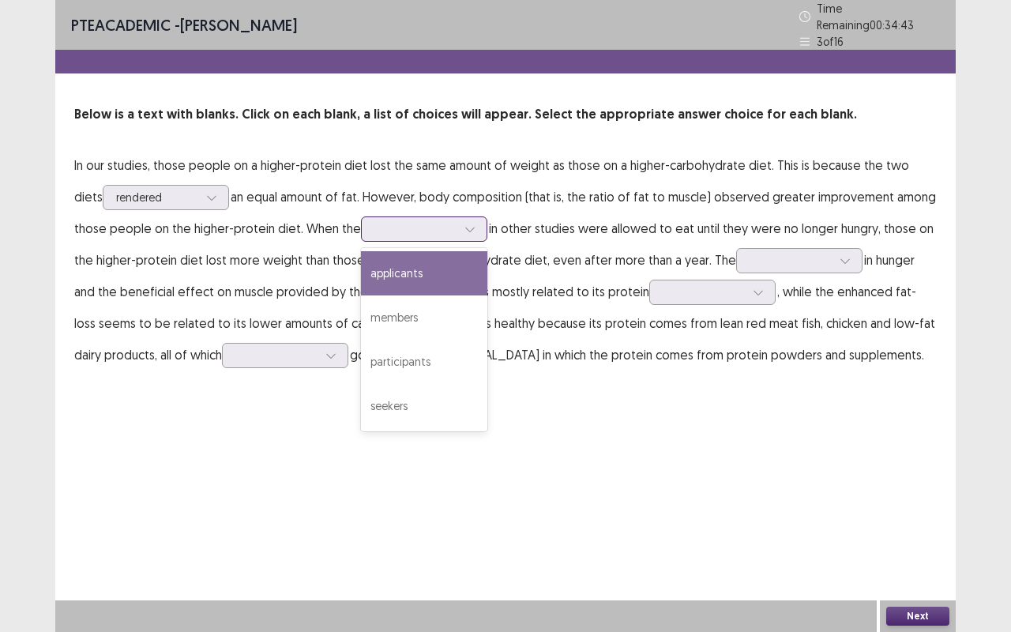
click at [458, 226] on div at bounding box center [470, 229] width 24 height 24
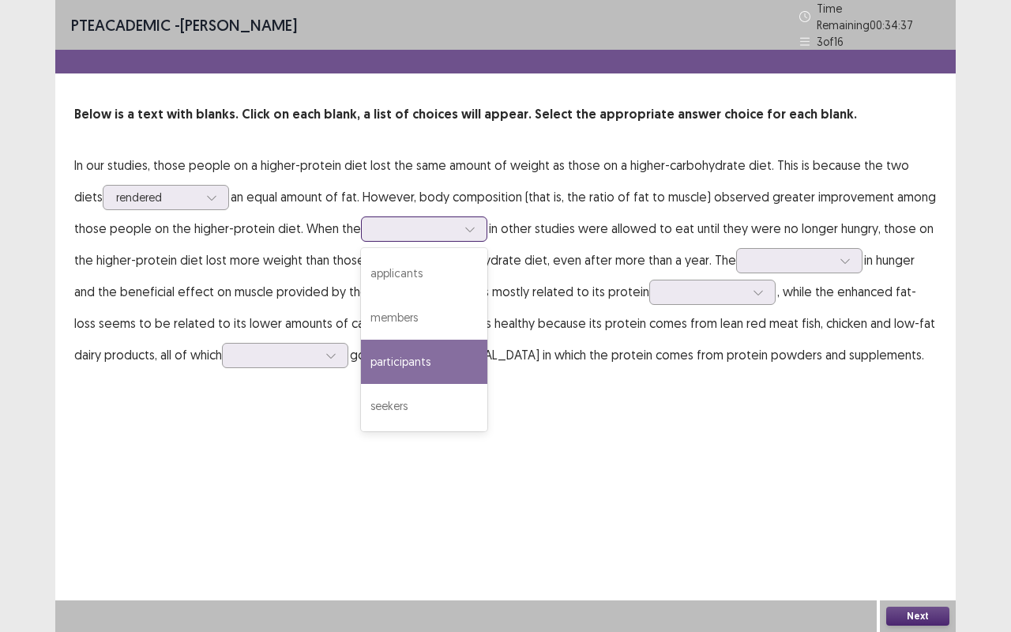
click at [373, 362] on div "participants" at bounding box center [424, 362] width 126 height 44
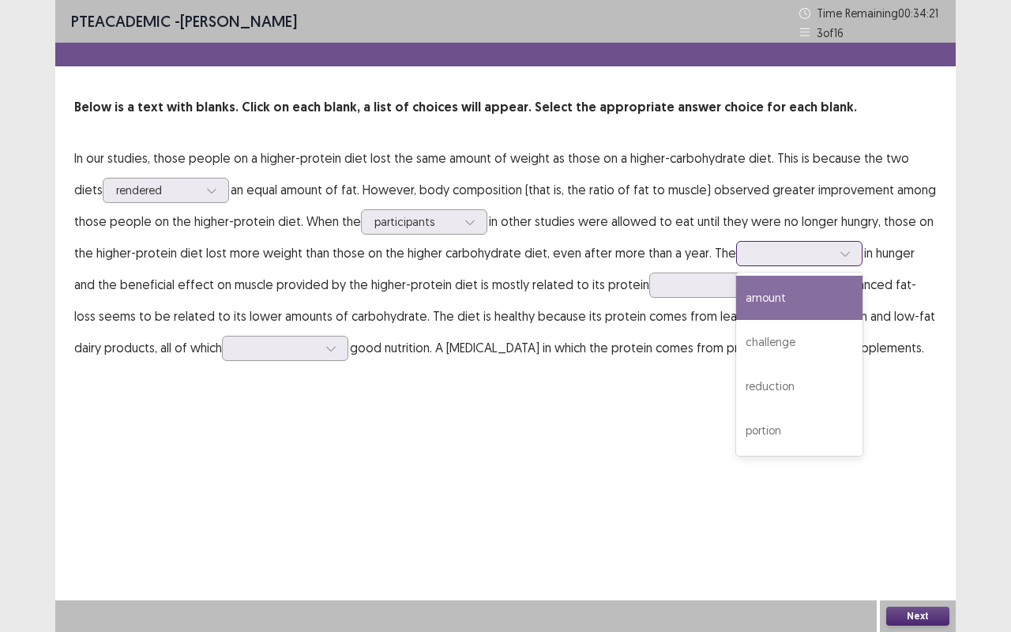
click at [839, 254] on icon at bounding box center [844, 253] width 11 height 11
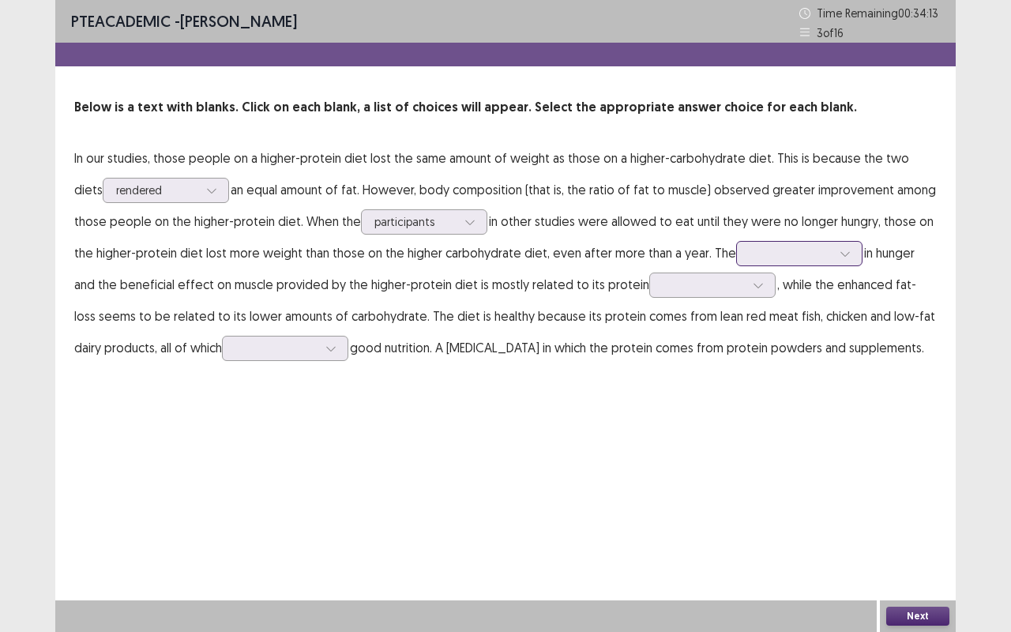
click at [787, 261] on div at bounding box center [790, 253] width 82 height 15
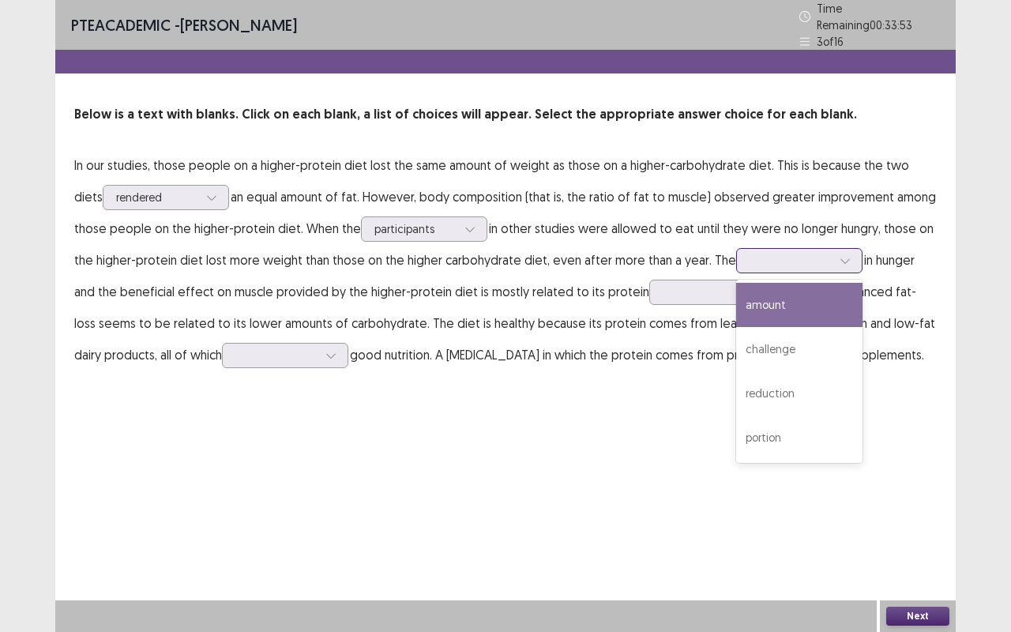
click at [839, 255] on icon at bounding box center [844, 260] width 11 height 11
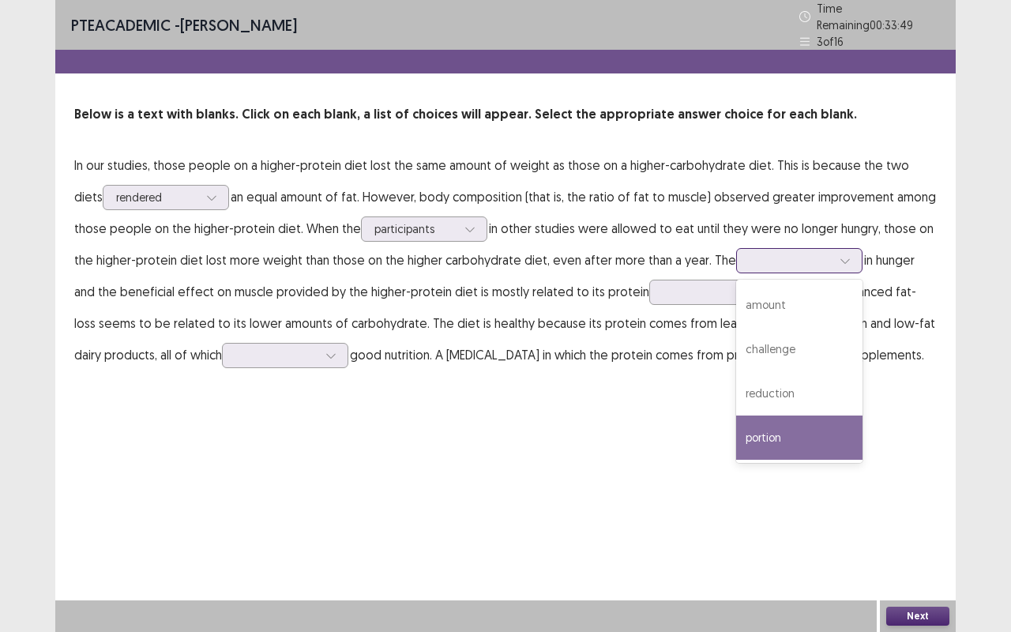
click at [760, 415] on div "portion" at bounding box center [799, 437] width 126 height 44
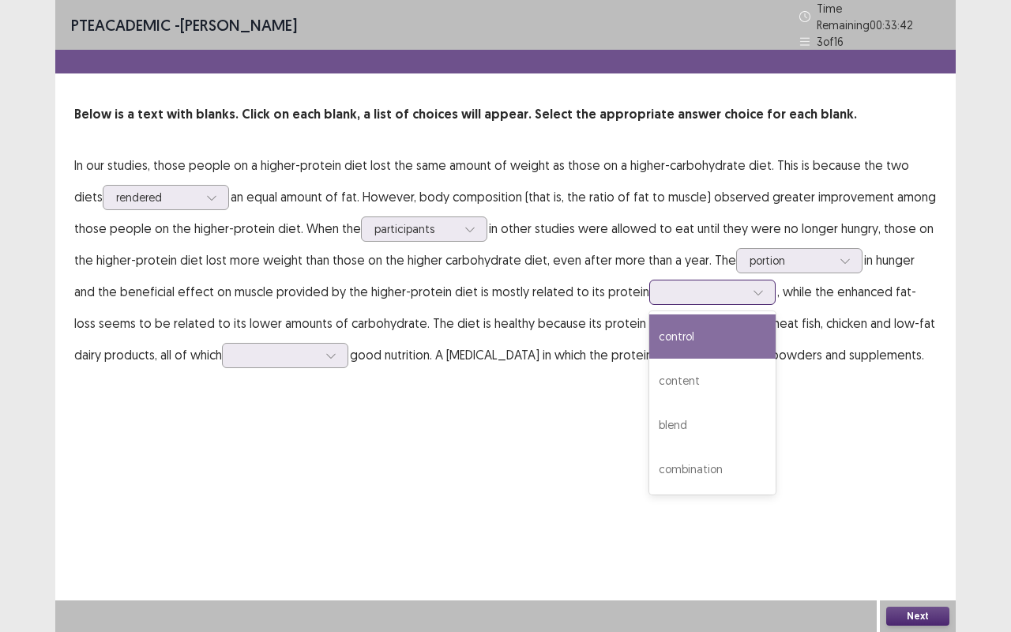
click at [746, 284] on div at bounding box center [758, 292] width 24 height 24
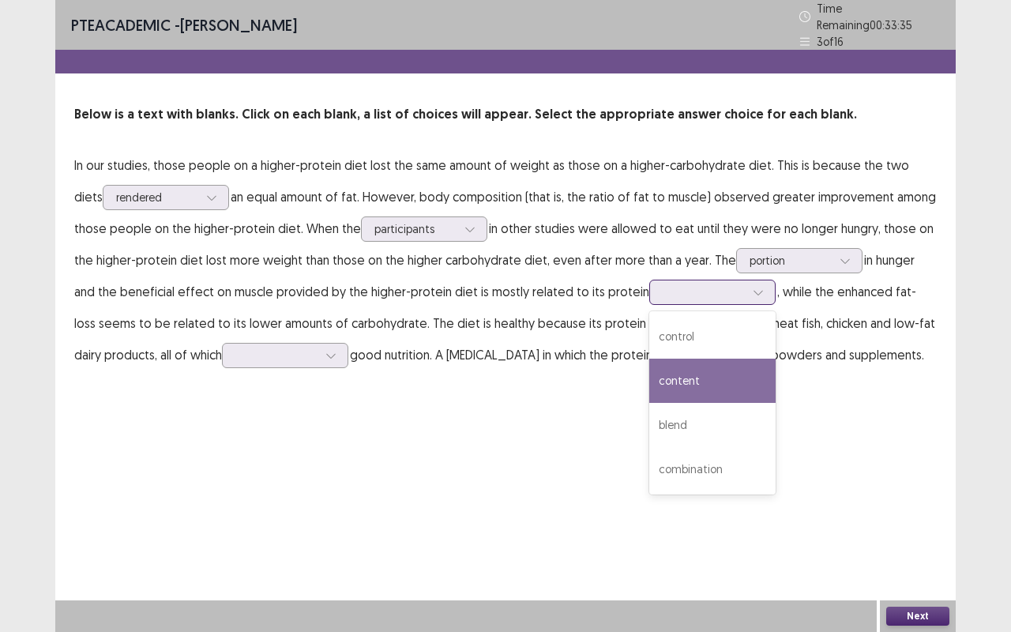
click at [649, 379] on div "content" at bounding box center [712, 380] width 126 height 44
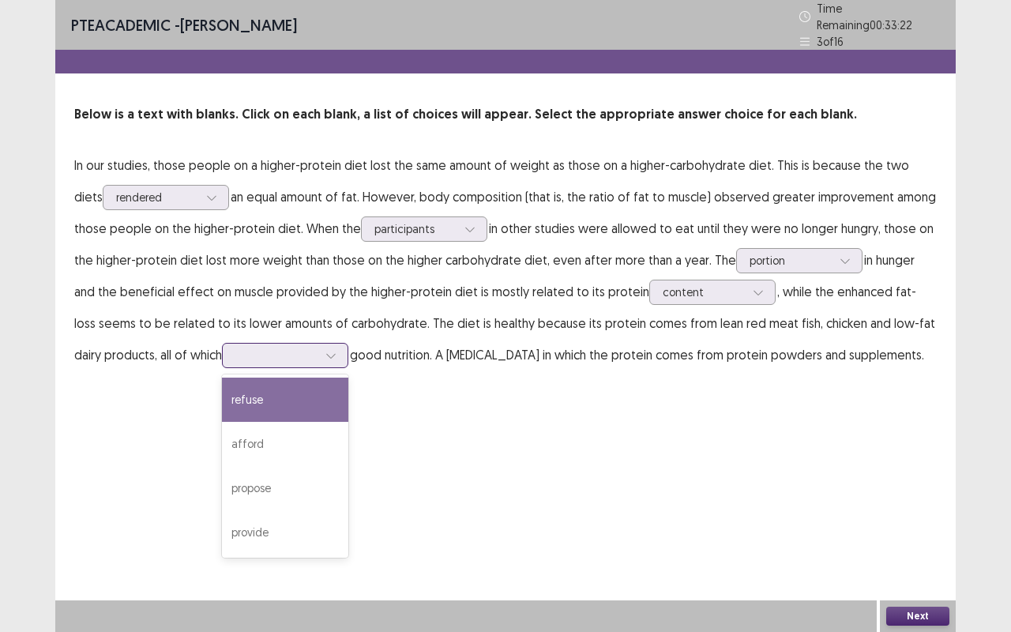
click at [319, 343] on div at bounding box center [331, 355] width 24 height 24
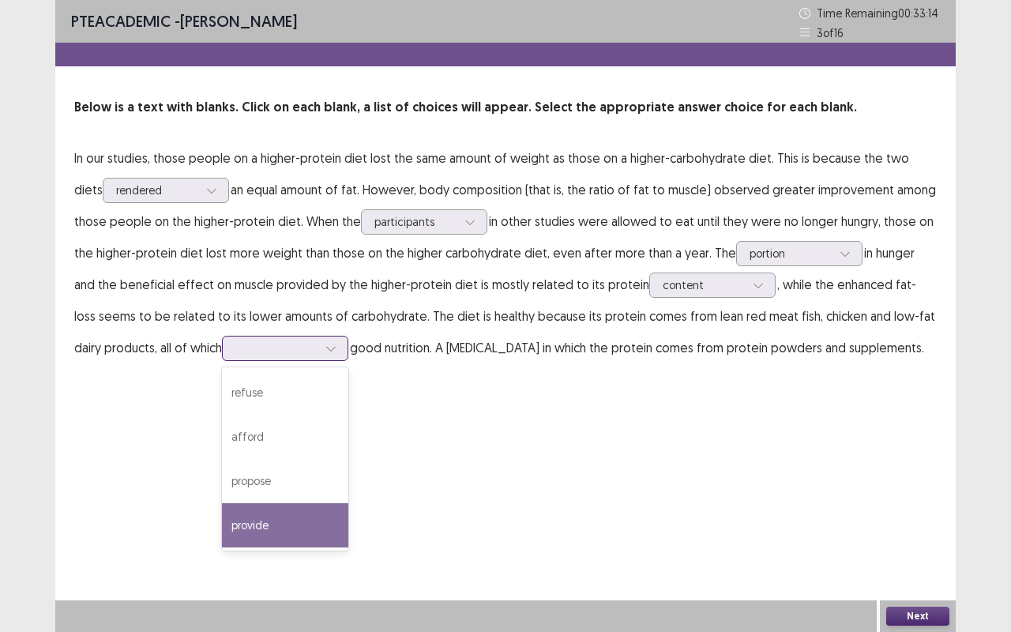
click at [222, 520] on div "provide" at bounding box center [285, 525] width 126 height 44
click at [319, 340] on div at bounding box center [331, 348] width 24 height 24
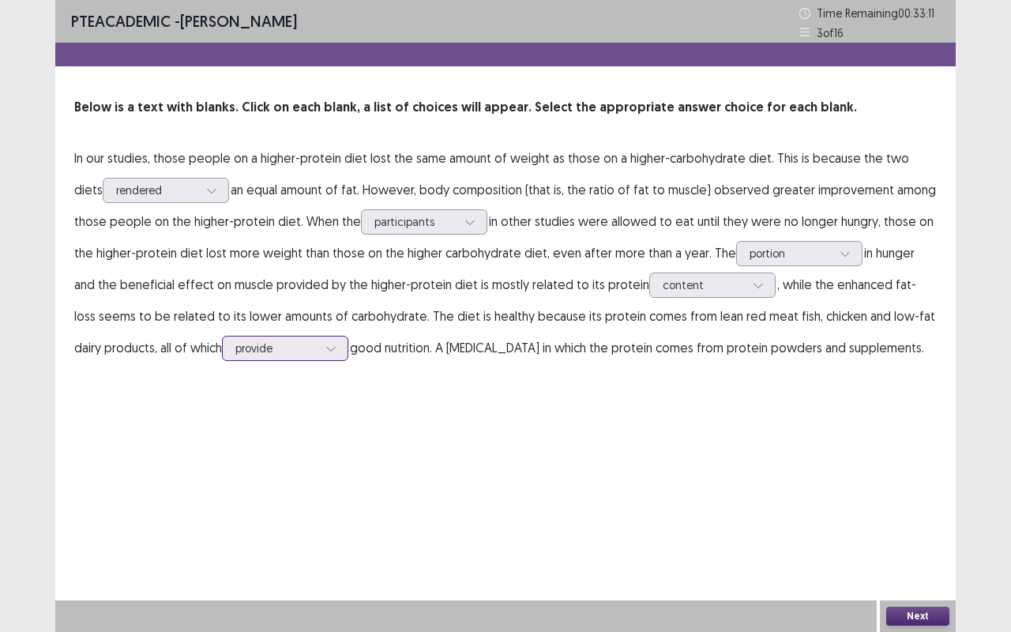
click at [319, 340] on div at bounding box center [331, 348] width 24 height 24
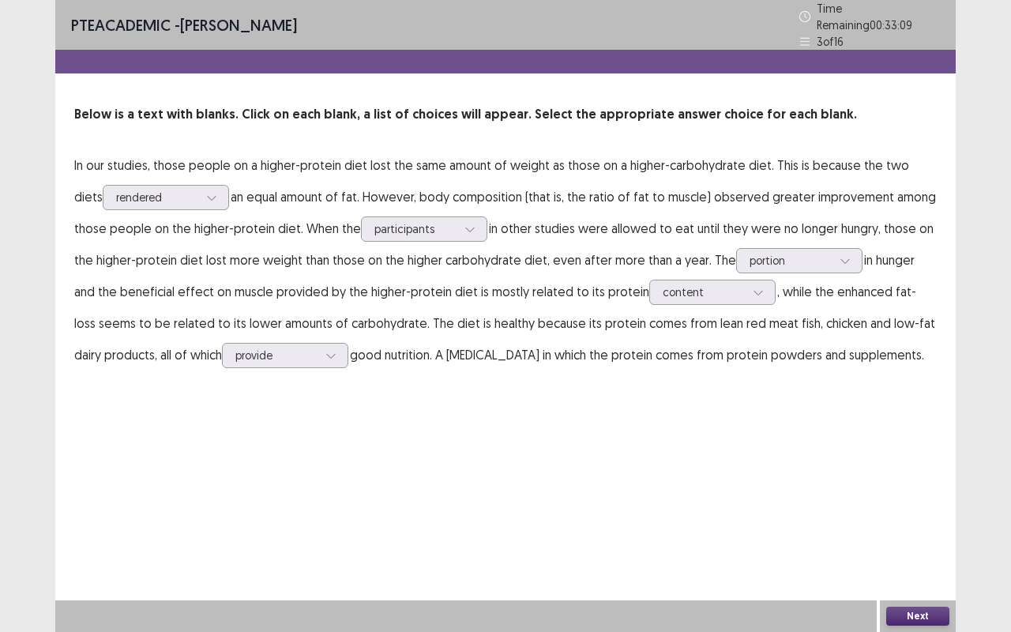
click at [916, 524] on button "Next" at bounding box center [917, 615] width 63 height 19
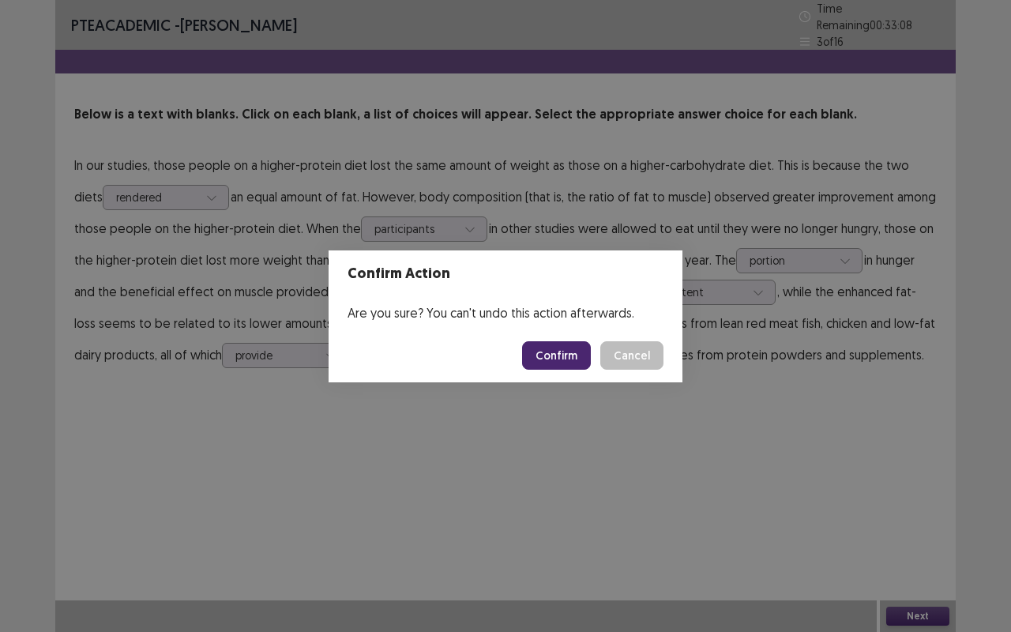
click at [560, 357] on button "Confirm" at bounding box center [556, 355] width 69 height 28
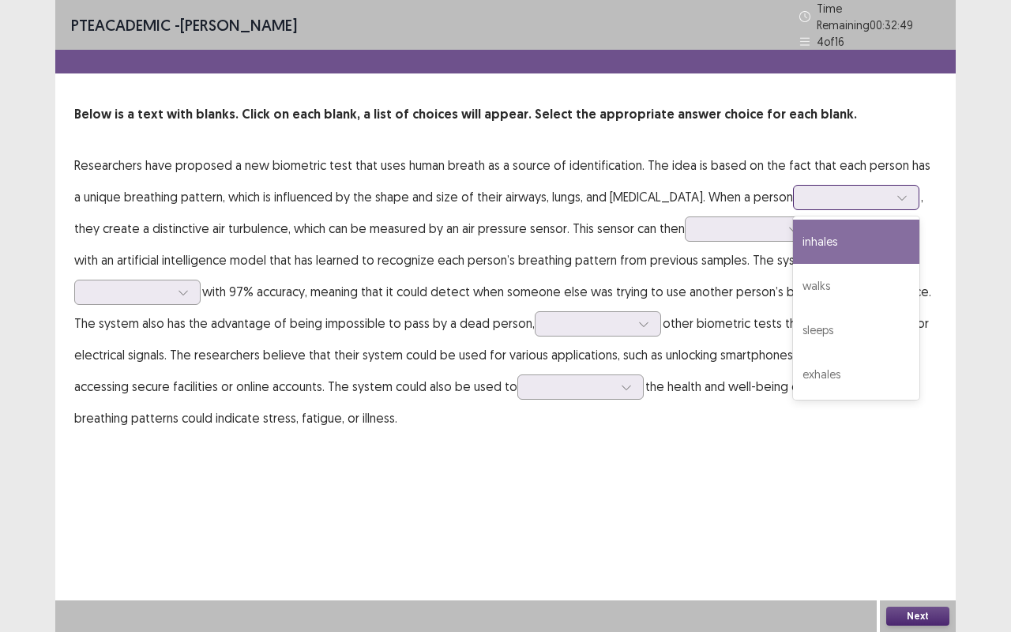
click at [896, 192] on icon at bounding box center [901, 197] width 11 height 11
click at [804, 240] on div "inhales" at bounding box center [856, 241] width 126 height 44
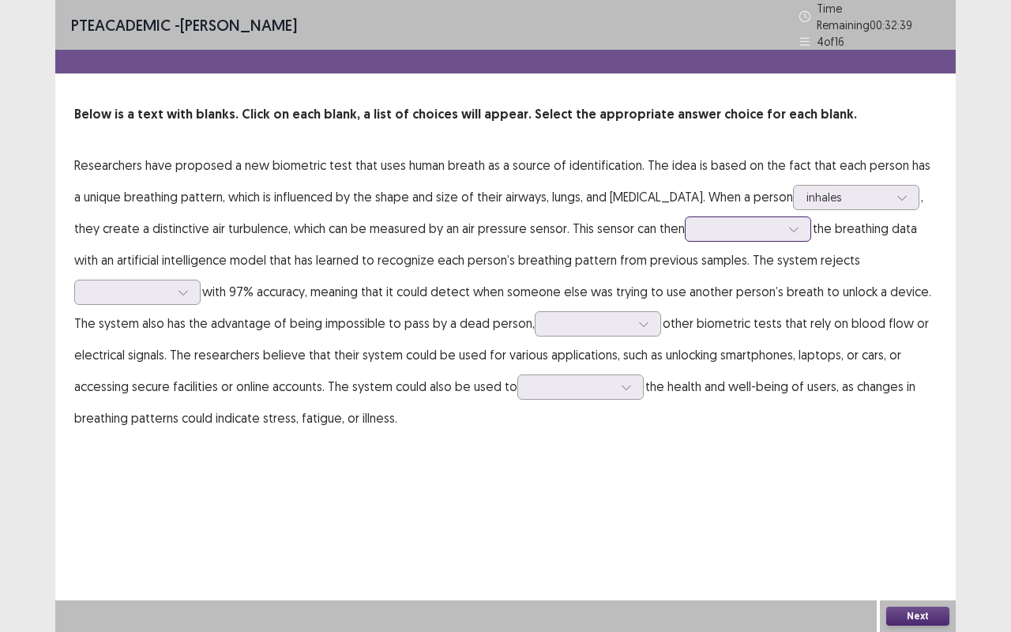
click at [788, 224] on icon at bounding box center [793, 228] width 11 height 11
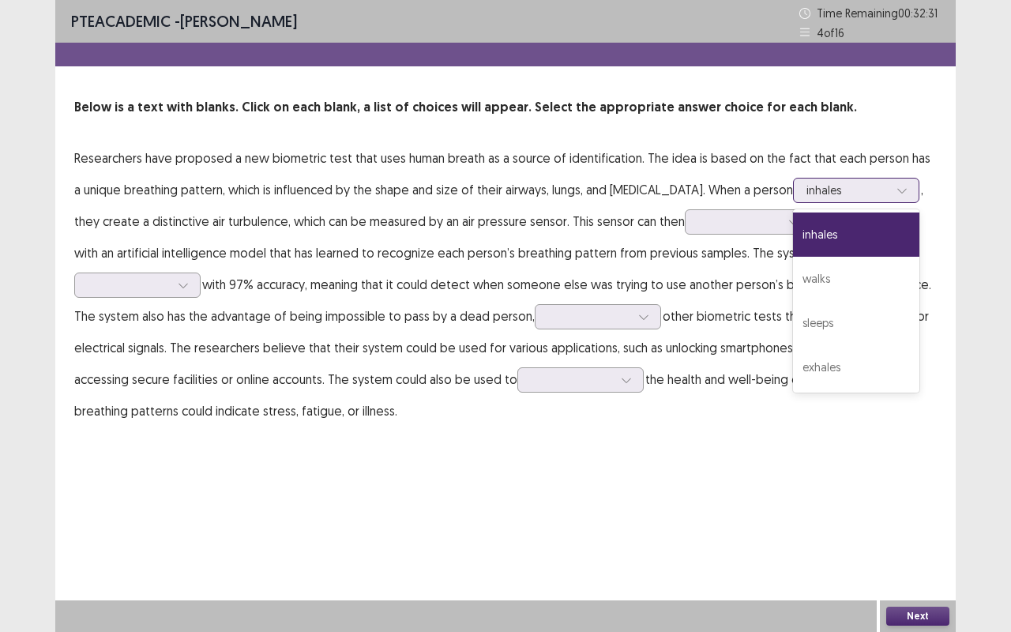
click at [834, 186] on div at bounding box center [847, 189] width 82 height 15
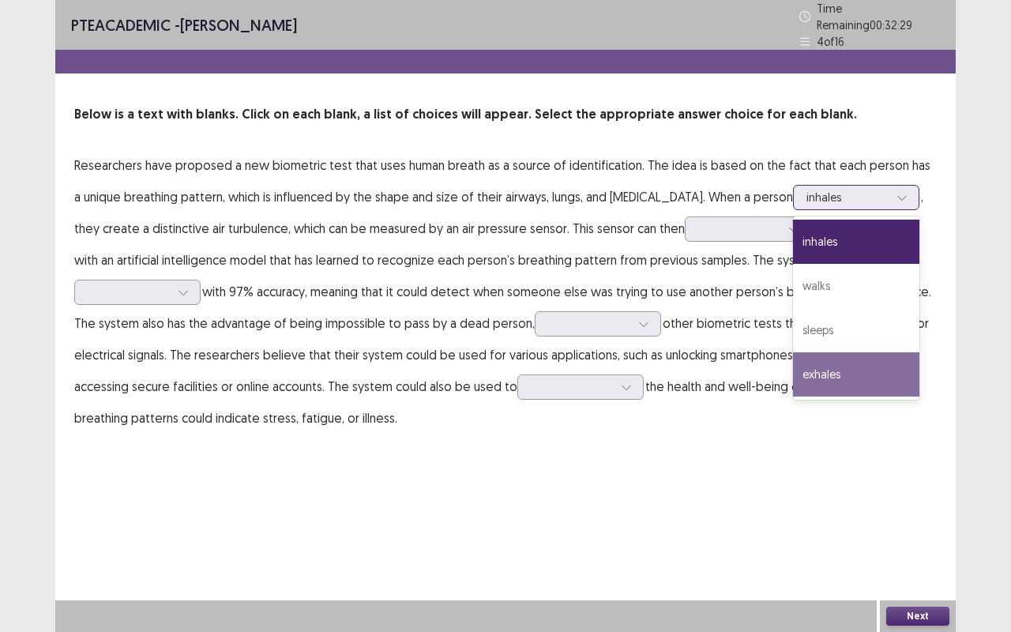
click at [821, 358] on div "exhales" at bounding box center [856, 374] width 126 height 44
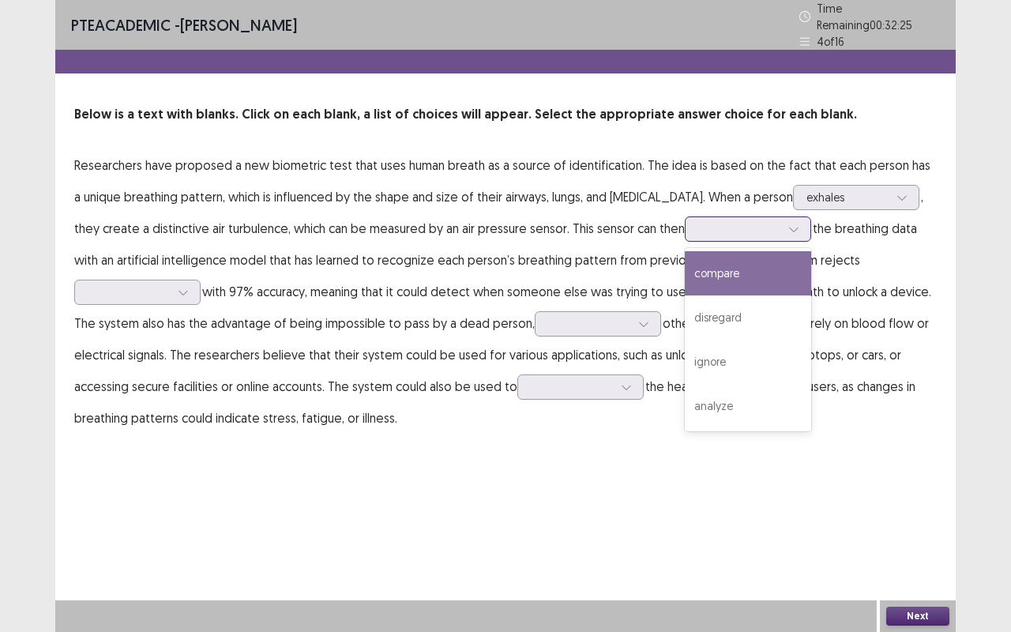
click at [744, 226] on div at bounding box center [739, 228] width 82 height 15
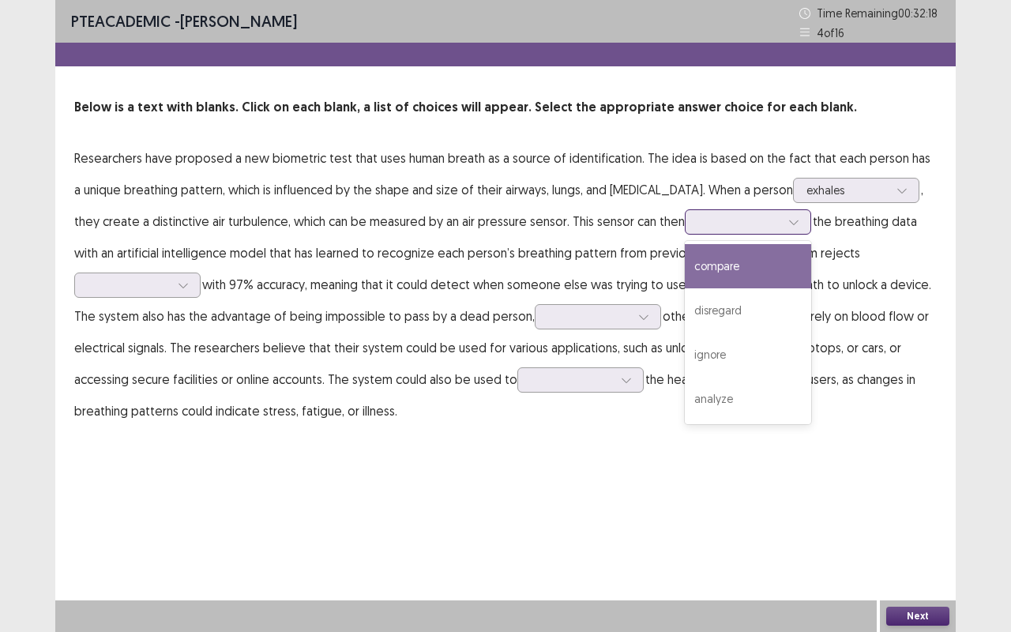
click at [711, 271] on div "compare" at bounding box center [748, 266] width 126 height 44
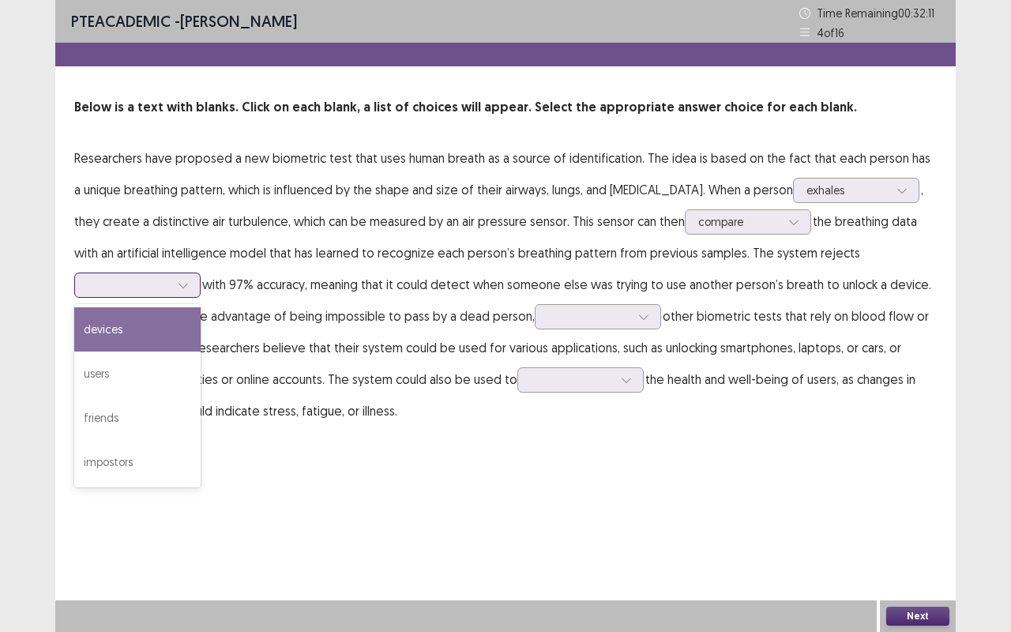
click at [170, 277] on div at bounding box center [129, 284] width 82 height 15
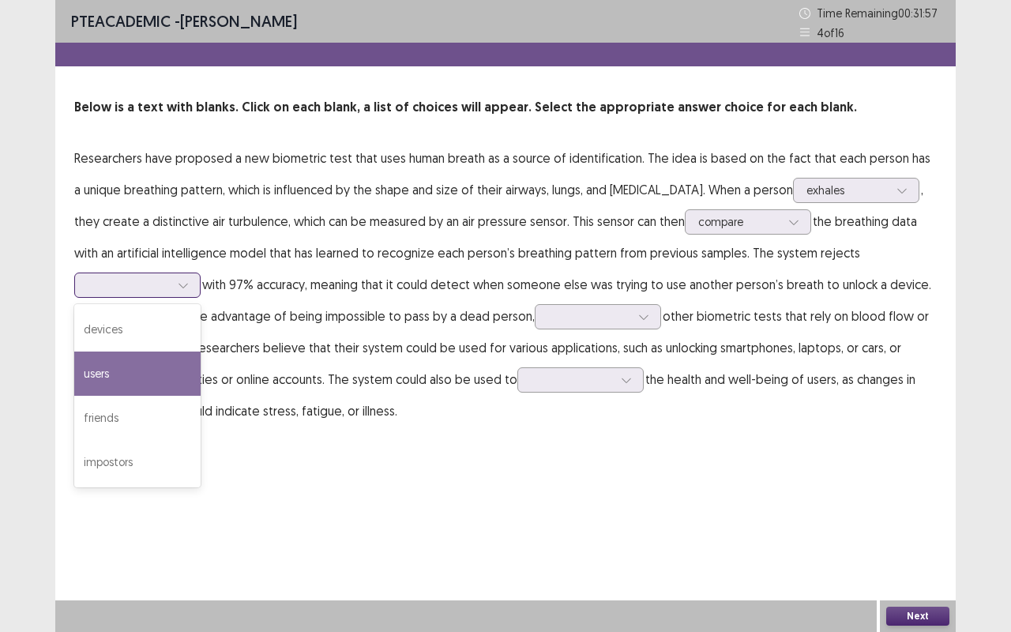
click at [201, 351] on div "users" at bounding box center [137, 373] width 126 height 44
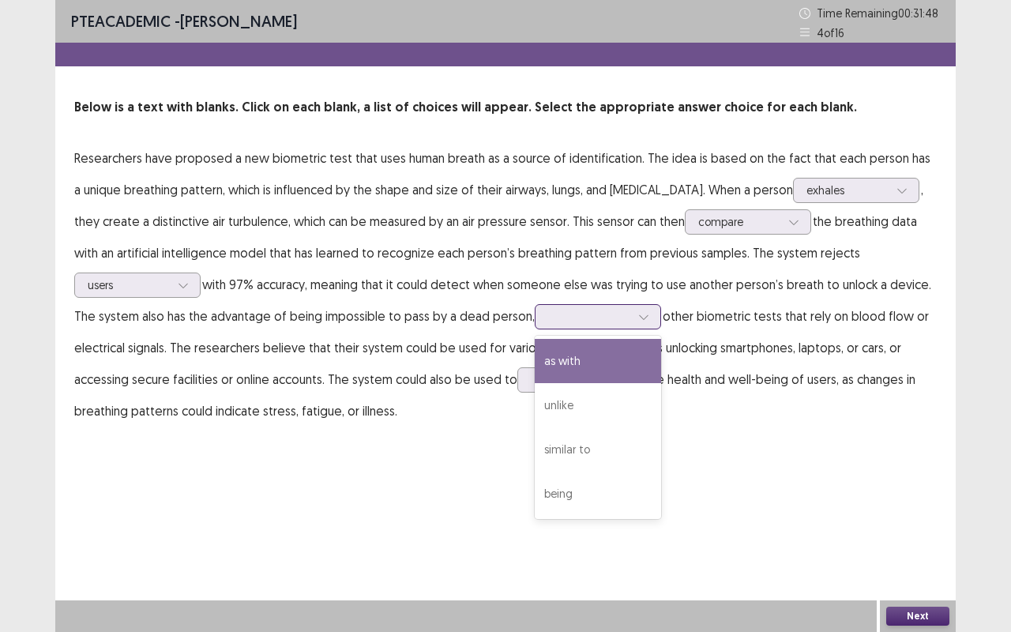
click at [632, 322] on div at bounding box center [644, 317] width 24 height 24
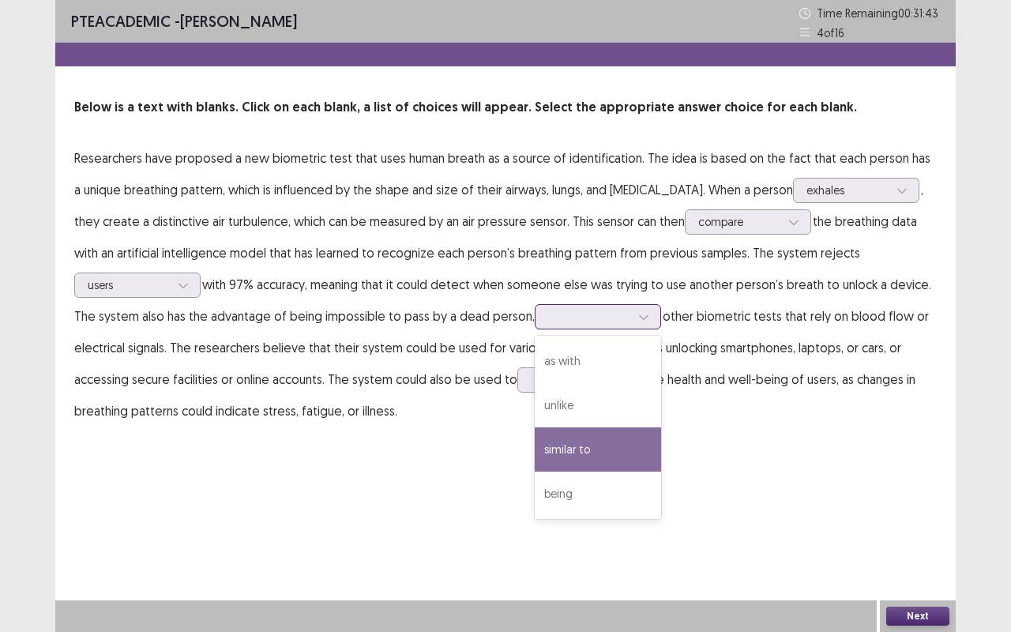
click at [535, 441] on div "similar to" at bounding box center [598, 449] width 126 height 44
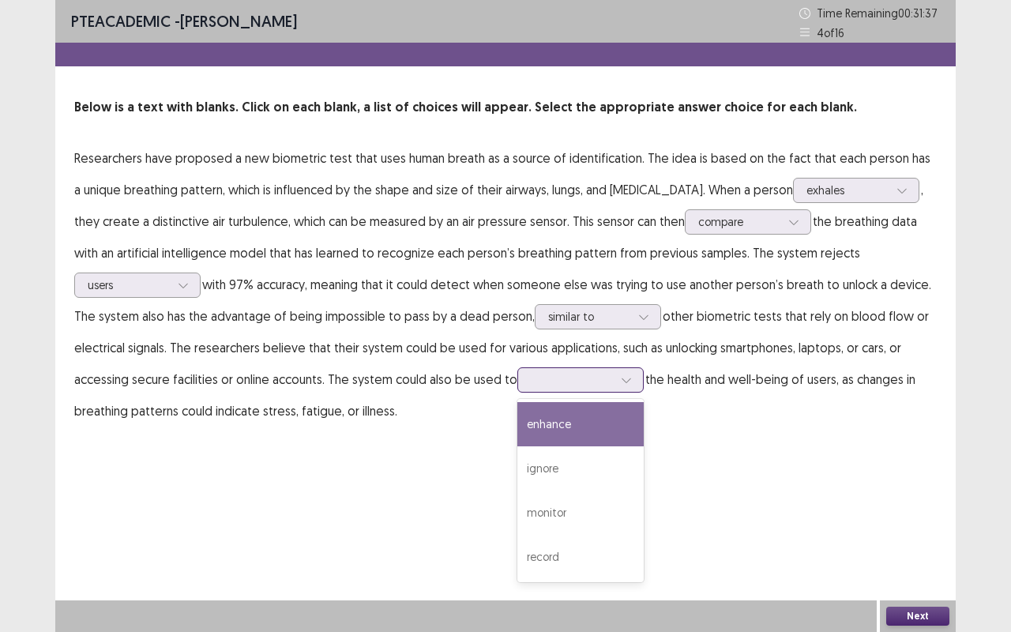
click at [614, 377] on div at bounding box center [626, 380] width 24 height 24
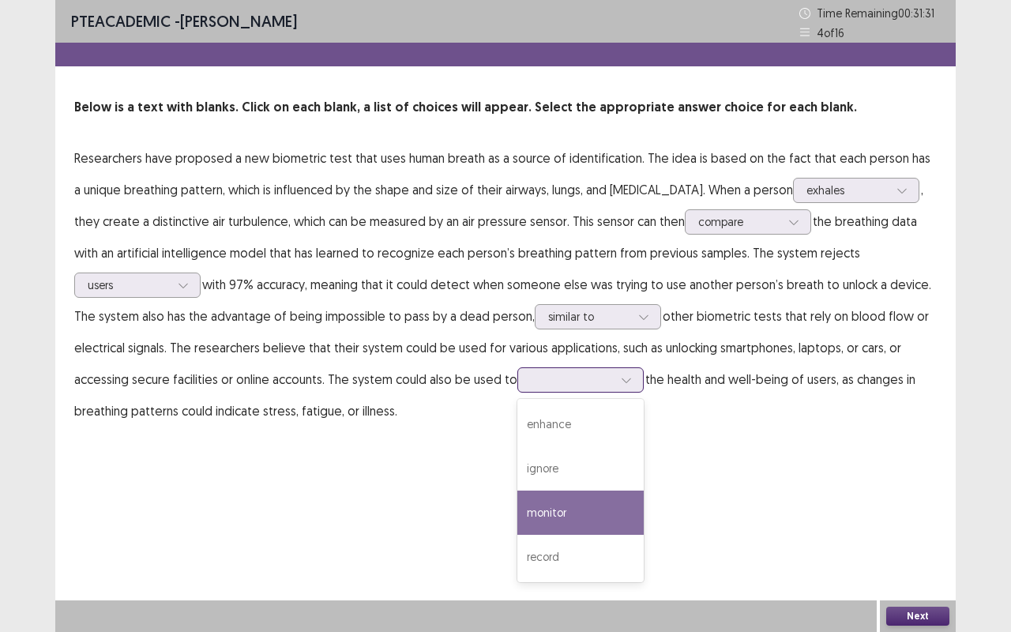
click at [517, 501] on div "monitor" at bounding box center [580, 512] width 126 height 44
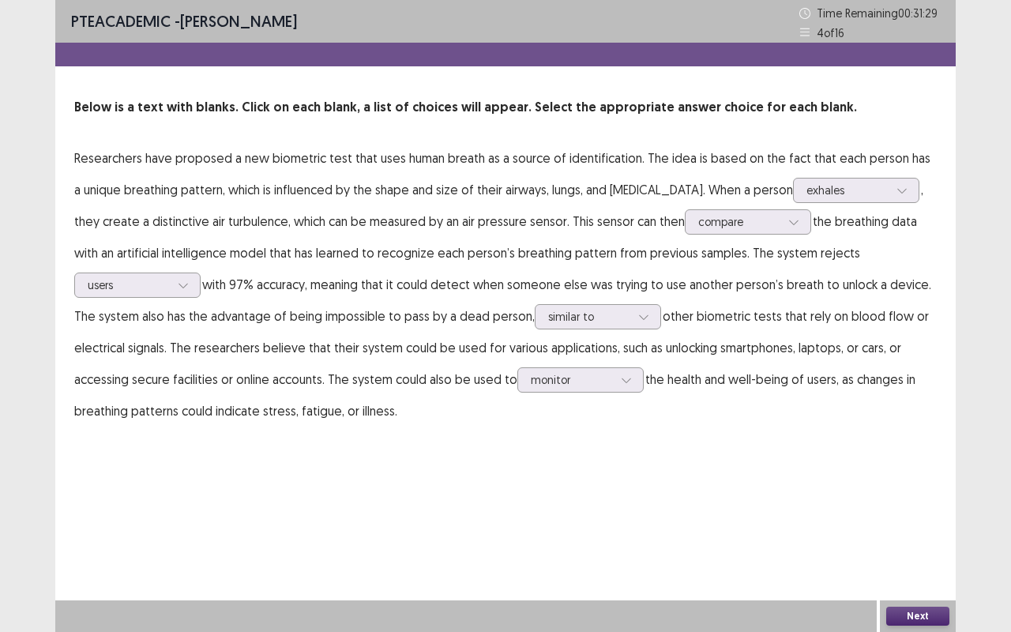
click at [917, 524] on button "Next" at bounding box center [917, 615] width 63 height 19
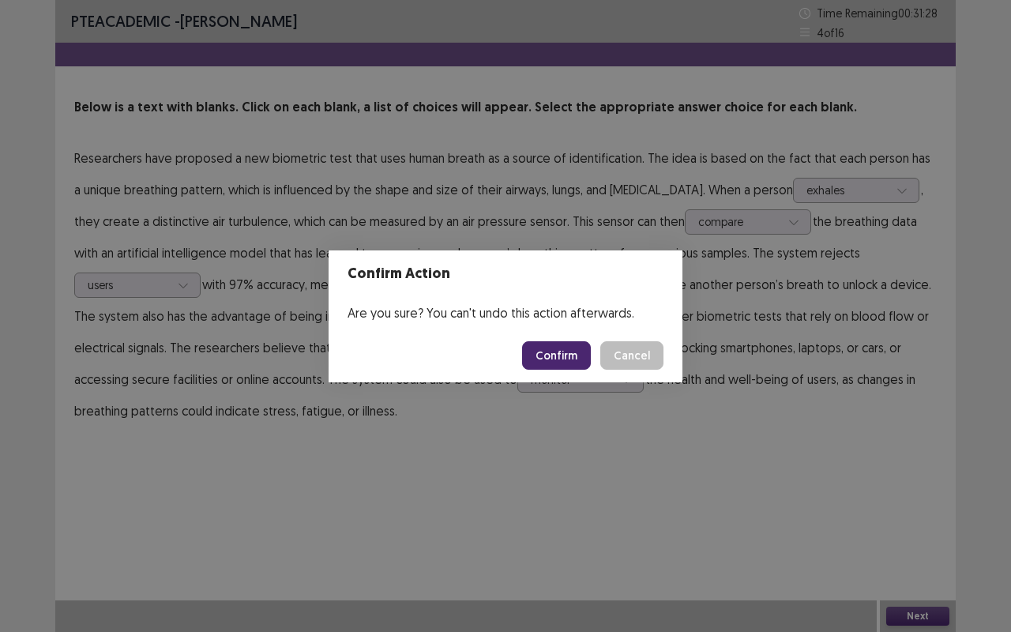
click at [556, 357] on button "Confirm" at bounding box center [556, 355] width 69 height 28
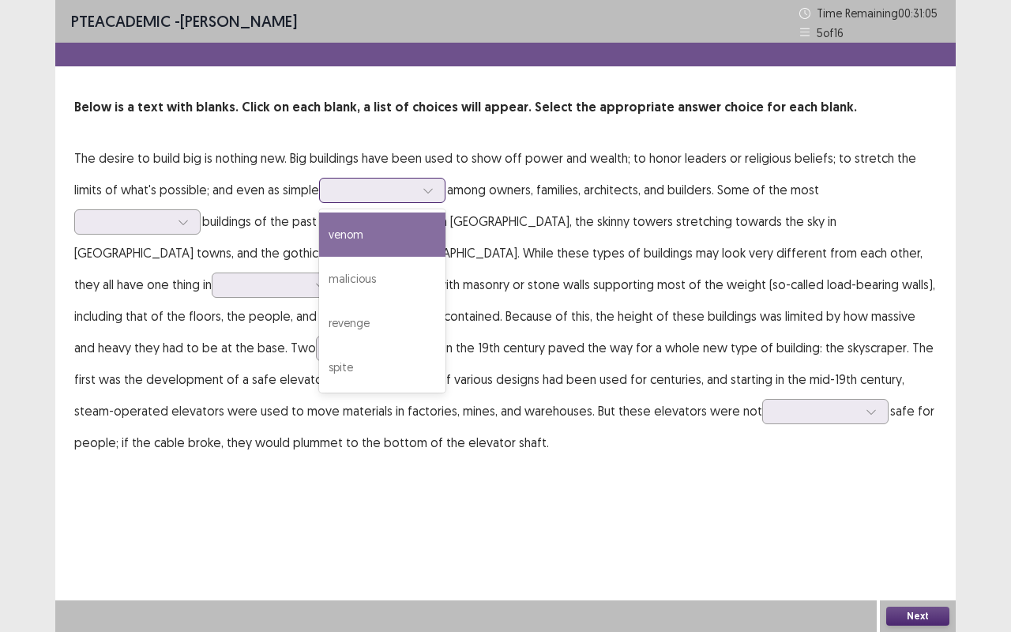
click at [423, 189] on icon at bounding box center [427, 191] width 9 height 5
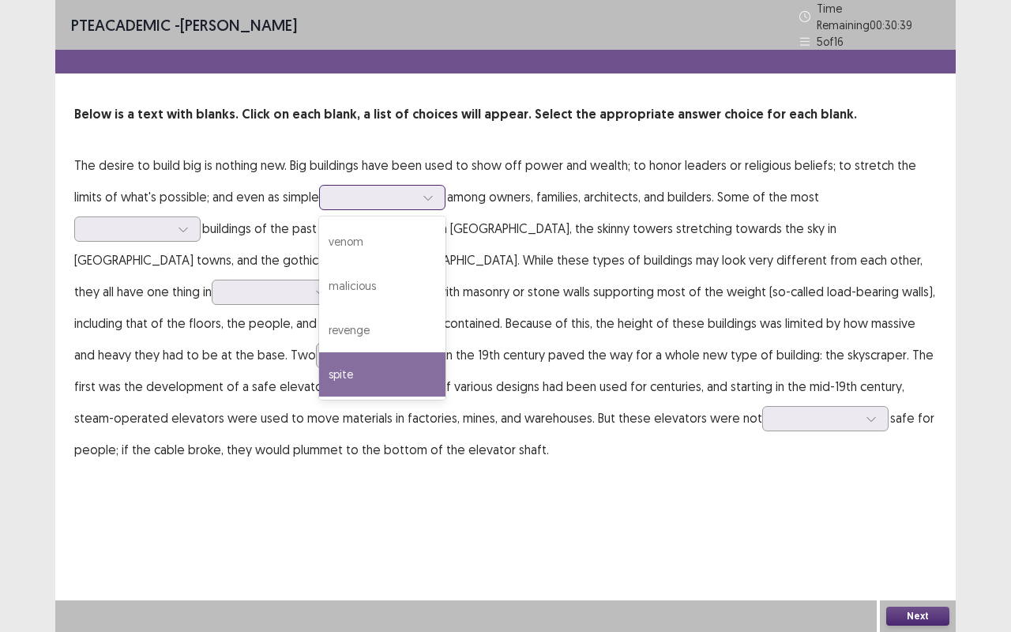
click at [341, 374] on div "spite" at bounding box center [382, 374] width 126 height 44
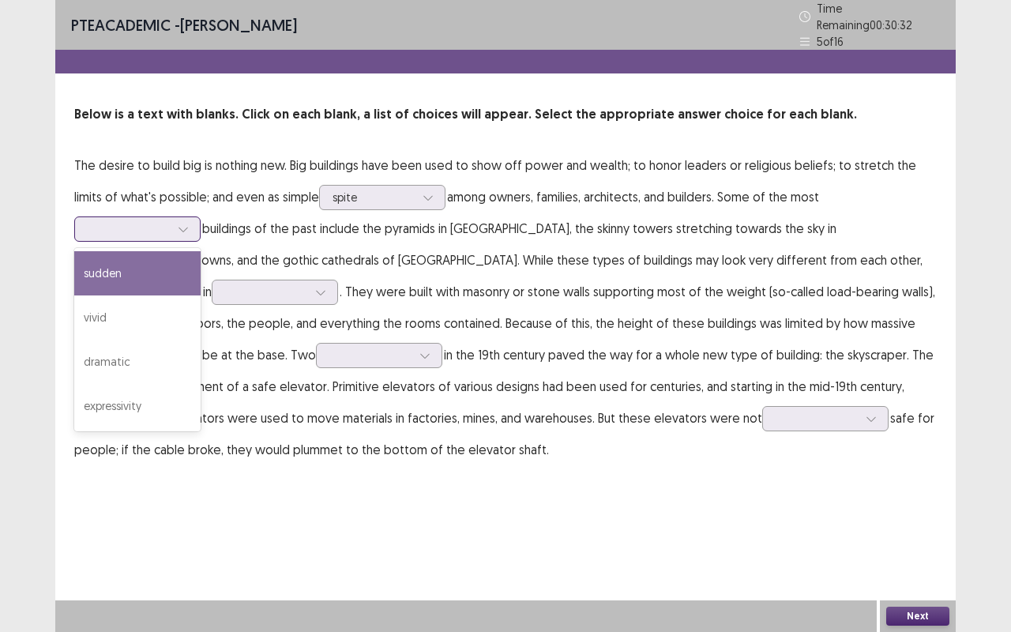
click at [189, 223] on icon at bounding box center [183, 228] width 11 height 11
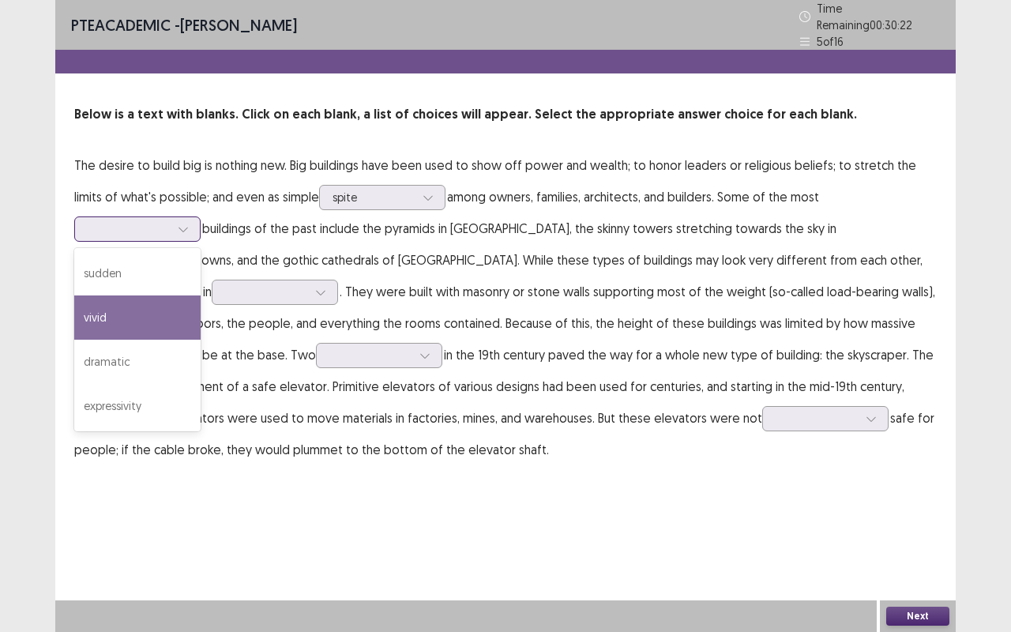
click at [201, 295] on div "vivid" at bounding box center [137, 317] width 126 height 44
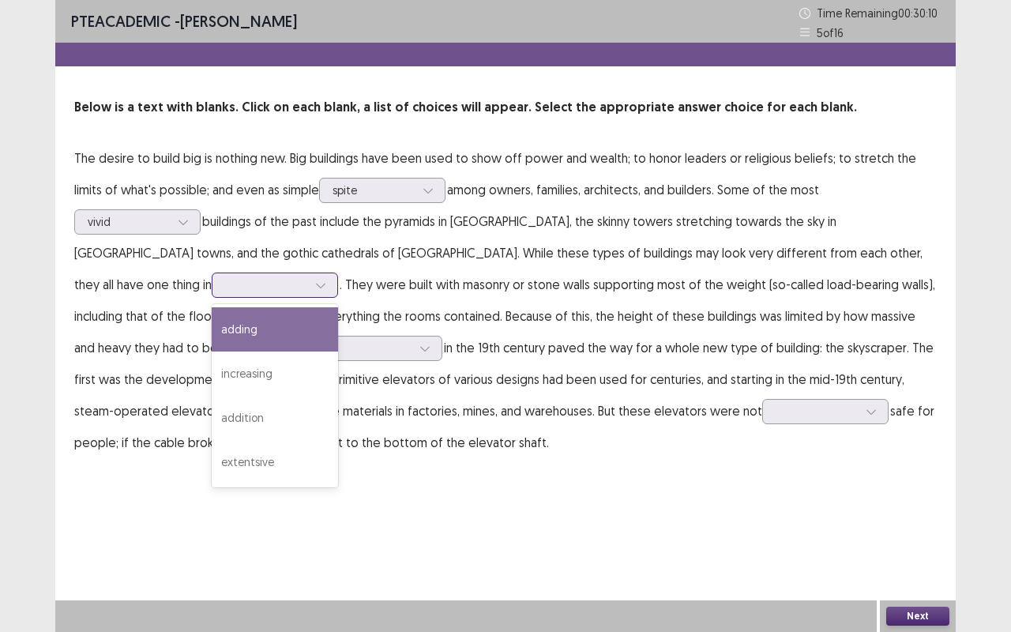
click at [307, 277] on div at bounding box center [266, 284] width 82 height 15
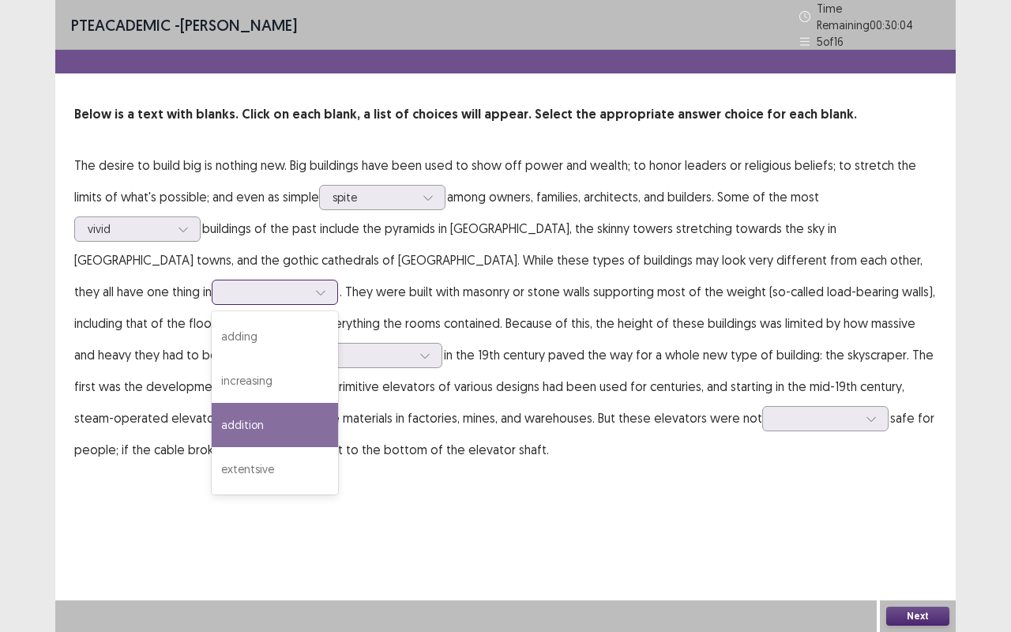
click at [338, 403] on div "addition" at bounding box center [275, 425] width 126 height 44
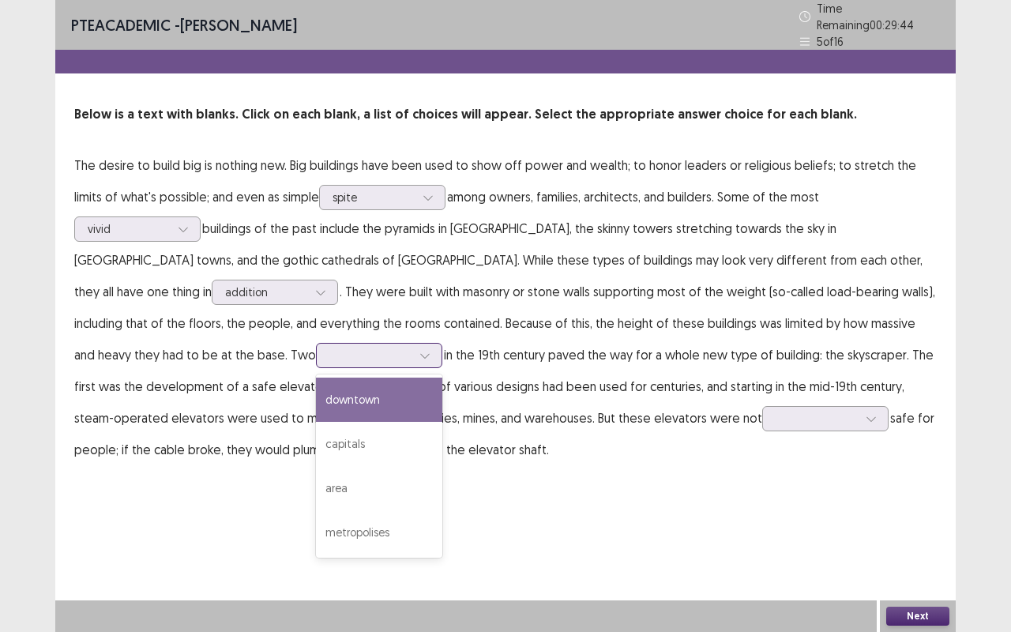
click at [430, 350] on icon at bounding box center [424, 355] width 11 height 11
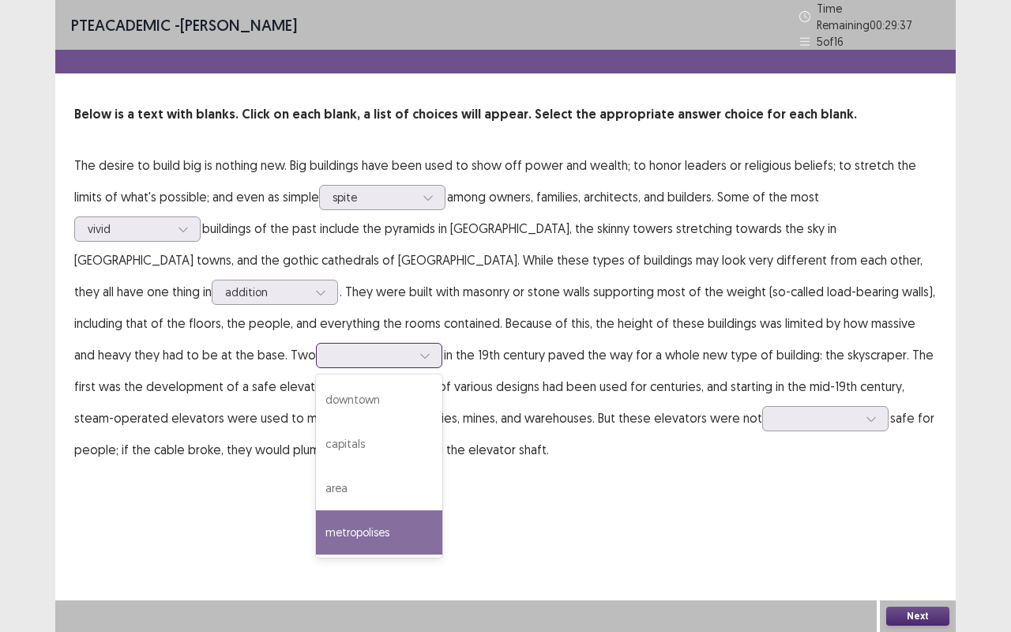
click at [442, 510] on div "metropolises" at bounding box center [379, 532] width 126 height 44
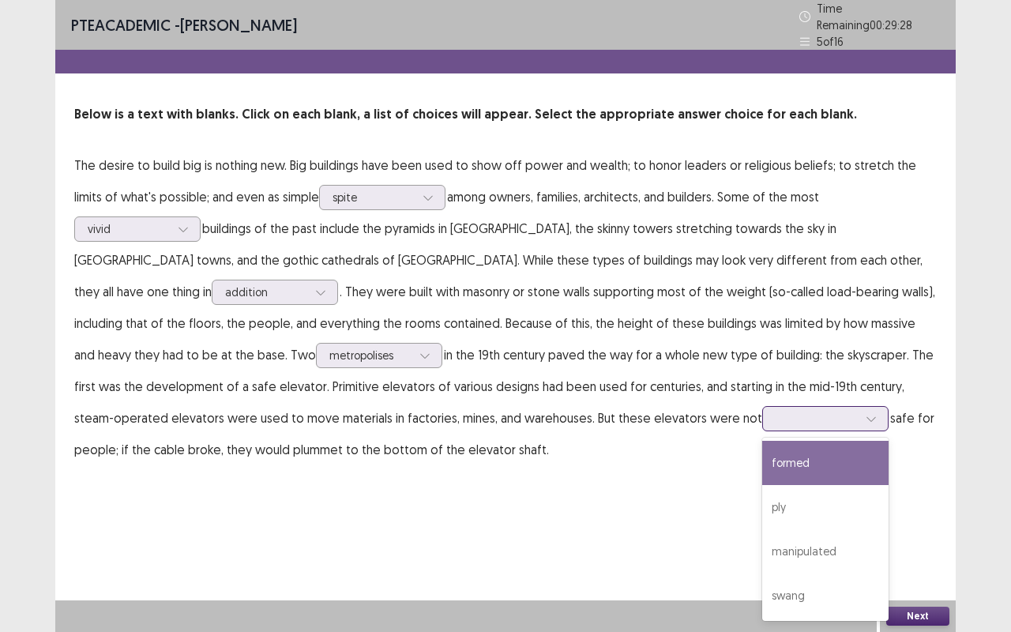
click at [859, 411] on div at bounding box center [871, 419] width 24 height 24
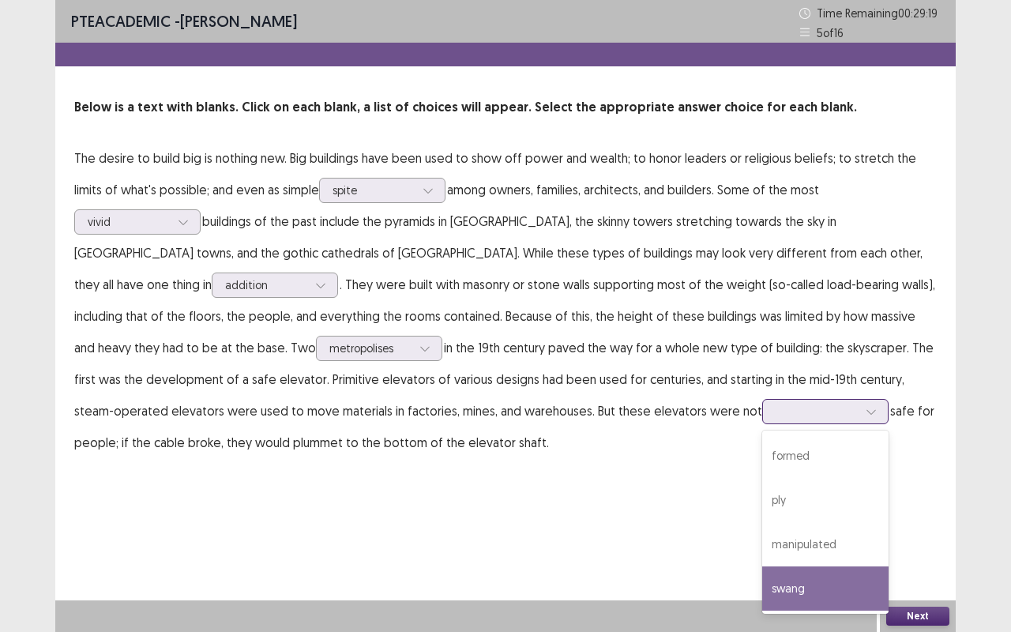
click at [762, 524] on div "swang" at bounding box center [825, 588] width 126 height 44
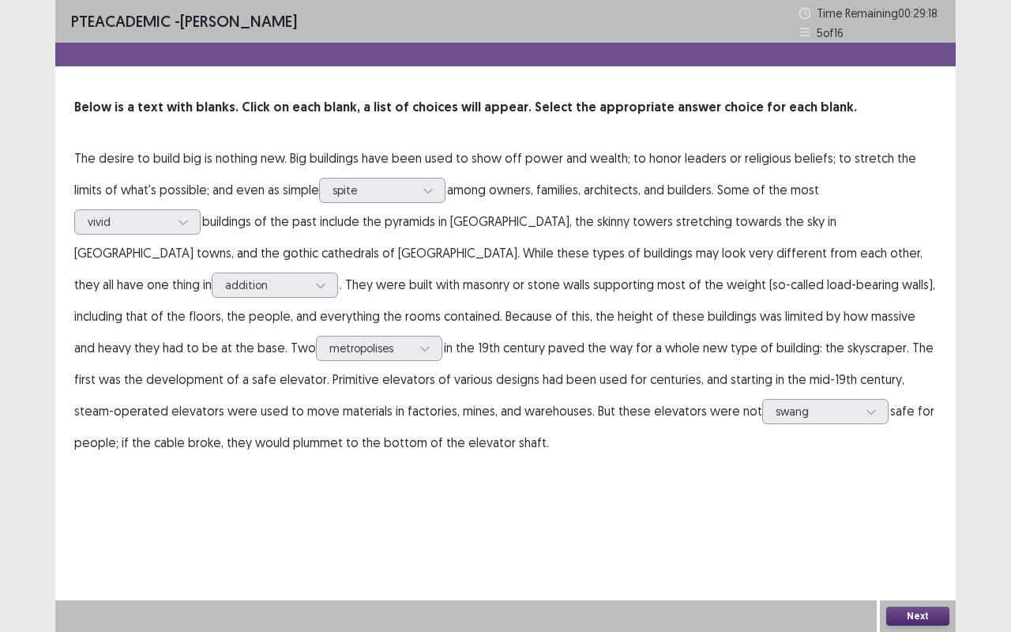
click at [901, 524] on button "Next" at bounding box center [917, 615] width 63 height 19
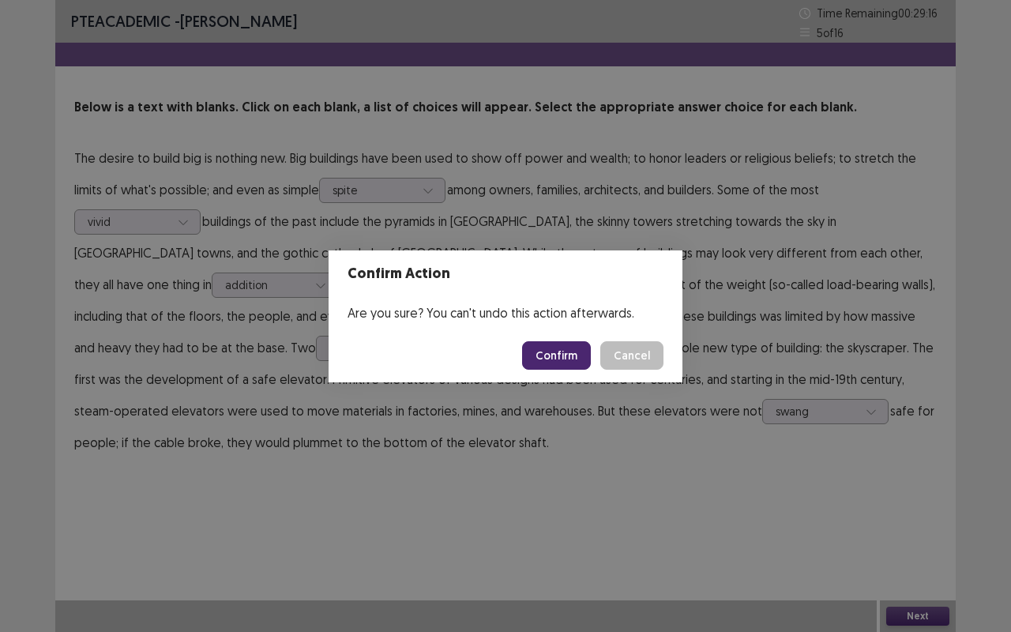
click at [573, 361] on button "Confirm" at bounding box center [556, 355] width 69 height 28
